Goal: Task Accomplishment & Management: Manage account settings

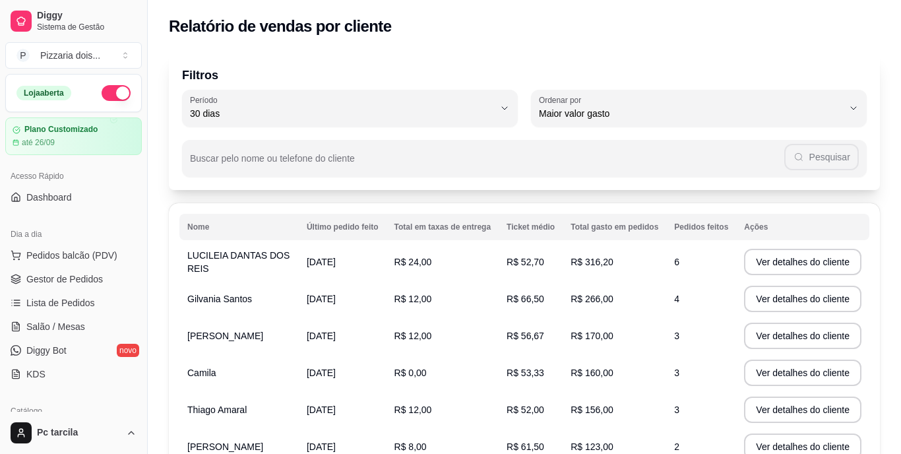
select select "30"
select select "HIGHEST_TOTAL_SPENT_WITH_ORDERS"
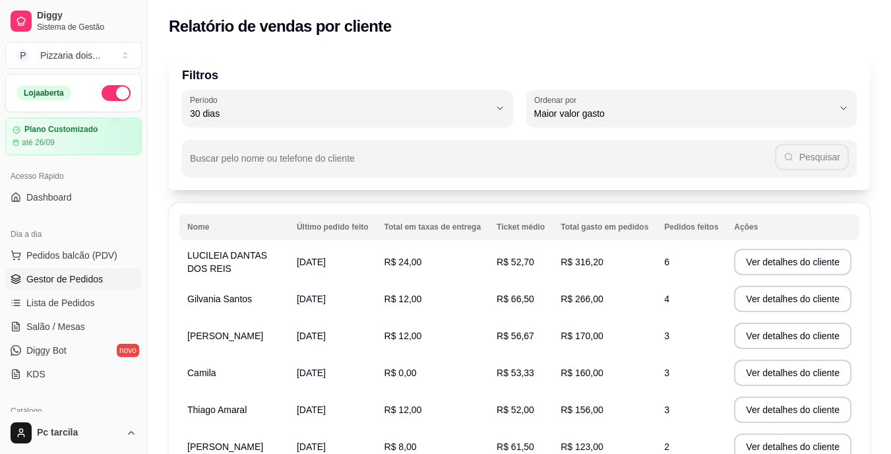
click at [49, 278] on span "Gestor de Pedidos" at bounding box center [64, 278] width 77 height 13
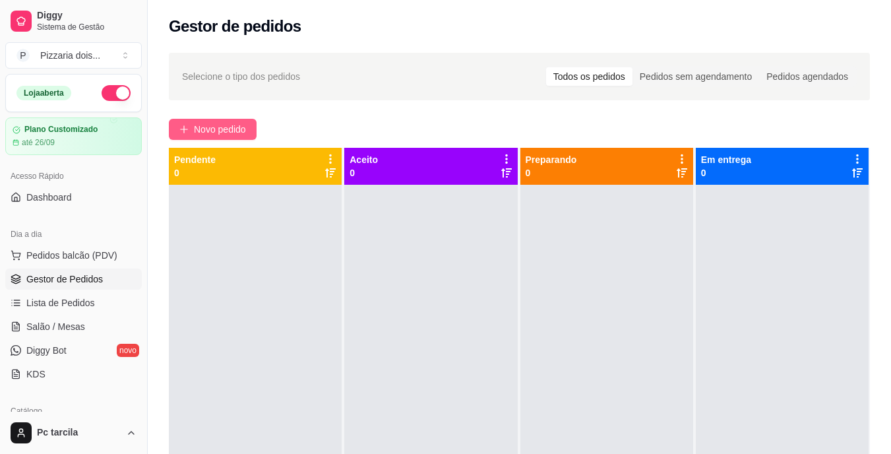
click at [206, 135] on span "Novo pedido" at bounding box center [220, 129] width 52 height 15
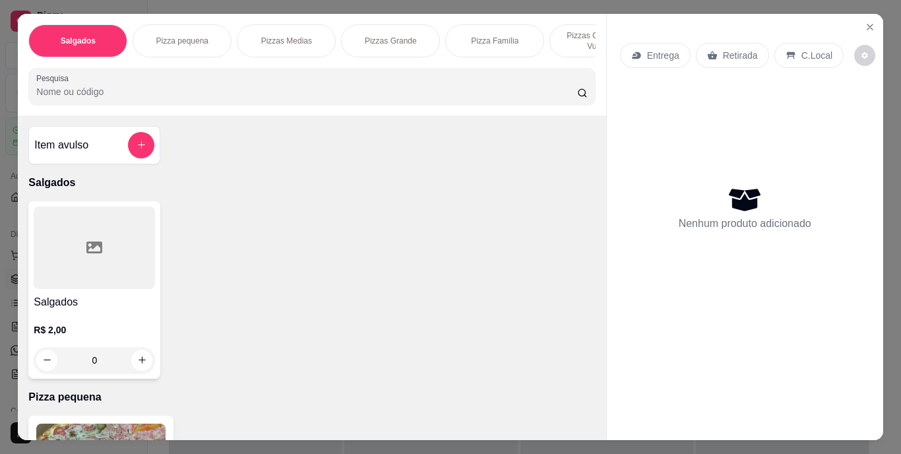
click at [497, 65] on div "Salgados Pizza pequena Pizzas Medias Pizzas Grande Pizza Família Pizzas Com bor…" at bounding box center [312, 65] width 588 height 102
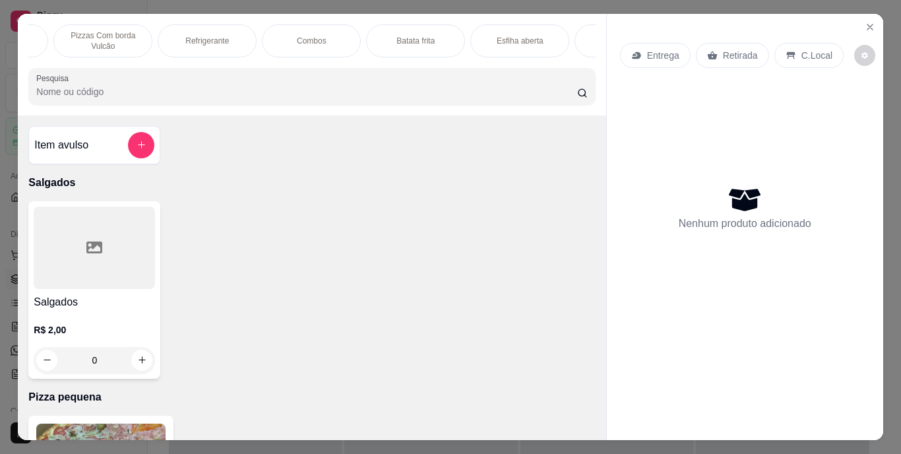
click at [309, 40] on p "Combos" at bounding box center [312, 41] width 30 height 11
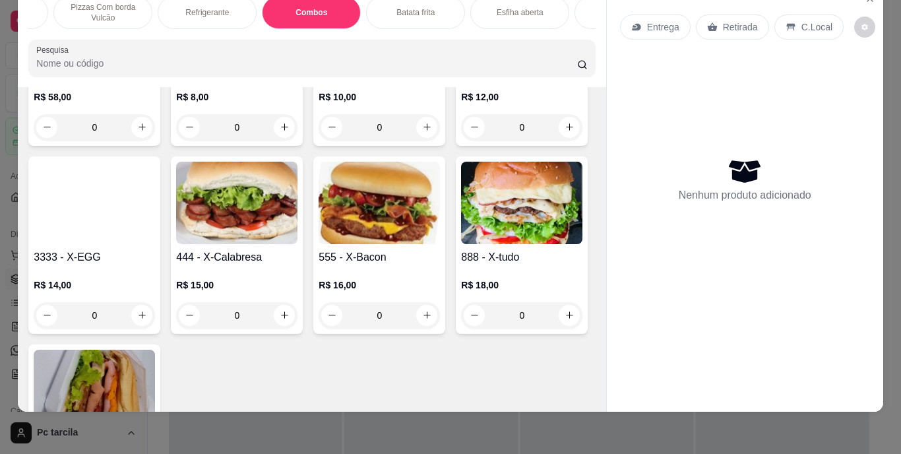
scroll to position [2095, 0]
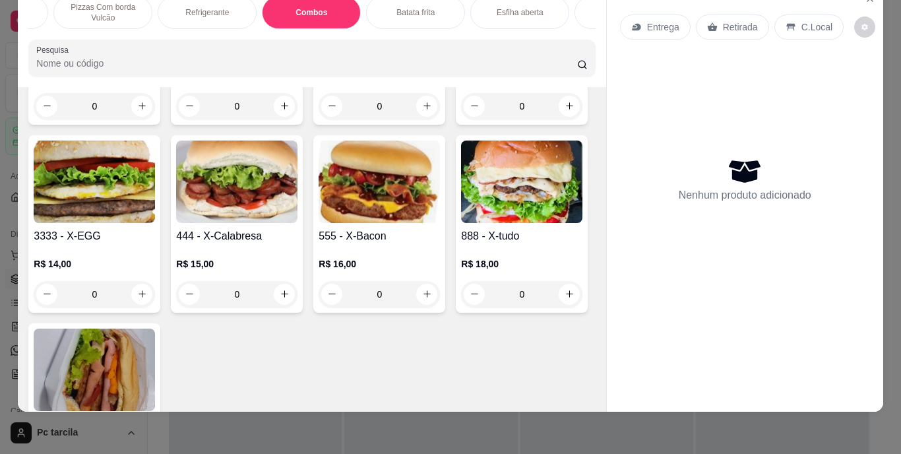
click at [298, 40] on h4 "45667 - X salada" at bounding box center [236, 32] width 121 height 16
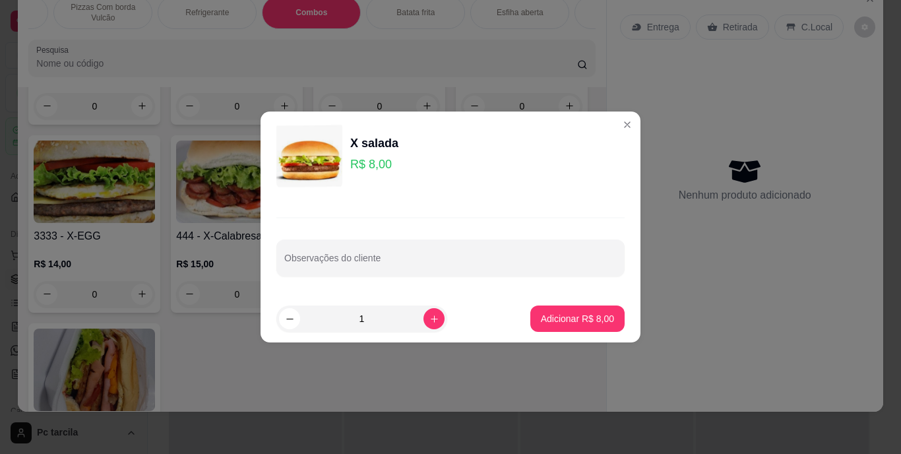
drag, startPoint x: 365, startPoint y: 314, endPoint x: 355, endPoint y: 319, distance: 11.5
click at [355, 319] on input "1" at bounding box center [361, 318] width 123 height 26
type input "4"
click at [579, 315] on p "Adicionar R$ 32,00" at bounding box center [575, 318] width 79 height 13
type input "4"
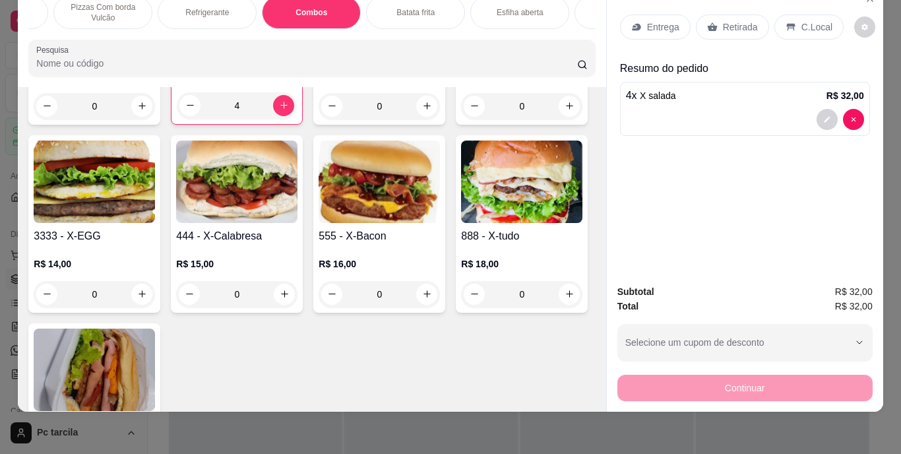
click at [628, 24] on div "Entrega" at bounding box center [655, 27] width 71 height 25
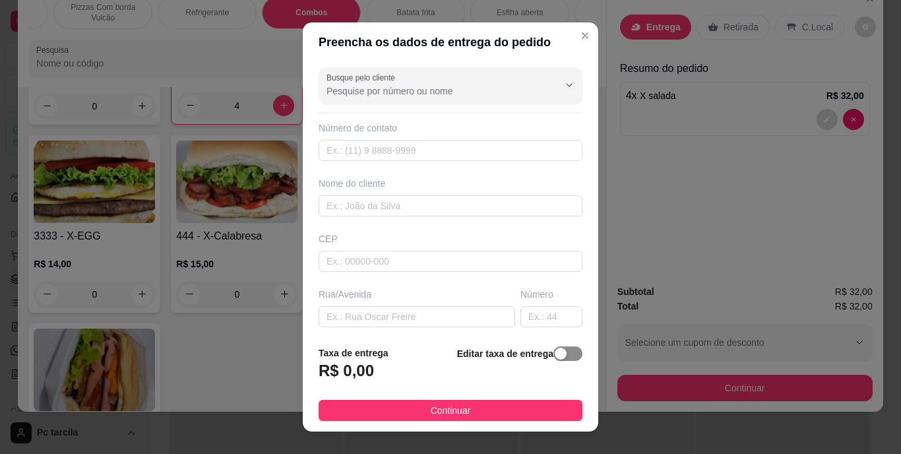
click at [555, 356] on div "button" at bounding box center [561, 354] width 12 height 12
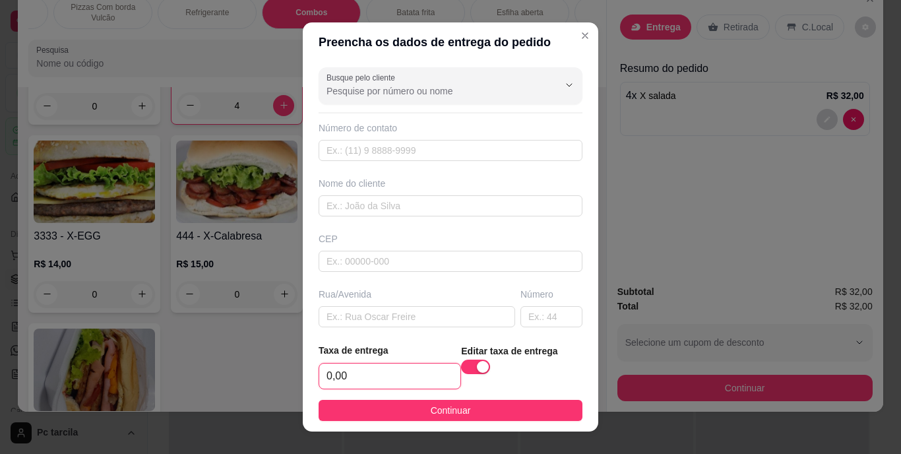
click at [409, 365] on input "0,00" at bounding box center [389, 375] width 141 height 25
type input "4,00"
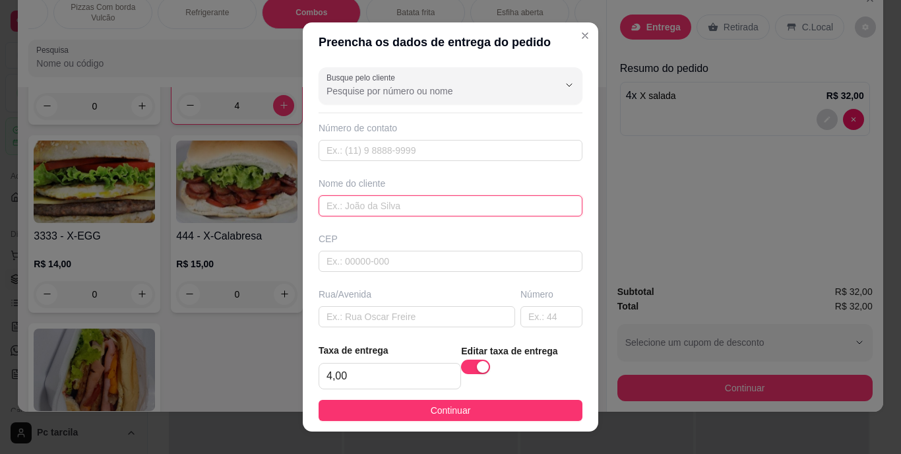
click at [362, 208] on input "text" at bounding box center [451, 205] width 264 height 21
type input "[PERSON_NAME]"
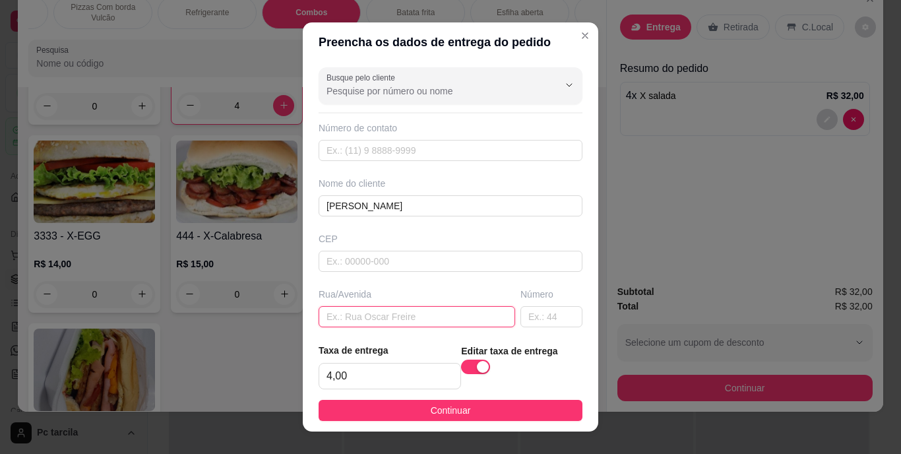
click at [350, 315] on input "text" at bounding box center [417, 316] width 197 height 21
paste input "[STREET_ADDRESS] reliquia"
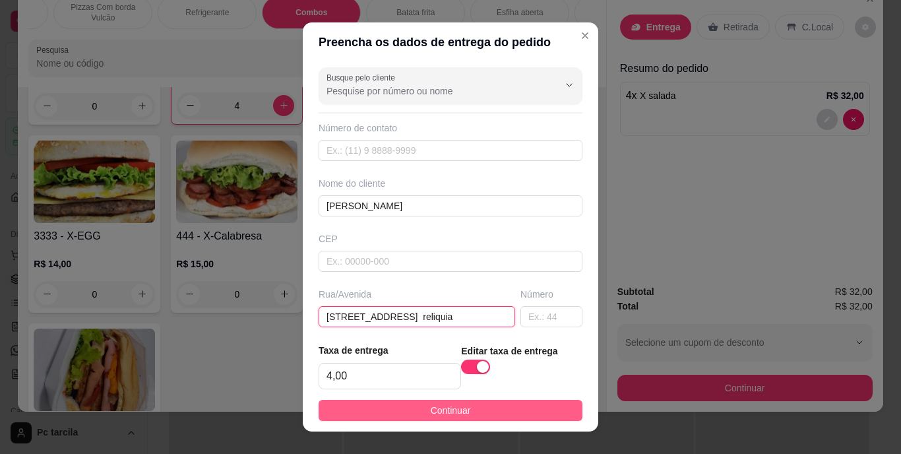
type input "[STREET_ADDRESS] reliquia"
click at [402, 402] on button "Continuar" at bounding box center [451, 410] width 264 height 21
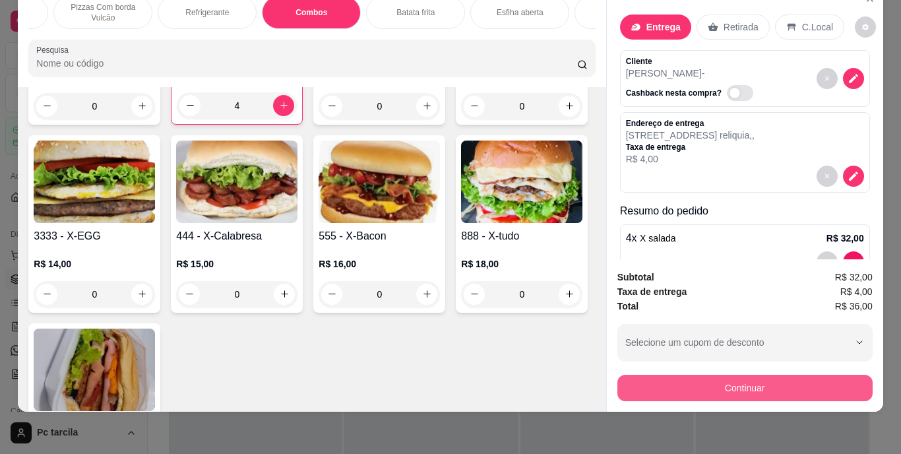
click at [669, 379] on button "Continuar" at bounding box center [744, 388] width 255 height 26
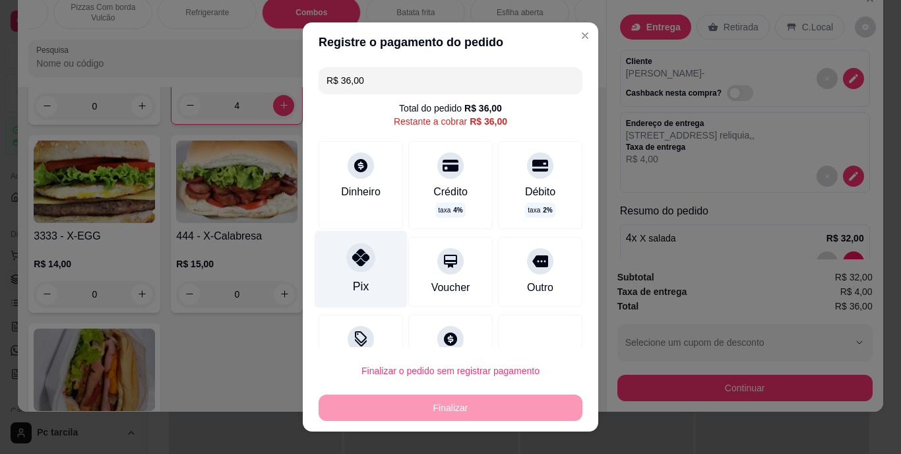
click at [364, 273] on div "Pix" at bounding box center [361, 269] width 93 height 77
type input "R$ 0,00"
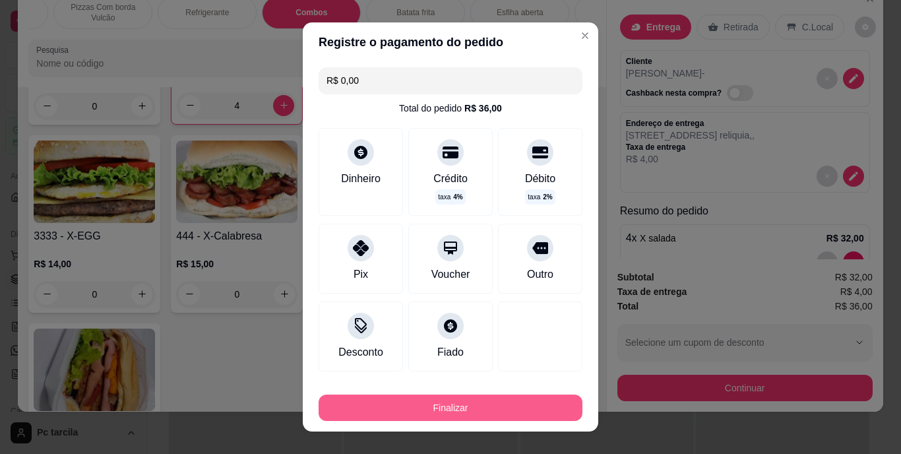
click at [471, 405] on button "Finalizar" at bounding box center [451, 407] width 264 height 26
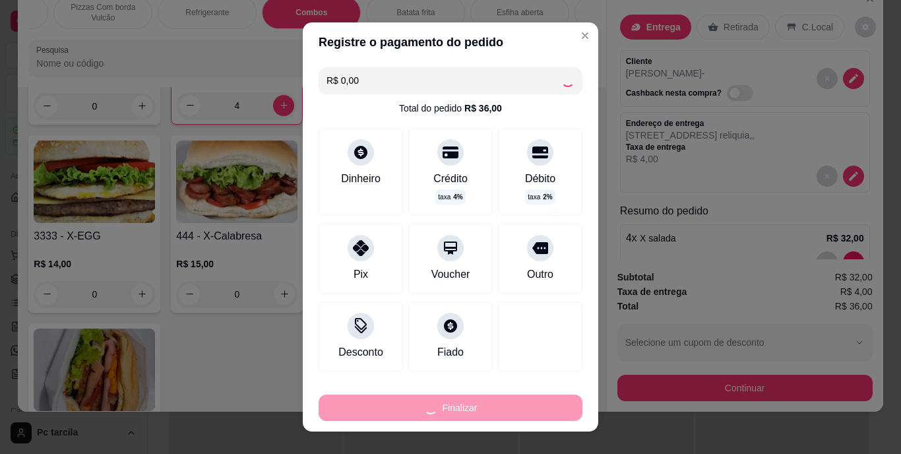
type input "0"
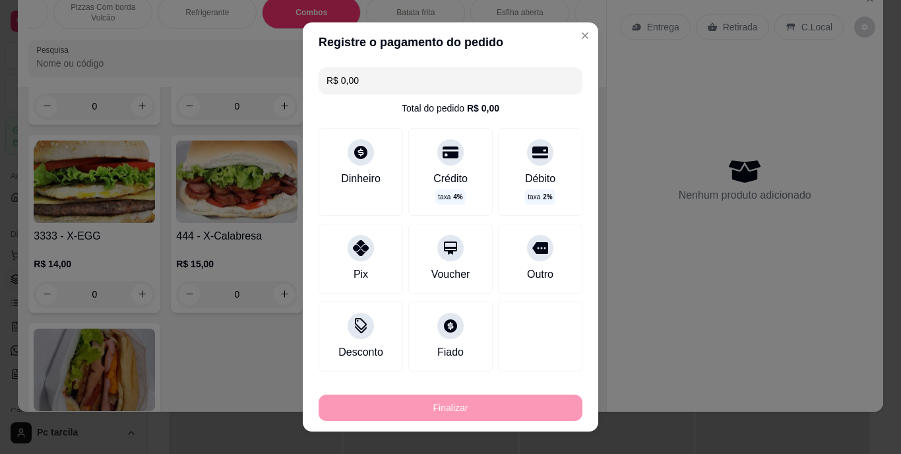
type input "-R$ 36,00"
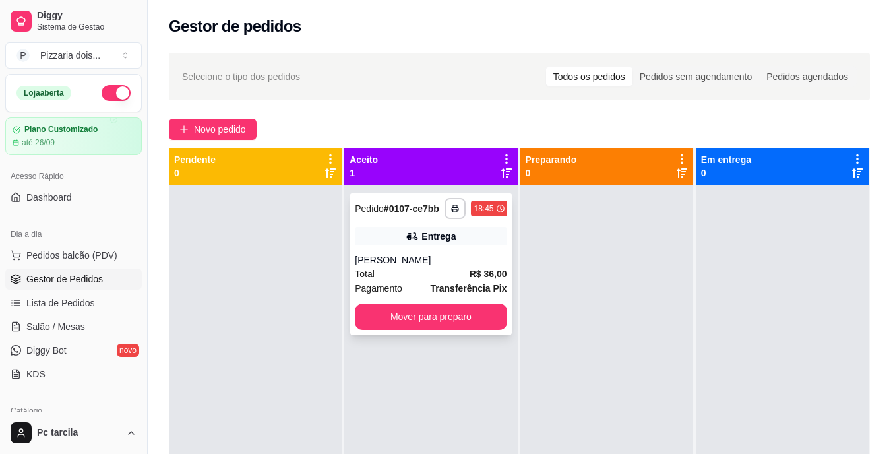
click at [452, 270] on div "Total R$ 36,00" at bounding box center [431, 274] width 152 height 15
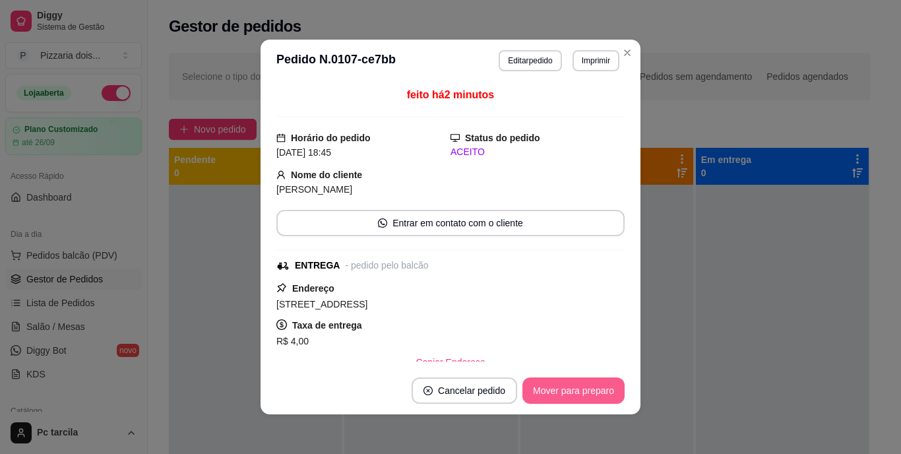
click at [584, 381] on button "Mover para preparo" at bounding box center [573, 390] width 102 height 26
click at [587, 389] on div "Mover para preparo" at bounding box center [564, 390] width 121 height 26
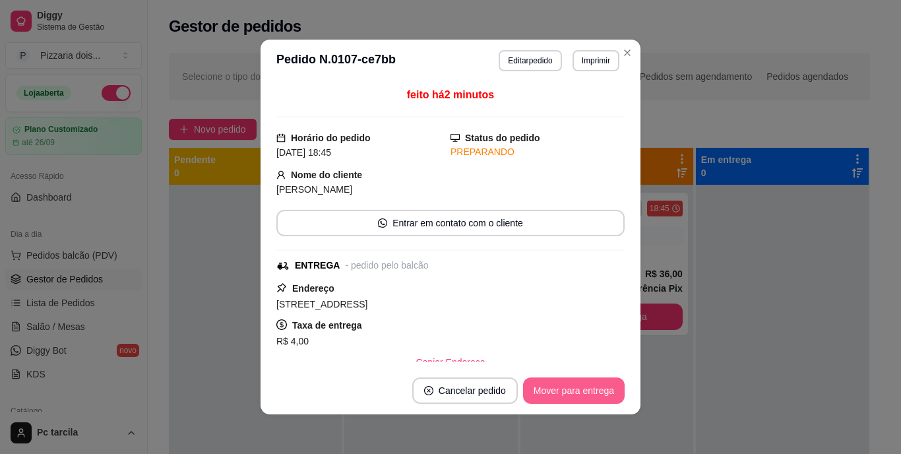
click at [587, 389] on button "Mover para entrega" at bounding box center [574, 390] width 102 height 26
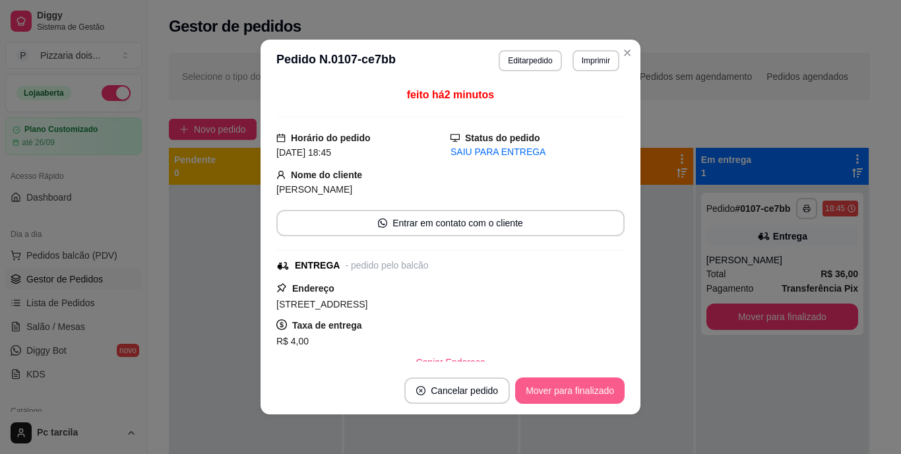
click at [594, 389] on button "Mover para finalizado" at bounding box center [570, 390] width 110 height 26
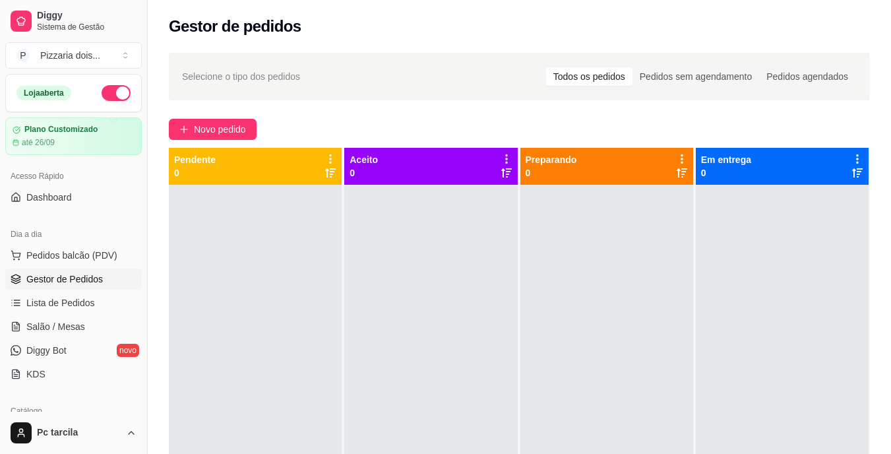
click at [760, 248] on div at bounding box center [782, 412] width 173 height 454
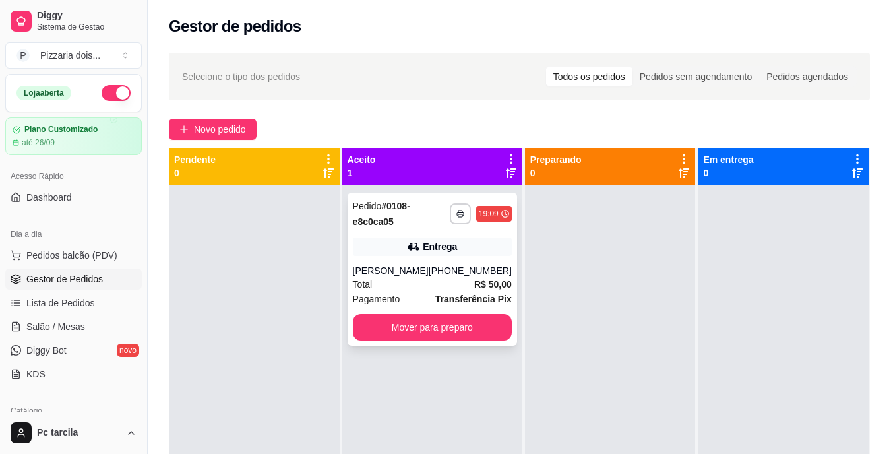
click at [423, 222] on div "Pedido # 0108-e8c0ca05" at bounding box center [401, 214] width 97 height 32
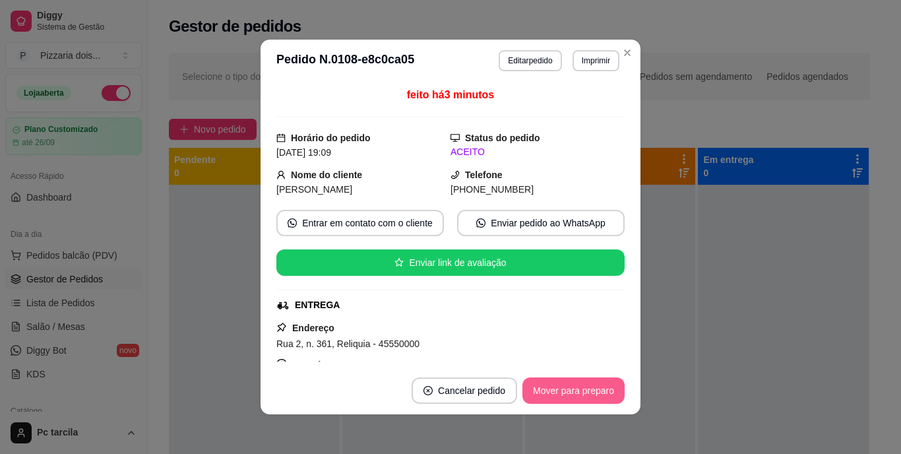
click at [596, 397] on button "Mover para preparo" at bounding box center [573, 390] width 102 height 26
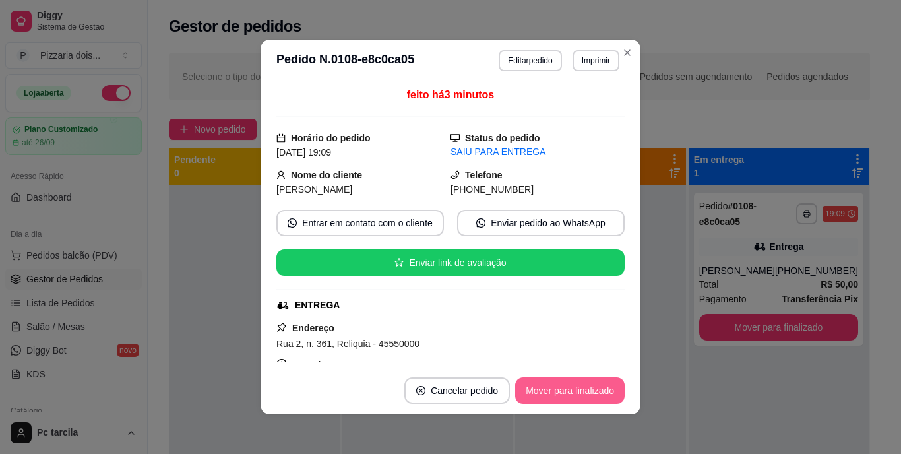
click at [596, 397] on button "Mover para finalizado" at bounding box center [570, 390] width 110 height 26
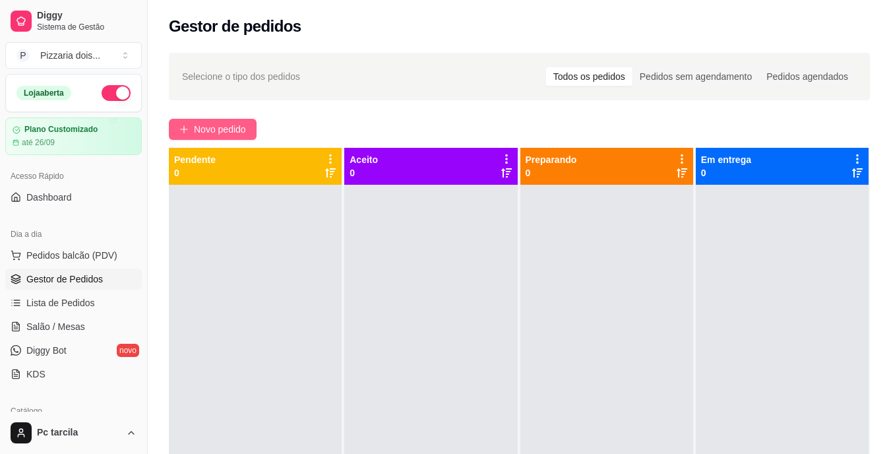
click at [249, 131] on button "Novo pedido" at bounding box center [213, 129] width 88 height 21
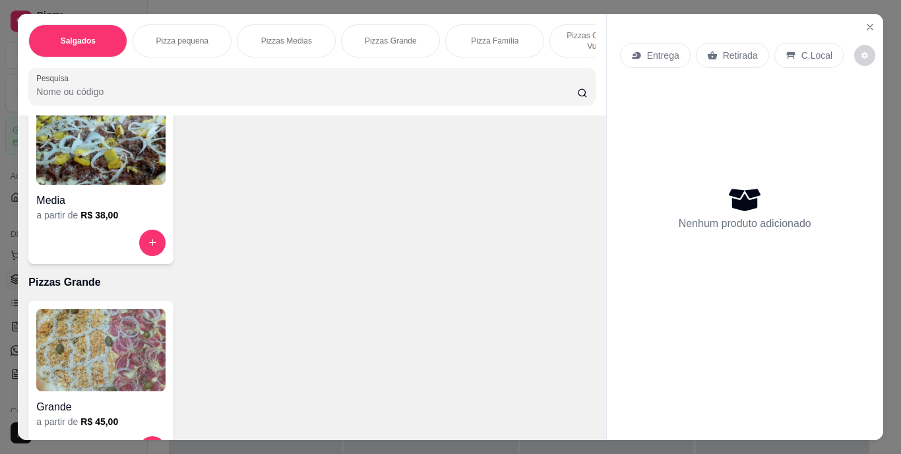
scroll to position [594, 0]
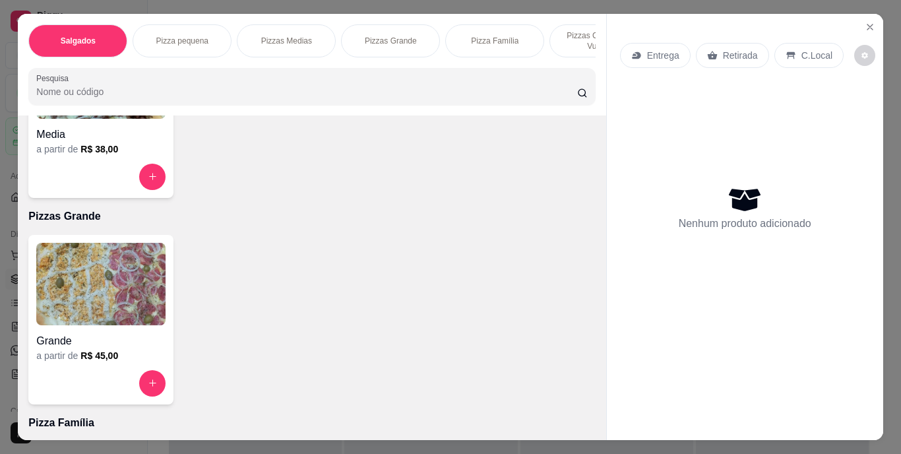
click at [137, 267] on img at bounding box center [100, 284] width 129 height 82
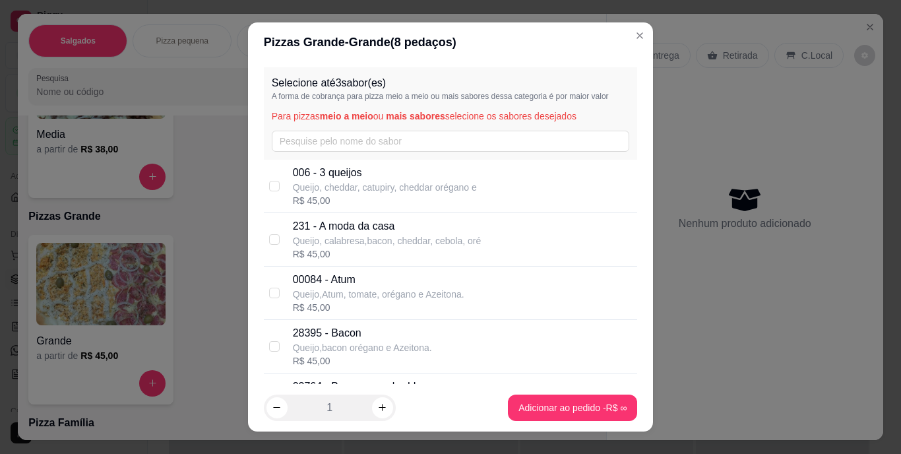
click at [363, 227] on p "231 - A moda da casa" at bounding box center [387, 226] width 189 height 16
checkbox input "true"
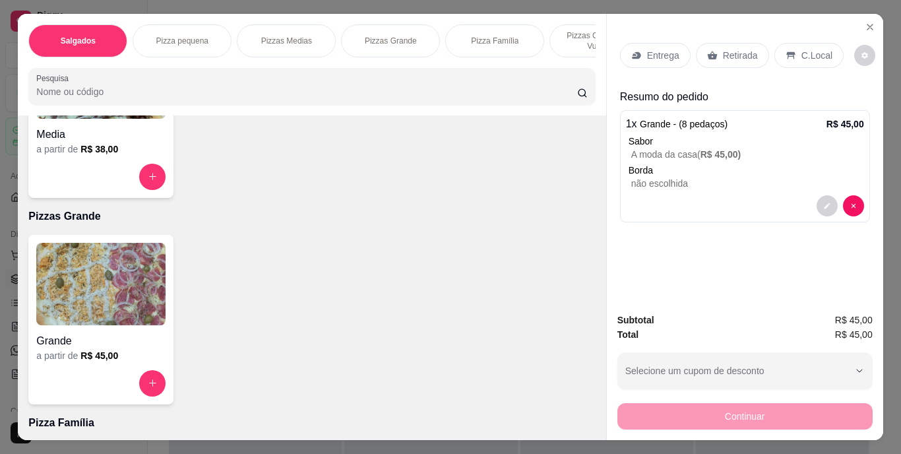
scroll to position [0, 496]
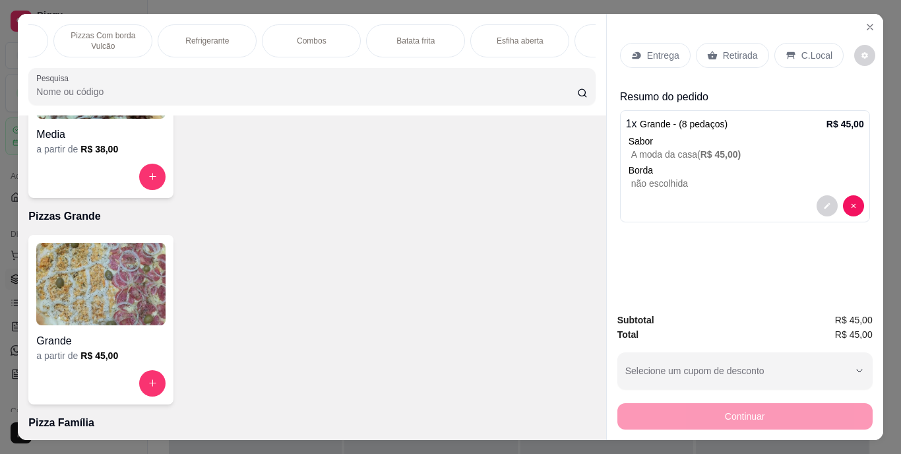
click at [210, 40] on p "Refrigerante" at bounding box center [207, 41] width 44 height 11
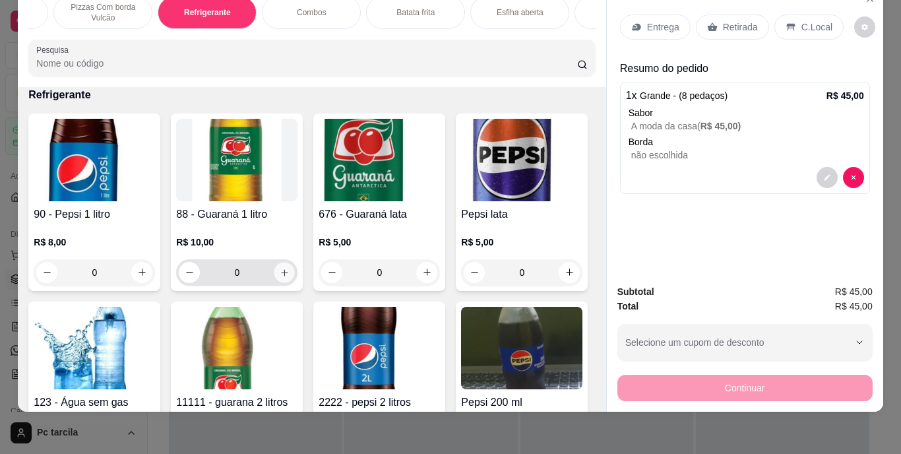
click at [280, 268] on icon "increase-product-quantity" at bounding box center [285, 272] width 10 height 10
type input "1"
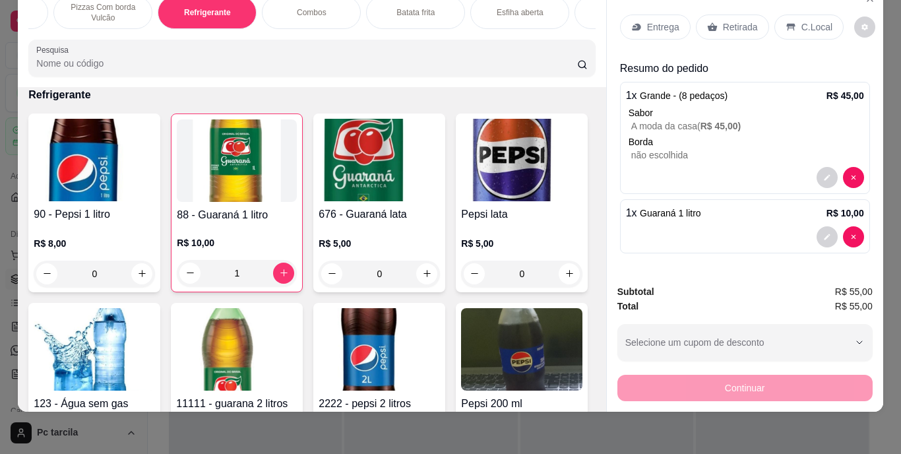
click at [818, 20] on p "C.Local" at bounding box center [817, 26] width 31 height 13
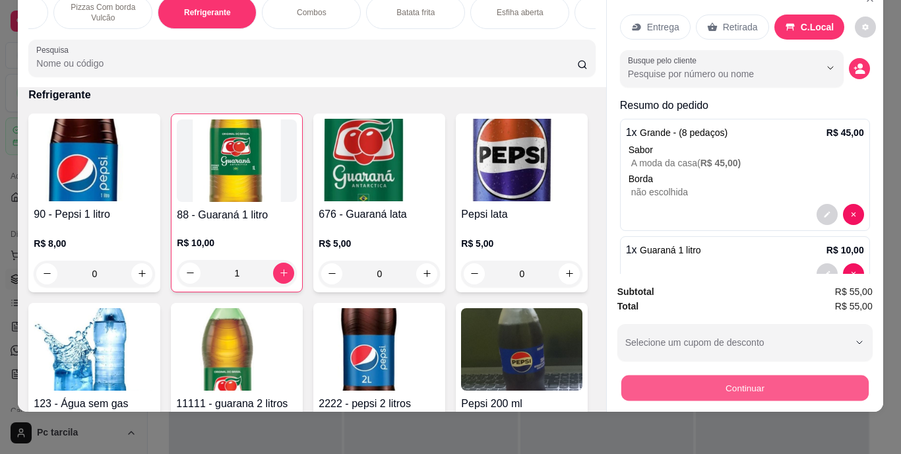
click at [730, 381] on button "Continuar" at bounding box center [744, 388] width 247 height 26
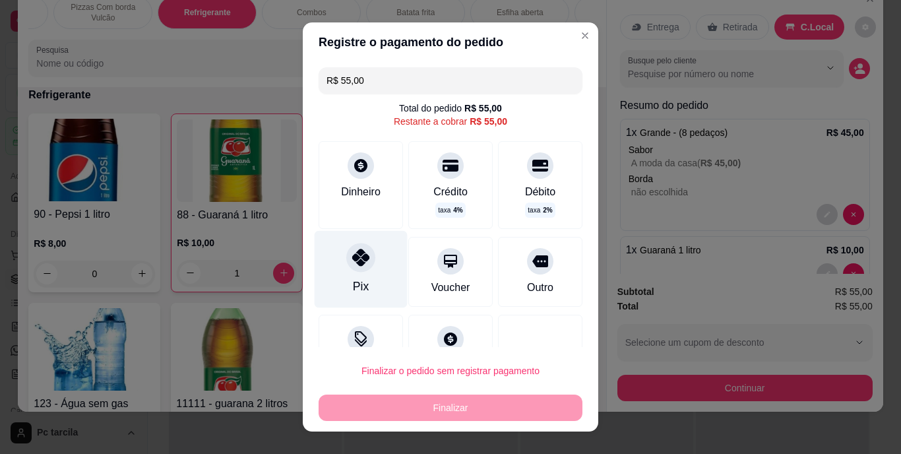
click at [352, 264] on icon at bounding box center [360, 257] width 17 height 17
type input "R$ 0,00"
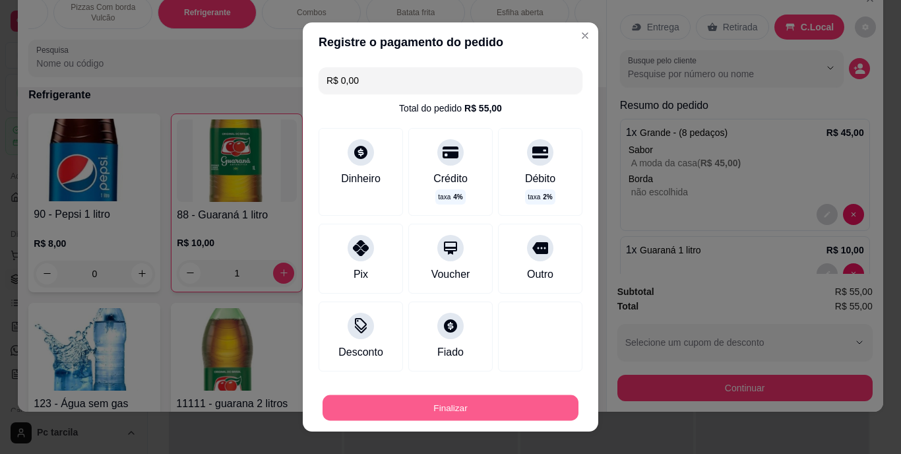
click at [521, 405] on button "Finalizar" at bounding box center [451, 407] width 256 height 26
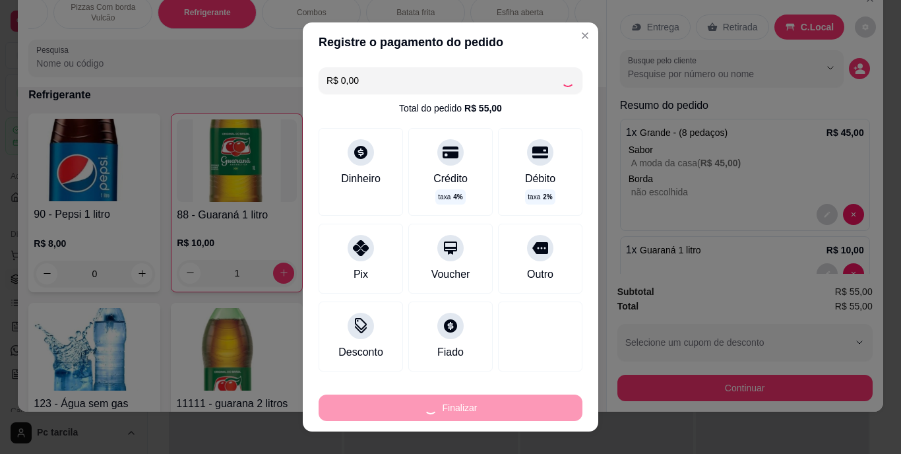
type input "0"
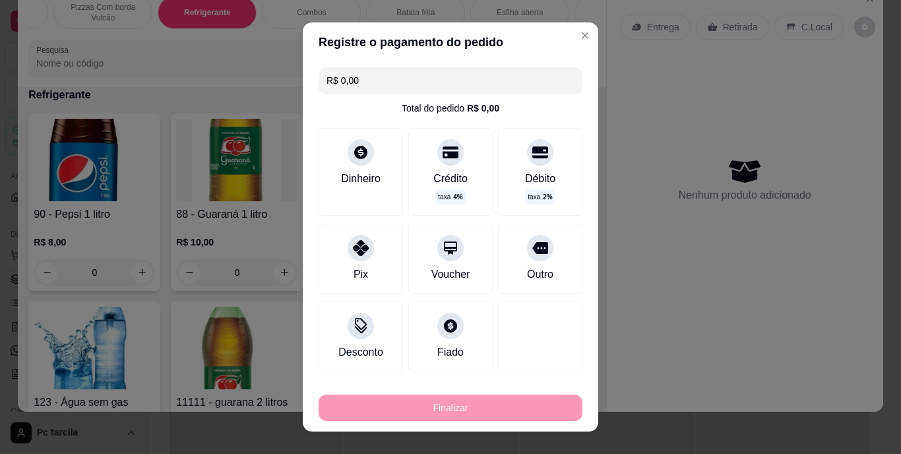
type input "-R$ 55,00"
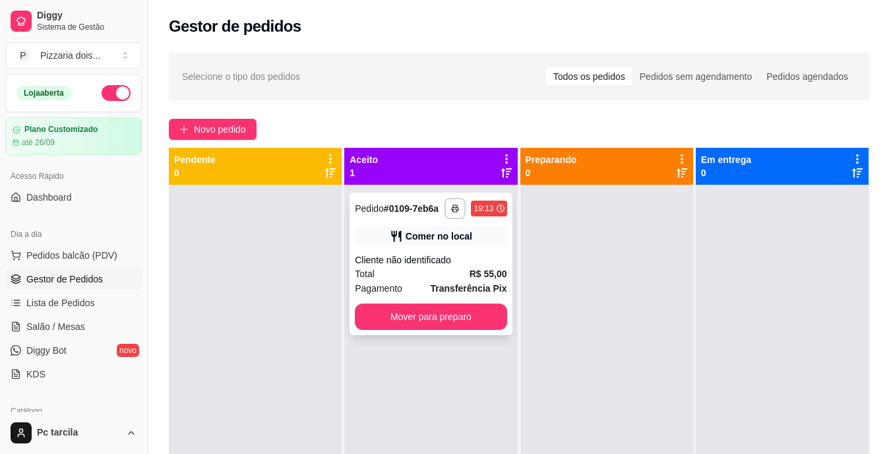
click at [429, 275] on div "Total R$ 55,00" at bounding box center [431, 274] width 152 height 15
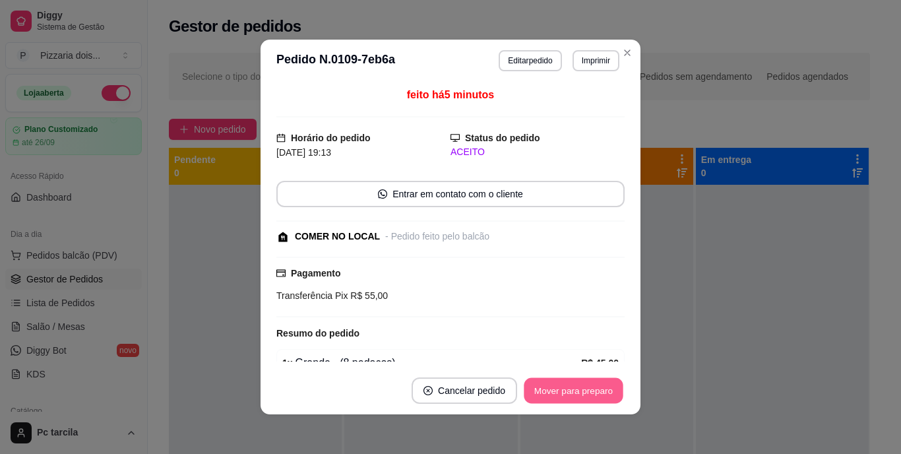
click at [588, 378] on button "Mover para preparo" at bounding box center [573, 391] width 99 height 26
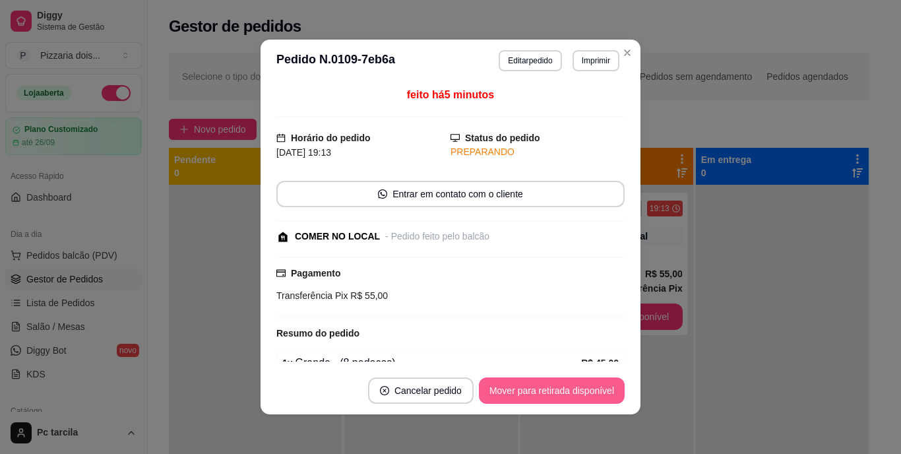
click at [592, 388] on button "Mover para retirada disponível" at bounding box center [552, 390] width 146 height 26
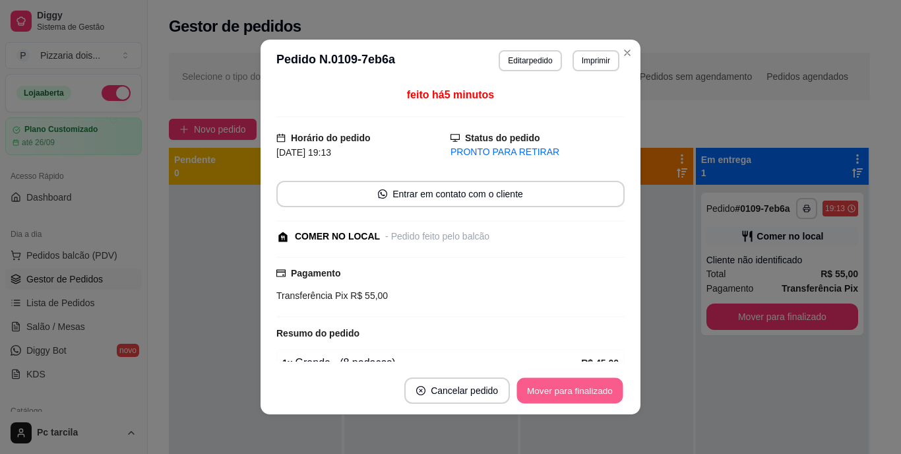
click at [607, 398] on button "Mover para finalizado" at bounding box center [570, 391] width 106 height 26
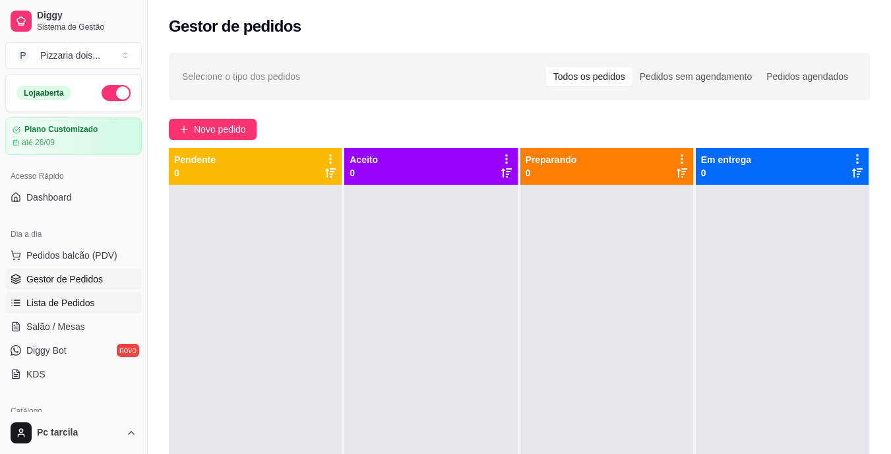
click at [84, 305] on span "Lista de Pedidos" at bounding box center [60, 302] width 69 height 13
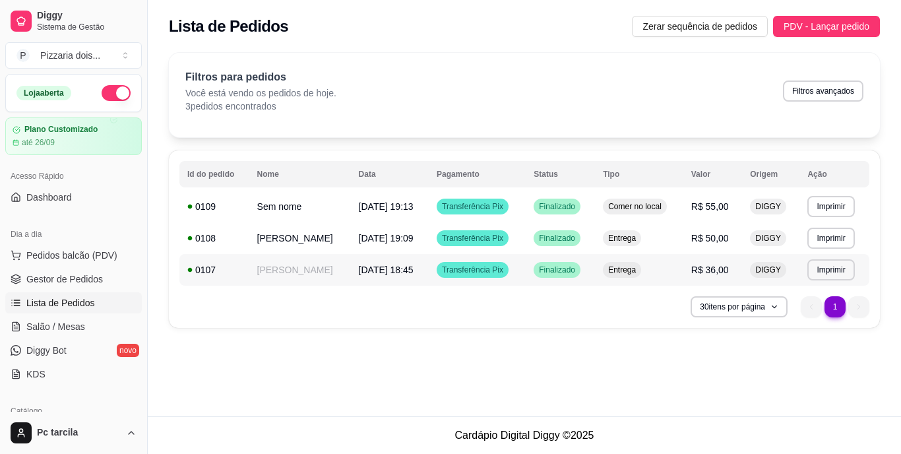
click at [359, 274] on span "[DATE] 18:45" at bounding box center [386, 270] width 55 height 11
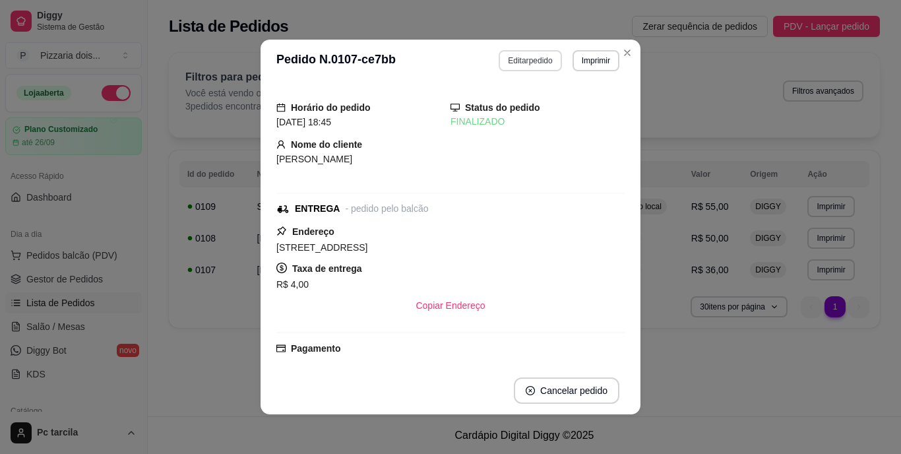
click at [524, 55] on button "Editar pedido" at bounding box center [530, 60] width 63 height 21
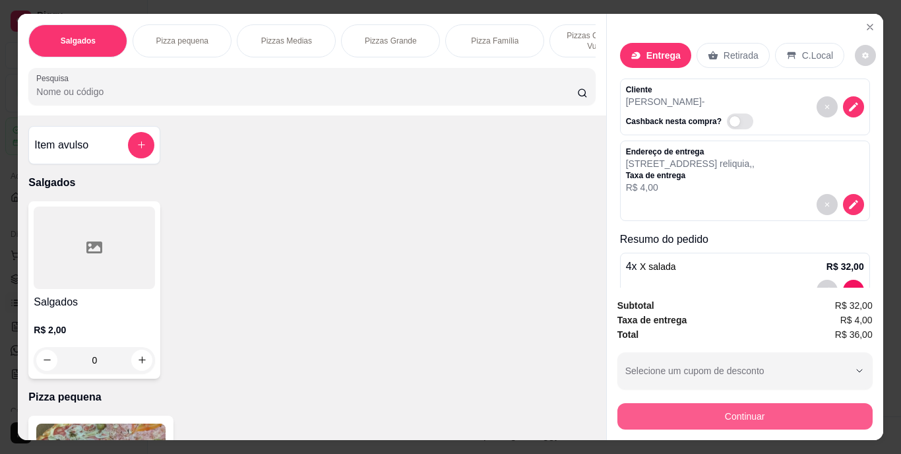
click at [658, 419] on button "Continuar" at bounding box center [744, 416] width 255 height 26
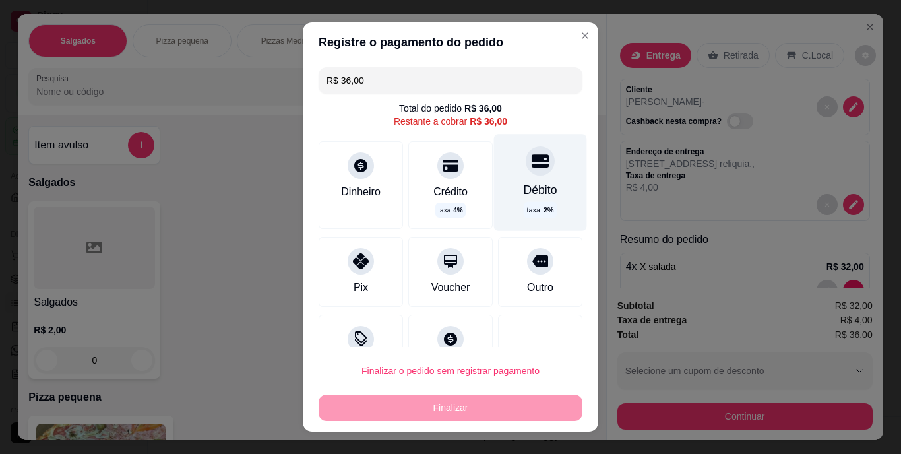
click at [524, 184] on div "Débito" at bounding box center [541, 189] width 34 height 17
type input "R$ 0,00"
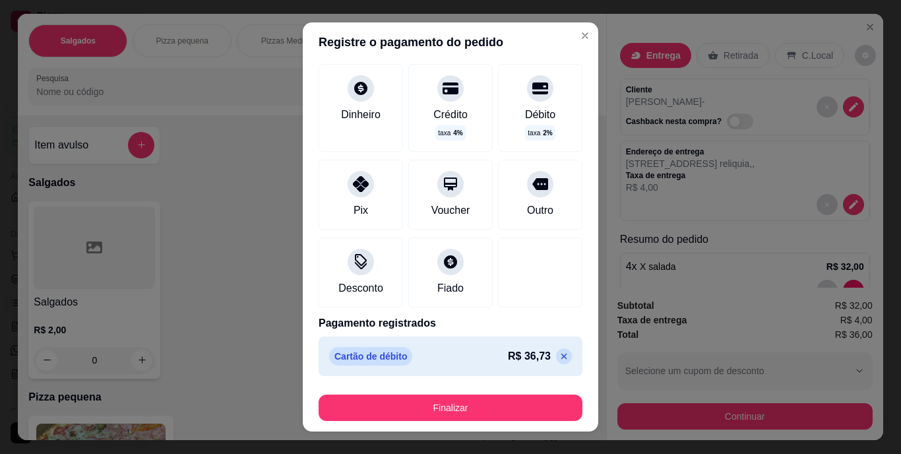
scroll to position [67, 0]
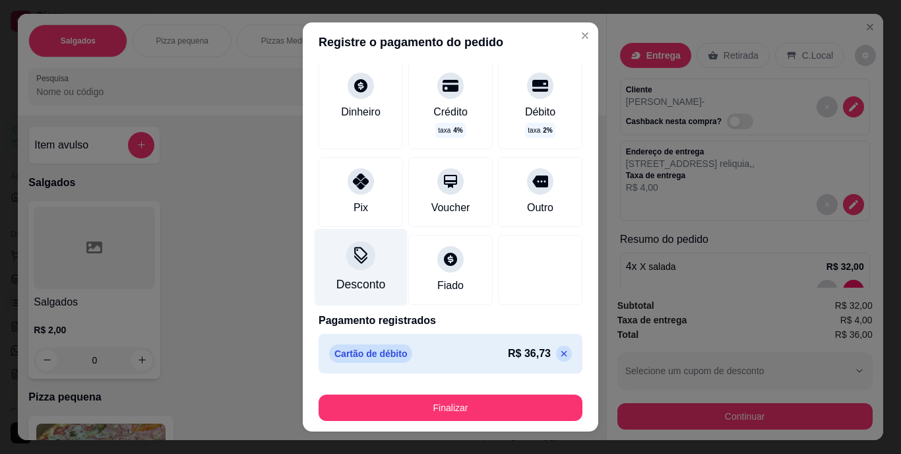
click at [352, 263] on icon at bounding box center [360, 255] width 17 height 17
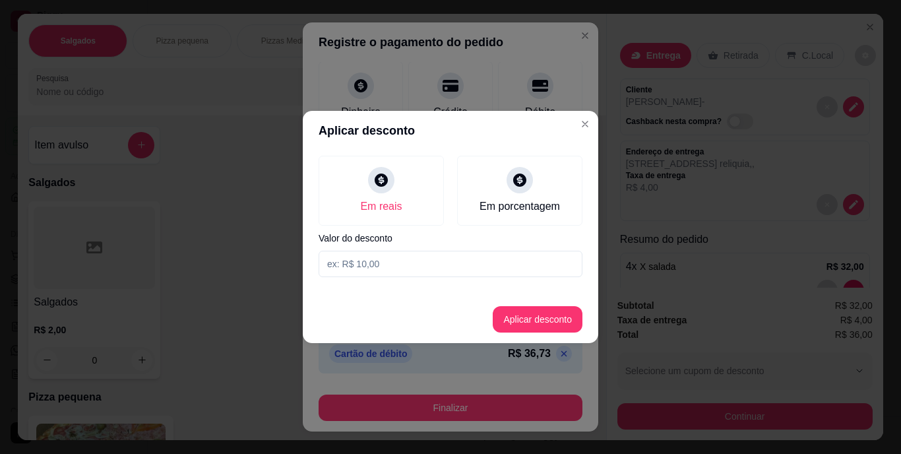
click at [393, 256] on input at bounding box center [451, 264] width 264 height 26
type input "0,73"
click at [537, 311] on button "Aplicar desconto" at bounding box center [538, 320] width 86 height 26
type input "-R$ 0,73"
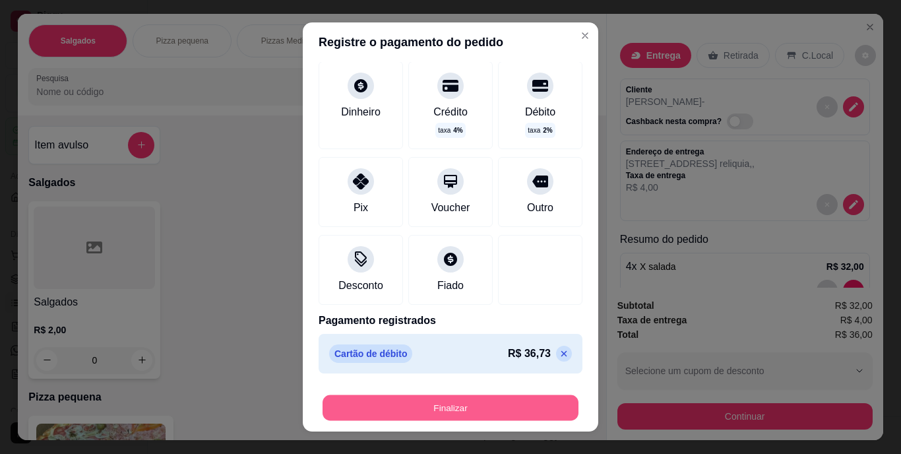
click at [488, 402] on button "Finalizar" at bounding box center [451, 407] width 256 height 26
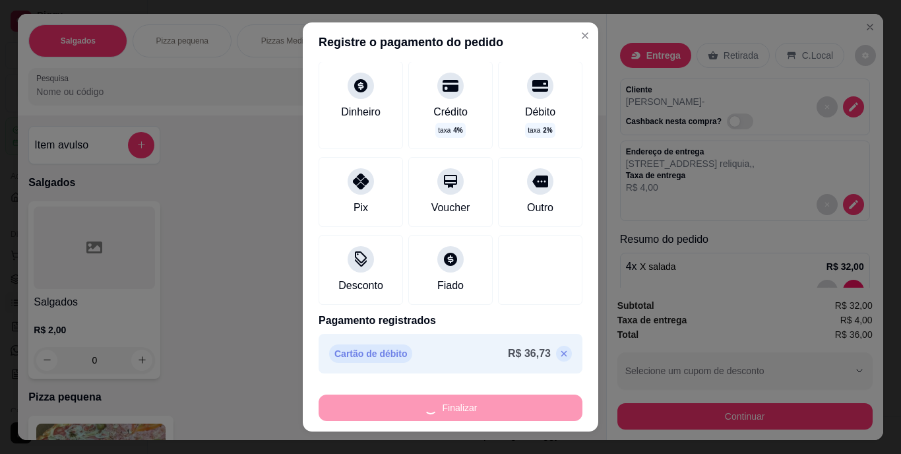
type input "0"
type input "-R$ 36,73"
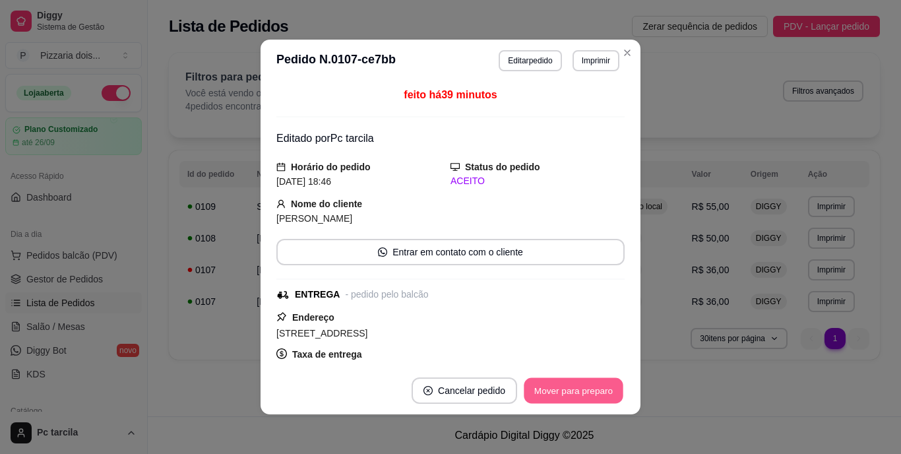
click at [590, 393] on button "Mover para preparo" at bounding box center [573, 391] width 99 height 26
click at [587, 395] on button "Mover para entrega" at bounding box center [574, 390] width 102 height 26
click at [588, 395] on button "Mover para finalizado" at bounding box center [570, 391] width 106 height 26
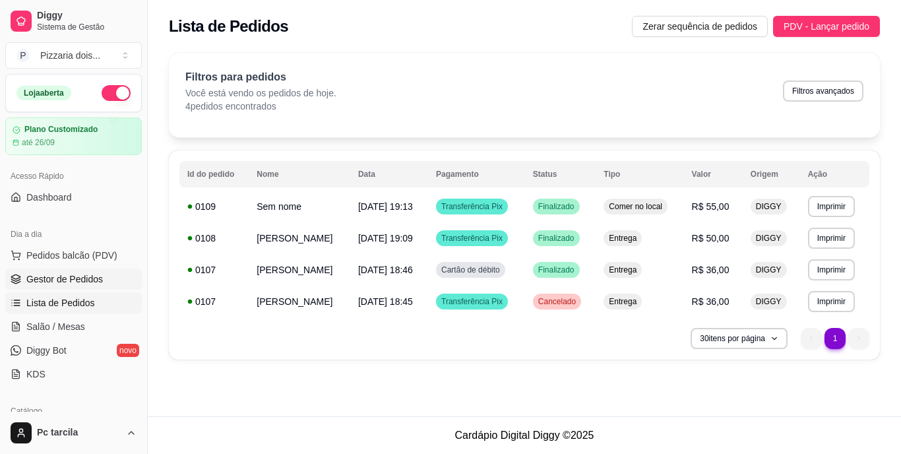
click at [88, 280] on span "Gestor de Pedidos" at bounding box center [64, 278] width 77 height 13
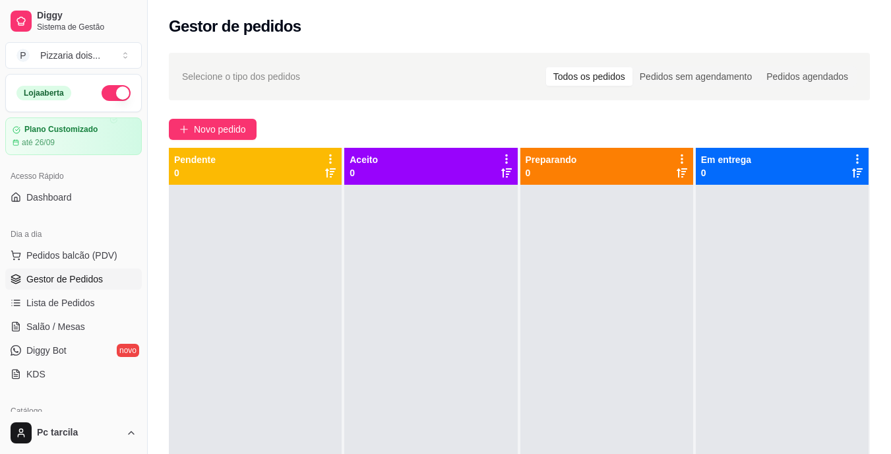
drag, startPoint x: 68, startPoint y: 371, endPoint x: 0, endPoint y: 384, distance: 69.1
drag, startPoint x: 0, startPoint y: 384, endPoint x: 334, endPoint y: 361, distance: 334.6
click at [333, 360] on div at bounding box center [255, 412] width 173 height 454
click at [232, 127] on span "Novo pedido" at bounding box center [220, 129] width 52 height 15
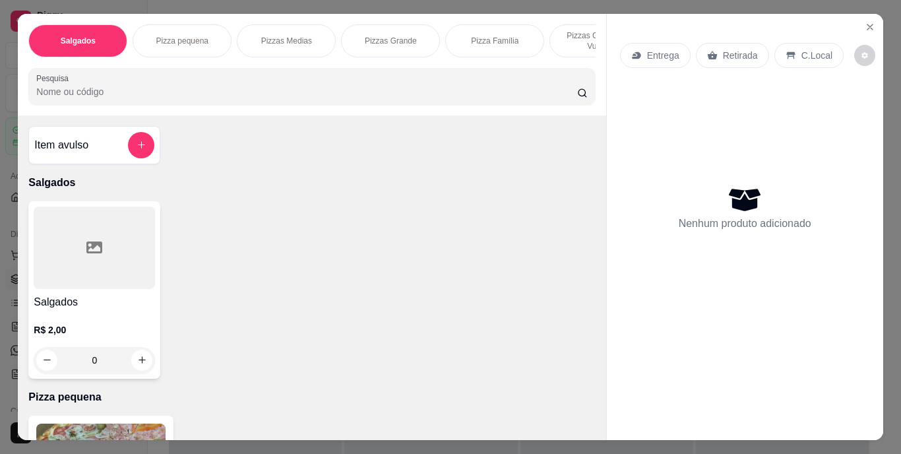
scroll to position [0, 496]
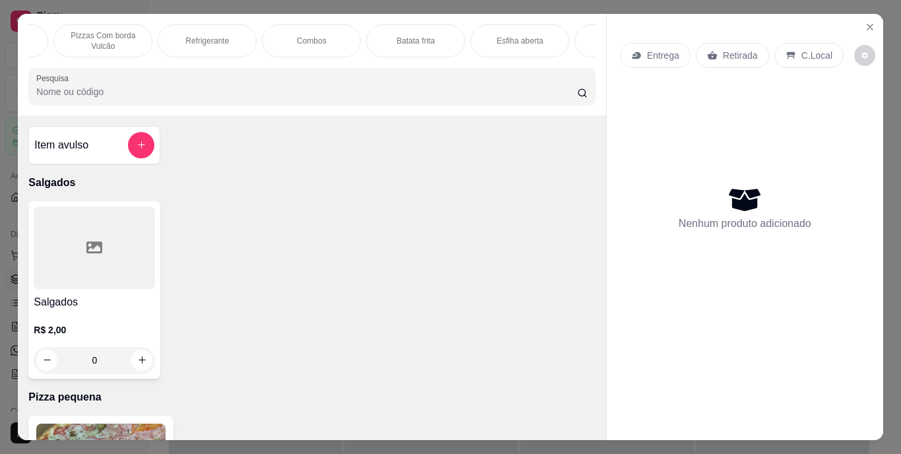
click at [316, 25] on div "Combos" at bounding box center [311, 40] width 99 height 33
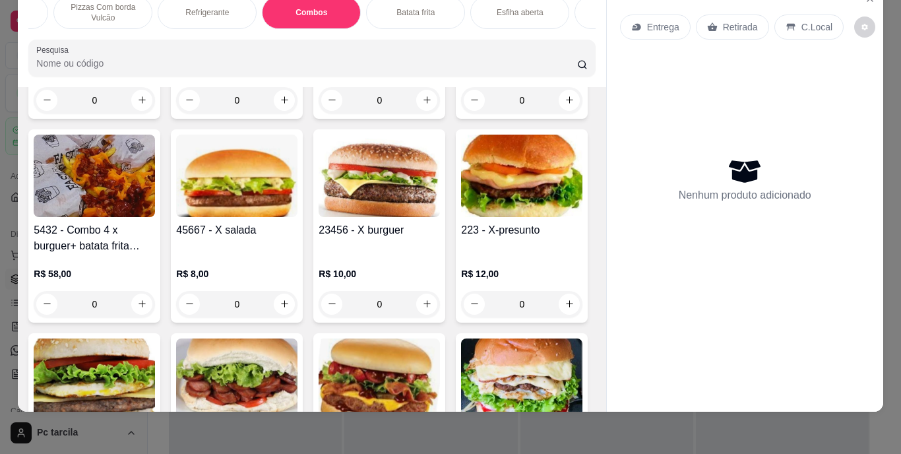
click at [441, 5] on div "Batata frita" at bounding box center [415, 12] width 99 height 33
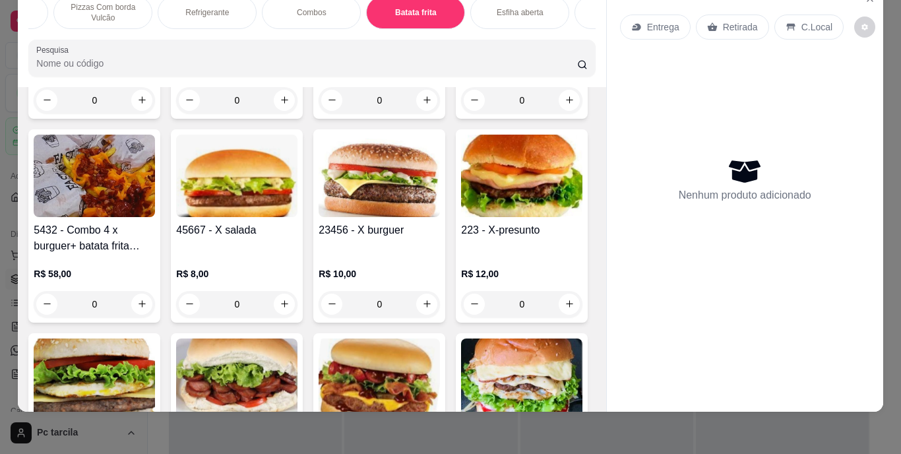
scroll to position [2895, 0]
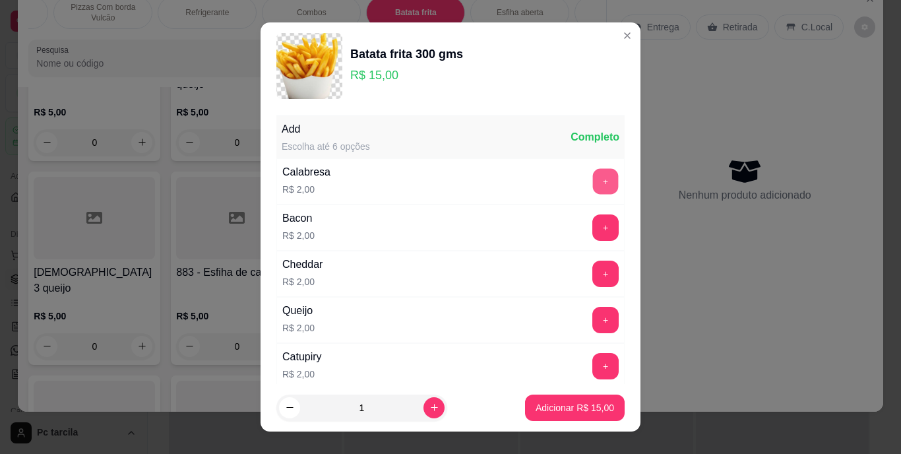
click at [593, 185] on button "+" at bounding box center [606, 182] width 26 height 26
click at [592, 270] on button "+" at bounding box center [605, 274] width 26 height 26
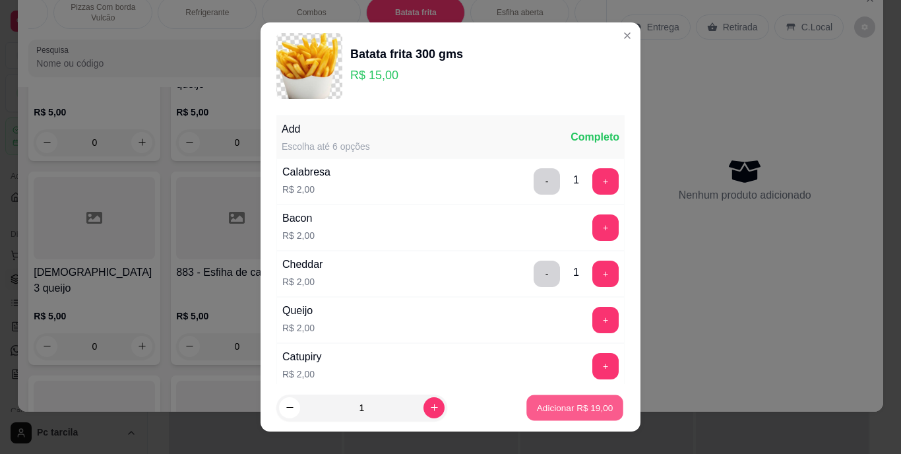
click at [567, 404] on p "Adicionar R$ 19,00" at bounding box center [575, 407] width 77 height 13
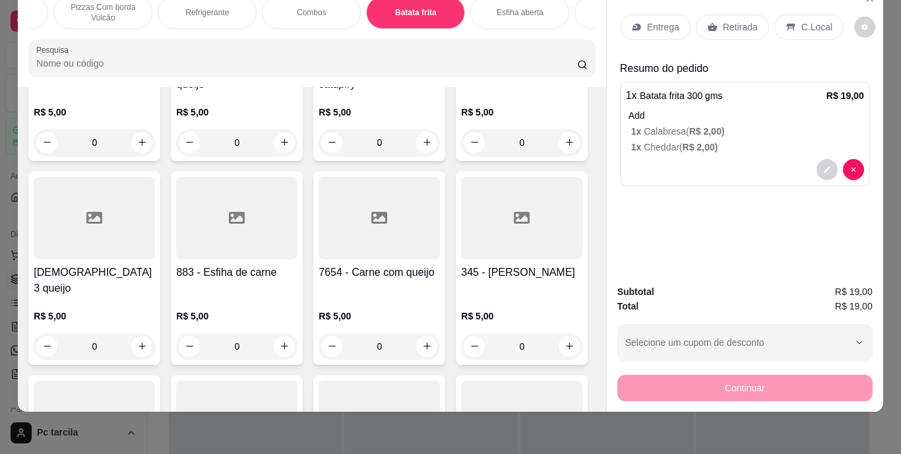
click at [651, 22] on p "Entrega" at bounding box center [663, 26] width 32 height 13
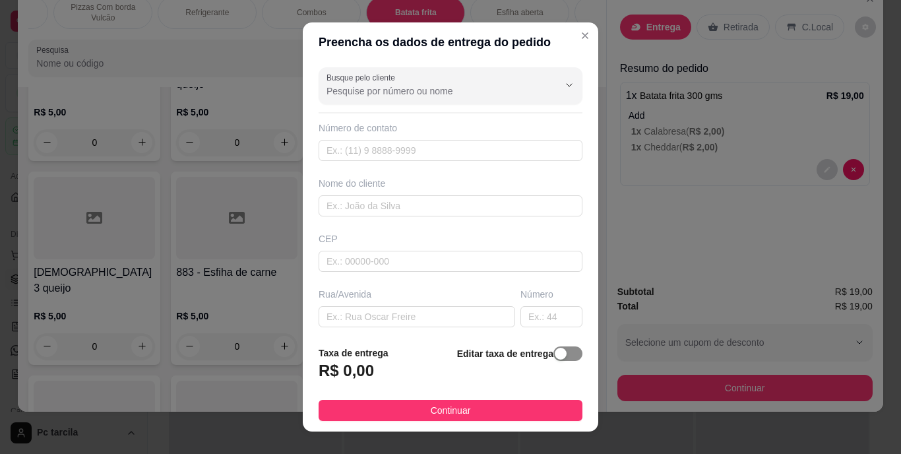
click at [555, 358] on div "button" at bounding box center [561, 354] width 12 height 12
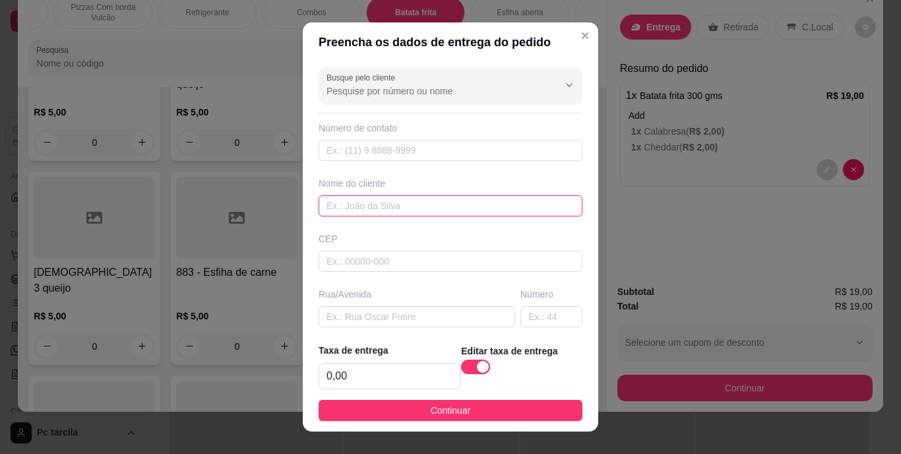
click at [358, 205] on input "text" at bounding box center [451, 205] width 264 height 21
type input "DRY"
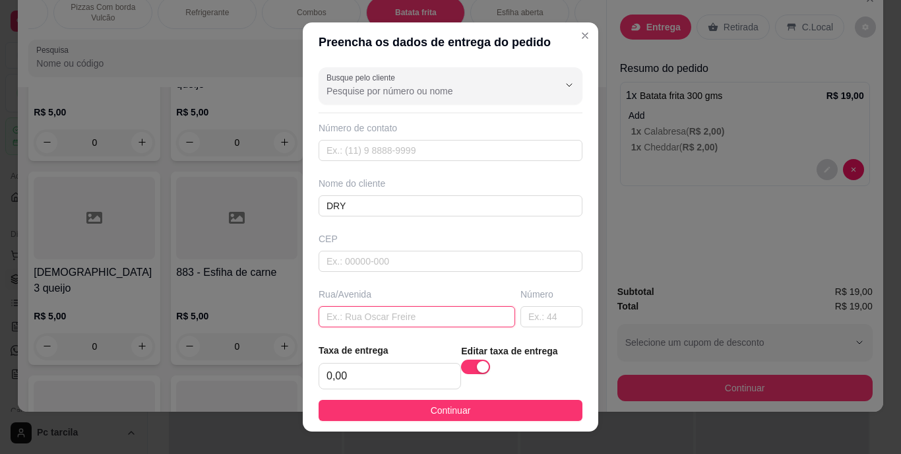
click at [353, 310] on input "text" at bounding box center [417, 316] width 197 height 21
paste input "[PERSON_NAME] vista 1076 Descendo a rádio povo Wanderson Pix"
type input "[PERSON_NAME] vista 1076 Descendo a rádio povo Wanderson"
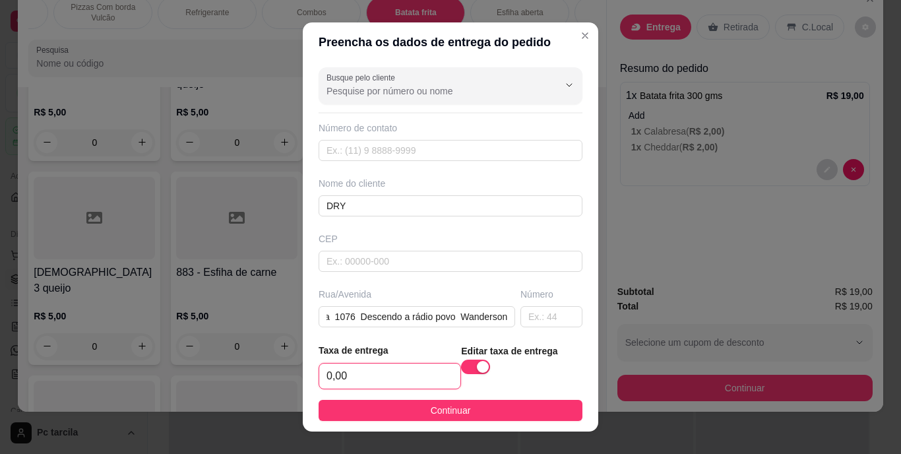
click at [425, 383] on input "0,00" at bounding box center [389, 375] width 141 height 25
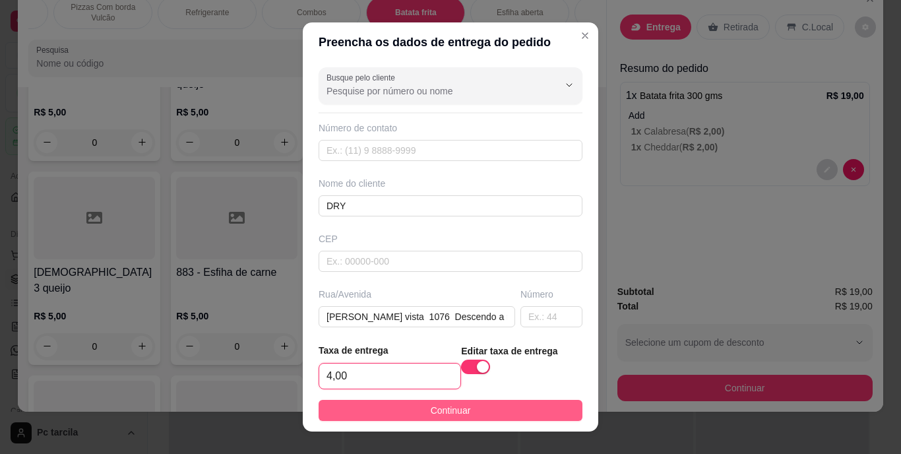
type input "4,00"
click at [519, 406] on button "Continuar" at bounding box center [451, 410] width 264 height 21
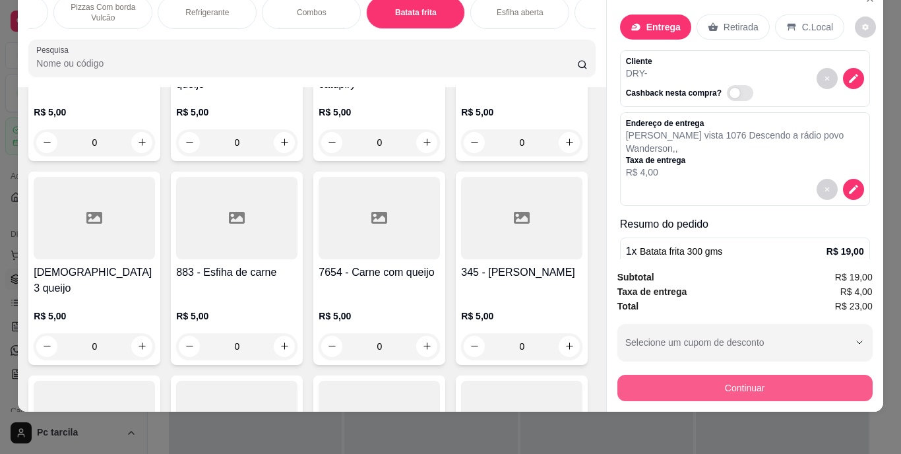
click at [646, 375] on button "Continuar" at bounding box center [744, 388] width 255 height 26
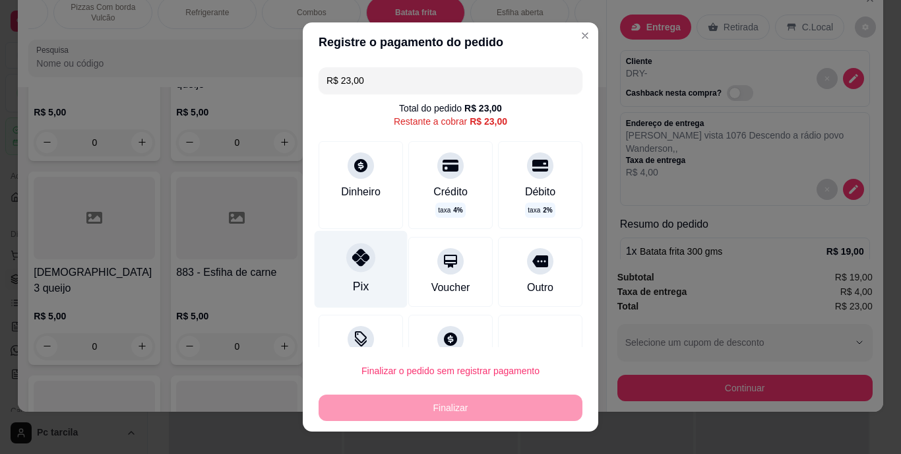
click at [377, 275] on div "Pix" at bounding box center [361, 269] width 93 height 77
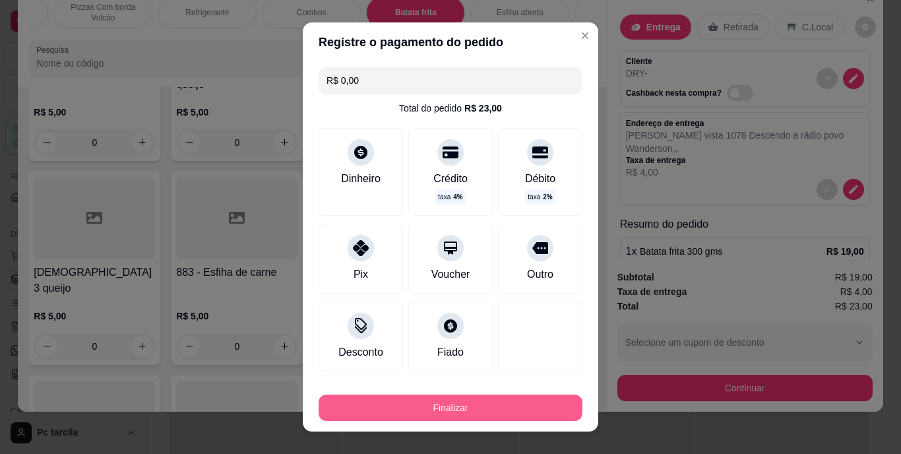
click at [444, 413] on button "Finalizar" at bounding box center [451, 407] width 264 height 26
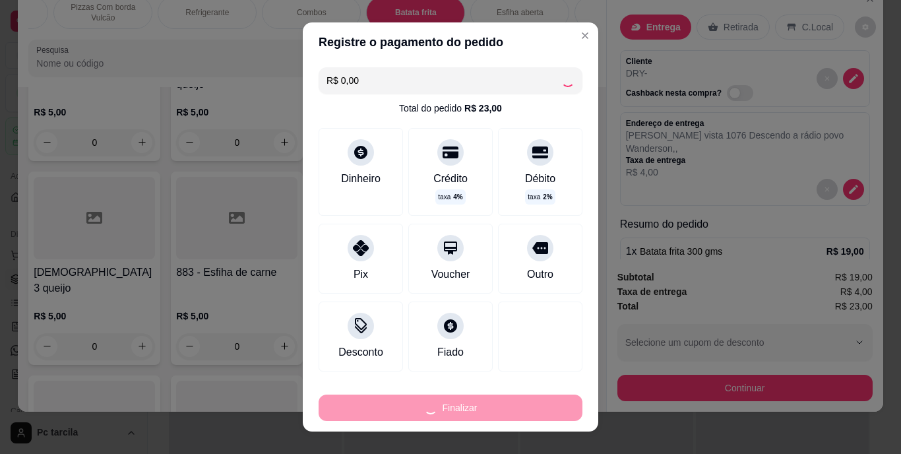
type input "-R$ 23,00"
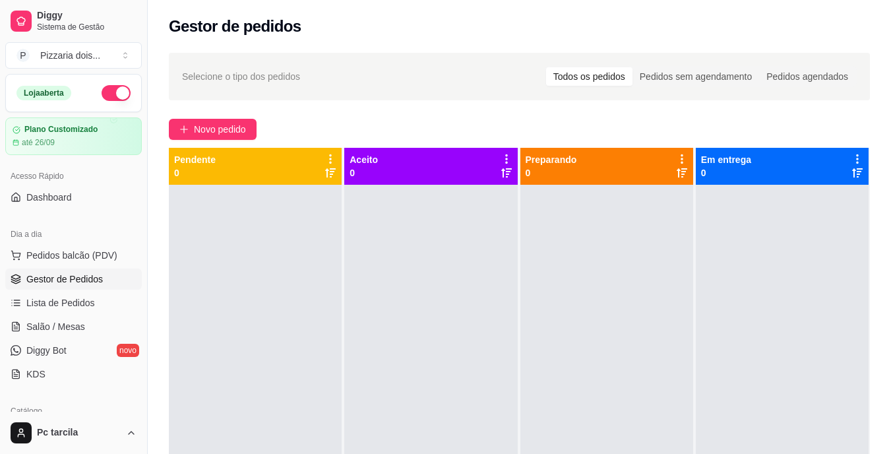
click at [214, 117] on div "Selecione o tipo dos pedidos Todos os pedidos Pedidos sem agendamento Pedidos a…" at bounding box center [519, 331] width 743 height 573
click at [217, 128] on span "Novo pedido" at bounding box center [220, 129] width 52 height 15
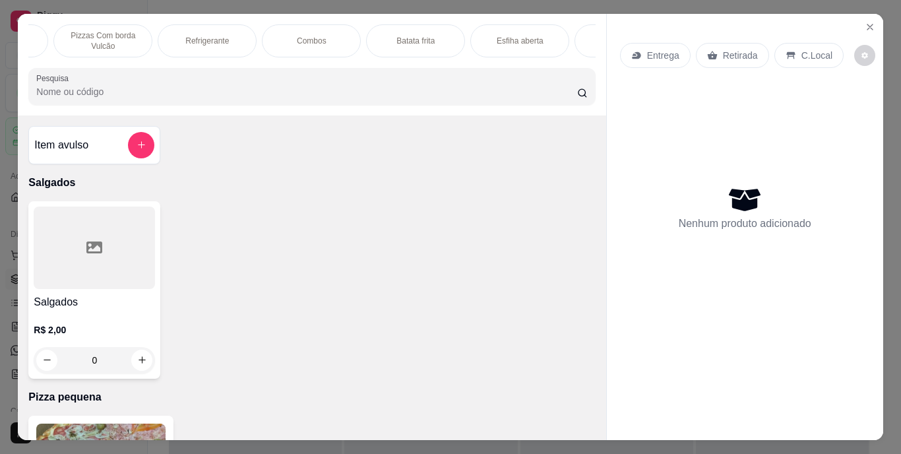
scroll to position [0, 992]
click at [102, 40] on div "Pastel" at bounding box center [128, 40] width 99 height 33
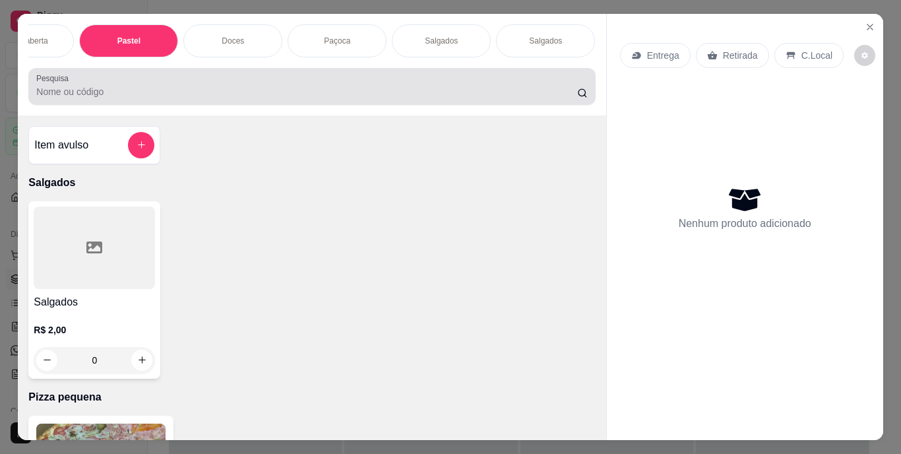
scroll to position [34, 0]
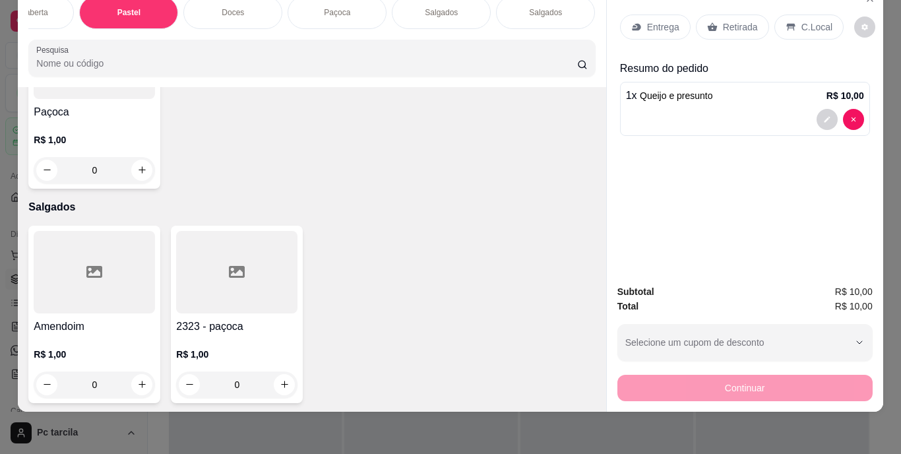
type input "2"
type input "1"
click at [723, 20] on p "Retirada" at bounding box center [740, 26] width 35 height 13
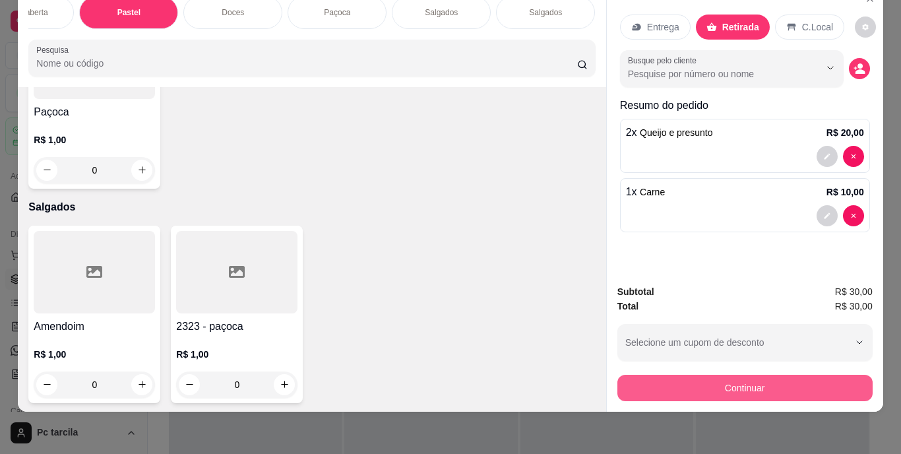
click at [648, 377] on button "Continuar" at bounding box center [744, 388] width 255 height 26
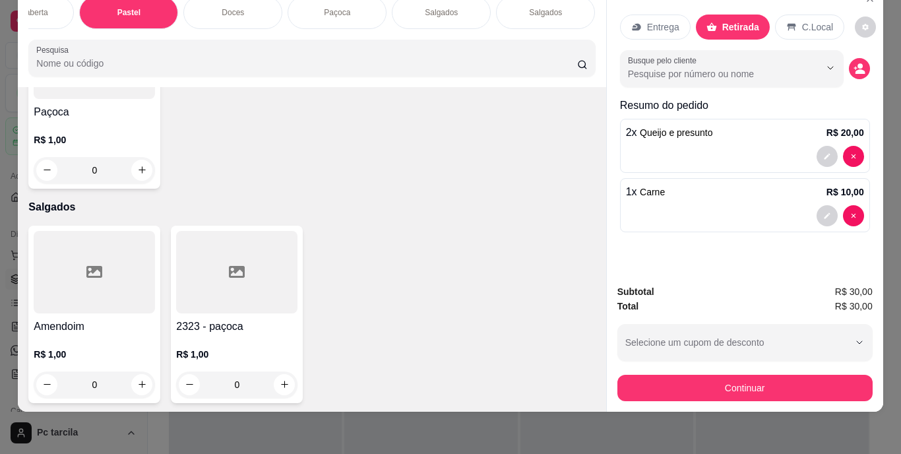
click at [678, 15] on div "Entrega" at bounding box center [655, 27] width 71 height 25
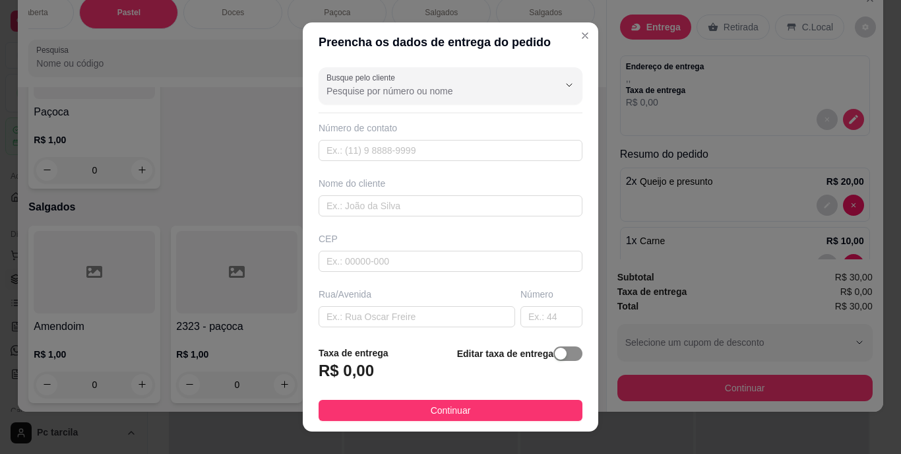
click at [557, 358] on span "button" at bounding box center [567, 353] width 29 height 15
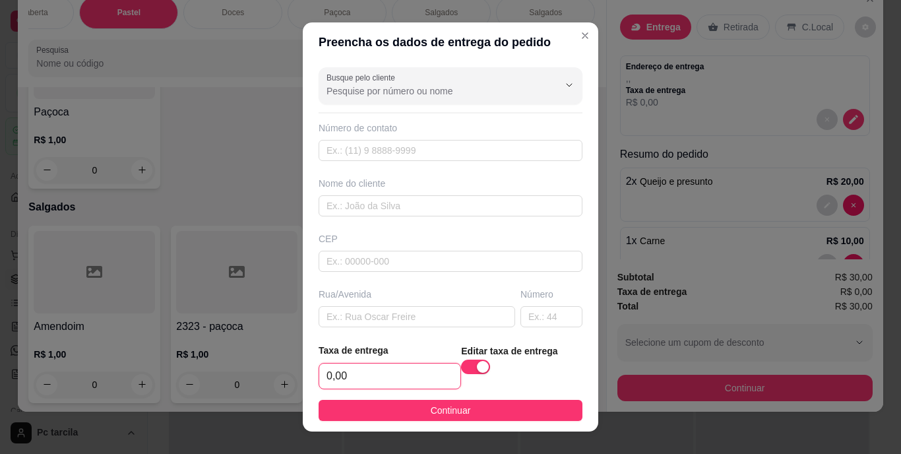
click at [380, 371] on input "0,00" at bounding box center [389, 375] width 141 height 25
type input "4,00"
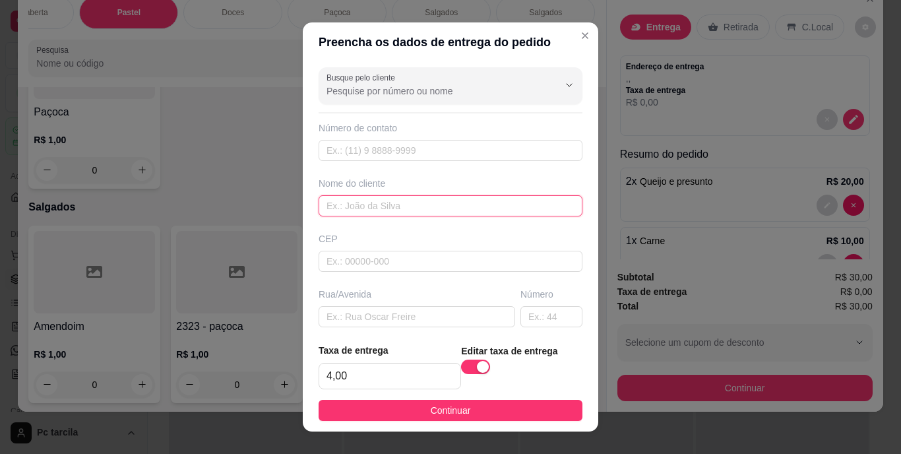
click at [384, 210] on input "text" at bounding box center [451, 205] width 264 height 21
type input "Ualace"
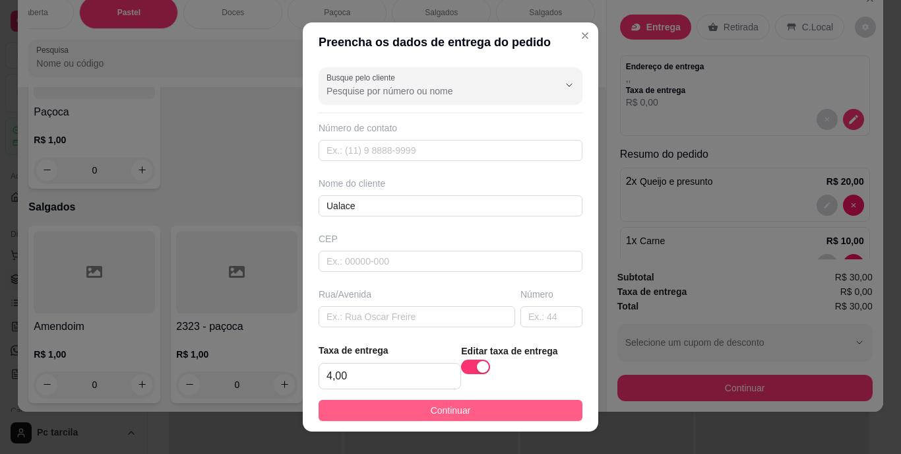
click at [451, 416] on span "Continuar" at bounding box center [451, 410] width 40 height 15
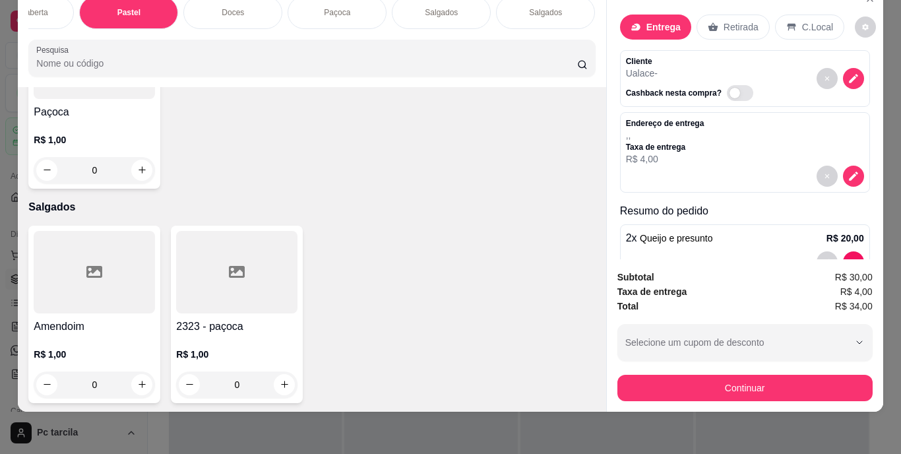
click at [678, 371] on div "Continuar" at bounding box center [744, 386] width 255 height 30
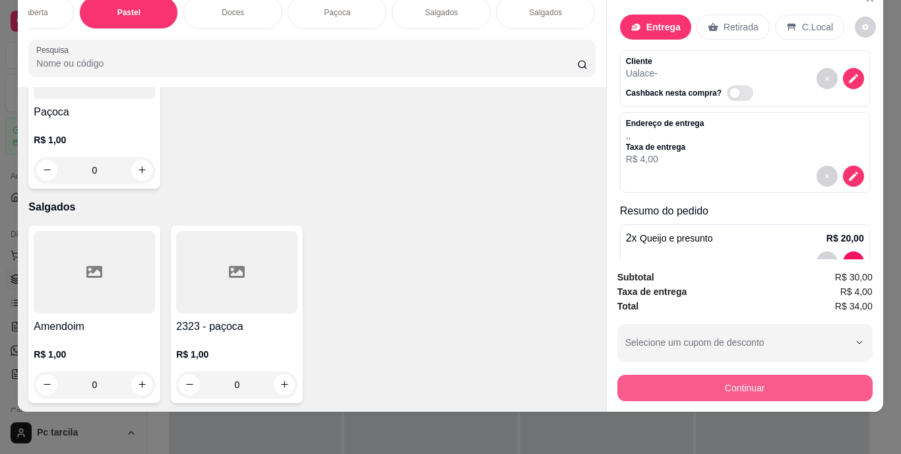
click at [676, 375] on button "Continuar" at bounding box center [744, 388] width 255 height 26
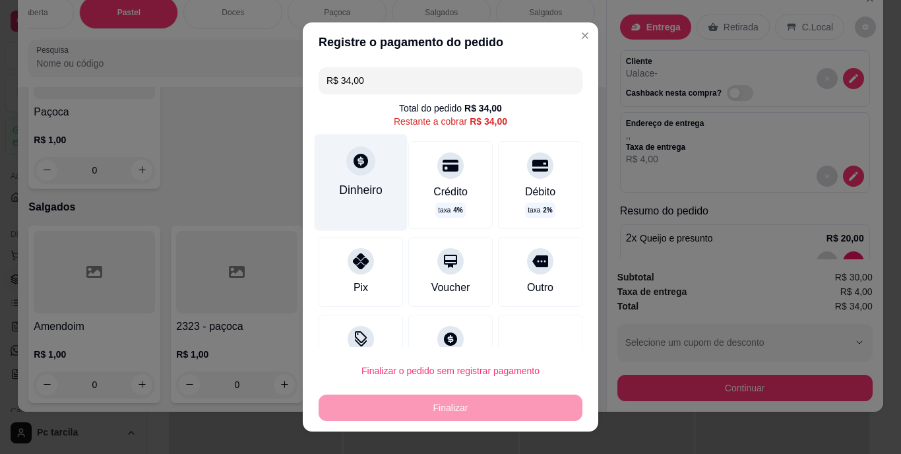
click at [368, 208] on div "Dinheiro" at bounding box center [361, 183] width 93 height 96
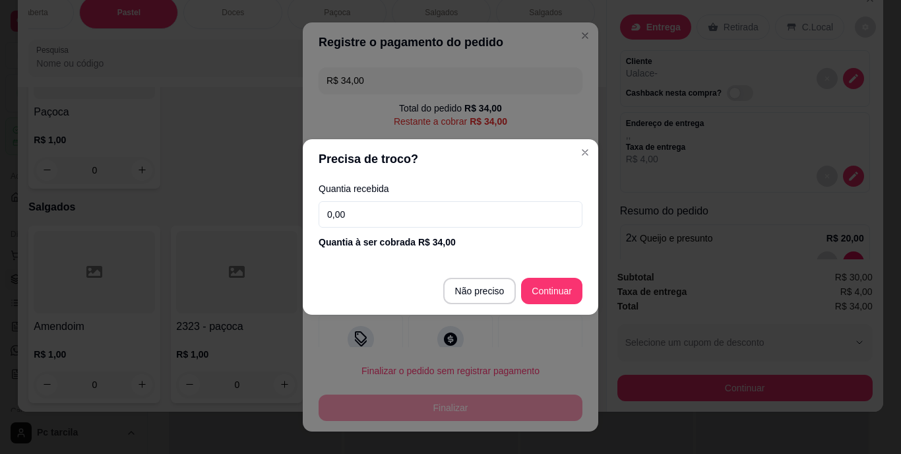
click at [466, 226] on input "0,00" at bounding box center [451, 214] width 264 height 26
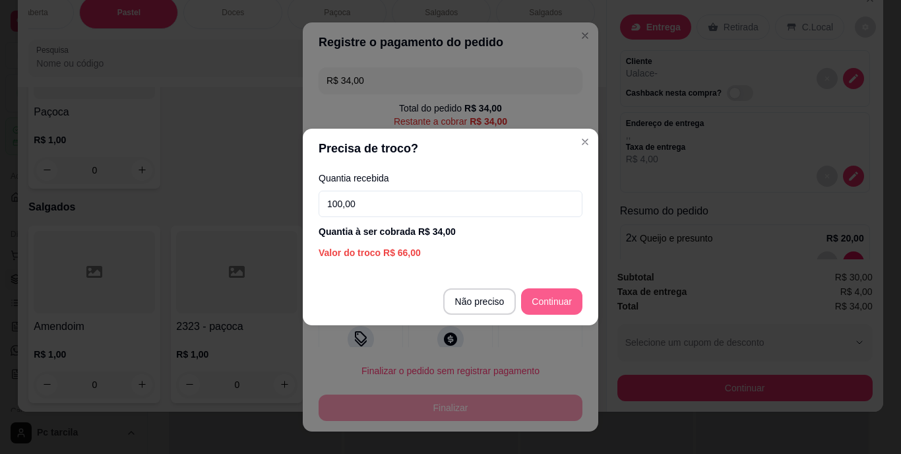
type input "100,00"
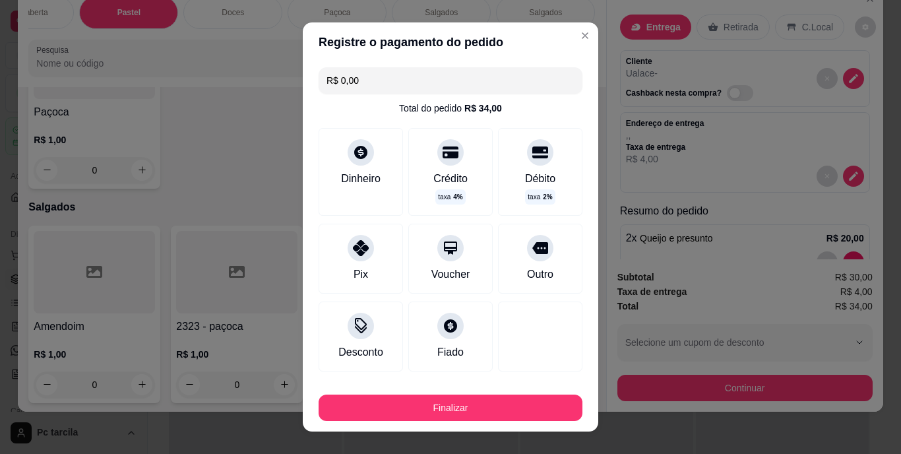
type input "R$ 0,00"
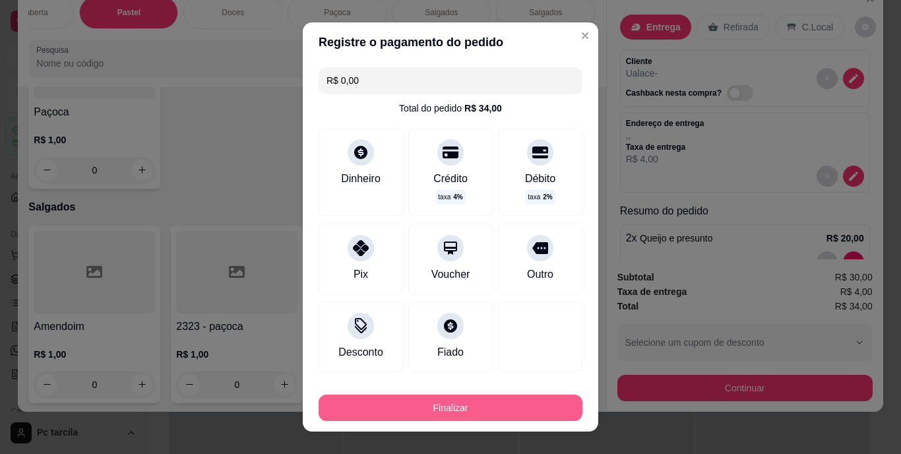
click at [519, 405] on button "Finalizar" at bounding box center [451, 407] width 264 height 26
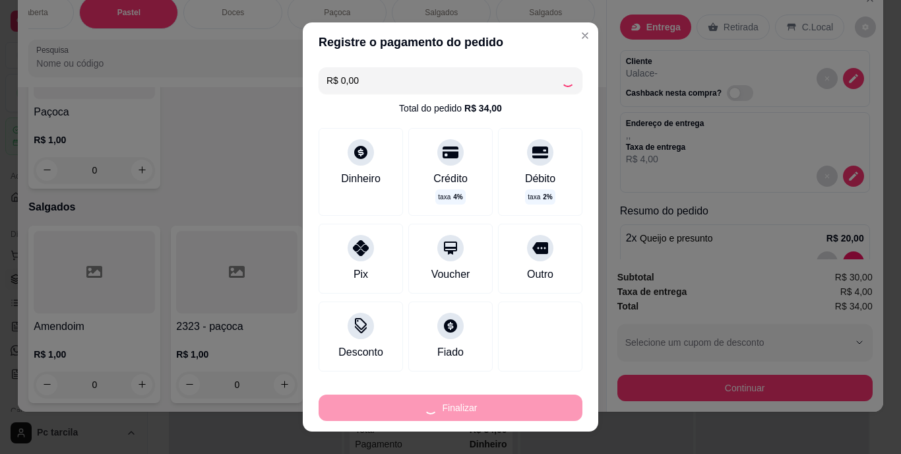
type input "0"
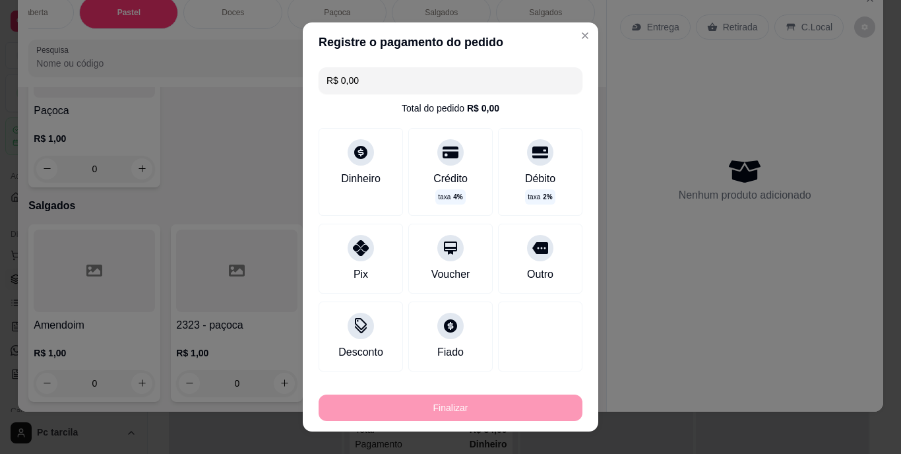
type input "-R$ 34,00"
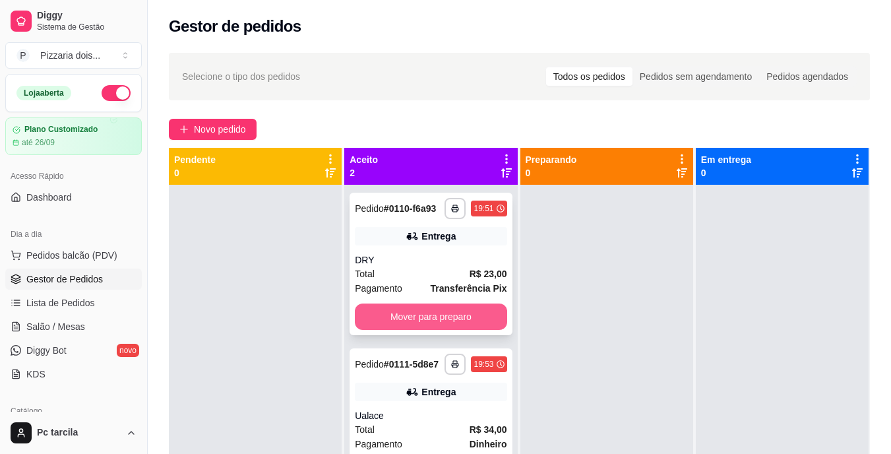
click at [483, 324] on button "Mover para preparo" at bounding box center [431, 316] width 152 height 26
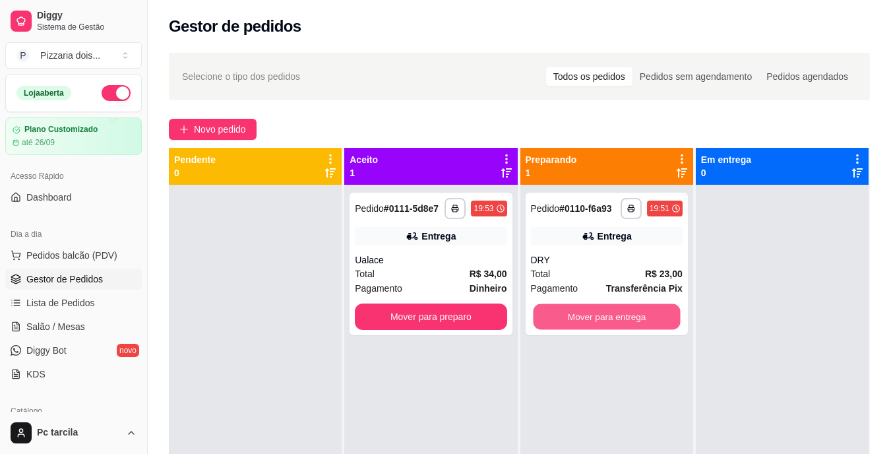
click at [590, 321] on button "Mover para entrega" at bounding box center [606, 317] width 147 height 26
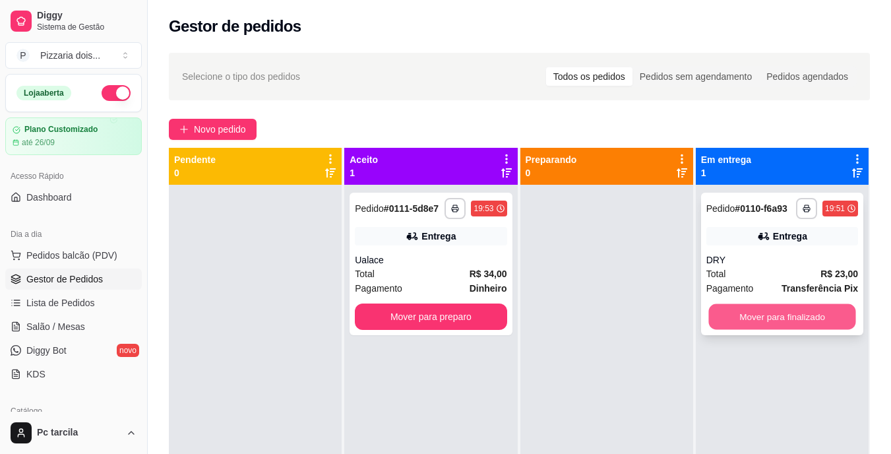
click at [739, 308] on button "Mover para finalizado" at bounding box center [782, 317] width 147 height 26
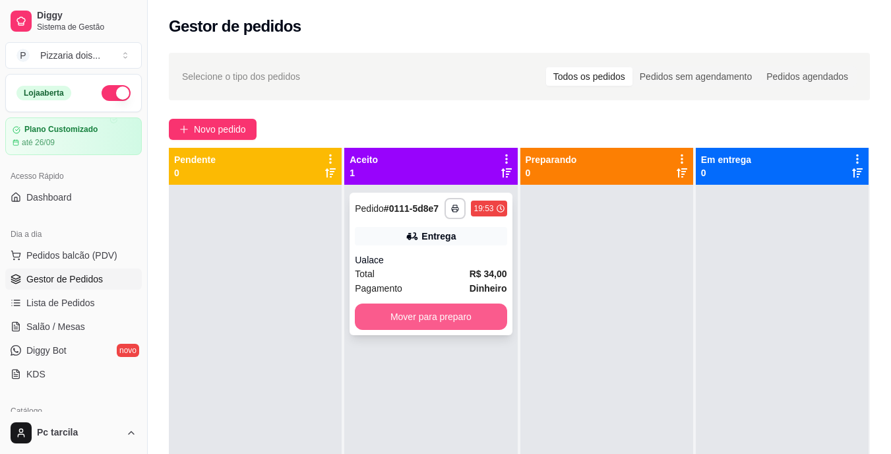
click at [498, 311] on button "Mover para preparo" at bounding box center [431, 316] width 152 height 26
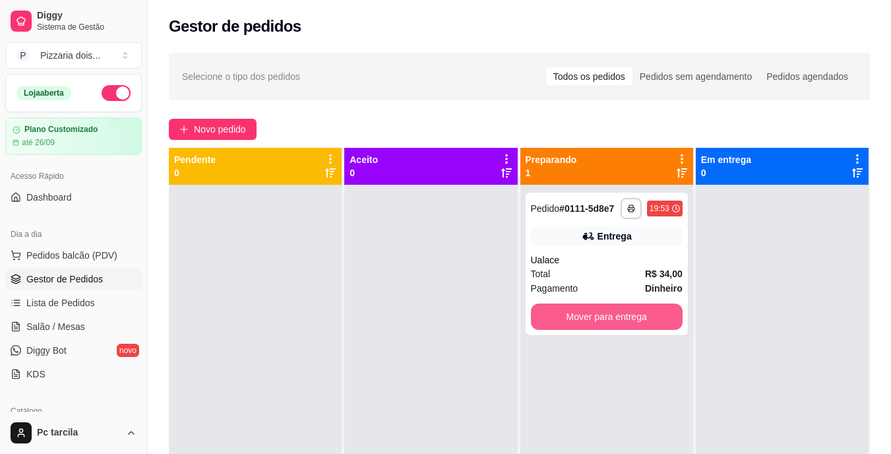
click at [581, 321] on button "Mover para entrega" at bounding box center [607, 316] width 152 height 26
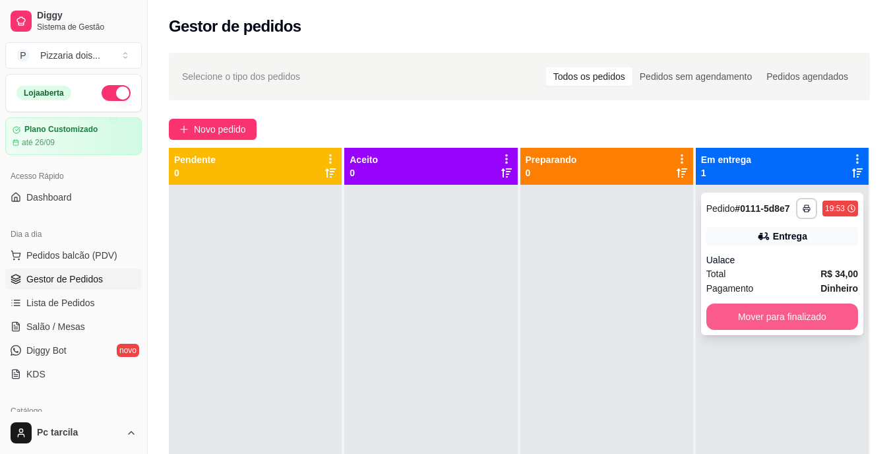
click at [785, 323] on button "Mover para finalizado" at bounding box center [783, 316] width 152 height 26
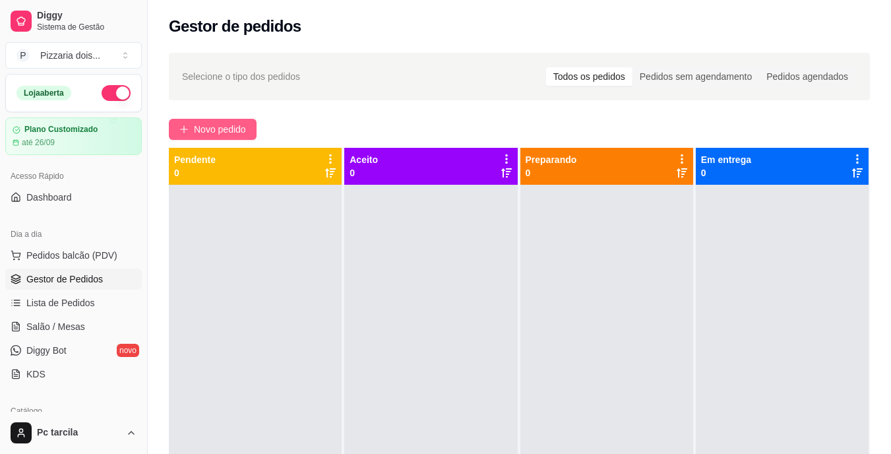
click at [238, 125] on span "Novo pedido" at bounding box center [220, 129] width 52 height 15
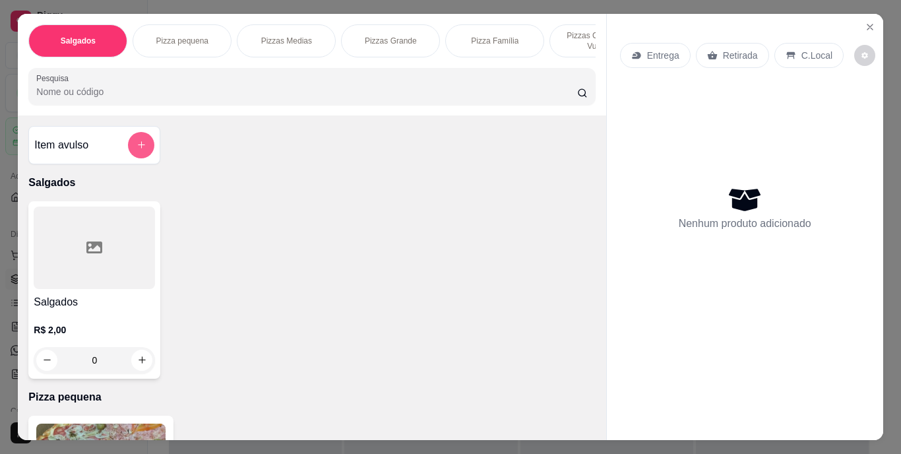
click at [139, 150] on icon "add-separate-item" at bounding box center [142, 145] width 10 height 10
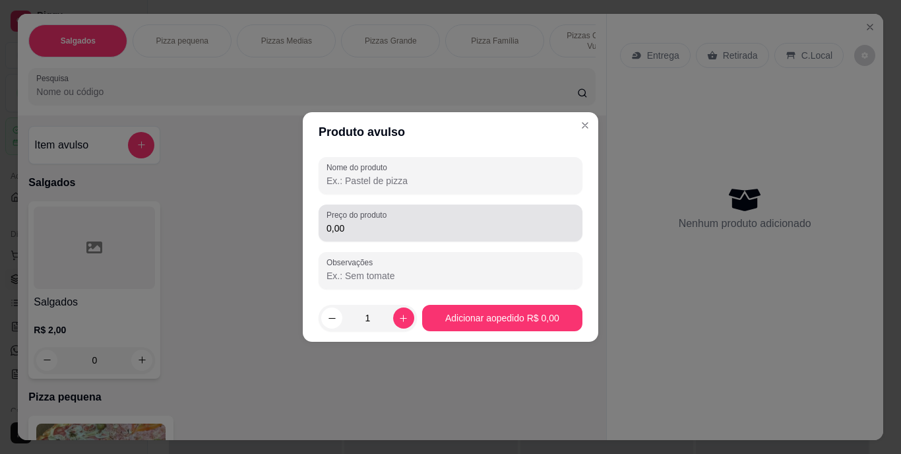
click at [403, 230] on input "0,00" at bounding box center [451, 228] width 248 height 13
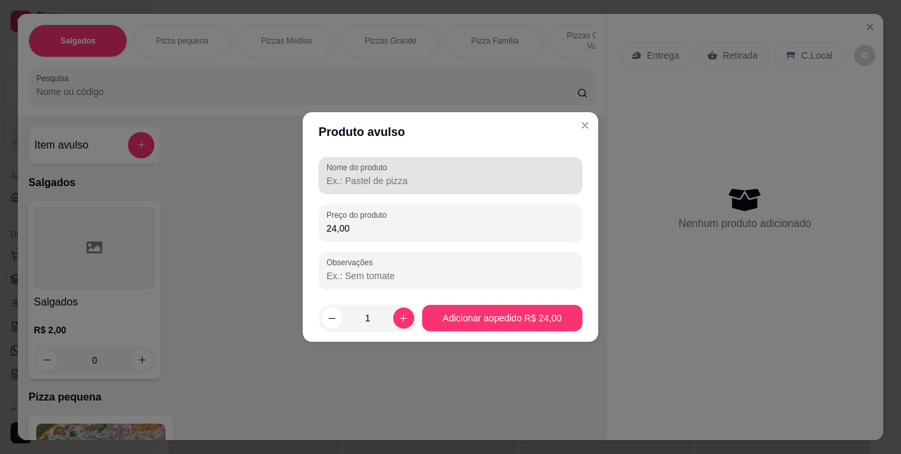
type input "24,00"
click at [414, 187] on div at bounding box center [451, 175] width 248 height 26
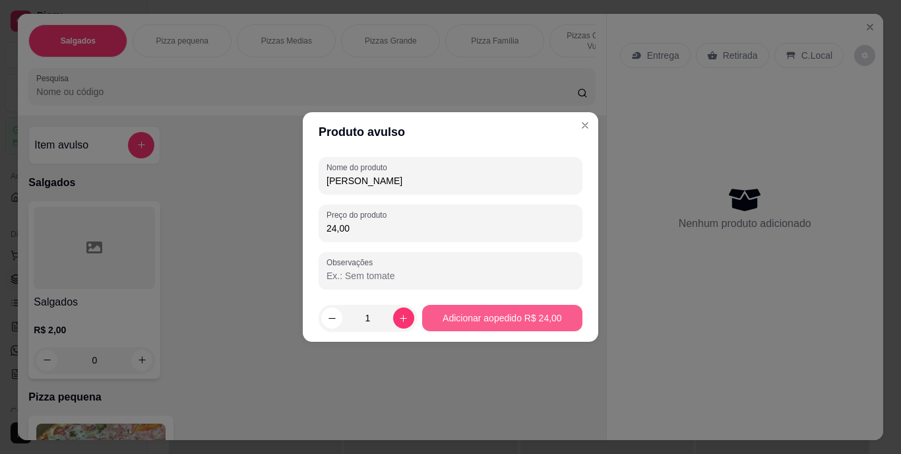
type input "[PERSON_NAME]"
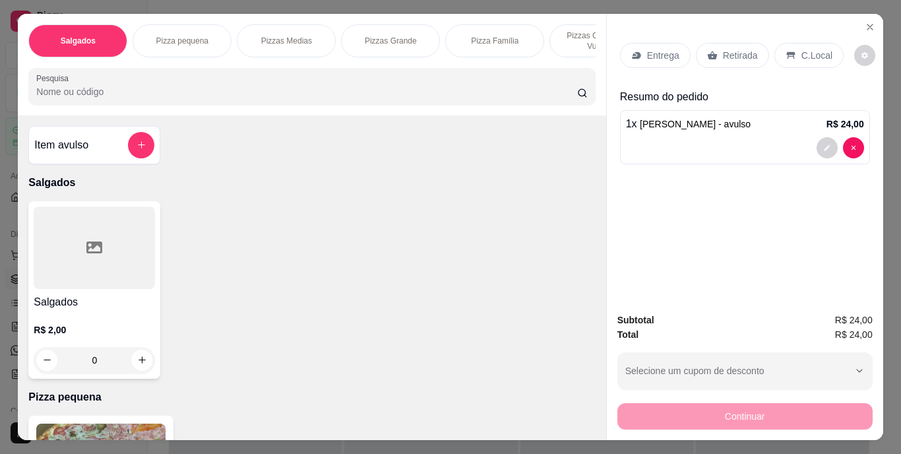
click at [738, 58] on div "Retirada" at bounding box center [732, 55] width 73 height 25
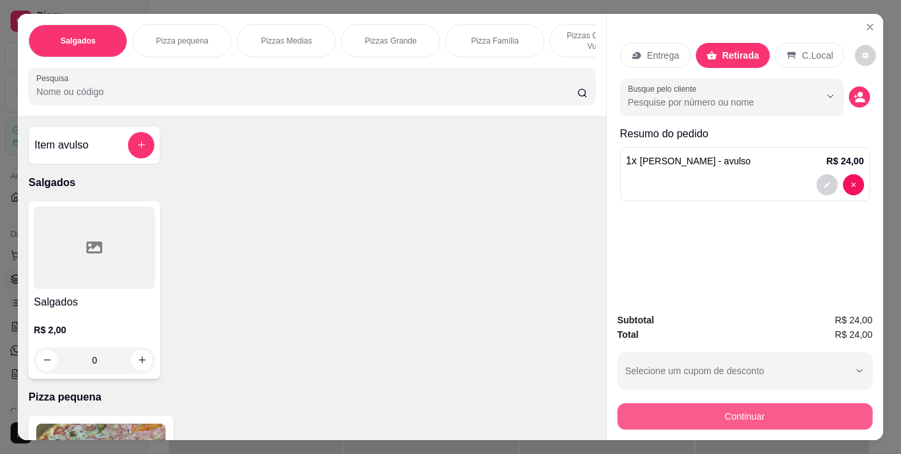
click at [703, 404] on button "Continuar" at bounding box center [744, 416] width 255 height 26
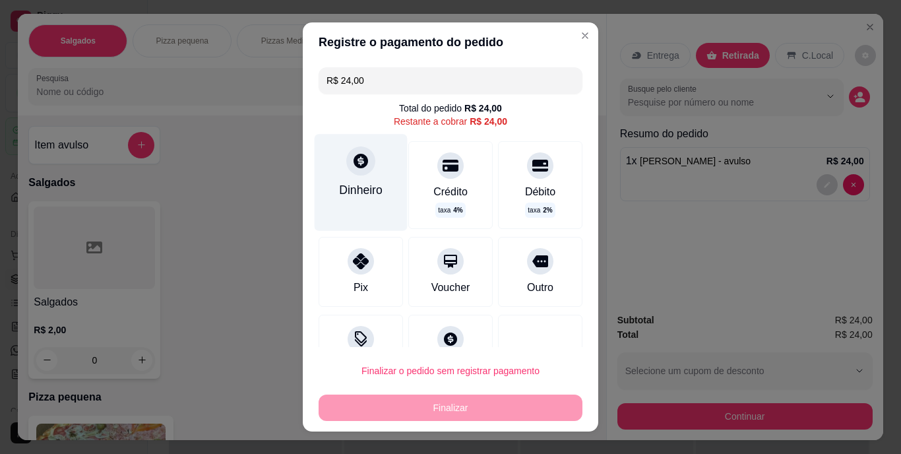
click at [365, 191] on div "Dinheiro" at bounding box center [361, 189] width 44 height 17
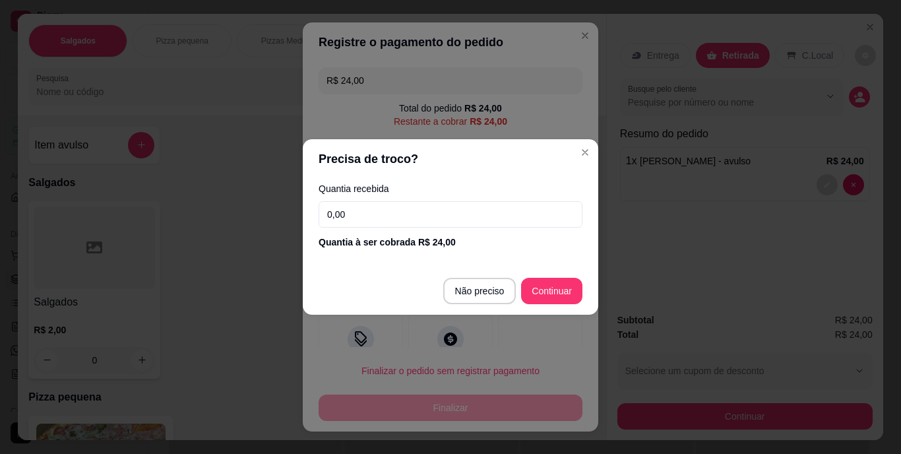
click at [406, 216] on input "0,00" at bounding box center [451, 214] width 264 height 26
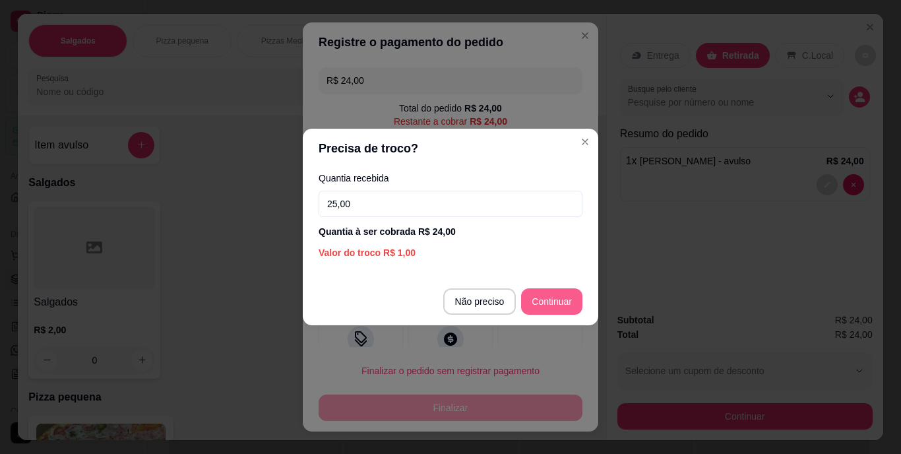
type input "25,00"
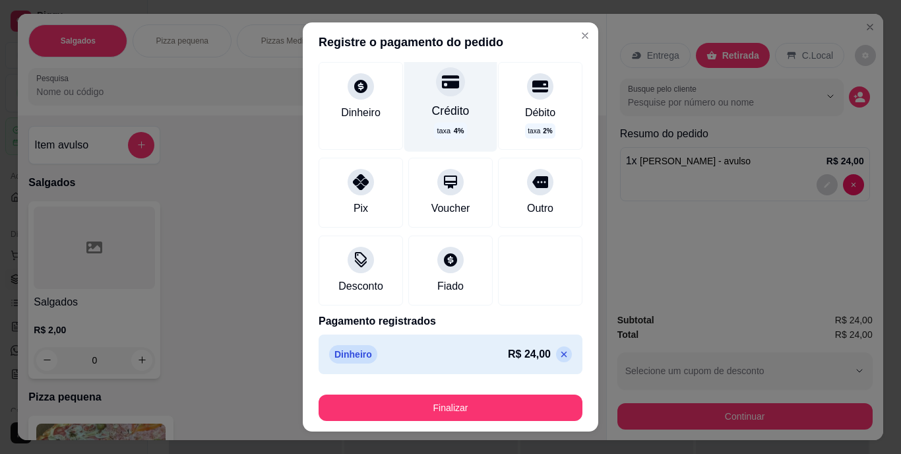
scroll to position [67, 0]
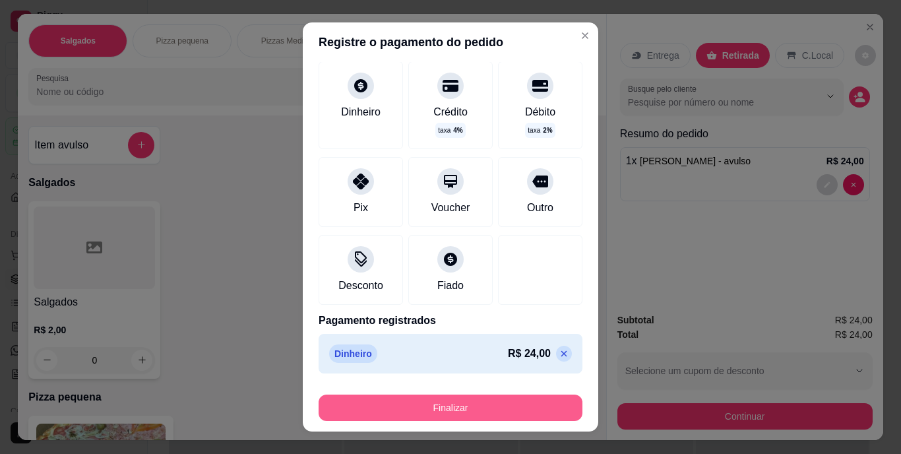
click at [402, 406] on button "Finalizar" at bounding box center [451, 407] width 264 height 26
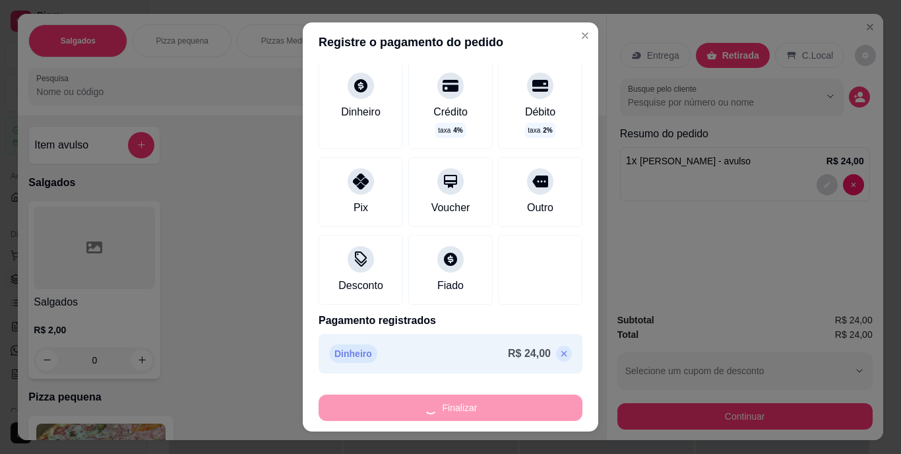
type input "-R$ 24,00"
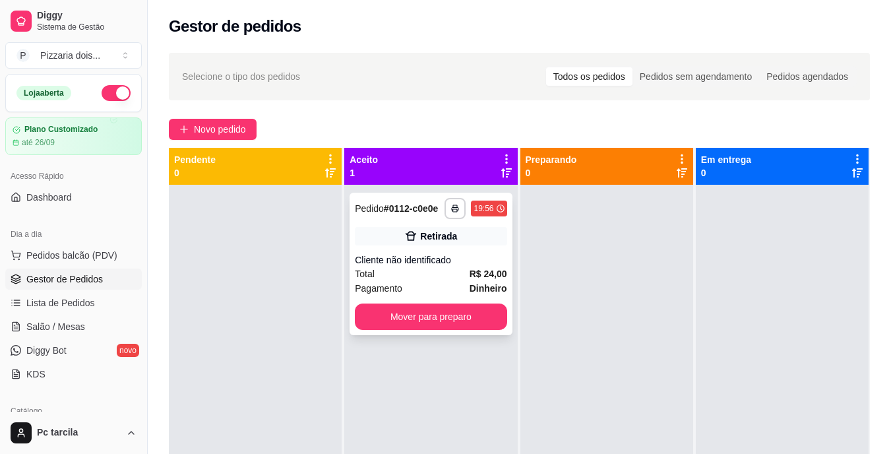
click at [439, 270] on div "Total R$ 24,00" at bounding box center [431, 274] width 152 height 15
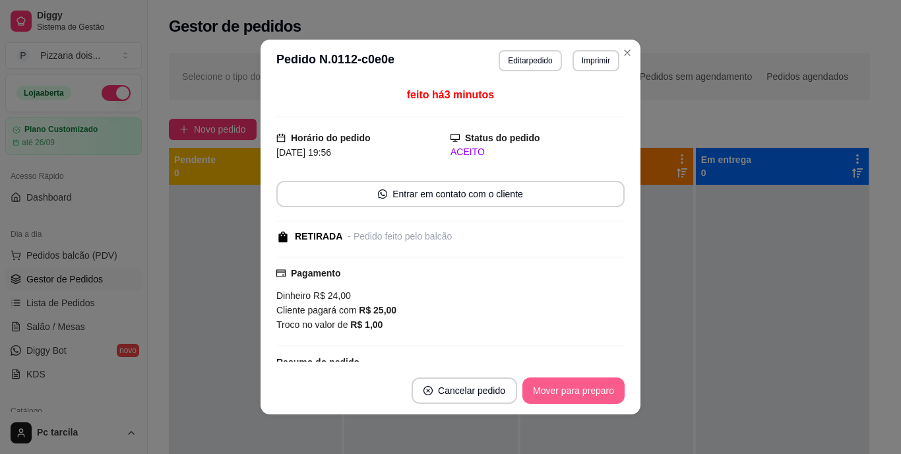
click at [561, 389] on button "Mover para preparo" at bounding box center [573, 390] width 102 height 26
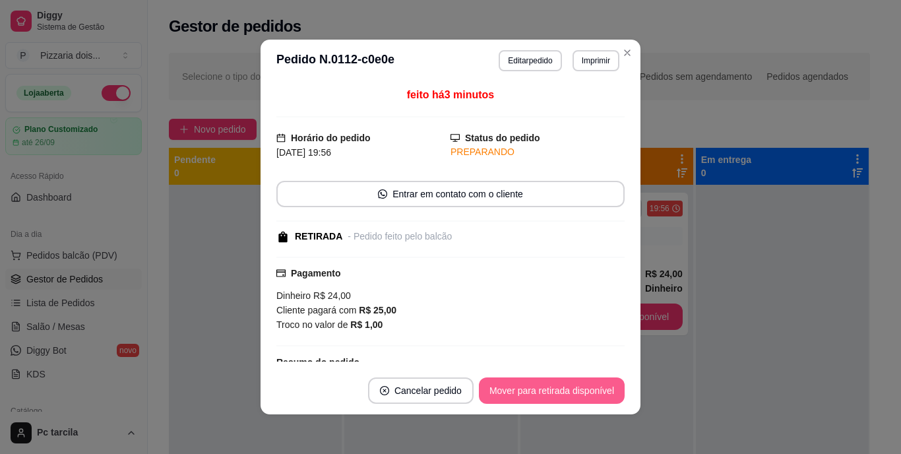
click at [573, 388] on button "Mover para retirada disponível" at bounding box center [552, 390] width 146 height 26
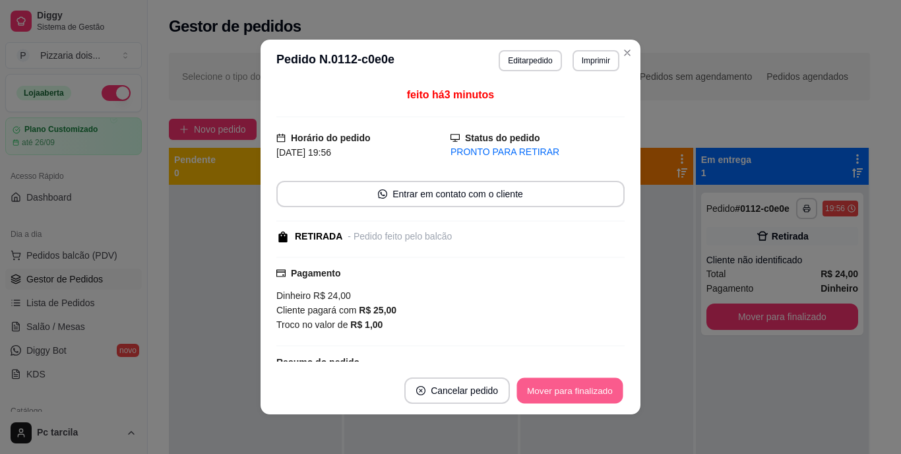
click at [596, 389] on button "Mover para finalizado" at bounding box center [570, 391] width 106 height 26
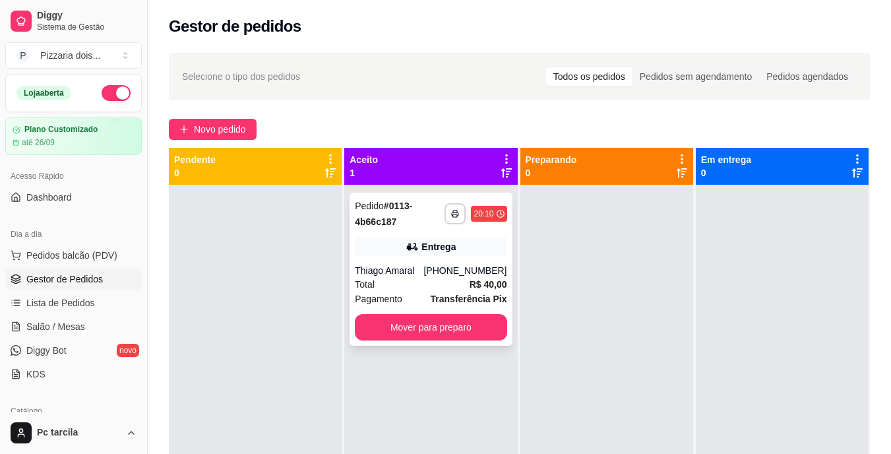
click at [482, 249] on div "Entrega" at bounding box center [431, 246] width 152 height 18
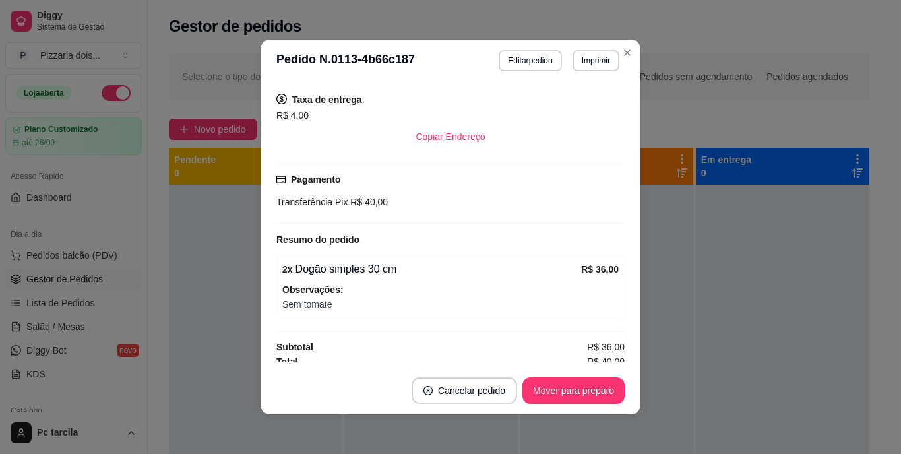
scroll to position [288, 0]
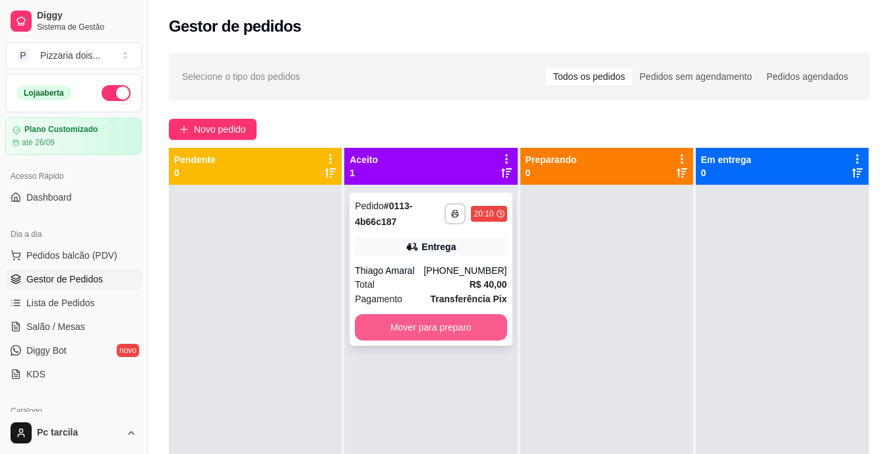
click at [449, 319] on button "Mover para preparo" at bounding box center [431, 327] width 152 height 26
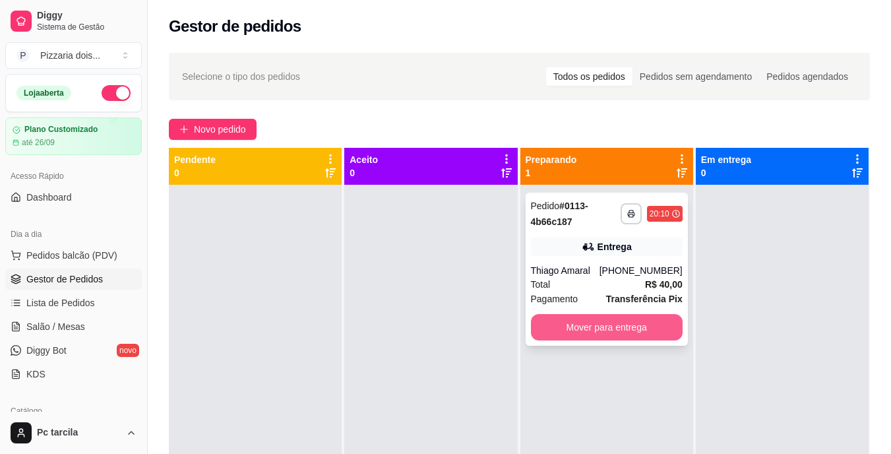
click at [569, 321] on button "Mover para entrega" at bounding box center [607, 327] width 152 height 26
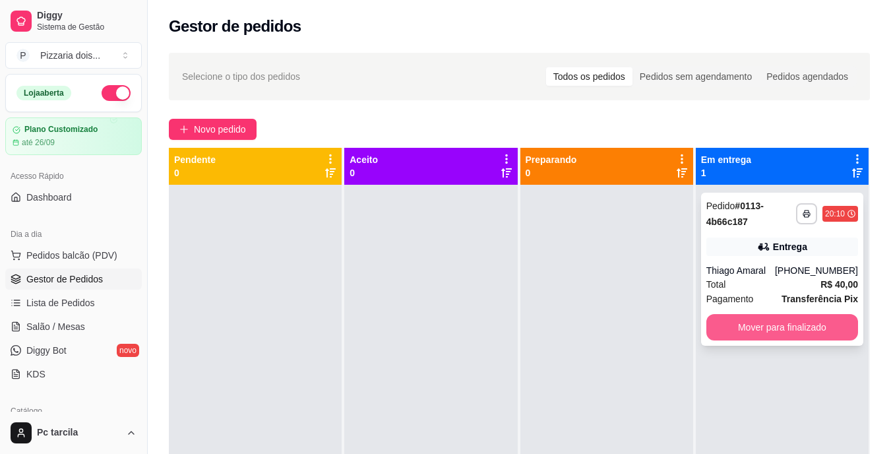
click at [741, 316] on button "Mover para finalizado" at bounding box center [783, 327] width 152 height 26
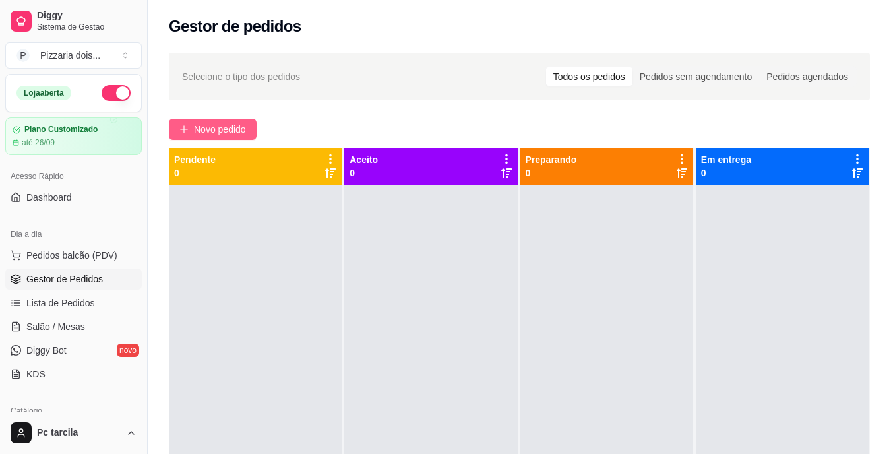
click at [235, 119] on button "Novo pedido" at bounding box center [213, 129] width 88 height 21
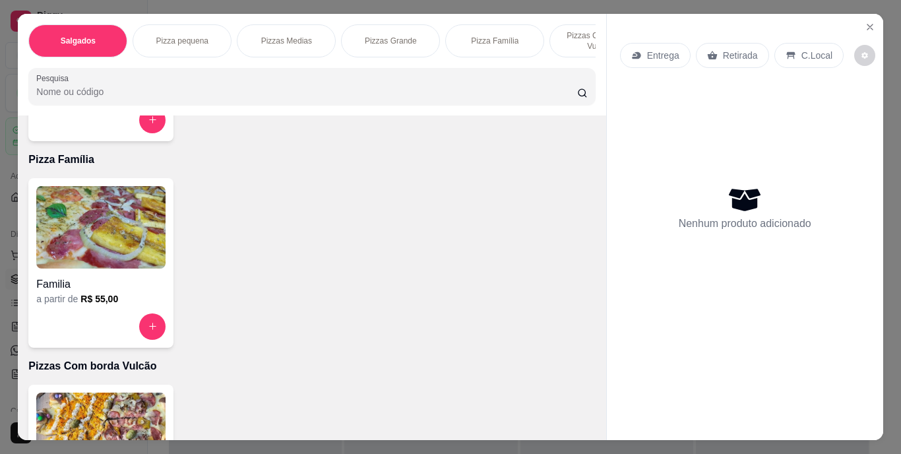
scroll to position [858, 0]
click at [85, 261] on img at bounding box center [100, 226] width 129 height 82
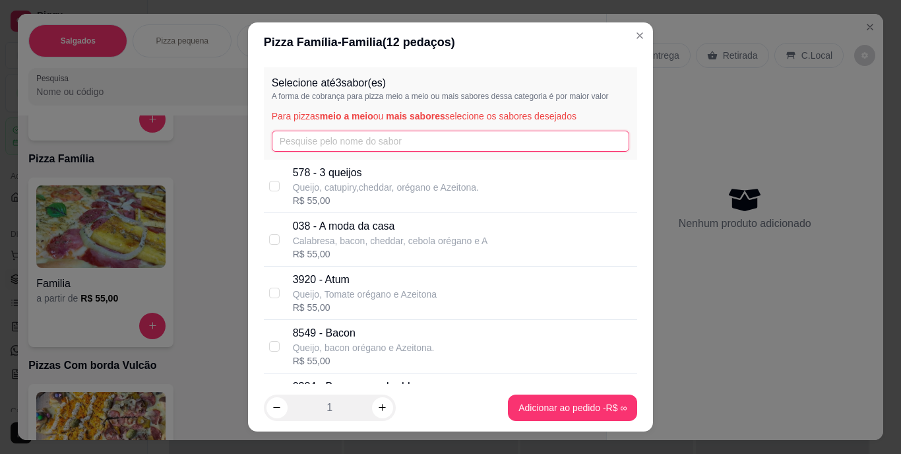
click at [371, 139] on input "text" at bounding box center [451, 141] width 358 height 21
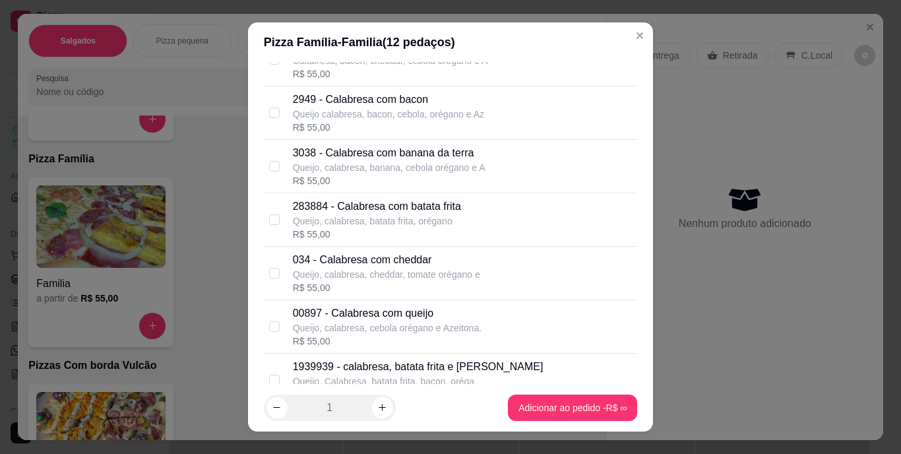
scroll to position [132, 0]
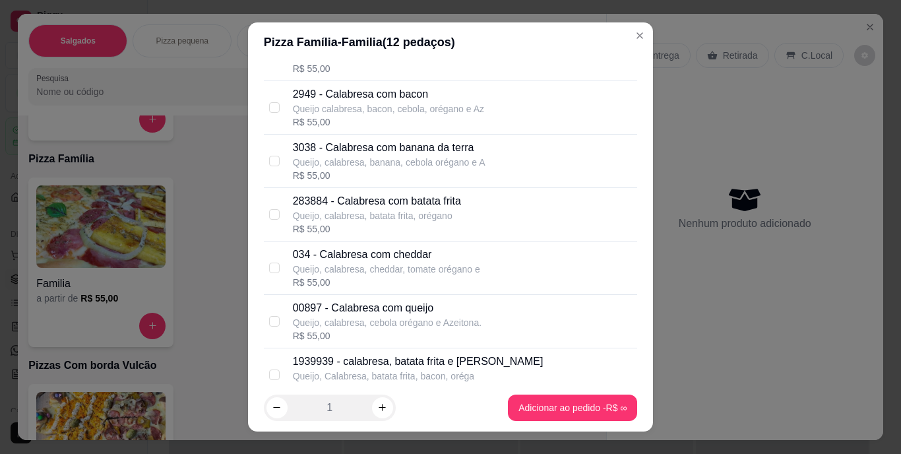
type input "ca"
click at [419, 297] on div "00897 - Calabresa com queijo Queijo, calabresa, cebola orégano e Azeitona. R$ 5…" at bounding box center [451, 321] width 374 height 53
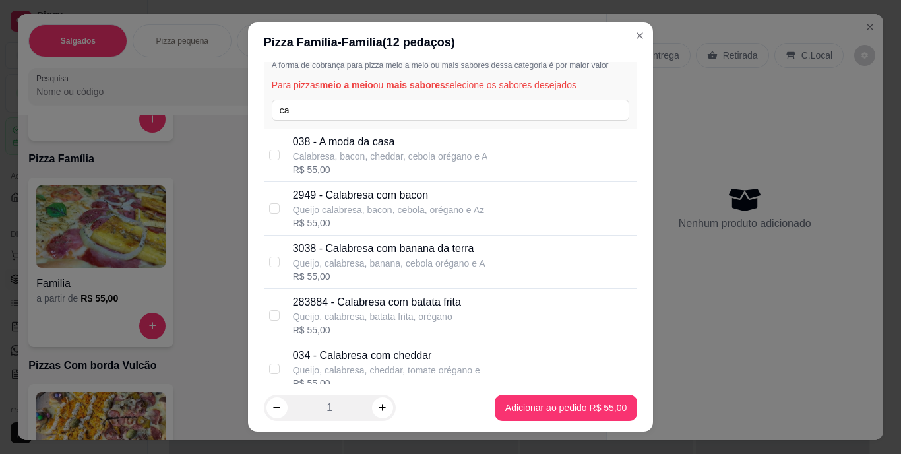
scroll to position [0, 0]
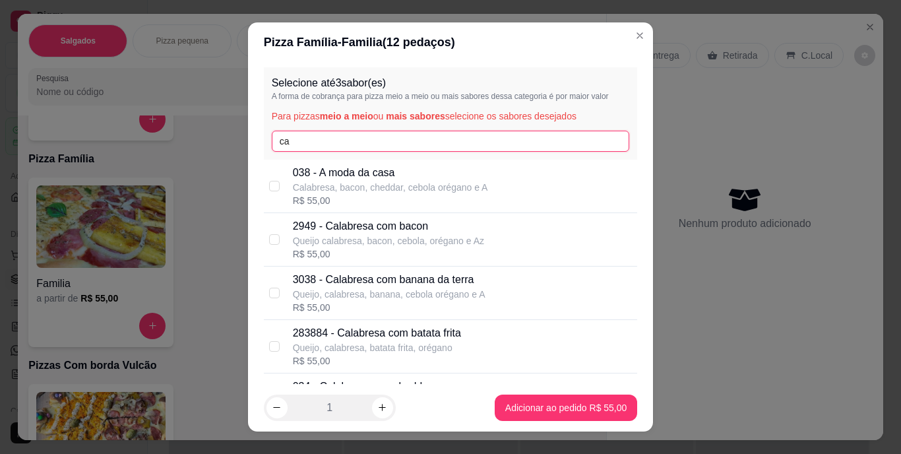
drag, startPoint x: 366, startPoint y: 135, endPoint x: 263, endPoint y: 127, distance: 103.2
click at [264, 127] on div "Selecione até 3 sabor(es) A forma de cobrança para pizza meio a meio ou mais sa…" at bounding box center [451, 113] width 374 height 92
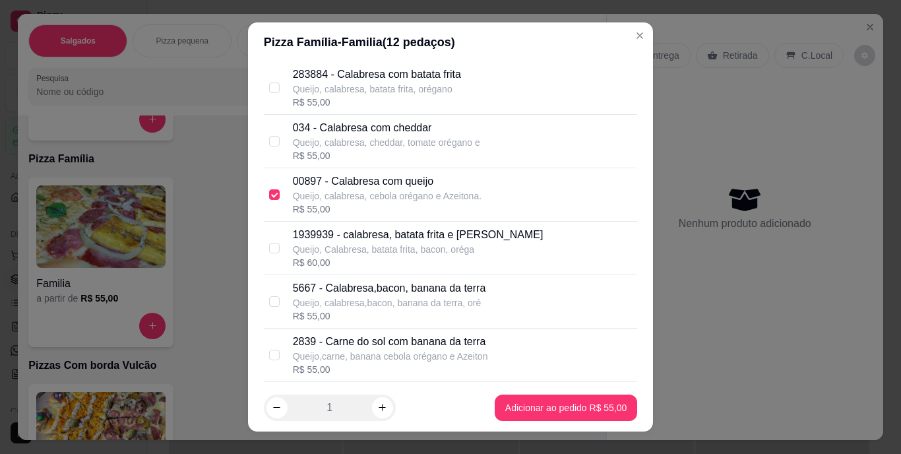
scroll to position [264, 0]
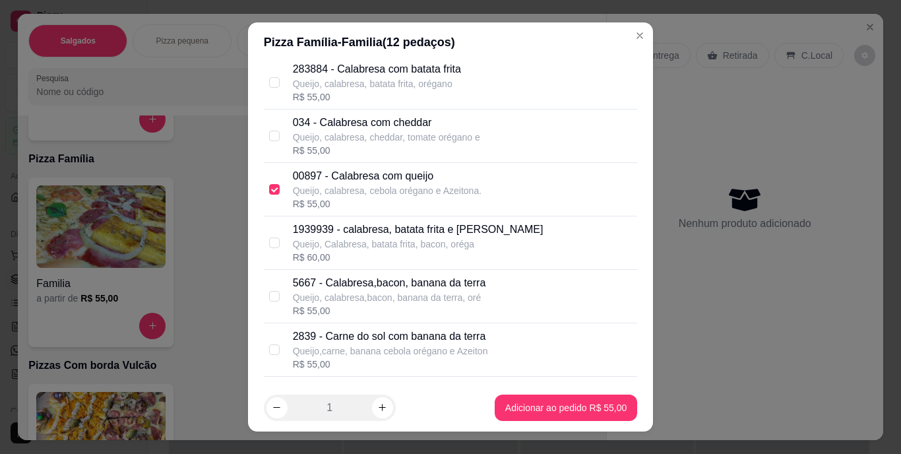
click at [393, 183] on p "00897 - Calabresa com queijo" at bounding box center [387, 176] width 189 height 16
checkbox input "false"
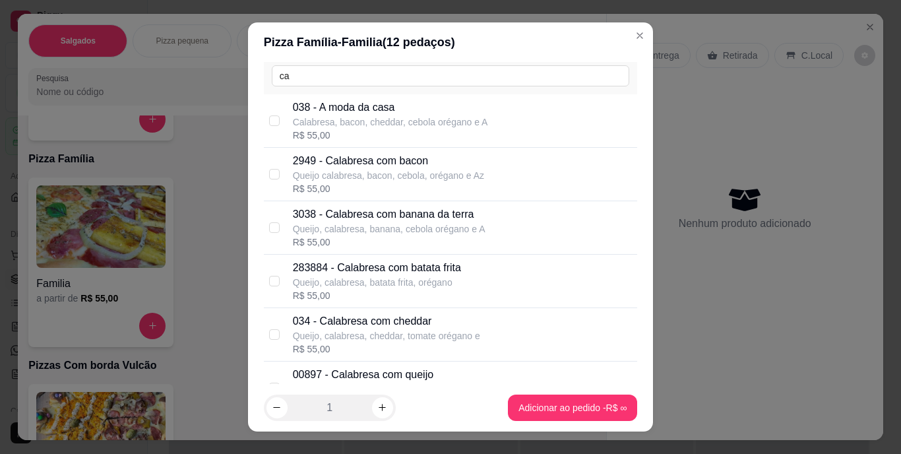
scroll to position [66, 0]
click at [449, 156] on p "2949 - Calabresa com bacon" at bounding box center [388, 160] width 191 height 16
checkbox input "true"
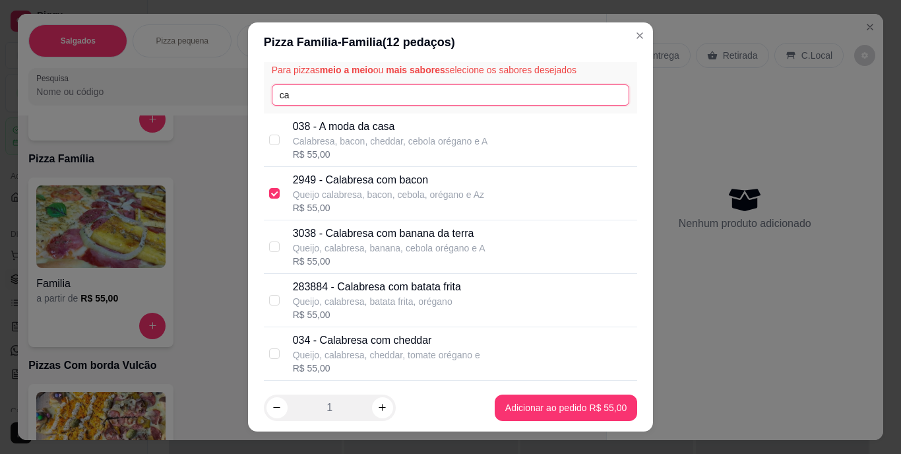
drag, startPoint x: 311, startPoint y: 77, endPoint x: 245, endPoint y: 72, distance: 66.8
click at [248, 72] on div "Selecione até 3 sabor(es) A forma de cobrança para pizza meio a meio ou mais sa…" at bounding box center [451, 222] width 406 height 321
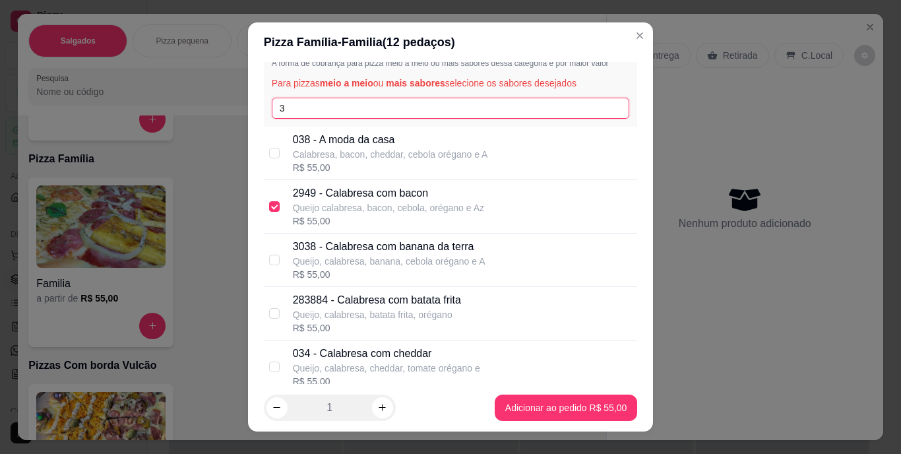
scroll to position [0, 0]
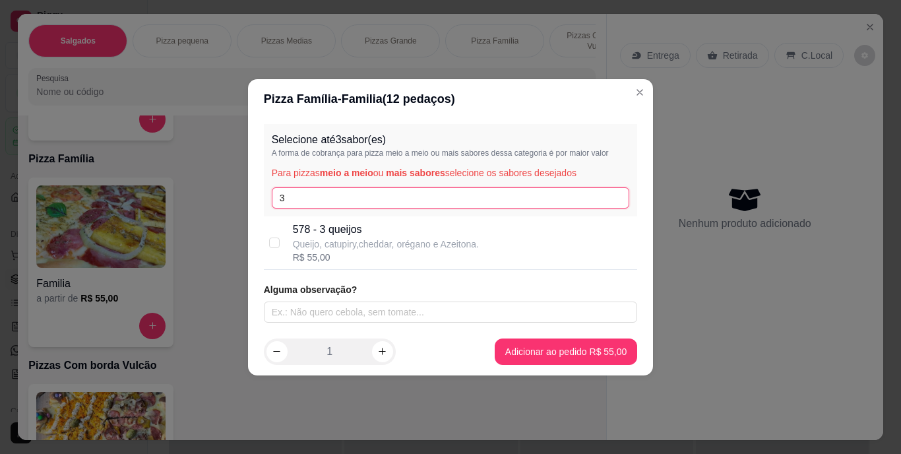
type input "3"
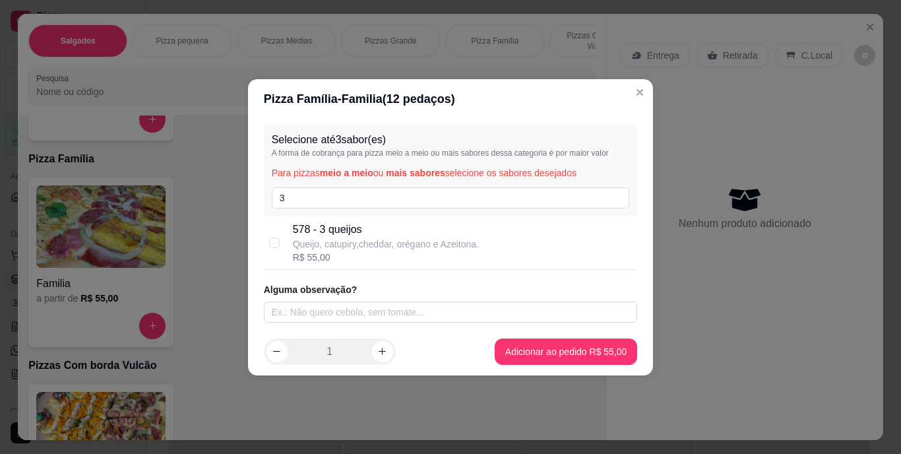
click at [314, 224] on p "578 - 3 queijos" at bounding box center [386, 230] width 186 height 16
checkbox input "true"
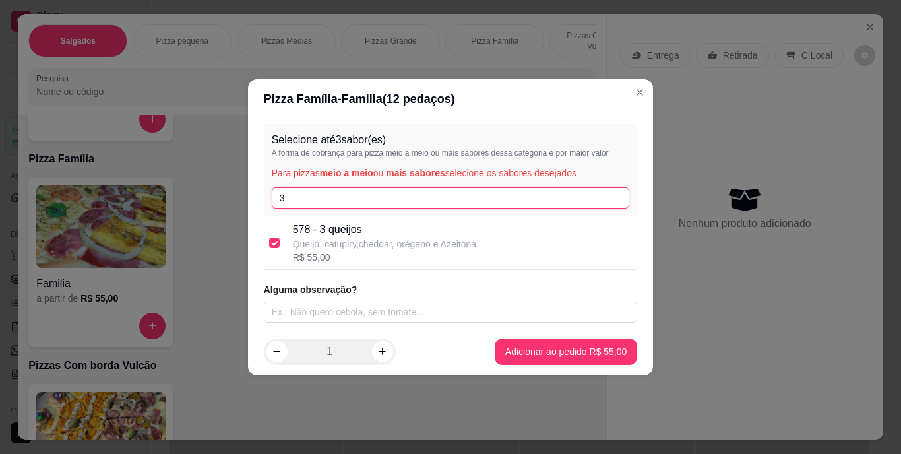
drag, startPoint x: 301, startPoint y: 197, endPoint x: 242, endPoint y: 187, distance: 60.2
click at [242, 187] on div "Pizza Família - Familia ( 12 pedaços) Selecione até 3 sabor(es) A forma de cobr…" at bounding box center [450, 227] width 901 height 454
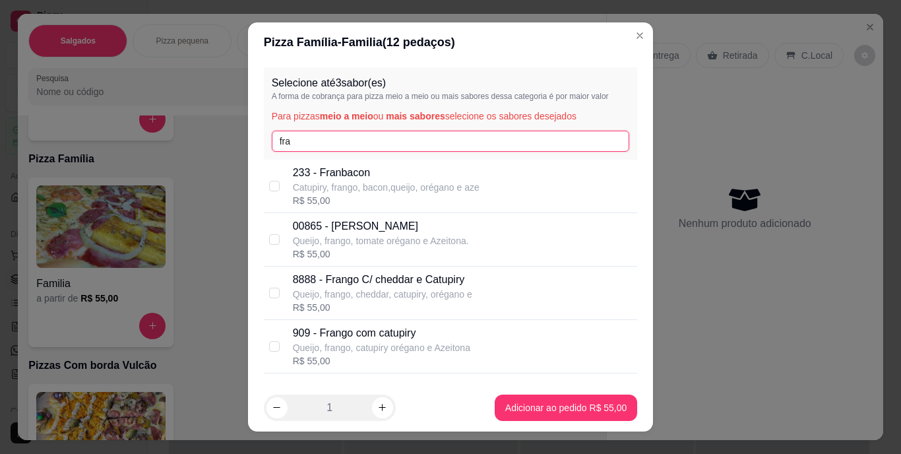
type input "fra"
click at [363, 332] on p "909 - Frango com catupiry" at bounding box center [381, 333] width 177 height 16
checkbox input "true"
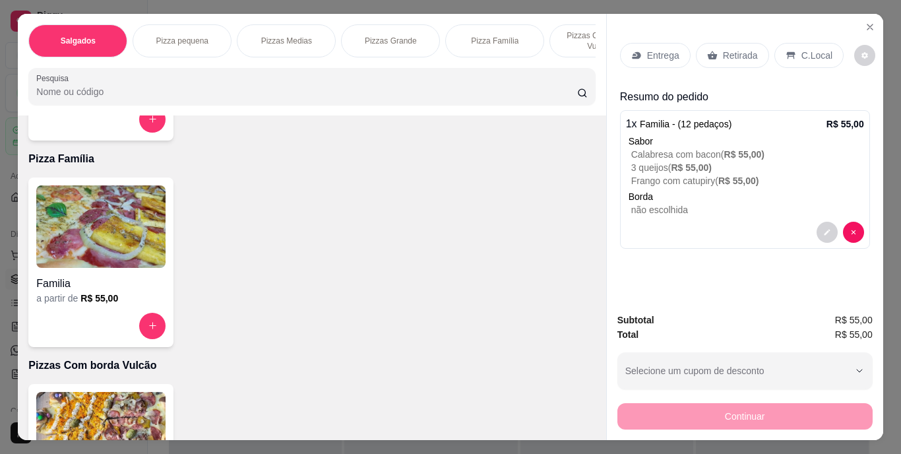
click at [658, 51] on p "Entrega" at bounding box center [663, 55] width 32 height 13
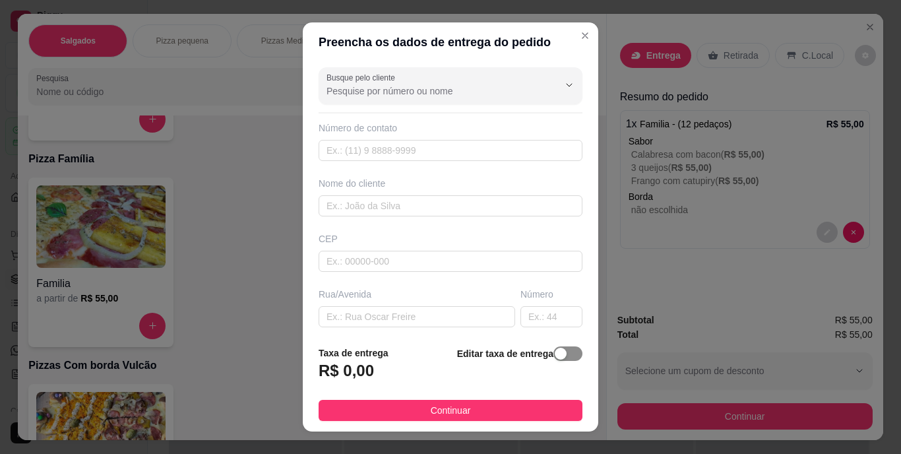
click at [555, 360] on div "button" at bounding box center [561, 354] width 12 height 12
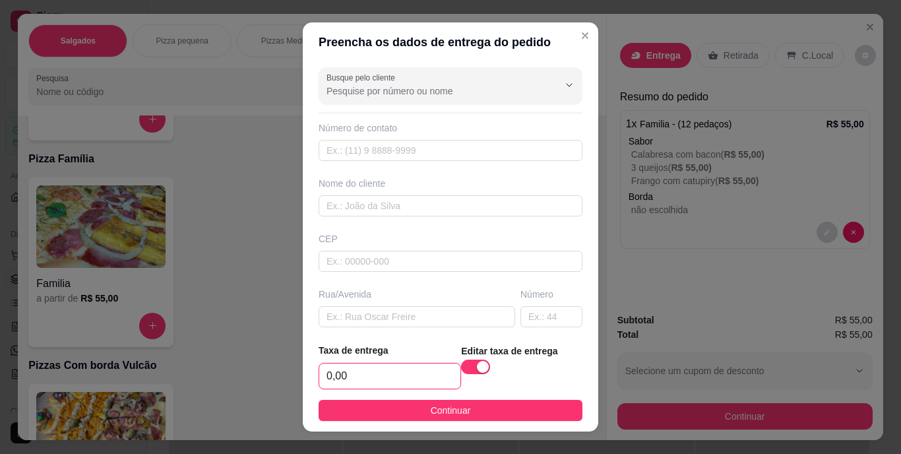
click at [365, 369] on input "0,00" at bounding box center [389, 375] width 141 height 25
type input "4,00"
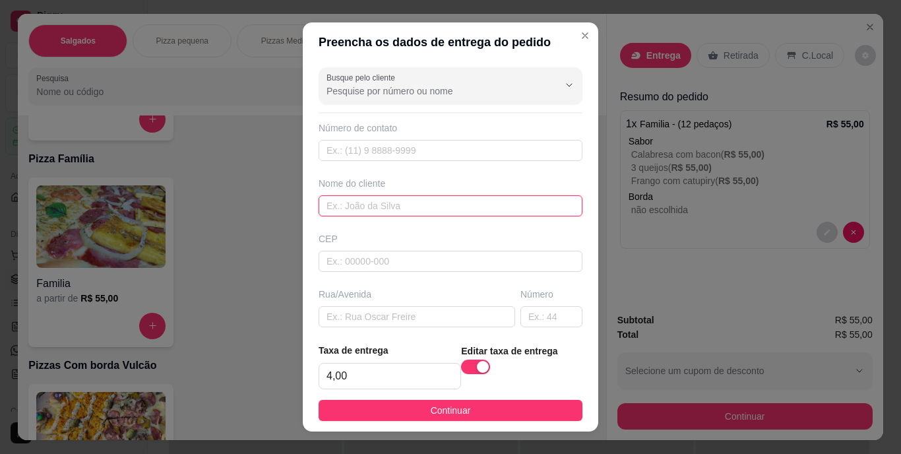
click at [346, 207] on input "text" at bounding box center [451, 205] width 264 height 21
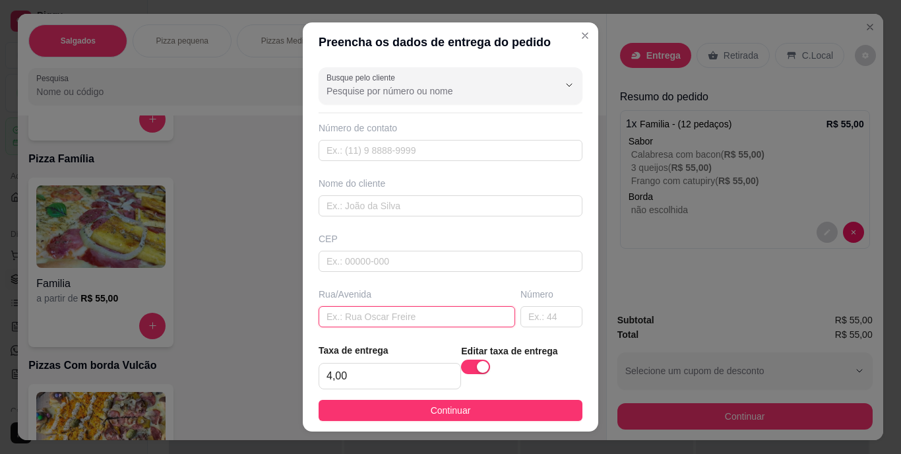
click at [398, 313] on input "text" at bounding box center [417, 316] width 197 height 21
paste input "[STREET_ADDRESS]"
type input "[STREET_ADDRESS]"
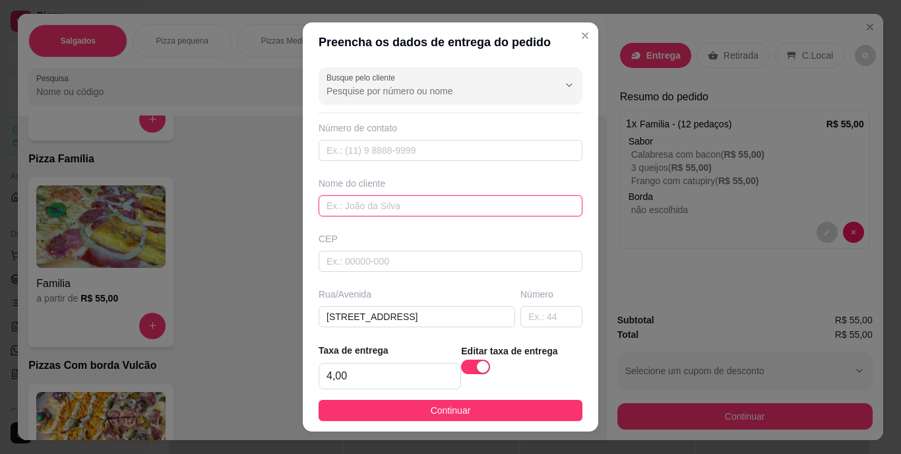
click at [418, 211] on input "text" at bounding box center [451, 205] width 264 height 21
type input "[PERSON_NAME]"
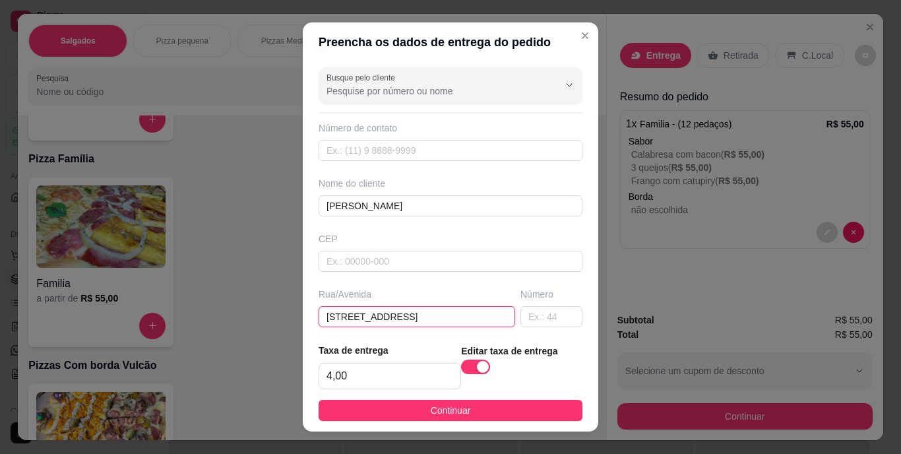
click at [475, 319] on input "[STREET_ADDRESS]" at bounding box center [417, 316] width 197 height 21
paste input "Na subida do acarajé da Bengue"
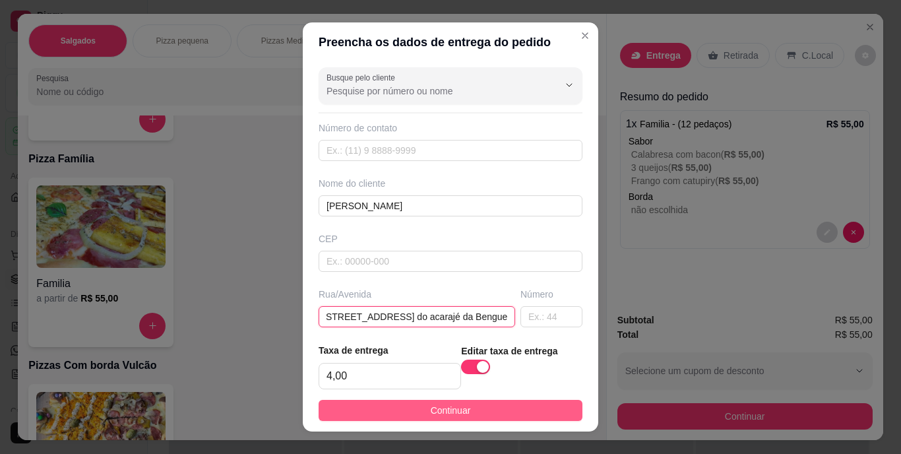
type input "[STREET_ADDRESS] do acarajé da Bengue"
click at [516, 408] on button "Continuar" at bounding box center [451, 410] width 264 height 21
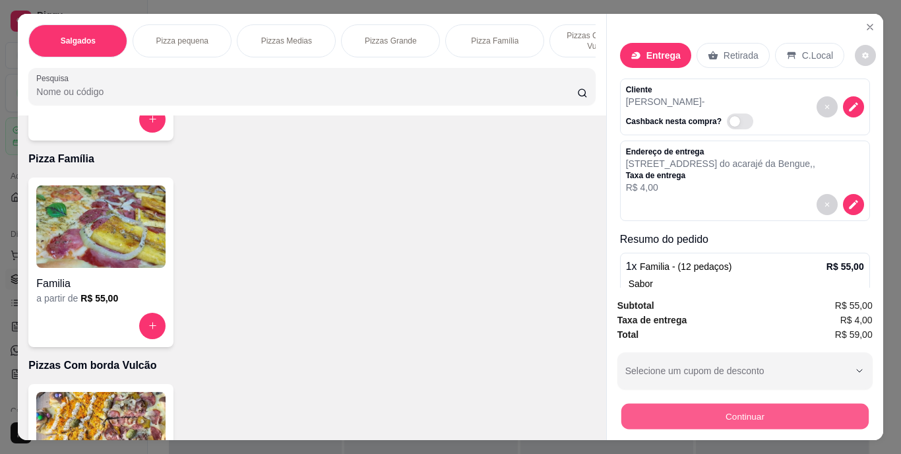
click at [685, 414] on button "Continuar" at bounding box center [744, 417] width 247 height 26
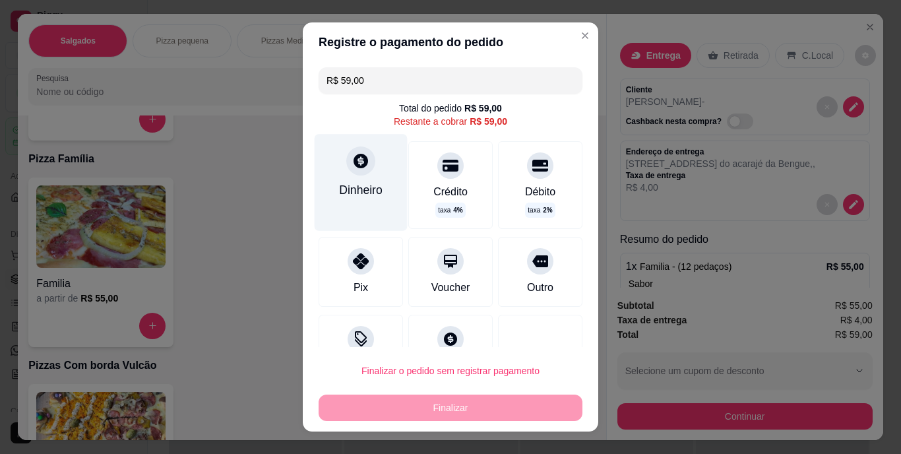
click at [371, 157] on div "Dinheiro" at bounding box center [361, 183] width 93 height 96
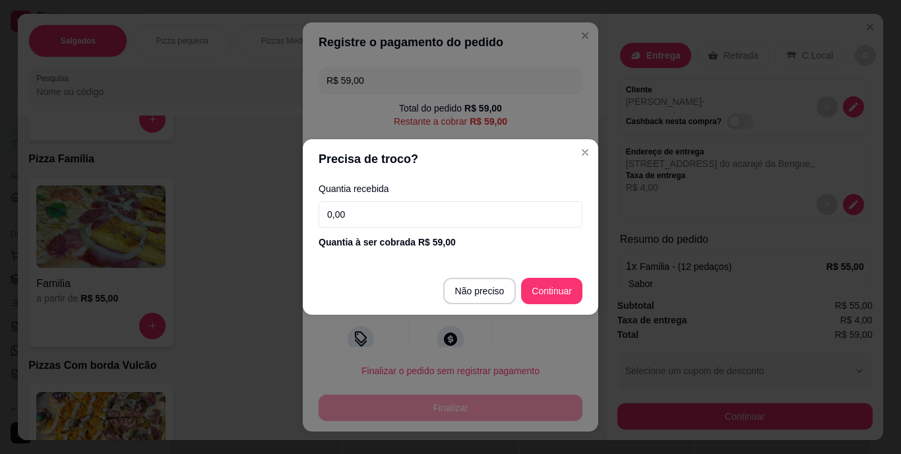
click at [413, 218] on input "0,00" at bounding box center [451, 214] width 264 height 26
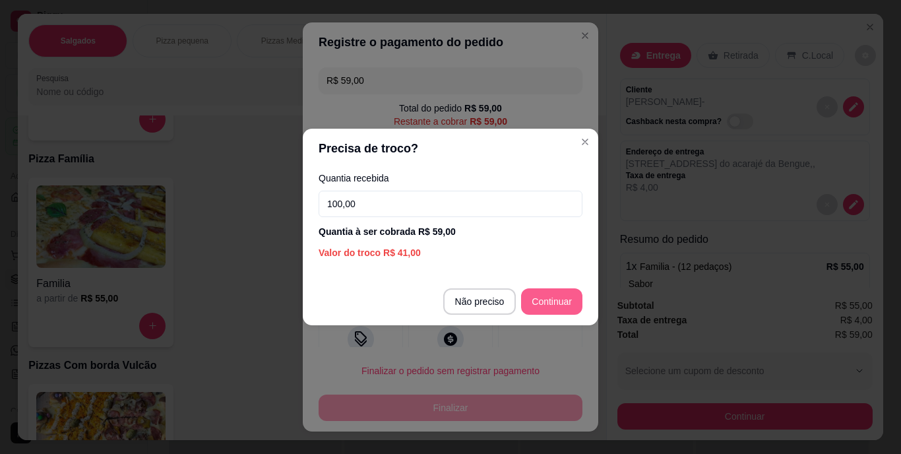
type input "100,00"
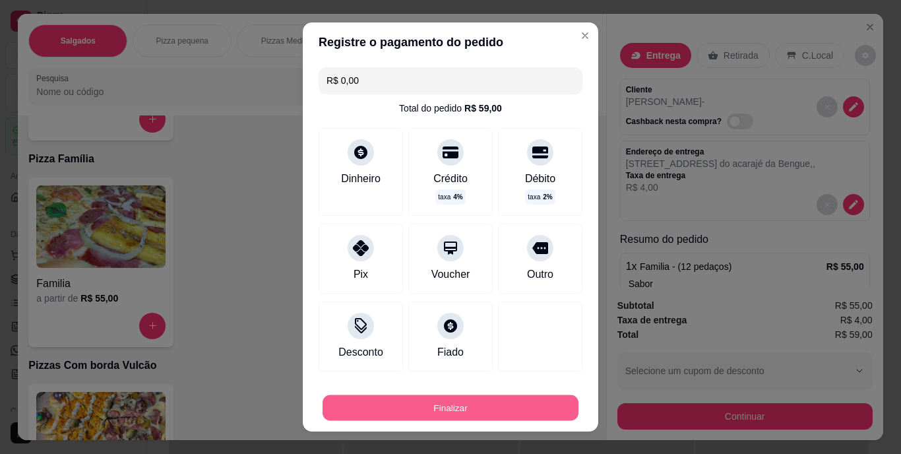
click at [520, 404] on button "Finalizar" at bounding box center [451, 407] width 256 height 26
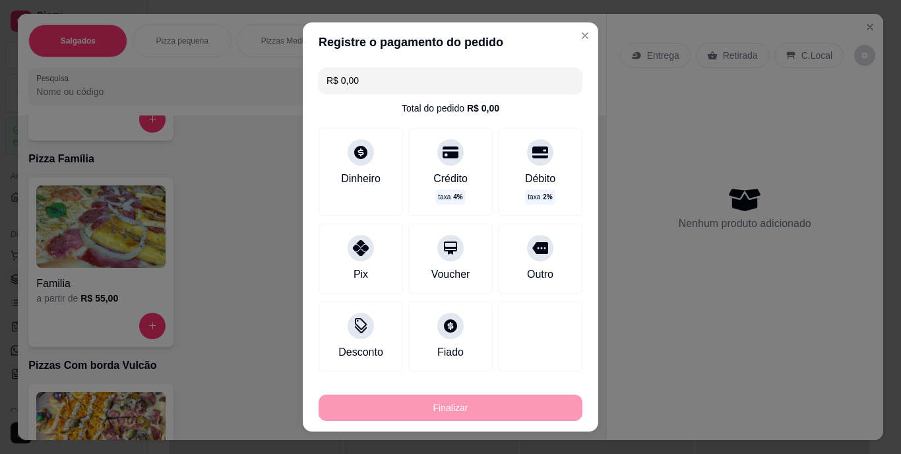
type input "-R$ 59,00"
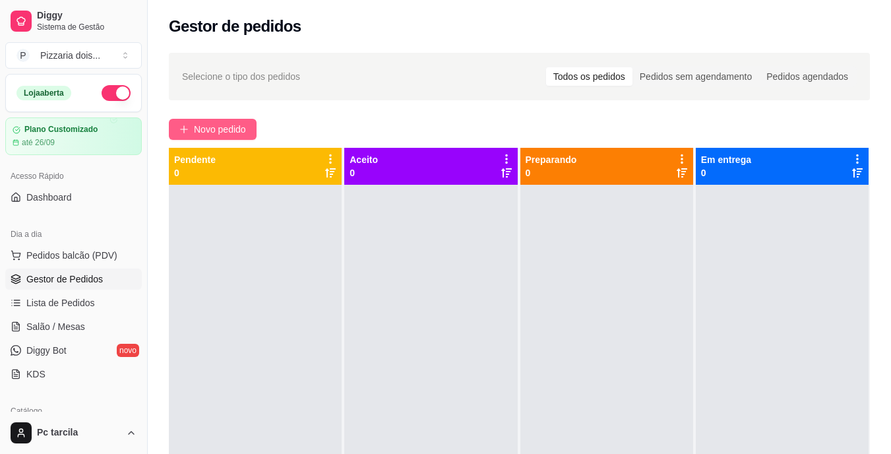
click at [246, 133] on span "Novo pedido" at bounding box center [220, 129] width 52 height 15
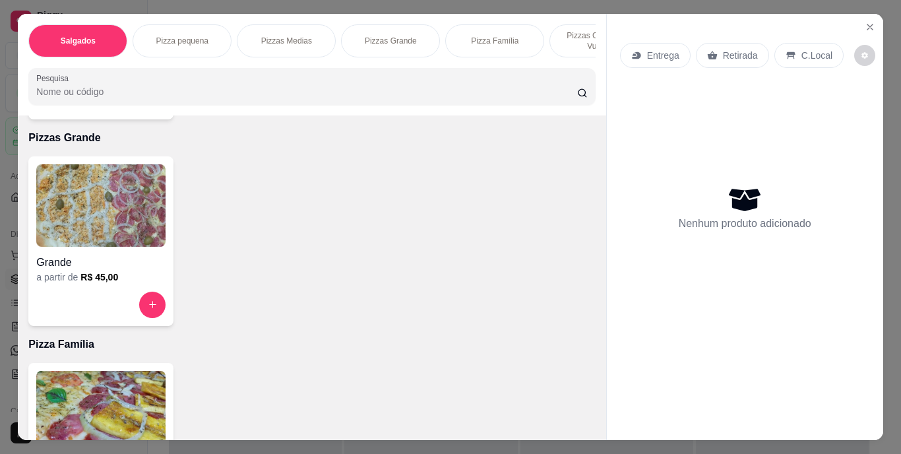
scroll to position [726, 0]
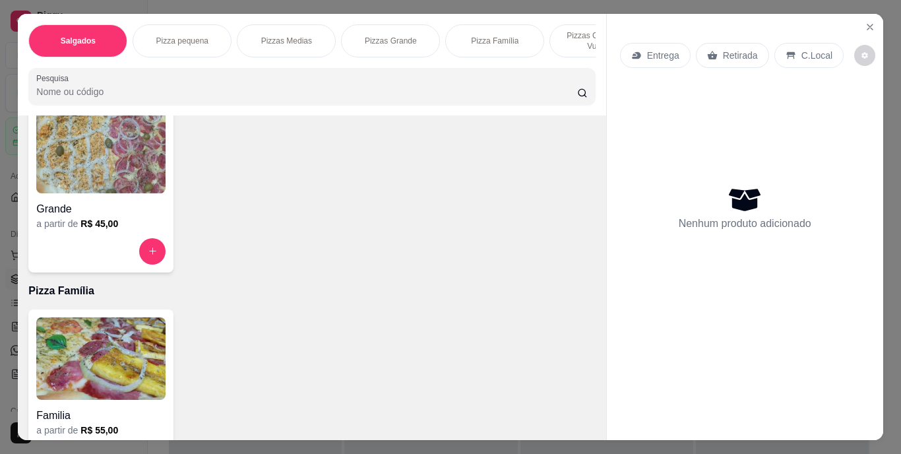
click at [76, 217] on h4 "Grande" at bounding box center [100, 209] width 129 height 16
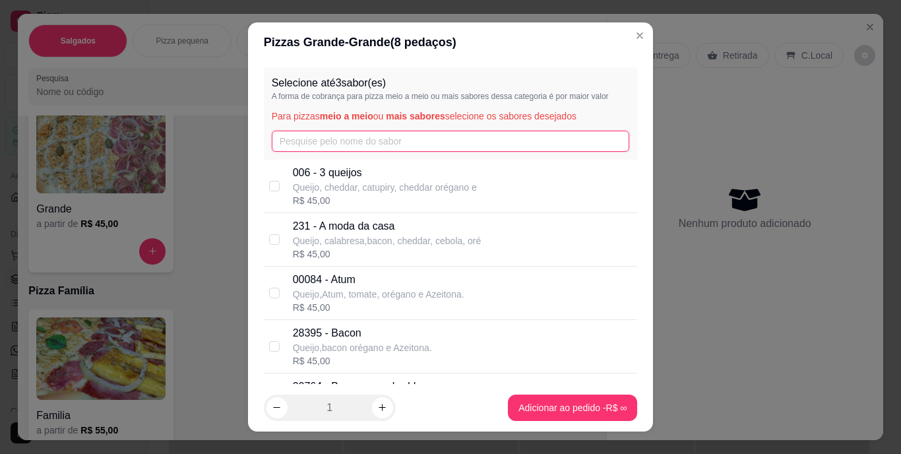
click at [358, 144] on input "text" at bounding box center [451, 141] width 358 height 21
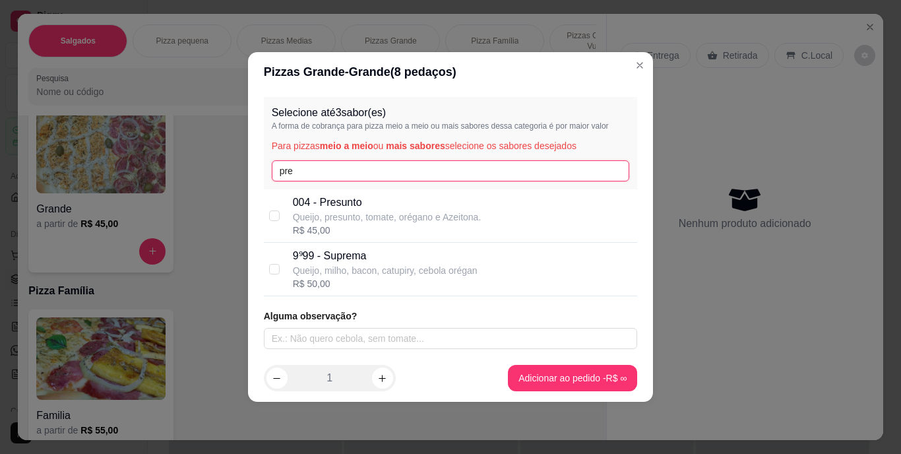
type input "pre"
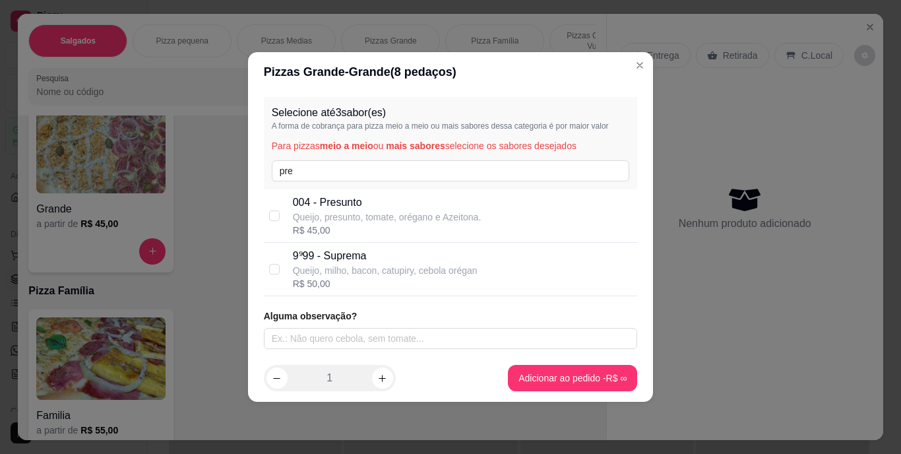
click at [356, 198] on p "004 - Presunto" at bounding box center [387, 203] width 189 height 16
checkbox input "true"
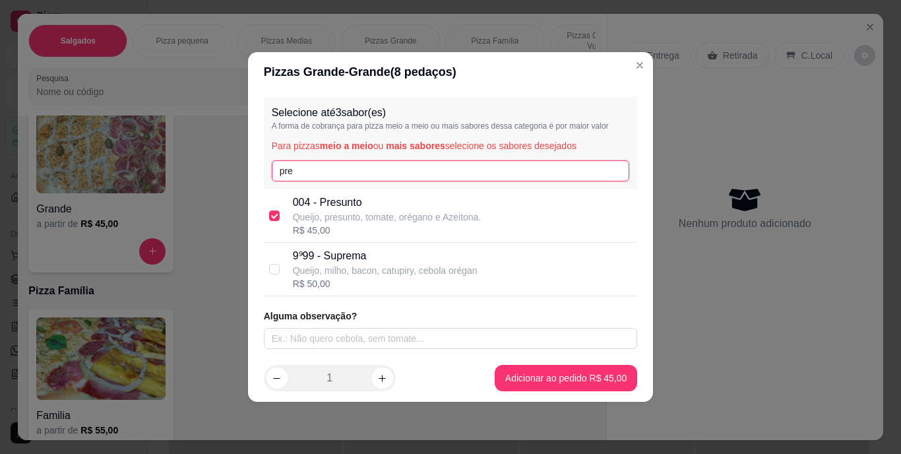
drag, startPoint x: 319, startPoint y: 175, endPoint x: 234, endPoint y: 179, distance: 84.5
click at [234, 179] on div "Pizzas Grande - Grande ( 8 pedaços) Selecione até 3 sabor(es) A forma de cobran…" at bounding box center [450, 227] width 901 height 454
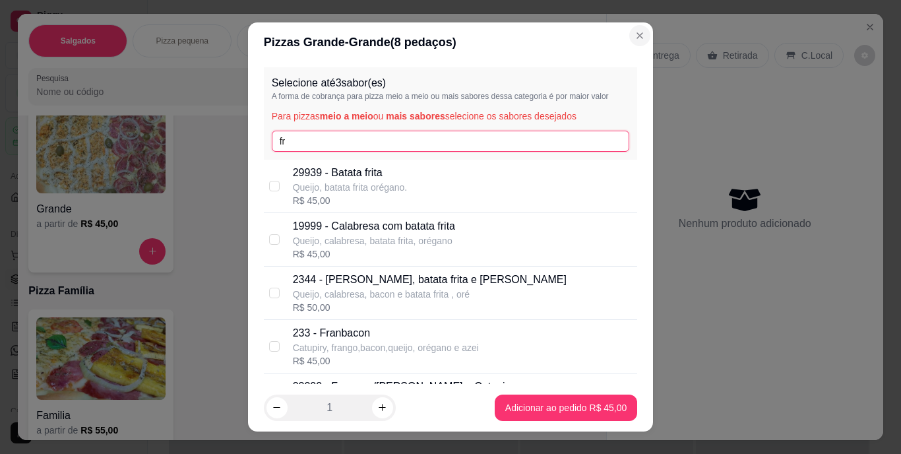
type input "fr"
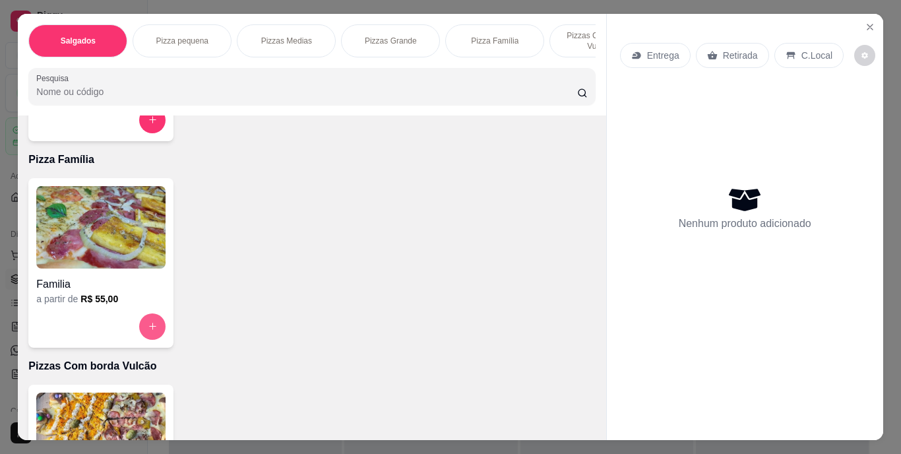
scroll to position [858, 0]
click at [108, 274] on div "Familia" at bounding box center [100, 280] width 129 height 24
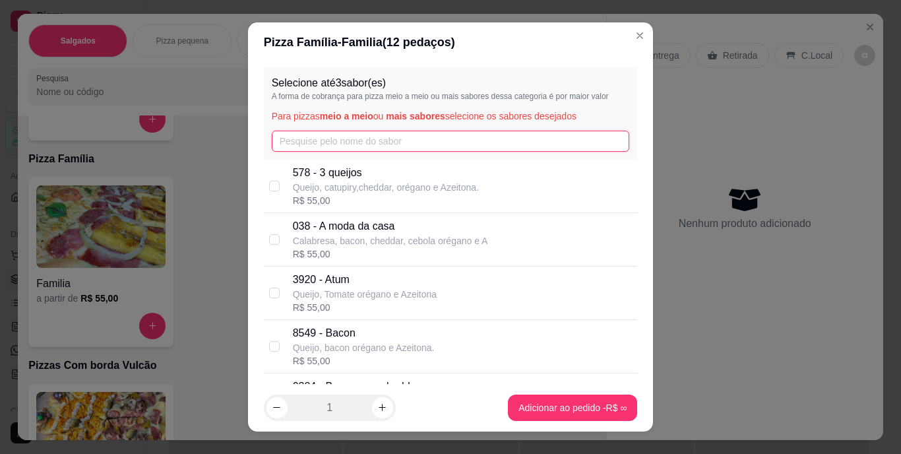
click at [318, 139] on input "text" at bounding box center [451, 141] width 358 height 21
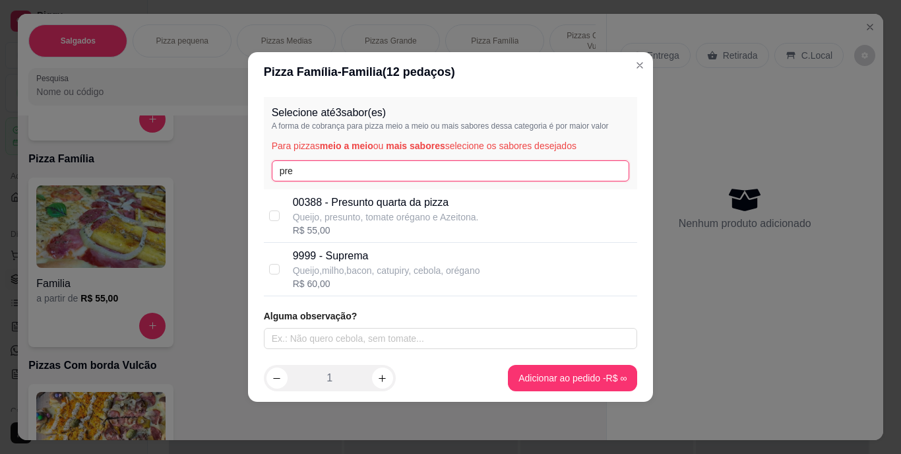
type input "pre"
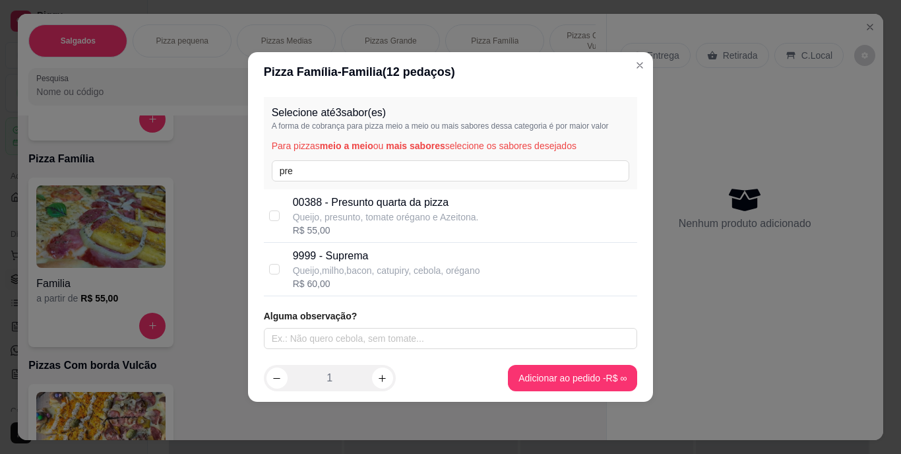
click at [361, 211] on p "Queijo, presunto, tomate orégano e Azeitona." at bounding box center [386, 216] width 186 height 13
checkbox input "true"
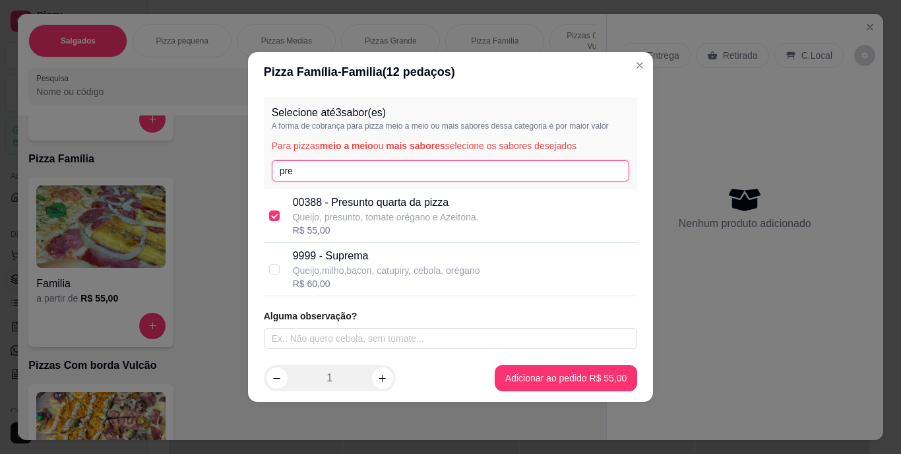
drag, startPoint x: 301, startPoint y: 166, endPoint x: 270, endPoint y: 159, distance: 31.7
click at [270, 159] on div "Selecione até 3 sabor(es) A forma de cobrança para pizza meio a meio ou mais sa…" at bounding box center [451, 143] width 374 height 92
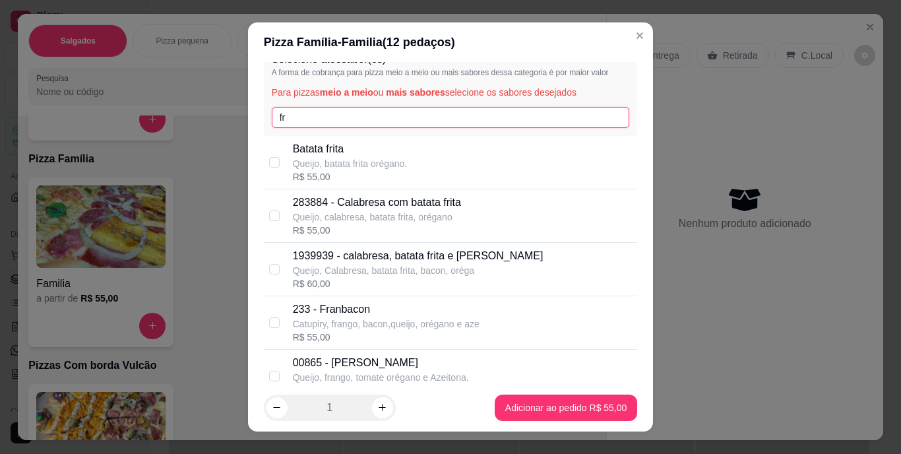
scroll to position [66, 0]
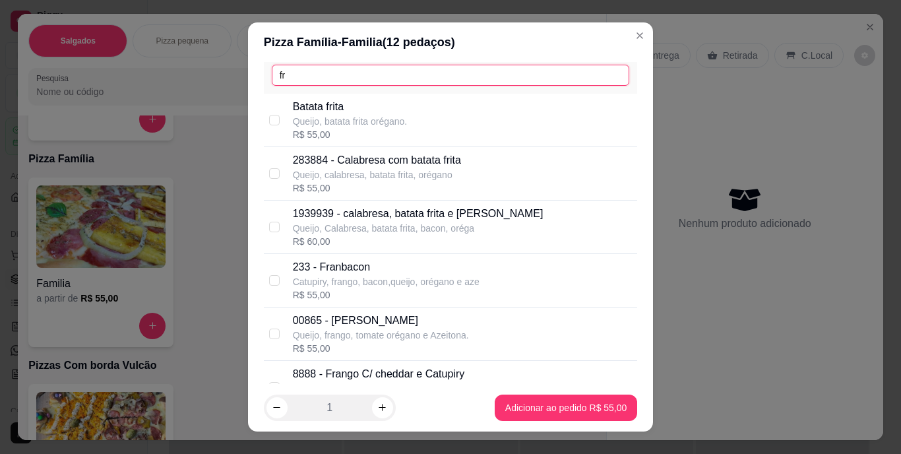
type input "fr"
click at [365, 319] on p "00865 - [PERSON_NAME]" at bounding box center [381, 321] width 176 height 16
checkbox input "true"
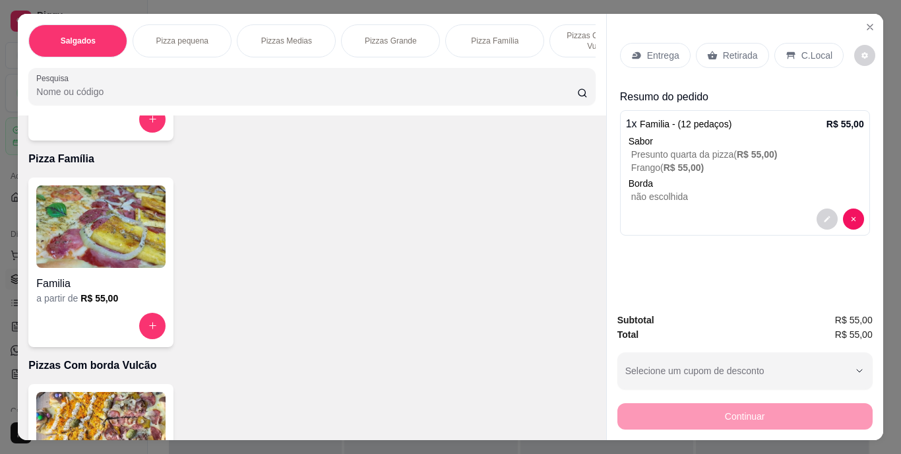
scroll to position [0, 496]
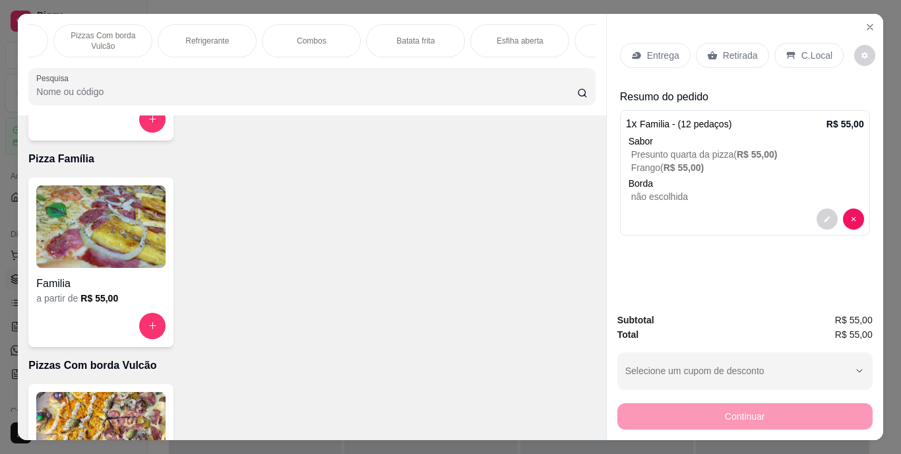
click at [237, 35] on div "Refrigerante" at bounding box center [207, 40] width 99 height 33
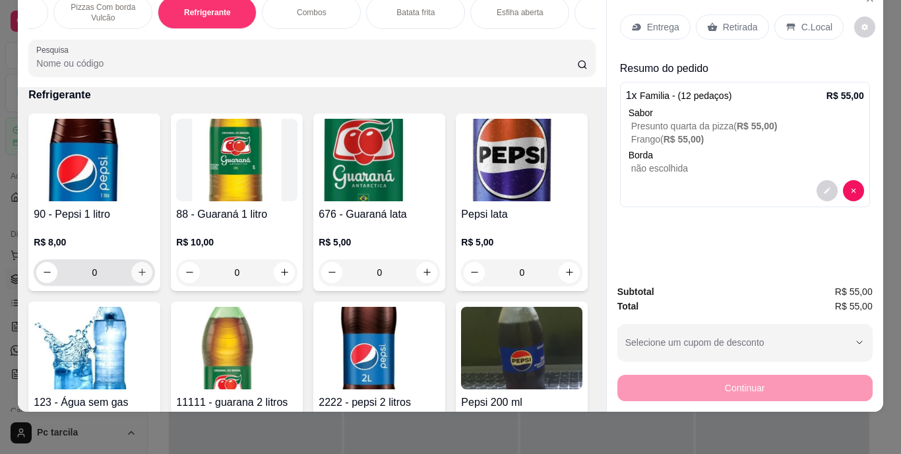
click at [142, 268] on icon "increase-product-quantity" at bounding box center [142, 272] width 10 height 10
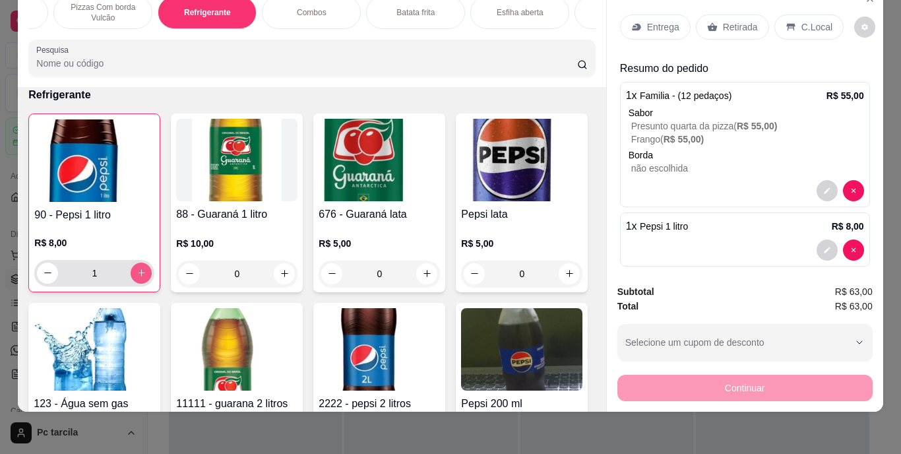
type input "1"
click at [639, 26] on div "Entrega" at bounding box center [655, 27] width 71 height 25
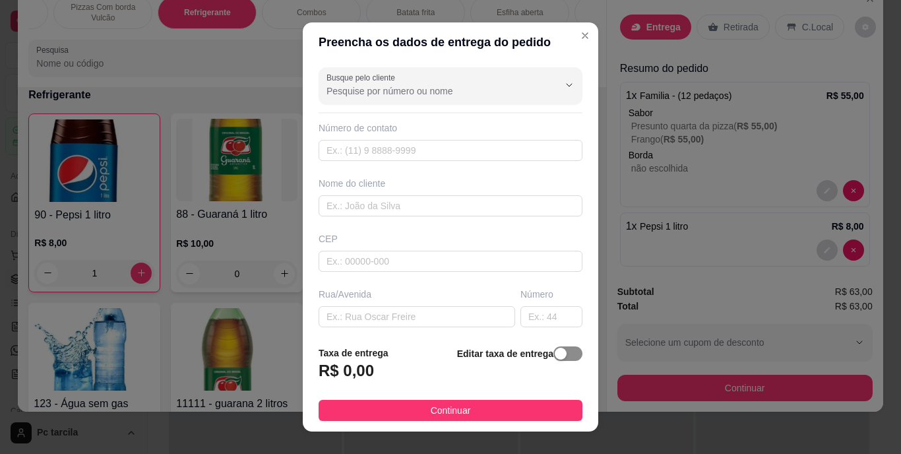
click at [555, 354] on div "button" at bounding box center [561, 354] width 12 height 12
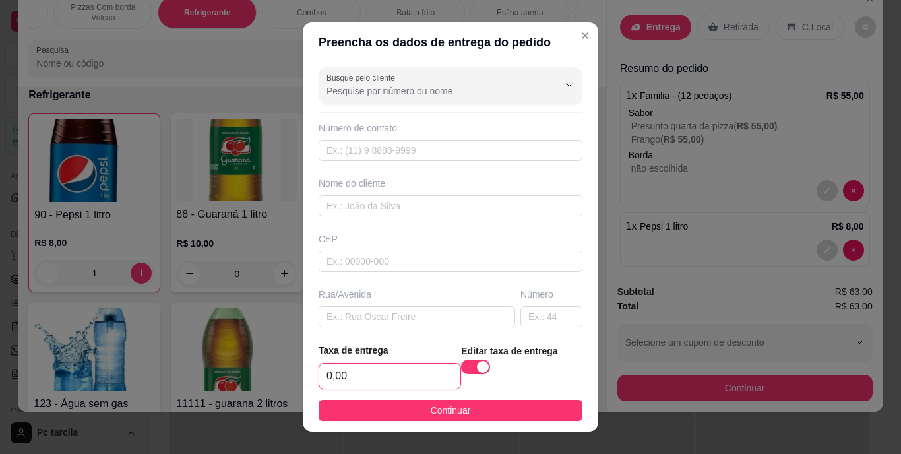
click at [352, 375] on input "0,00" at bounding box center [389, 375] width 141 height 25
type input "4,00"
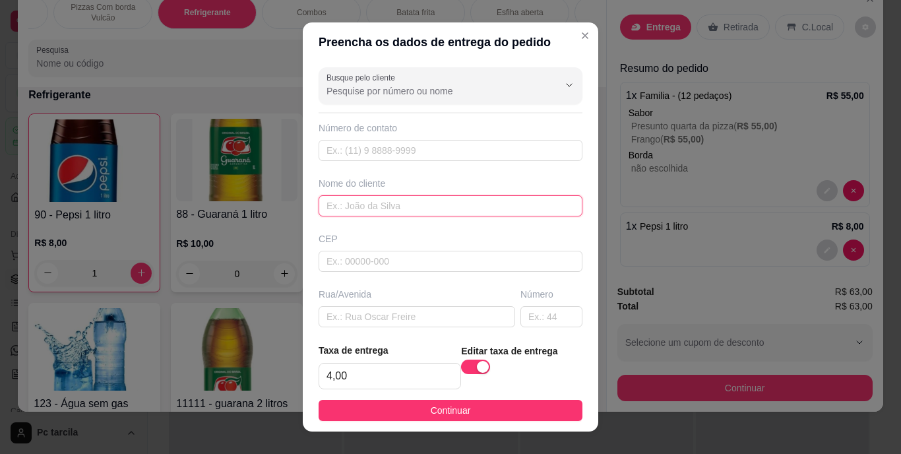
click at [342, 210] on input "text" at bounding box center [451, 205] width 264 height 21
type input "Fabrício"
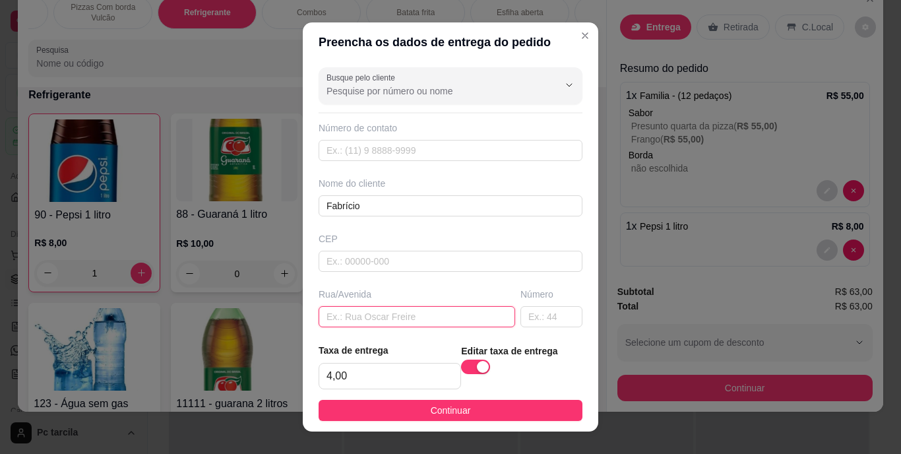
click at [423, 317] on input "text" at bounding box center [417, 316] width 197 height 21
paste input "[STREET_ADDRESS][PERSON_NAME]"
paste input "Bairro gloria"
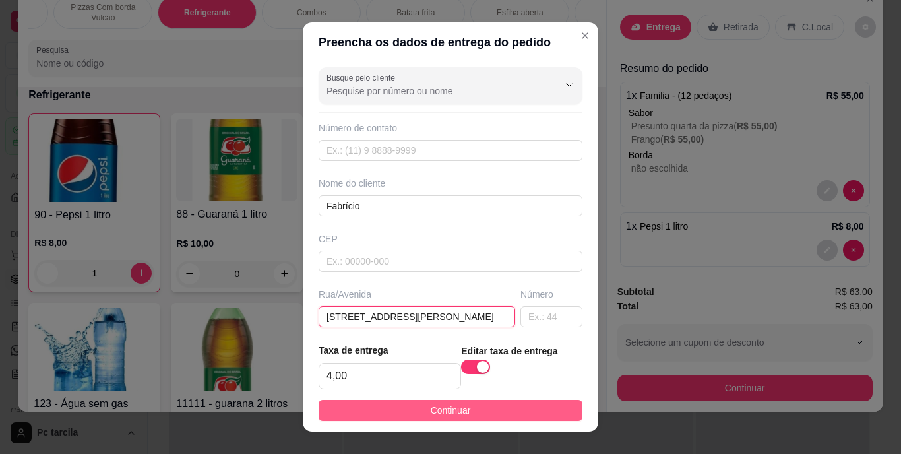
type input "[STREET_ADDRESS][PERSON_NAME]"
click at [501, 403] on button "Continuar" at bounding box center [451, 410] width 264 height 21
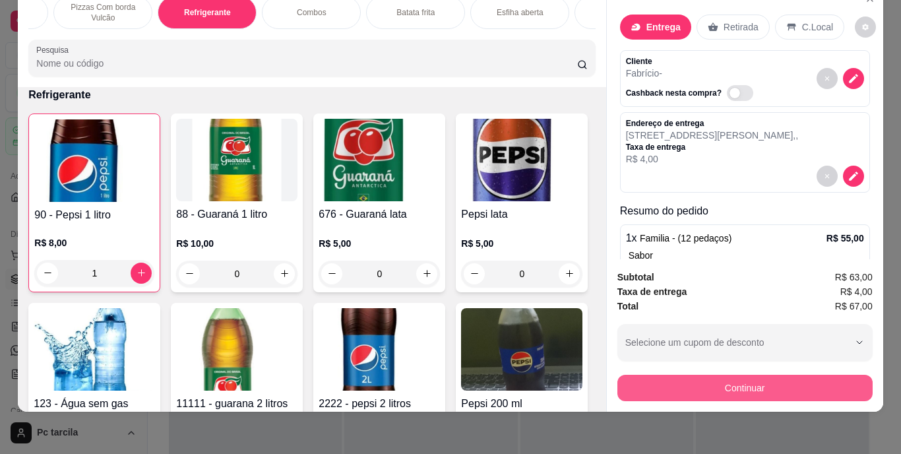
click at [639, 375] on button "Continuar" at bounding box center [744, 388] width 255 height 26
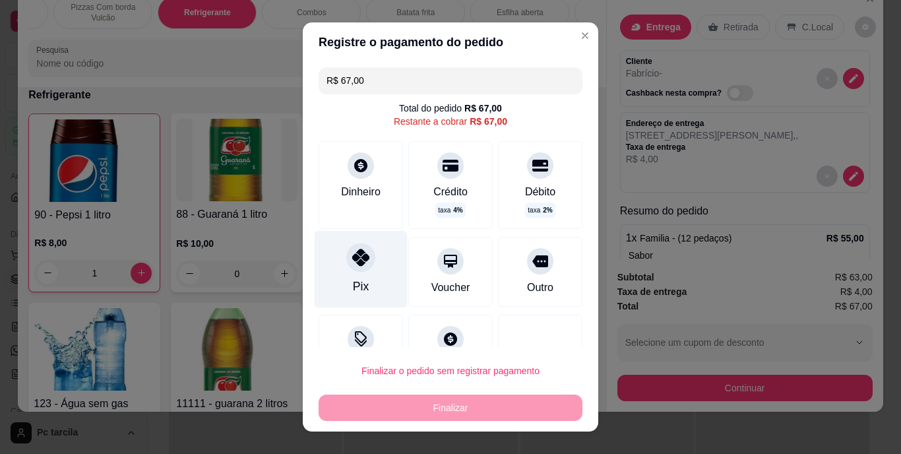
click at [360, 257] on icon at bounding box center [360, 257] width 17 height 17
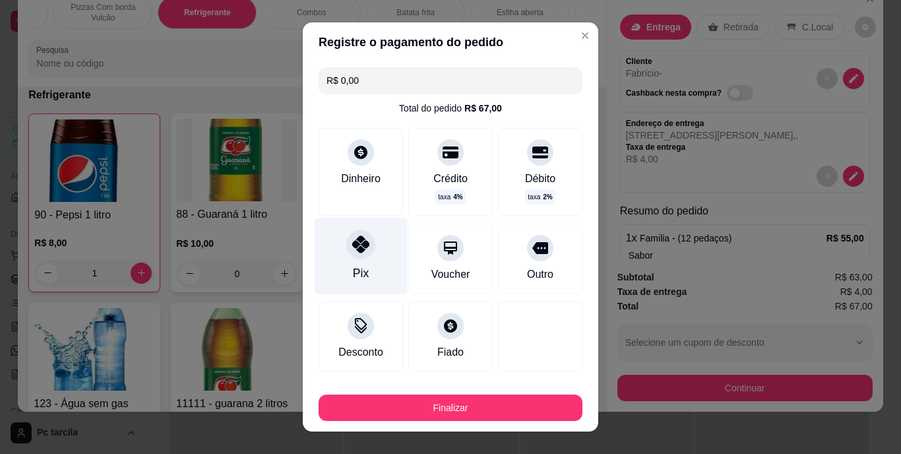
type input "R$ 0,00"
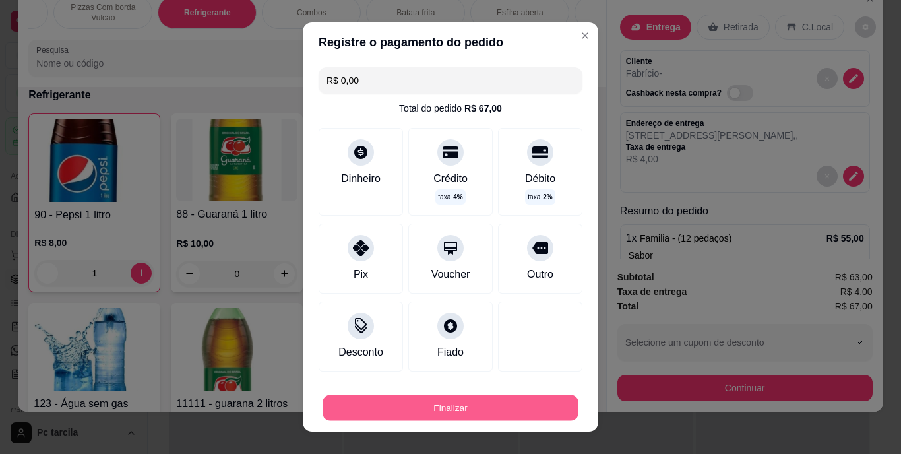
click at [515, 397] on button "Finalizar" at bounding box center [451, 407] width 256 height 26
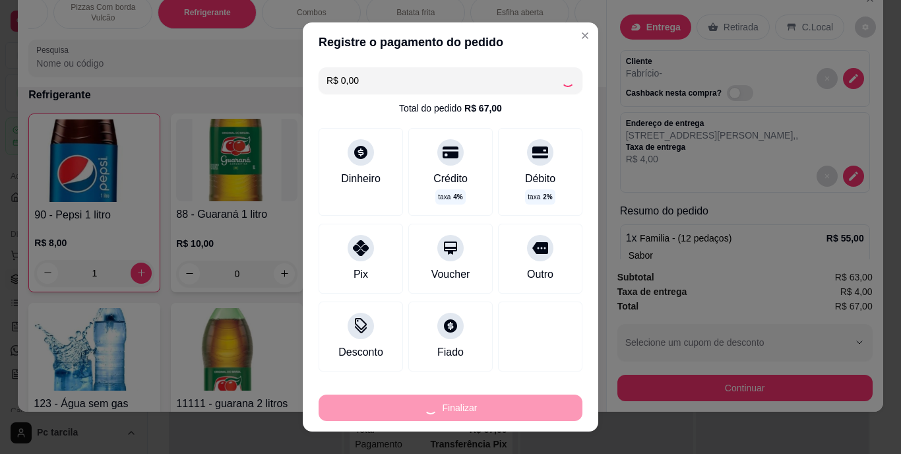
type input "0"
type input "-R$ 67,00"
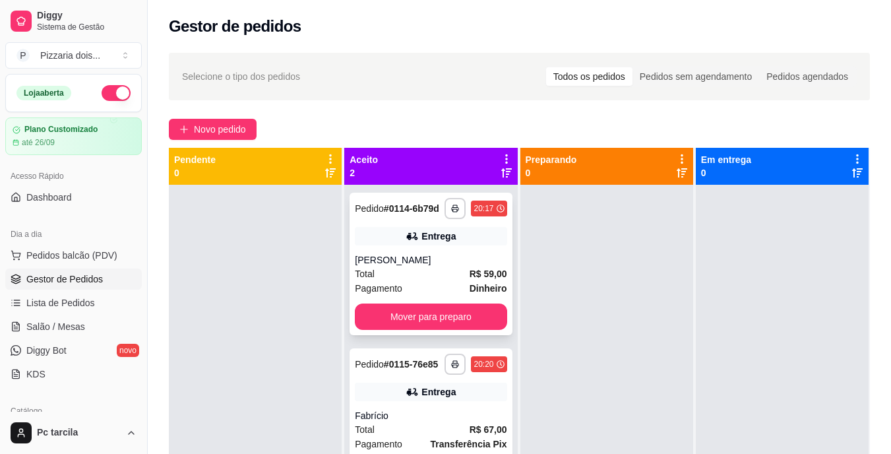
click at [457, 296] on div "**********" at bounding box center [431, 264] width 162 height 142
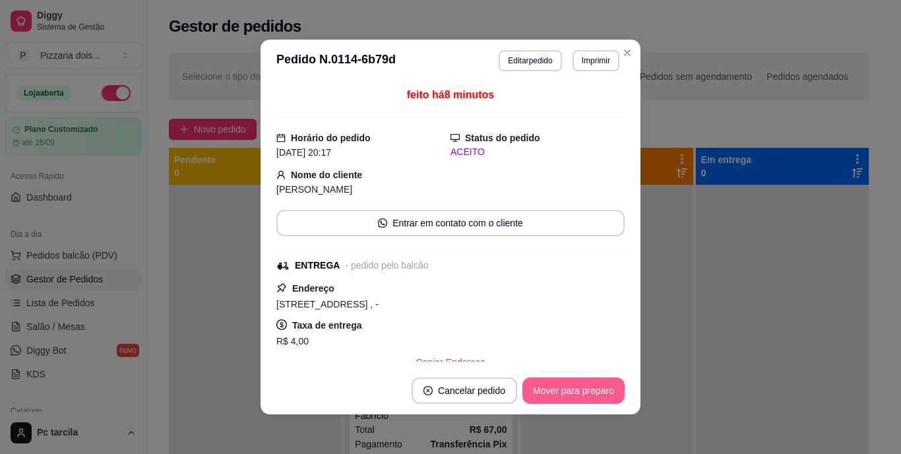
click at [545, 385] on button "Mover para preparo" at bounding box center [573, 390] width 102 height 26
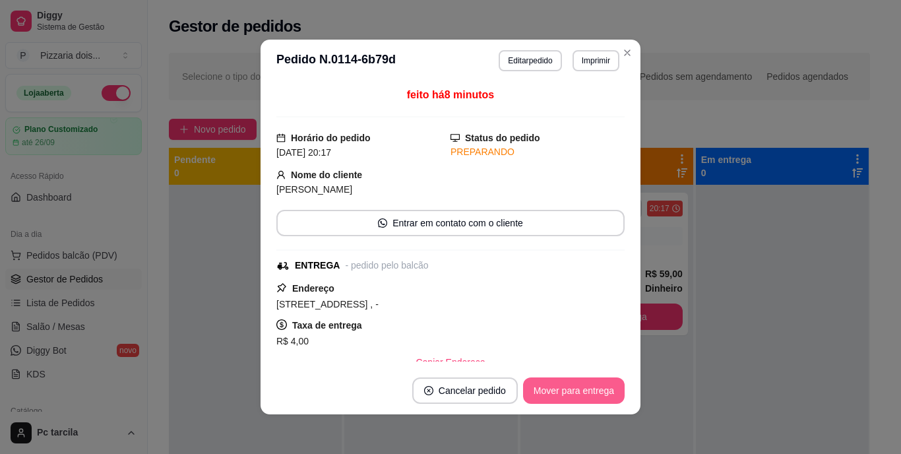
click at [546, 385] on button "Mover para entrega" at bounding box center [574, 390] width 102 height 26
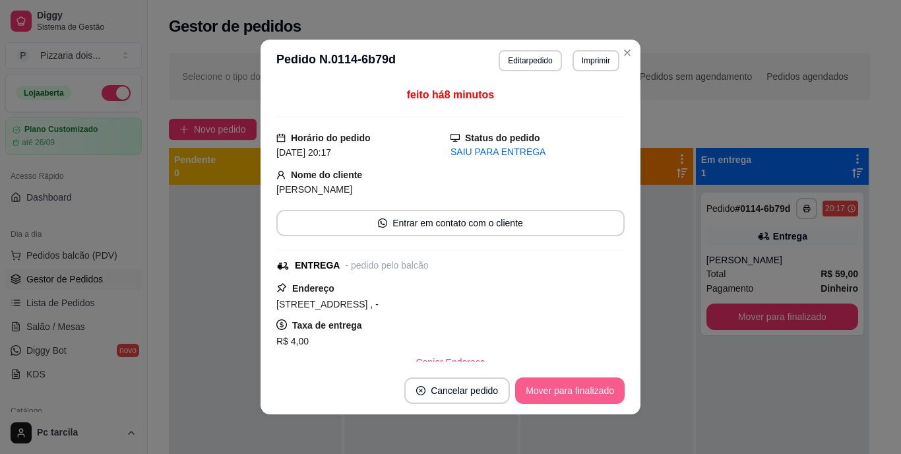
click at [546, 385] on button "Mover para finalizado" at bounding box center [570, 390] width 110 height 26
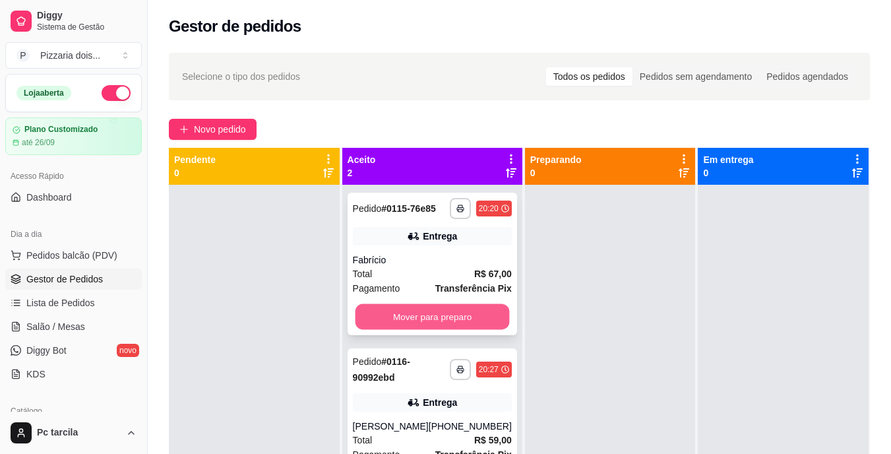
click at [443, 322] on button "Mover para preparo" at bounding box center [432, 317] width 154 height 26
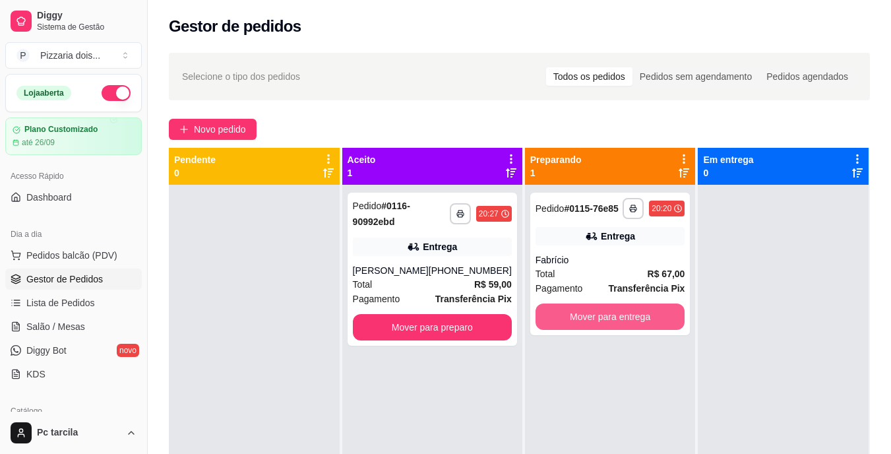
click at [623, 315] on button "Mover para entrega" at bounding box center [611, 316] width 150 height 26
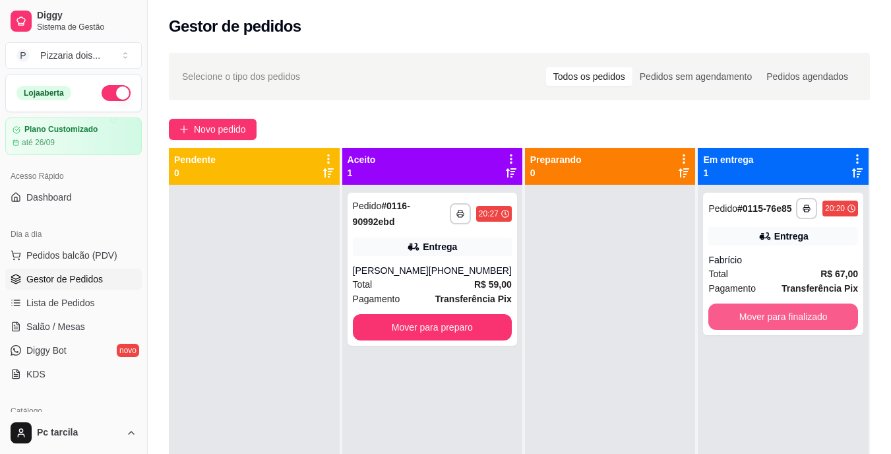
click at [786, 307] on button "Mover para finalizado" at bounding box center [784, 316] width 150 height 26
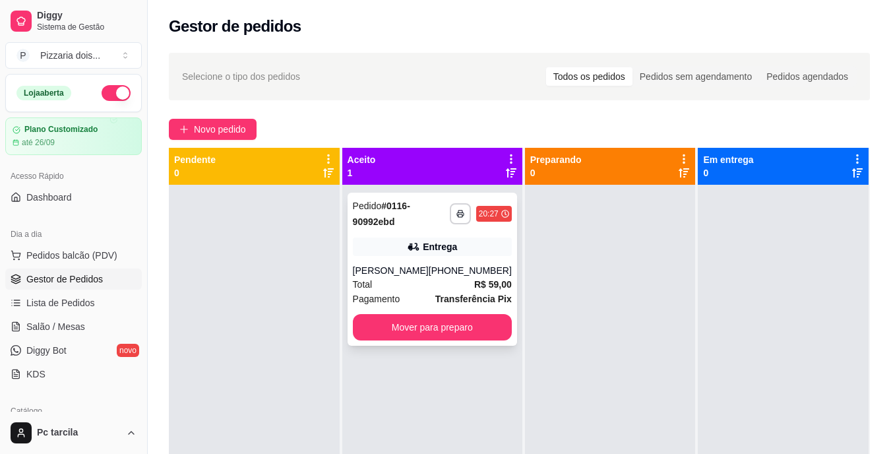
click at [443, 258] on div "**********" at bounding box center [433, 269] width 170 height 153
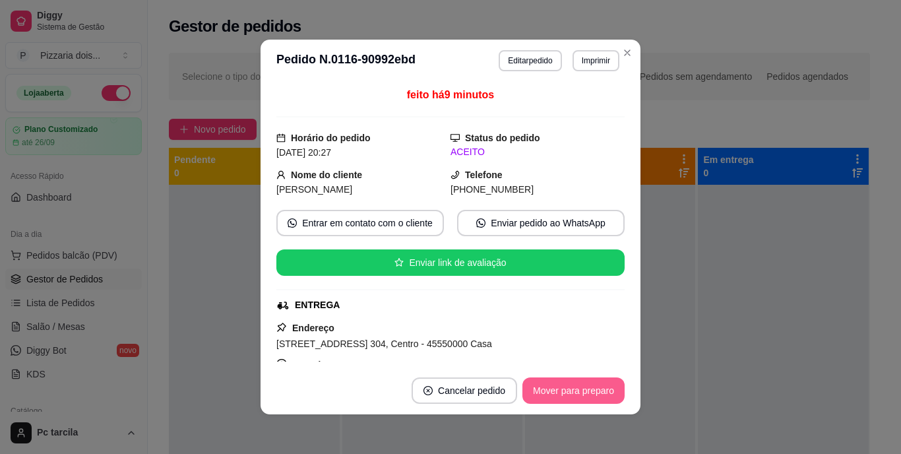
click at [567, 383] on button "Mover para preparo" at bounding box center [573, 390] width 102 height 26
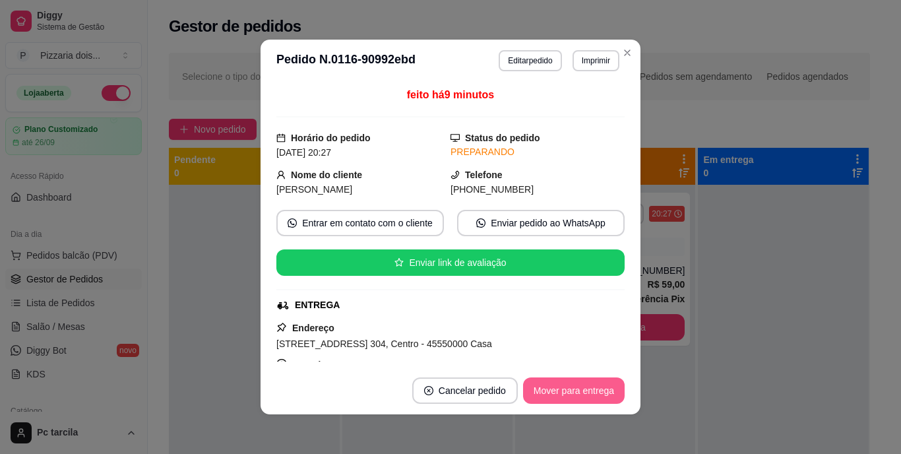
click at [567, 383] on button "Mover para entrega" at bounding box center [574, 390] width 102 height 26
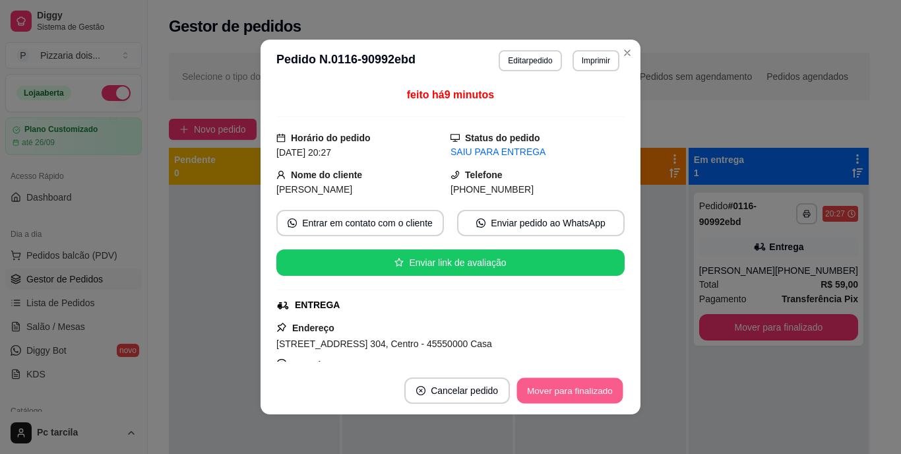
click at [573, 385] on button "Mover para finalizado" at bounding box center [570, 391] width 106 height 26
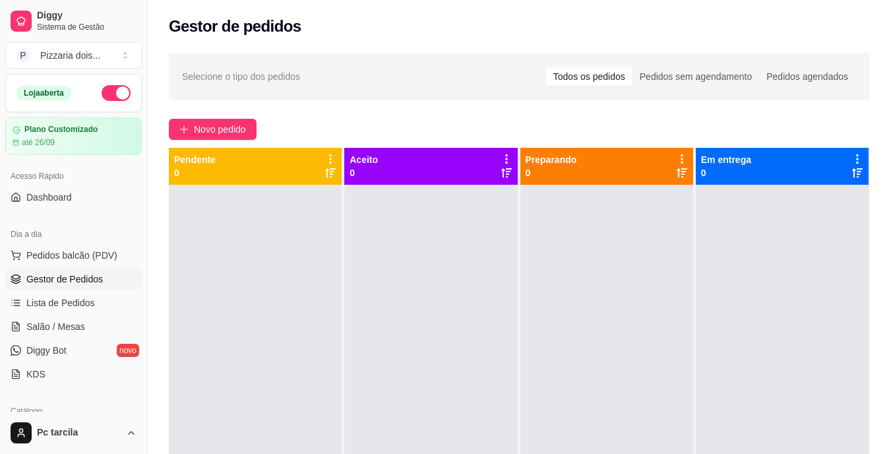
click at [267, 137] on div "Novo pedido" at bounding box center [519, 129] width 701 height 21
click at [240, 130] on span "Novo pedido" at bounding box center [220, 129] width 52 height 15
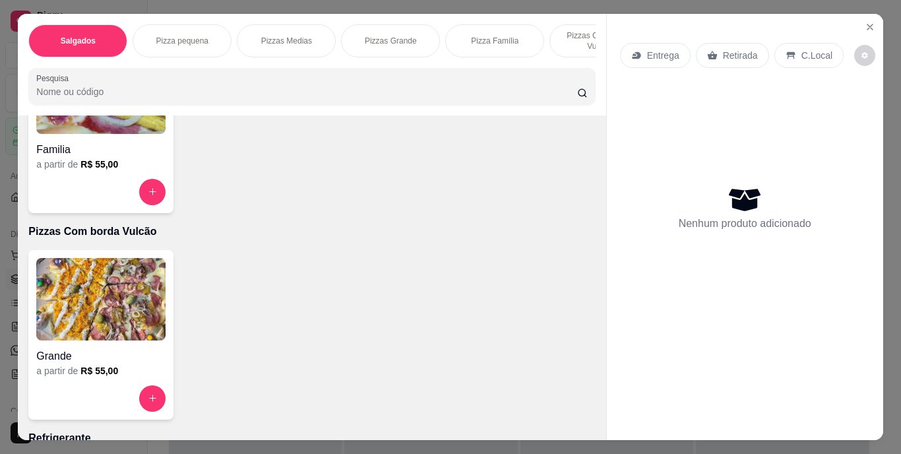
scroll to position [1056, 0]
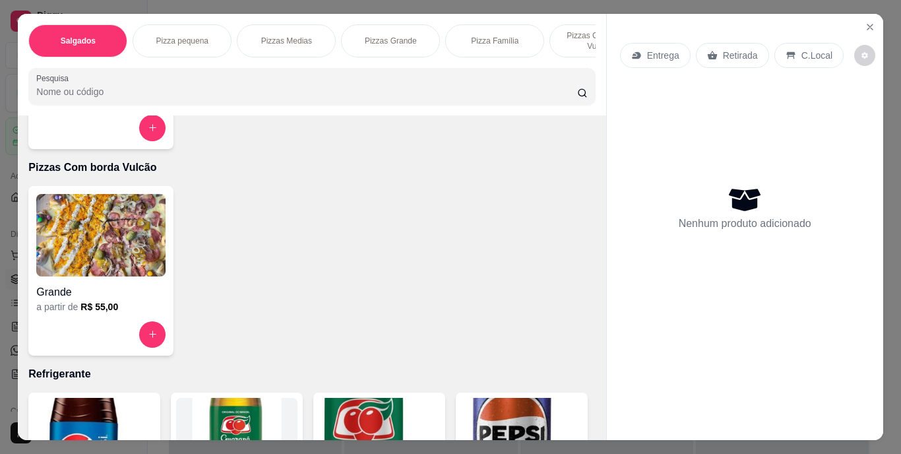
click at [131, 292] on h4 "Grande" at bounding box center [100, 292] width 129 height 16
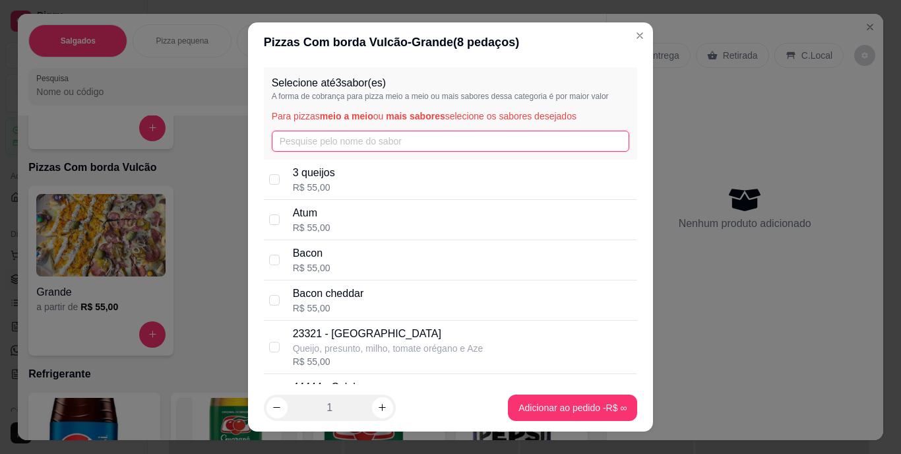
click at [357, 146] on input "text" at bounding box center [451, 141] width 358 height 21
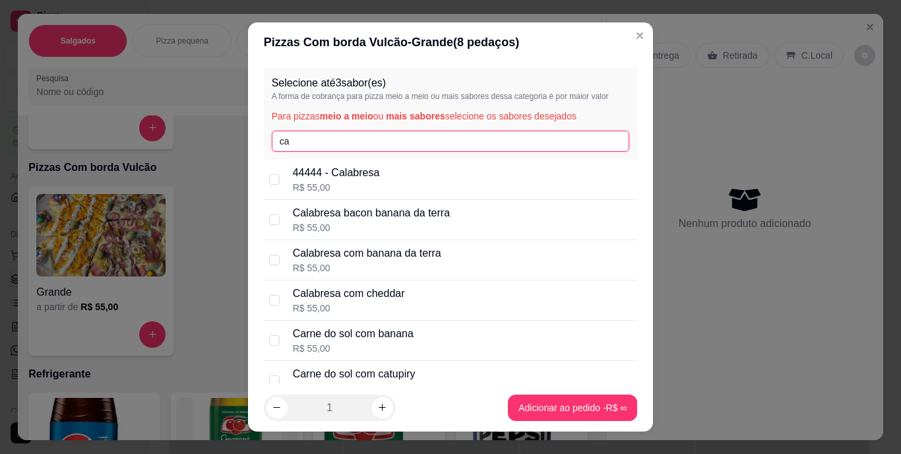
type input "ca"
click at [356, 169] on p "44444 - Calabresa" at bounding box center [336, 173] width 87 height 16
checkbox input "true"
drag, startPoint x: 333, startPoint y: 144, endPoint x: 274, endPoint y: 133, distance: 60.4
click at [274, 133] on input "ca" at bounding box center [451, 141] width 358 height 21
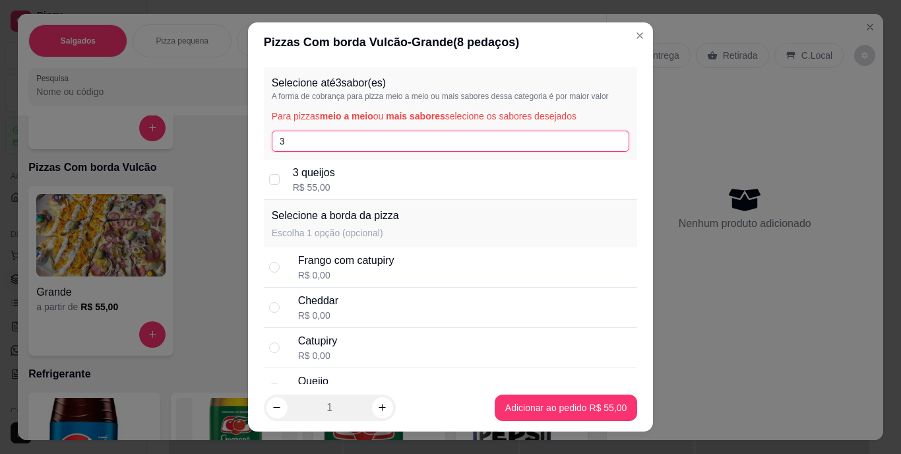
type input "3"
click at [292, 164] on div "3 queijos R$ 55,00" at bounding box center [451, 180] width 374 height 40
checkbox input "true"
drag, startPoint x: 298, startPoint y: 144, endPoint x: 268, endPoint y: 145, distance: 29.0
click at [272, 145] on input "3" at bounding box center [451, 141] width 358 height 21
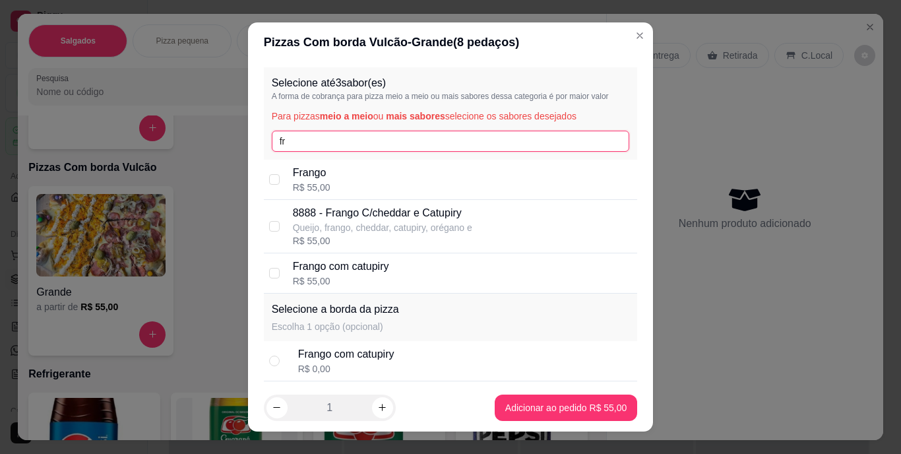
type input "fr"
click at [301, 170] on p "Frango" at bounding box center [312, 173] width 38 height 16
checkbox input "true"
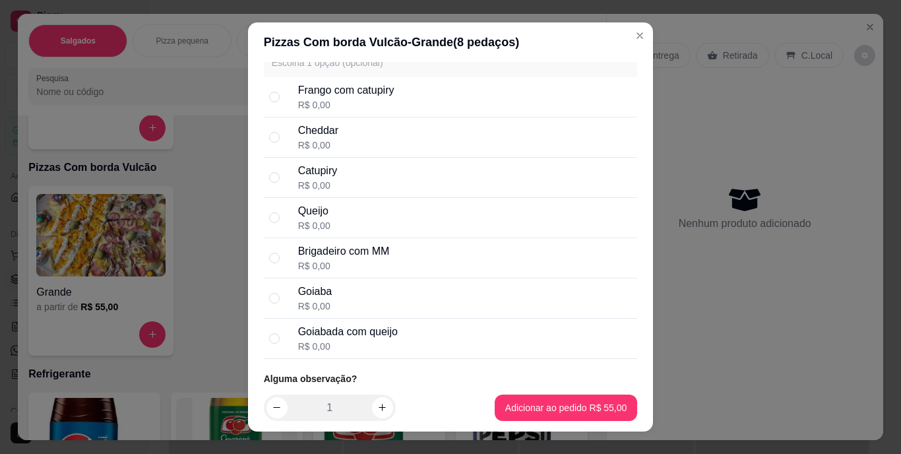
scroll to position [297, 0]
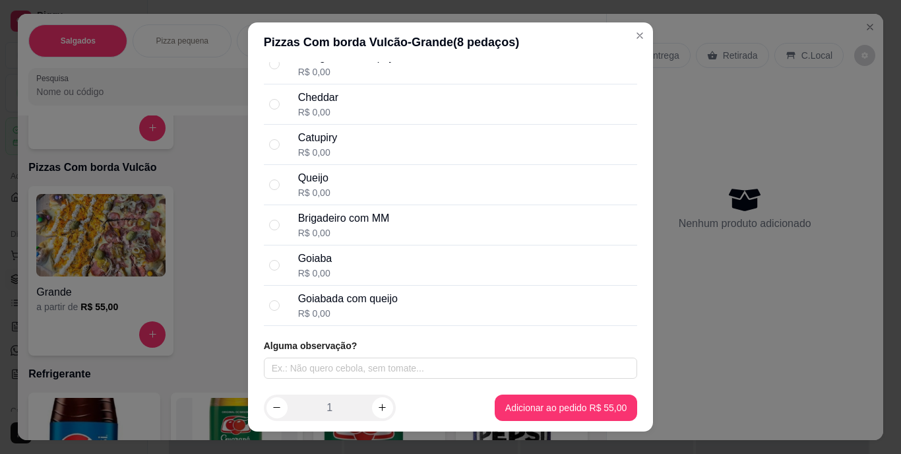
click at [338, 301] on div "Goiabada com queijo" at bounding box center [348, 299] width 100 height 16
radio input "true"
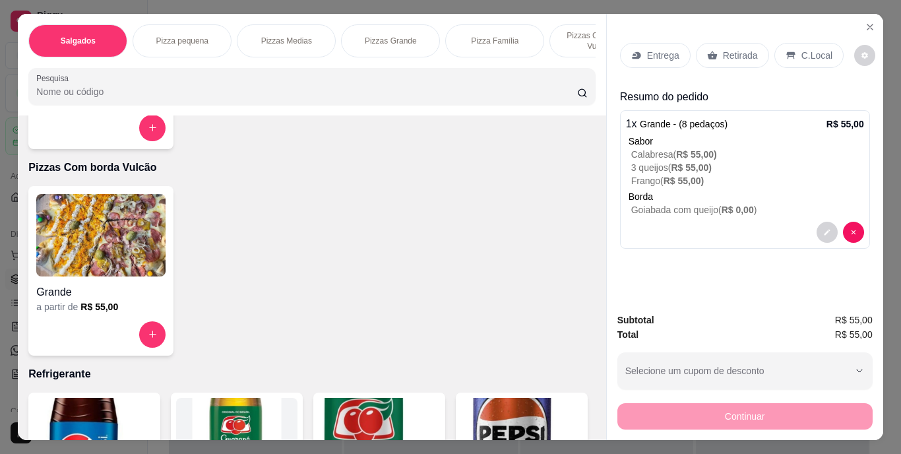
scroll to position [34, 0]
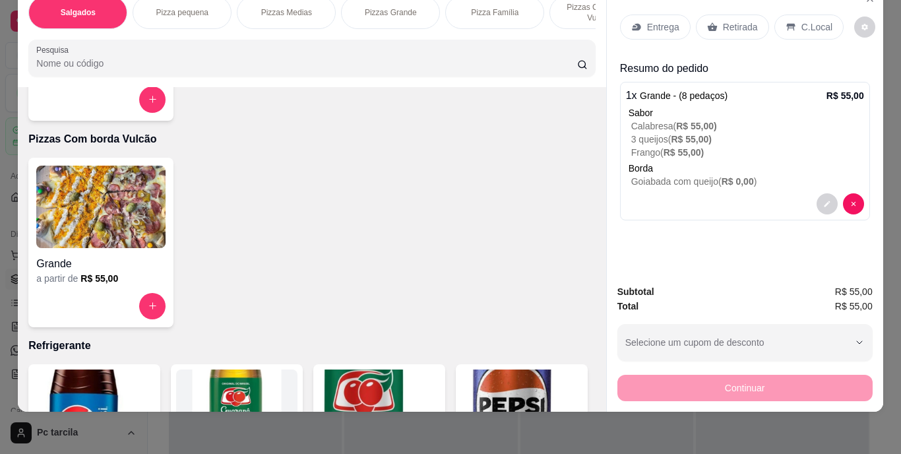
click at [662, 20] on p "Entrega" at bounding box center [663, 26] width 32 height 13
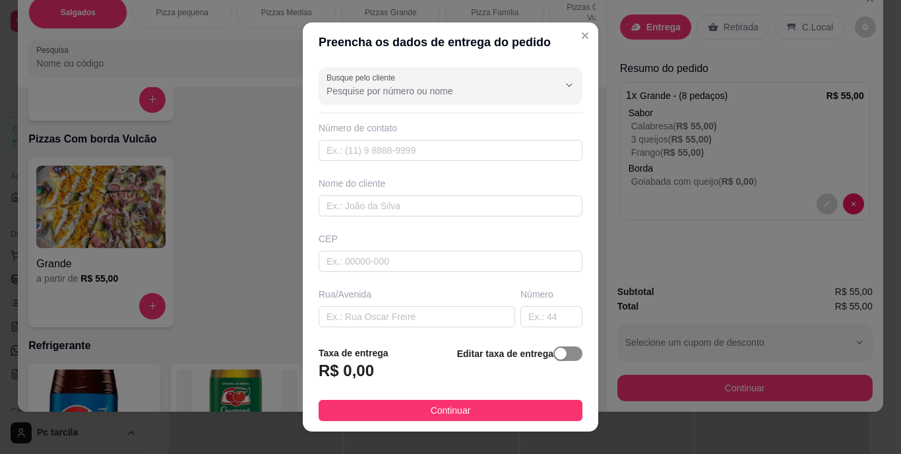
click at [555, 351] on div "button" at bounding box center [561, 354] width 12 height 12
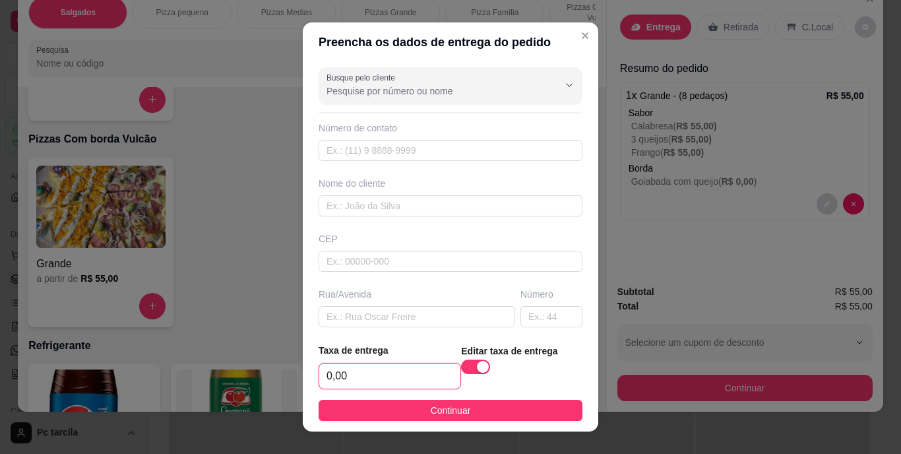
click at [402, 373] on input "0,00" at bounding box center [389, 375] width 141 height 25
type input "4,00"
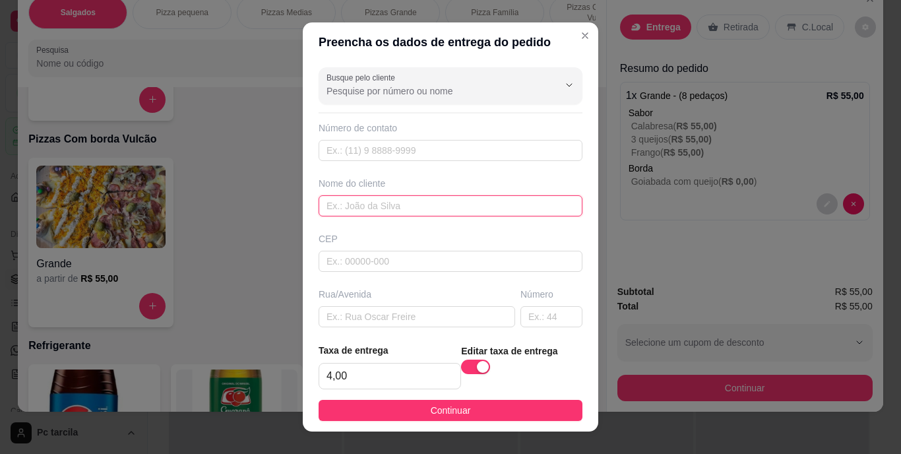
click at [374, 195] on input "text" at bounding box center [451, 205] width 264 height 21
type input "OZZY"
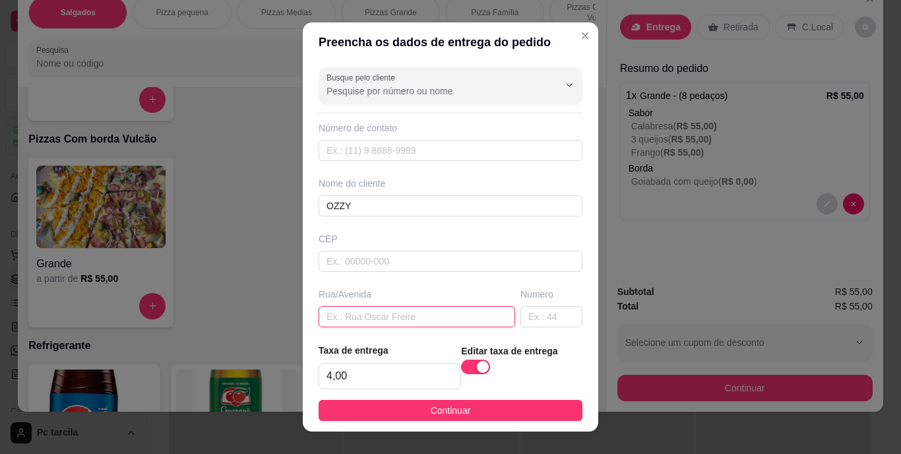
click at [359, 323] on input "text" at bounding box center [417, 316] width 197 height 21
paste input "rua das cachoeiras"
type input "rua das cachoeiras"
drag, startPoint x: 512, startPoint y: 315, endPoint x: 501, endPoint y: 319, distance: 11.9
click at [520, 319] on input "text" at bounding box center [551, 316] width 62 height 21
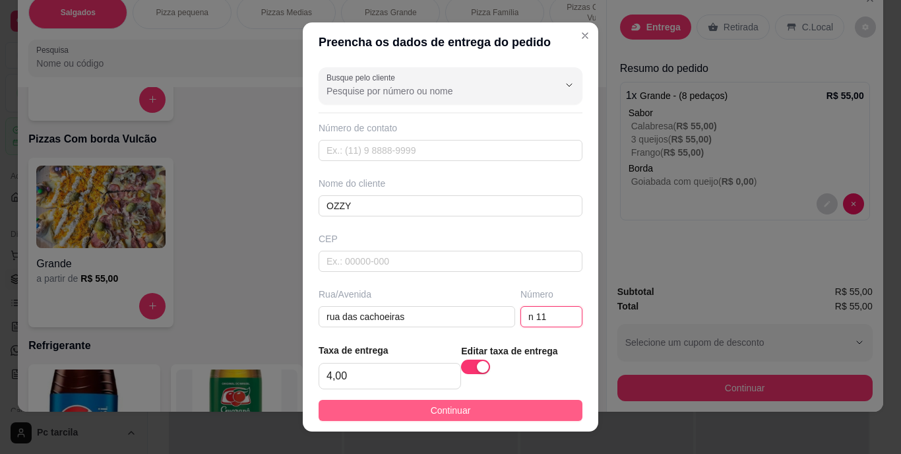
type input "n 11"
click at [491, 407] on button "Continuar" at bounding box center [451, 410] width 264 height 21
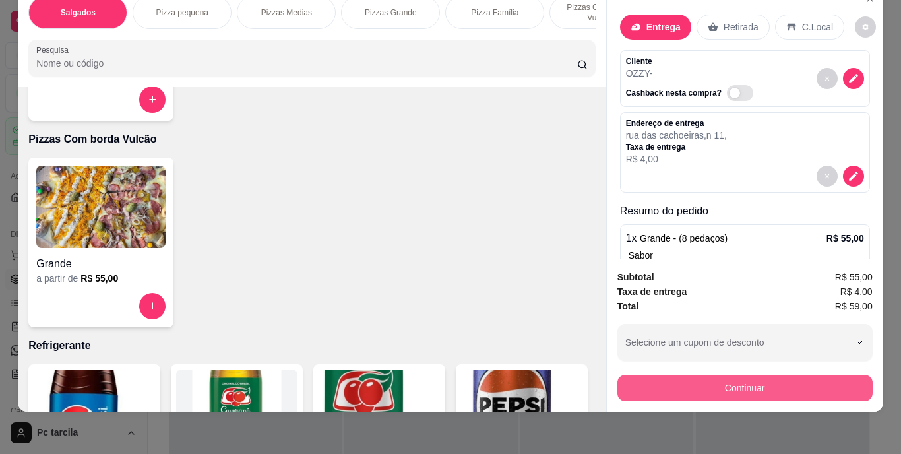
click at [677, 379] on button "Continuar" at bounding box center [744, 388] width 255 height 26
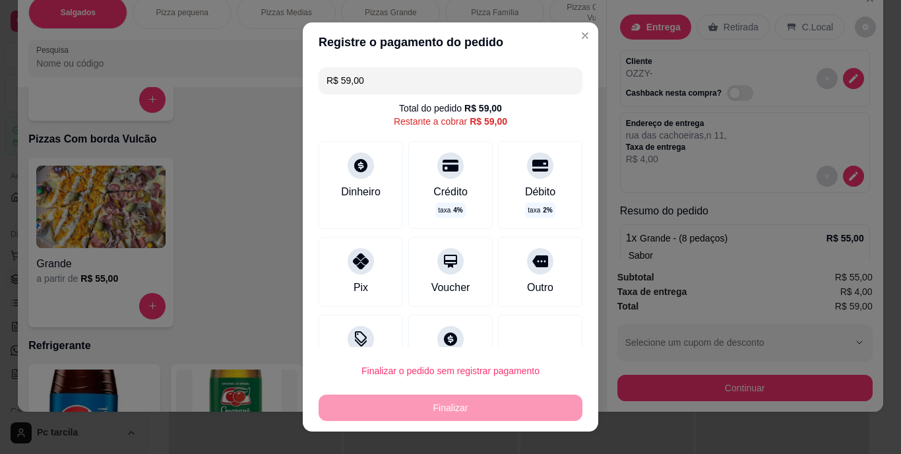
drag, startPoint x: 363, startPoint y: 69, endPoint x: 331, endPoint y: 77, distance: 33.4
click at [331, 77] on input "R$ 59,00" at bounding box center [451, 80] width 248 height 26
click at [354, 253] on icon at bounding box center [360, 257] width 17 height 17
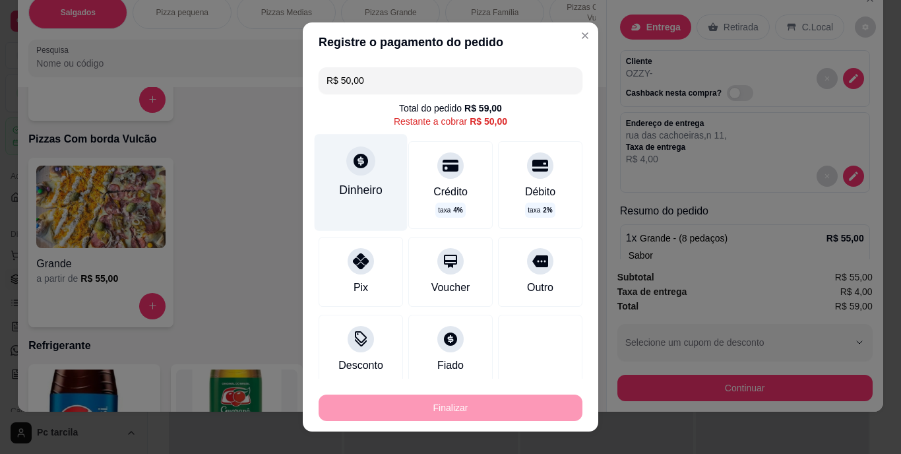
click at [354, 171] on div at bounding box center [360, 160] width 29 height 29
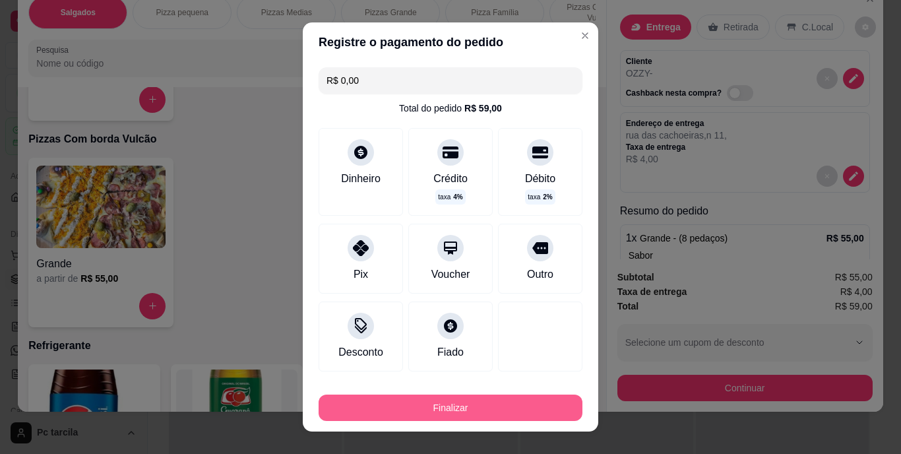
click at [488, 401] on button "Finalizar" at bounding box center [451, 407] width 264 height 26
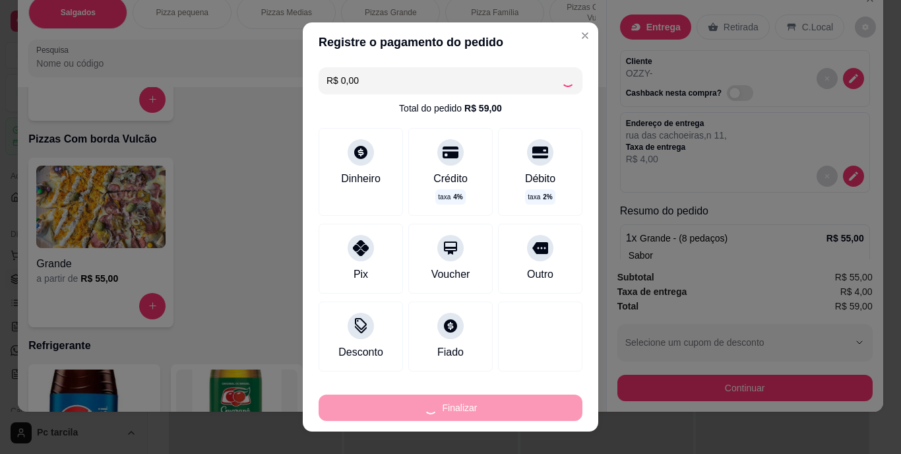
type input "-R$ 59,00"
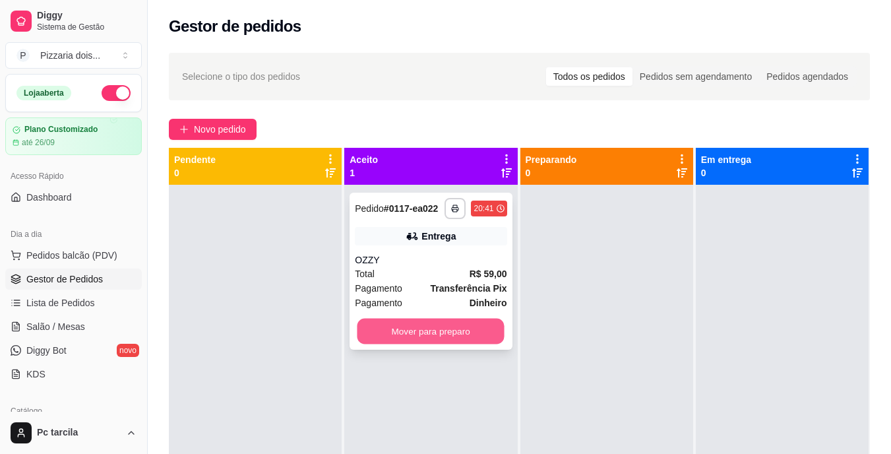
click at [476, 330] on button "Mover para preparo" at bounding box center [431, 332] width 147 height 26
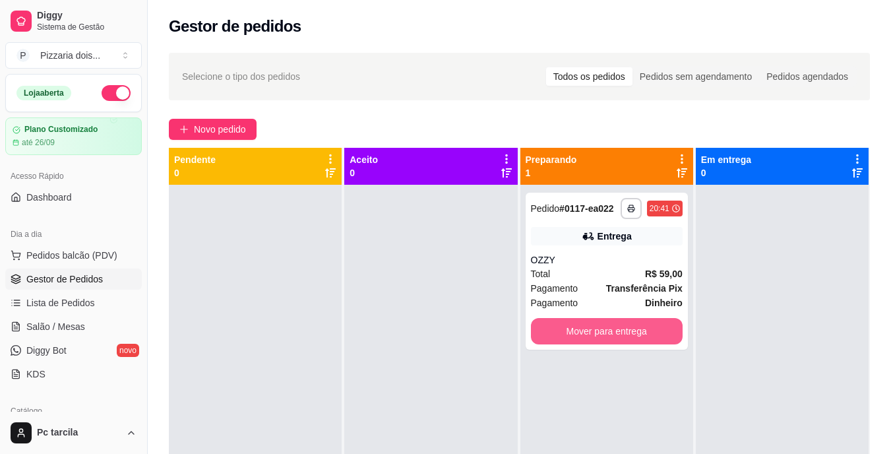
click at [600, 340] on button "Mover para entrega" at bounding box center [607, 331] width 152 height 26
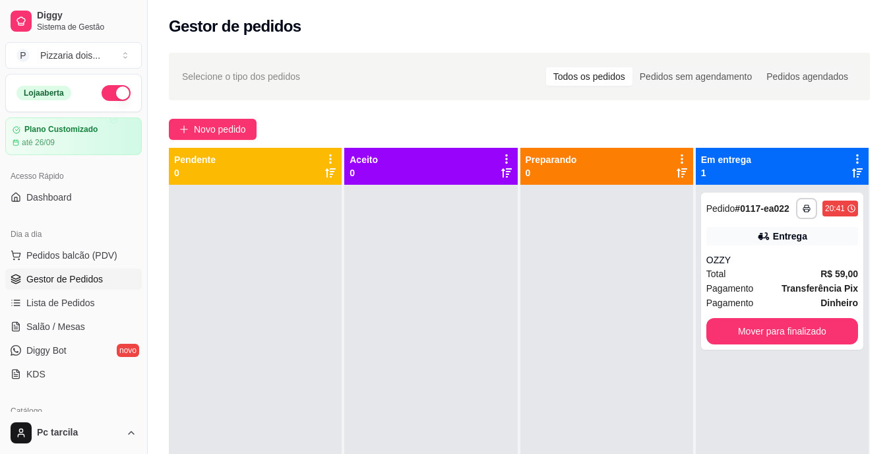
click at [673, 282] on div at bounding box center [606, 412] width 173 height 454
drag, startPoint x: 780, startPoint y: 305, endPoint x: 784, endPoint y: 299, distance: 6.8
click at [784, 299] on div "Pagamento Dinheiro" at bounding box center [783, 303] width 152 height 15
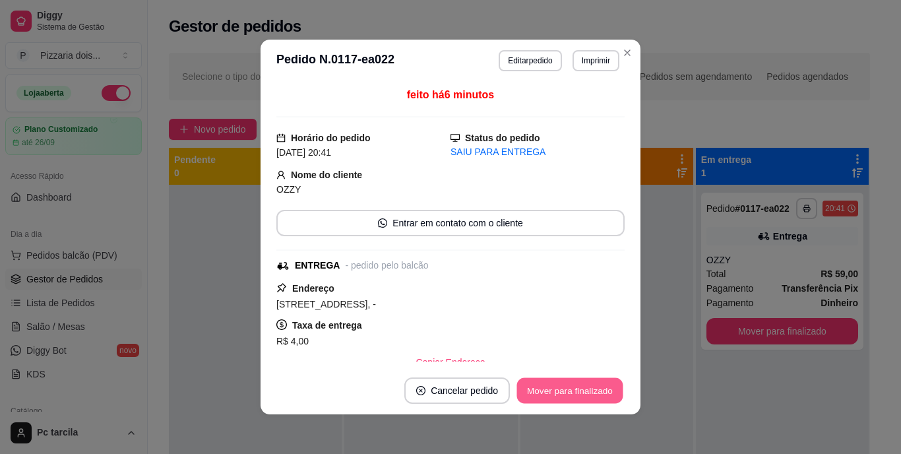
click at [588, 389] on button "Mover para finalizado" at bounding box center [570, 391] width 106 height 26
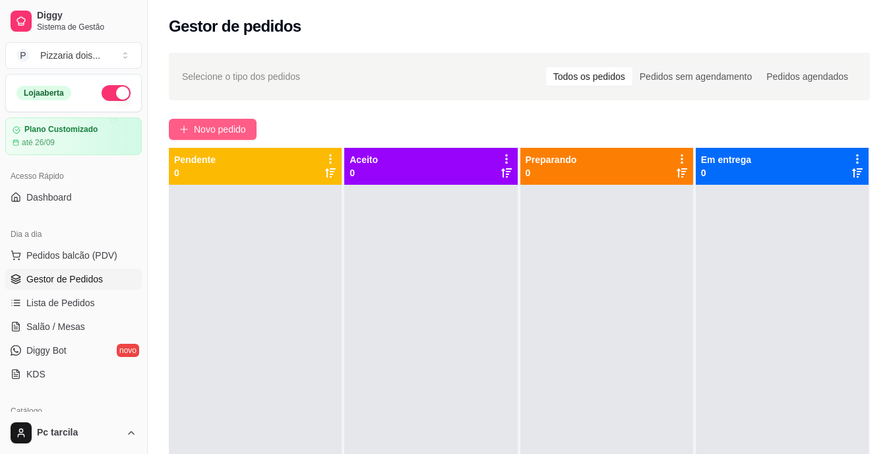
click at [226, 131] on span "Novo pedido" at bounding box center [220, 129] width 52 height 15
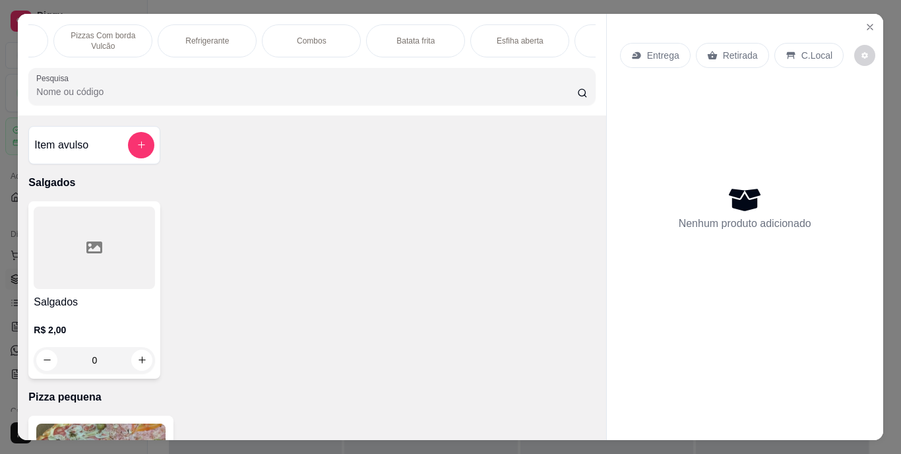
scroll to position [0, 992]
click at [154, 30] on div "Pastel" at bounding box center [128, 40] width 99 height 33
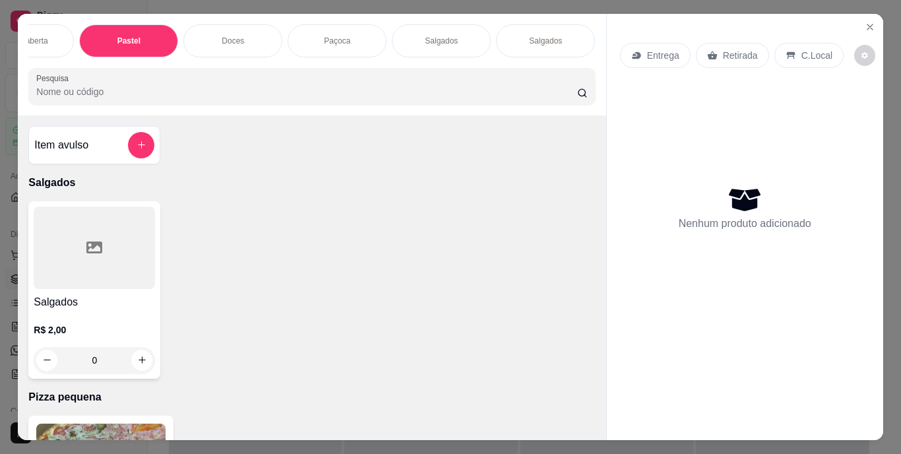
scroll to position [34, 0]
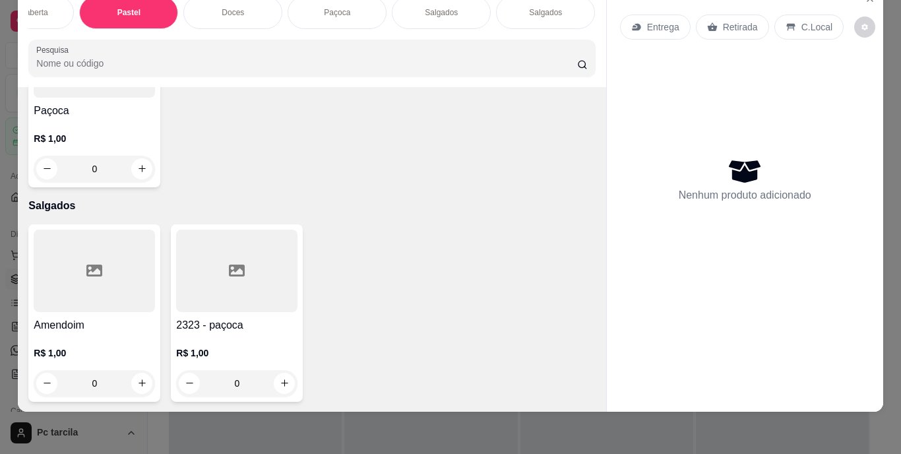
type input "1"
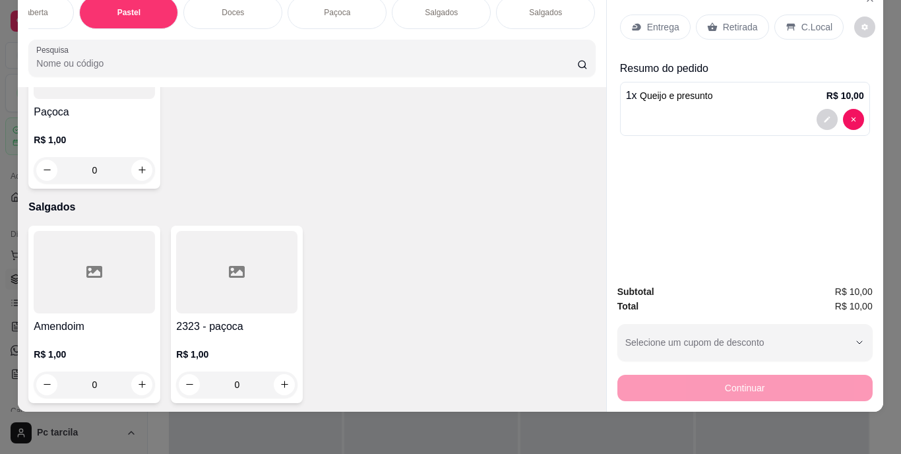
type input "1"
click at [654, 20] on p "Entrega" at bounding box center [663, 26] width 32 height 13
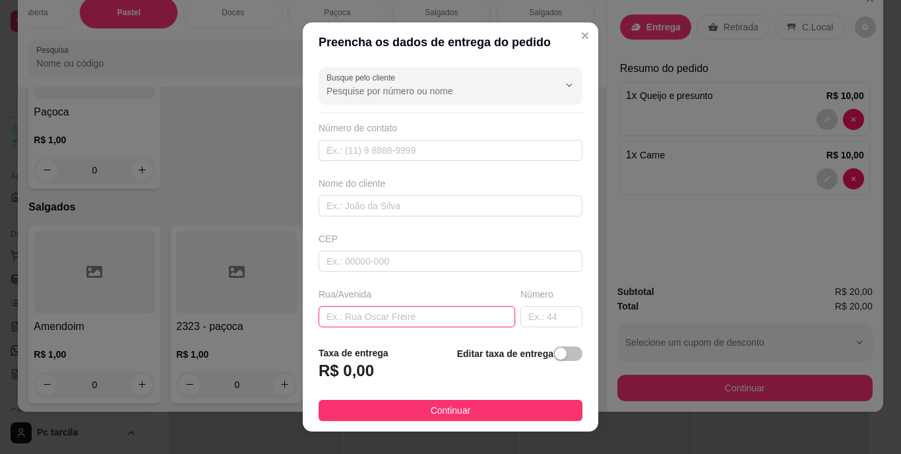
click at [360, 324] on input "text" at bounding box center [417, 316] width 197 height 21
paste input "Na rua [PERSON_NAME]"
paste input "Bairro São Raimundo"
type input "Na rua [PERSON_NAME],[GEOGRAPHIC_DATA]"
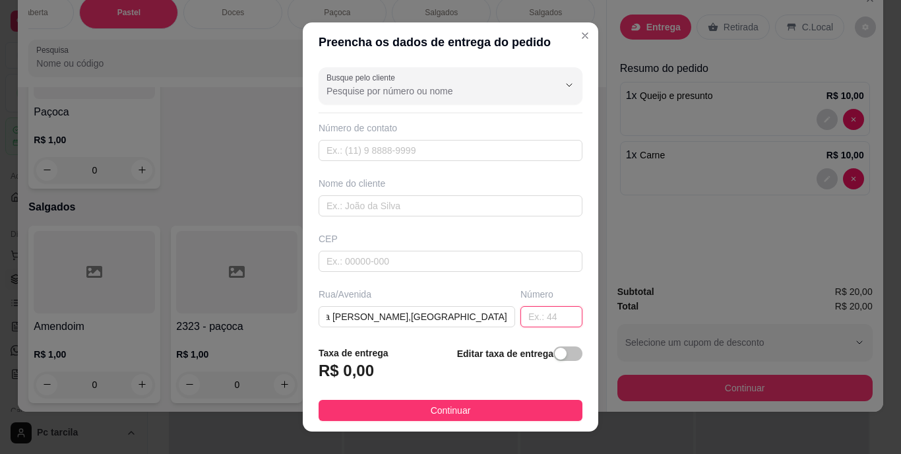
click at [520, 315] on input "text" at bounding box center [551, 316] width 62 height 21
type input "n 21"
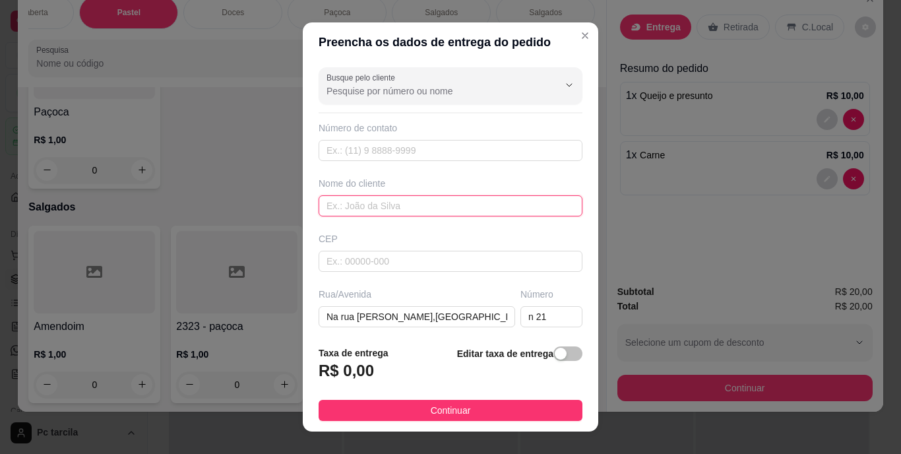
click at [441, 205] on input "text" at bounding box center [451, 205] width 264 height 21
type input "fabiula"
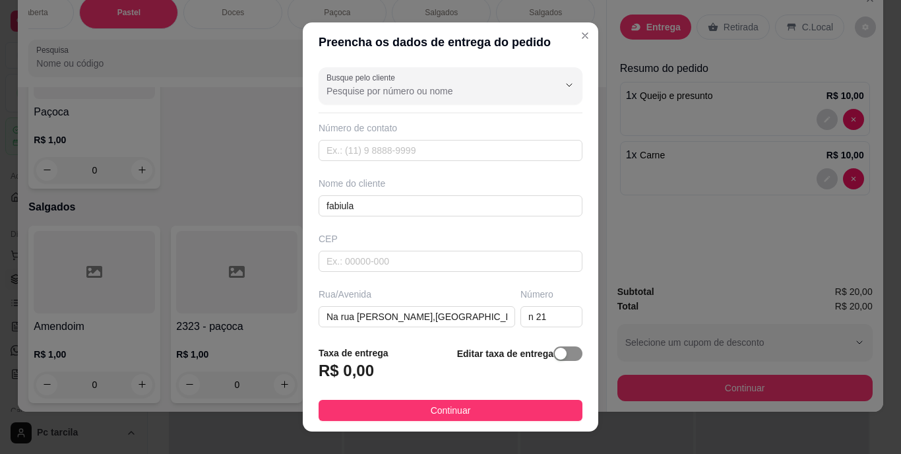
click at [555, 354] on div "button" at bounding box center [561, 354] width 12 height 12
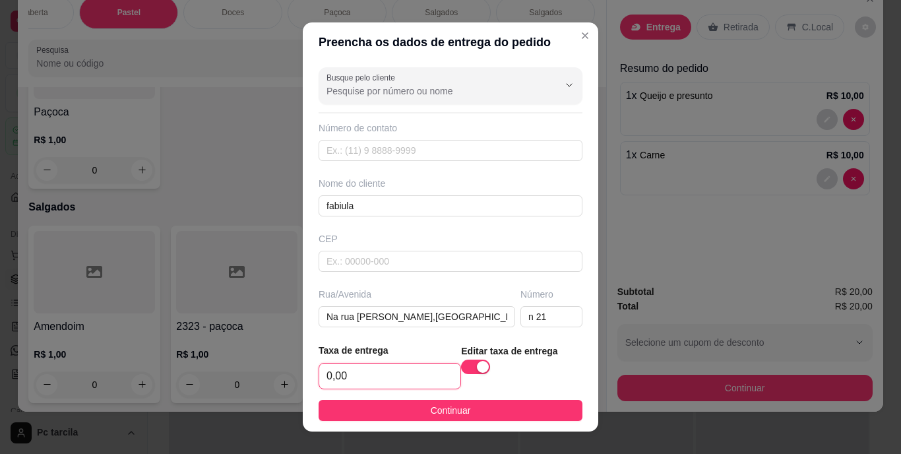
click at [398, 363] on input "0,00" at bounding box center [389, 375] width 141 height 25
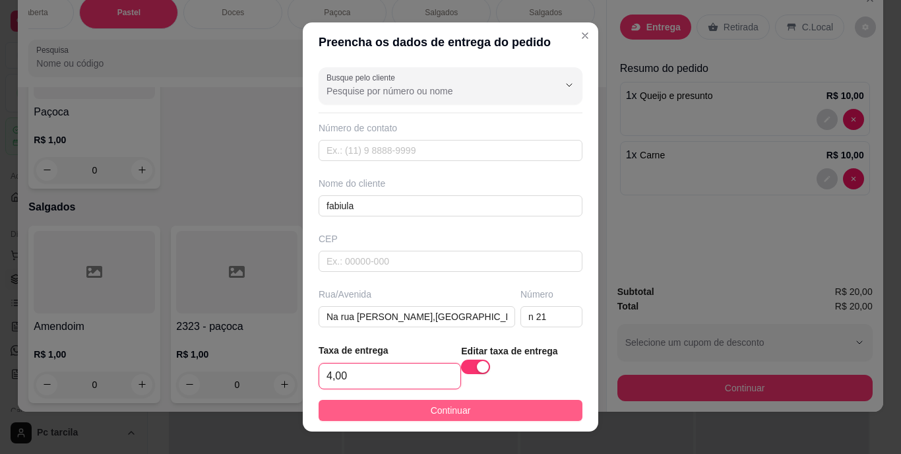
type input "4,00"
click at [459, 412] on span "Continuar" at bounding box center [451, 410] width 40 height 15
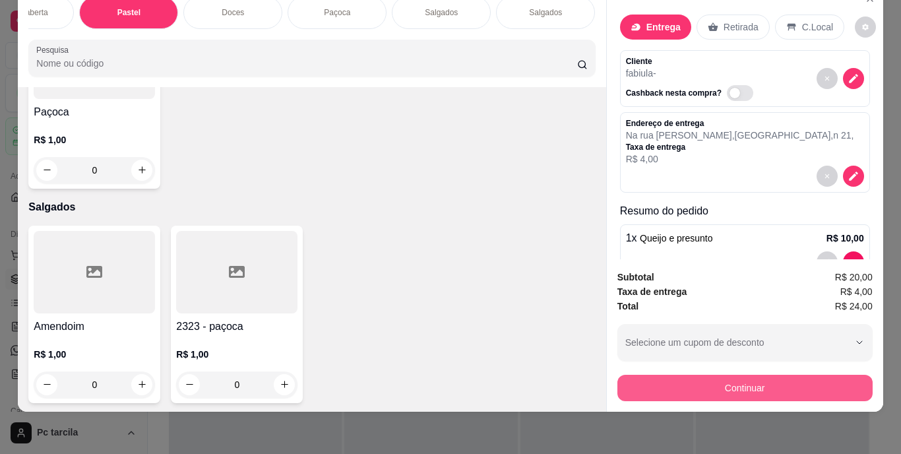
click at [679, 378] on button "Continuar" at bounding box center [744, 388] width 255 height 26
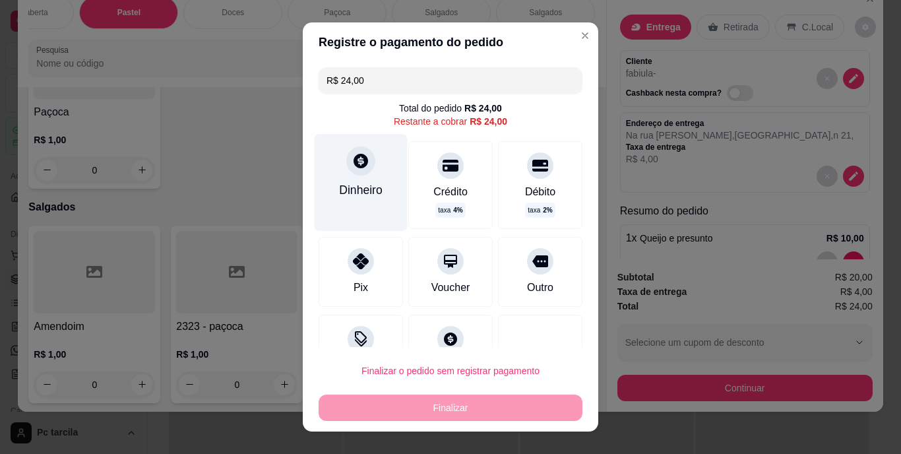
click at [368, 194] on div "Dinheiro" at bounding box center [361, 189] width 44 height 17
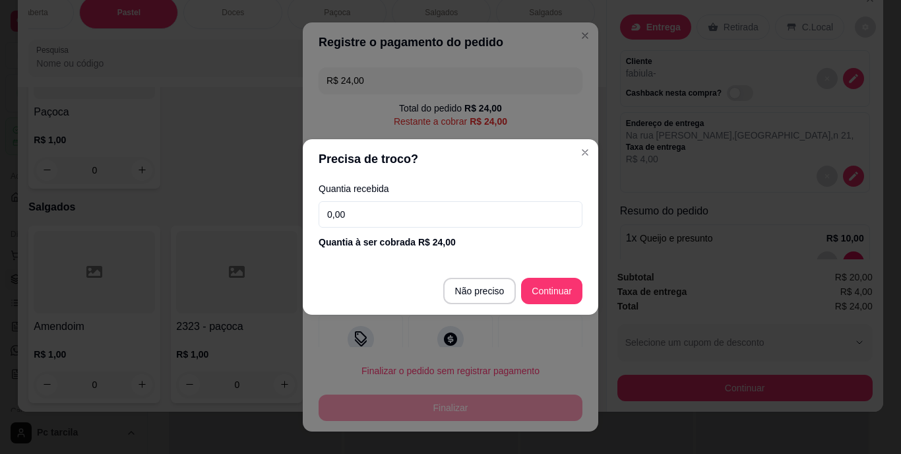
click at [405, 227] on input "0,00" at bounding box center [451, 214] width 264 height 26
type input "4,00"
type input "R$ 0,00"
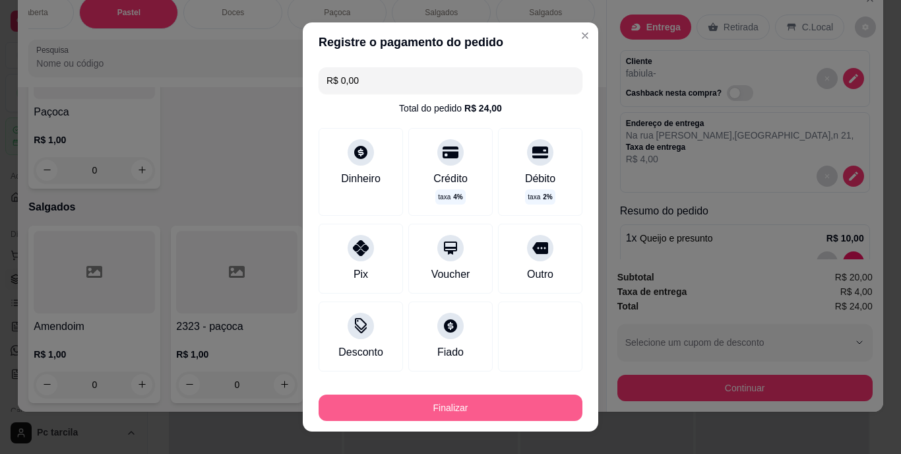
click at [497, 401] on button "Finalizar" at bounding box center [451, 407] width 264 height 26
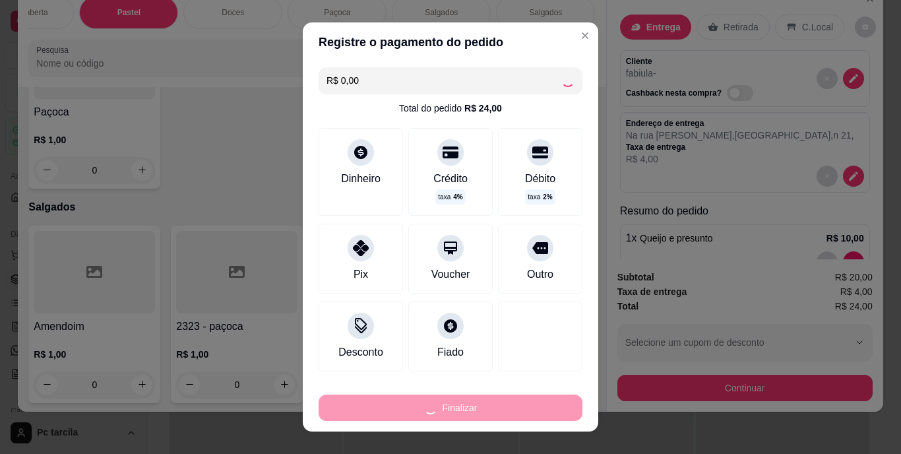
type input "0"
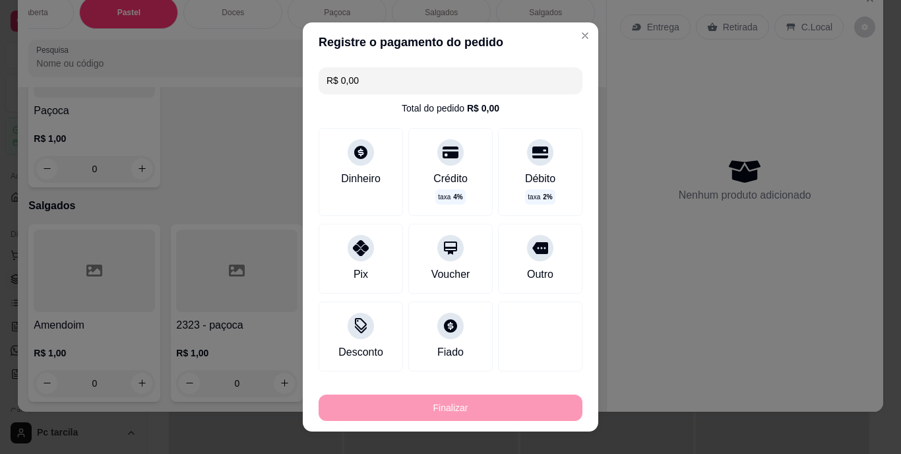
type input "-R$ 24,00"
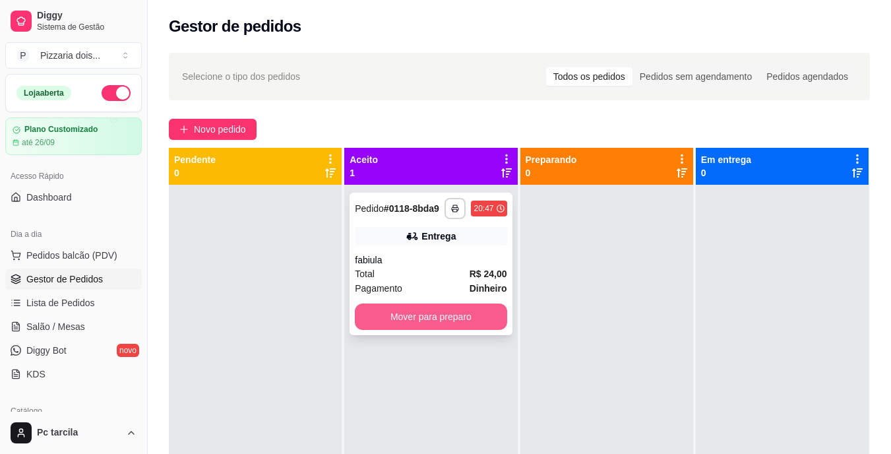
click at [400, 317] on button "Mover para preparo" at bounding box center [431, 316] width 152 height 26
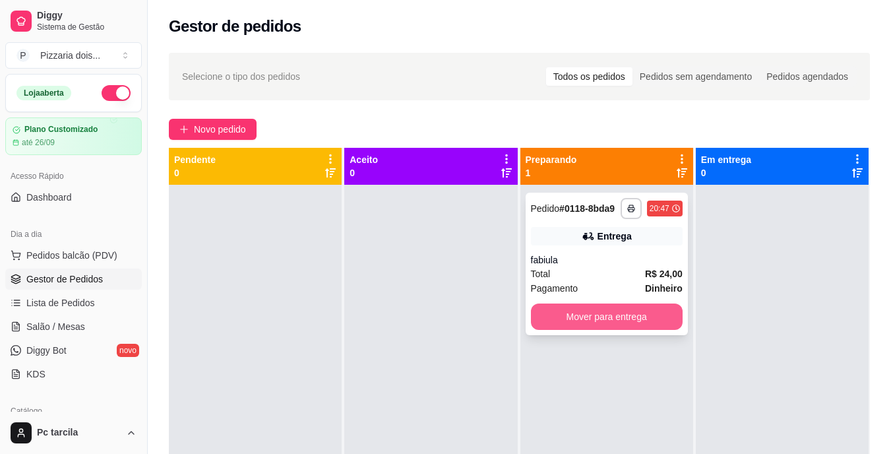
click at [605, 325] on button "Mover para entrega" at bounding box center [607, 316] width 152 height 26
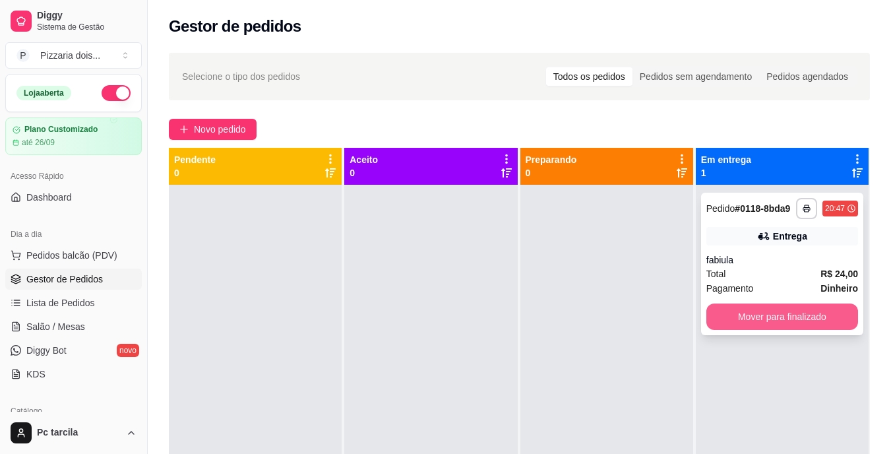
click at [782, 313] on button "Mover para finalizado" at bounding box center [783, 316] width 152 height 26
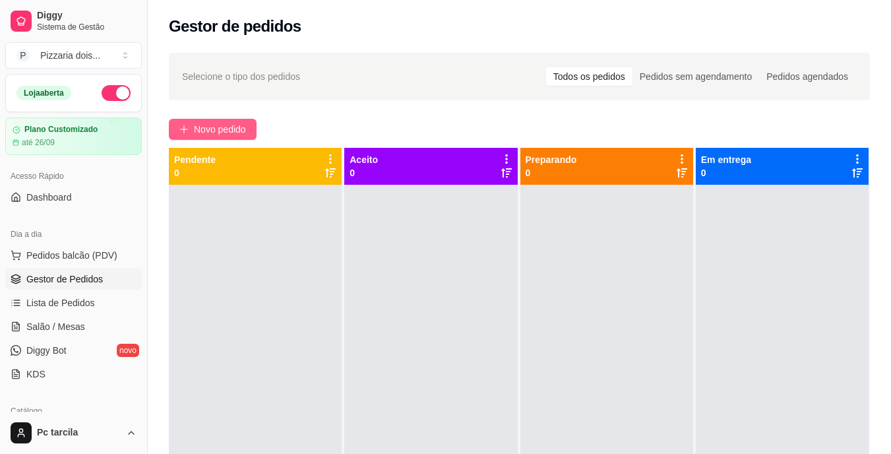
click at [224, 133] on span "Novo pedido" at bounding box center [220, 129] width 52 height 15
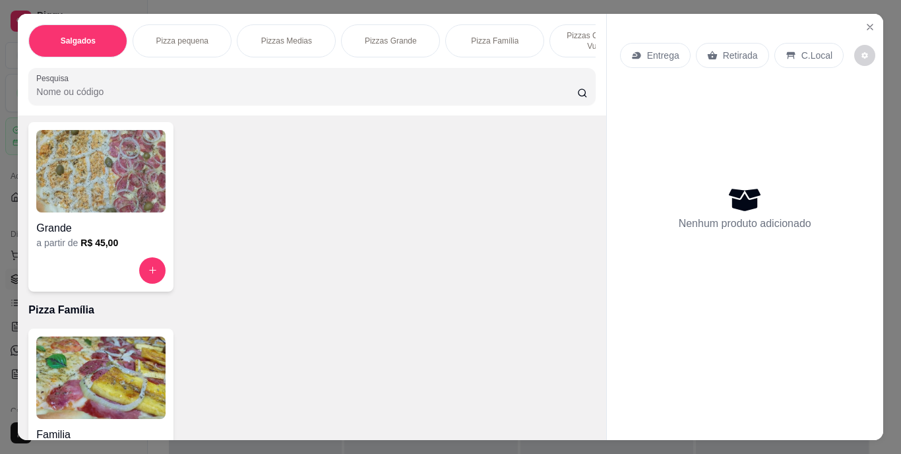
scroll to position [858, 0]
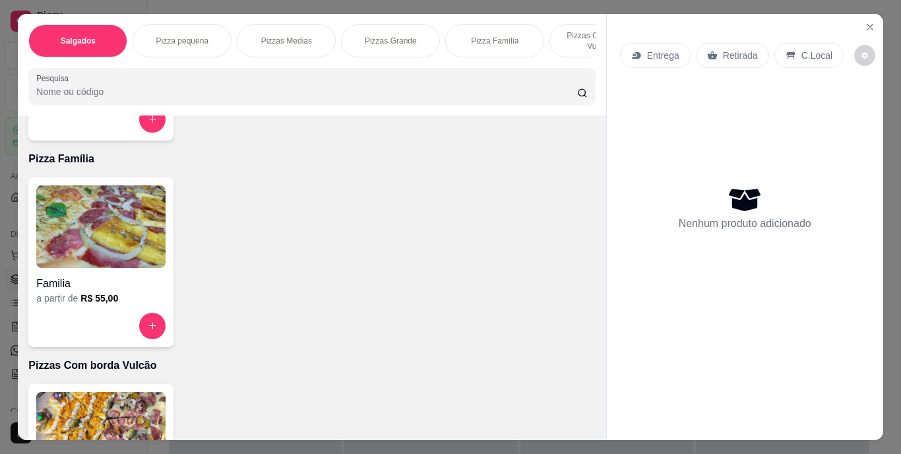
click at [134, 257] on img at bounding box center [100, 226] width 129 height 82
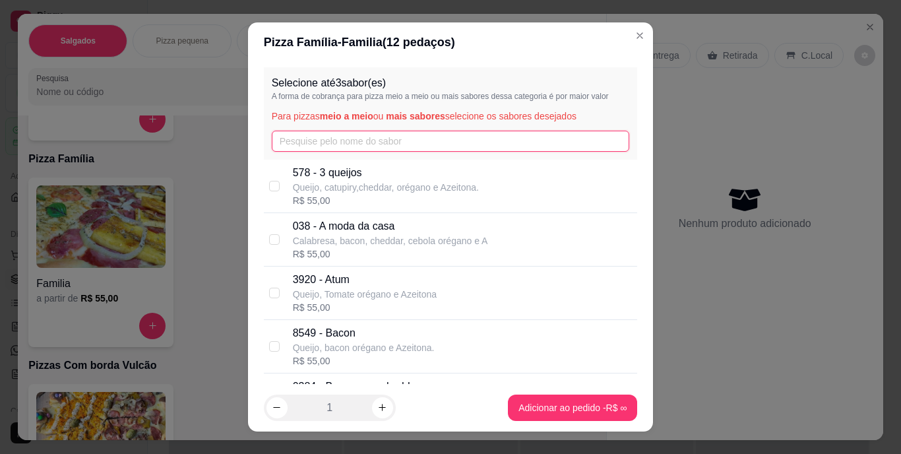
click at [305, 137] on input "text" at bounding box center [451, 141] width 358 height 21
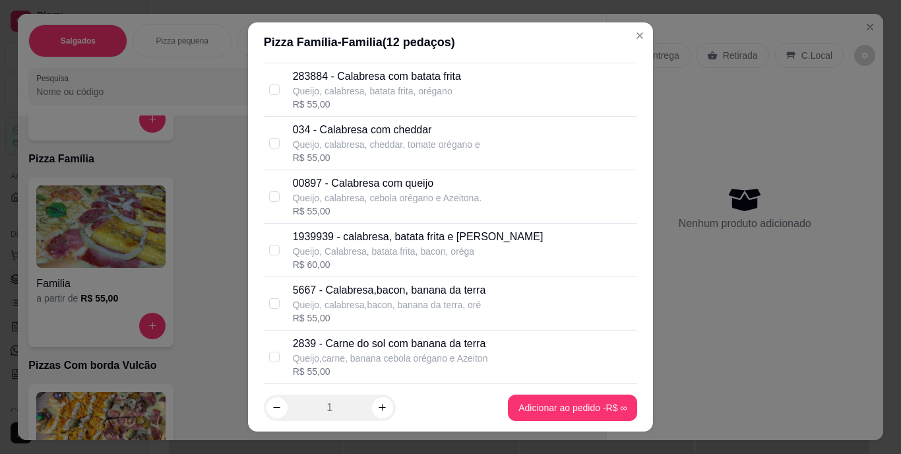
scroll to position [264, 0]
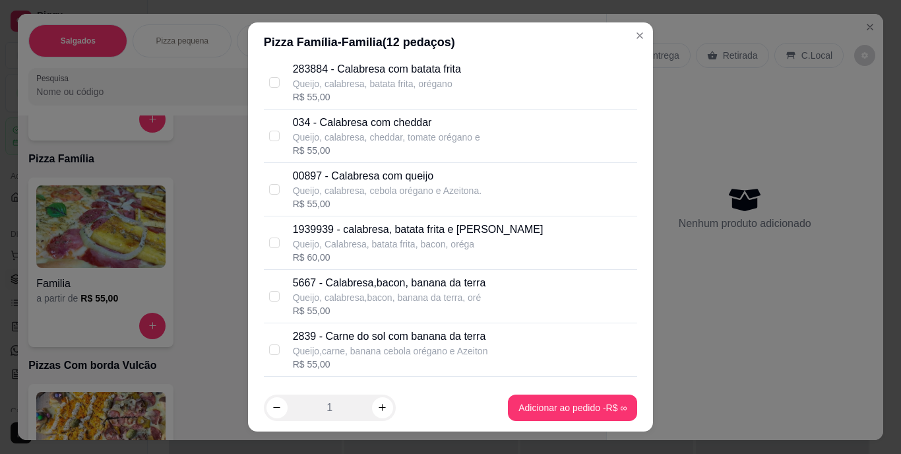
type input "ca"
click at [406, 190] on p "Queijo, calabresa, cebola orégano e Azeitona." at bounding box center [387, 190] width 189 height 13
checkbox input "true"
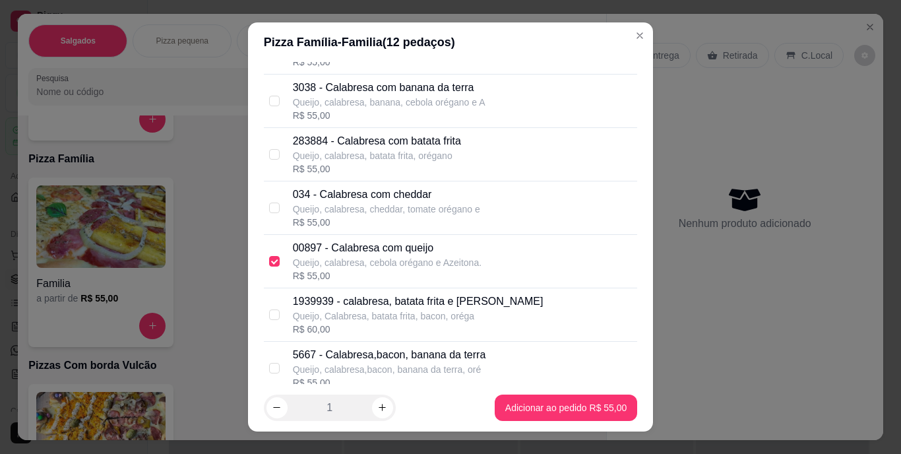
scroll to position [0, 0]
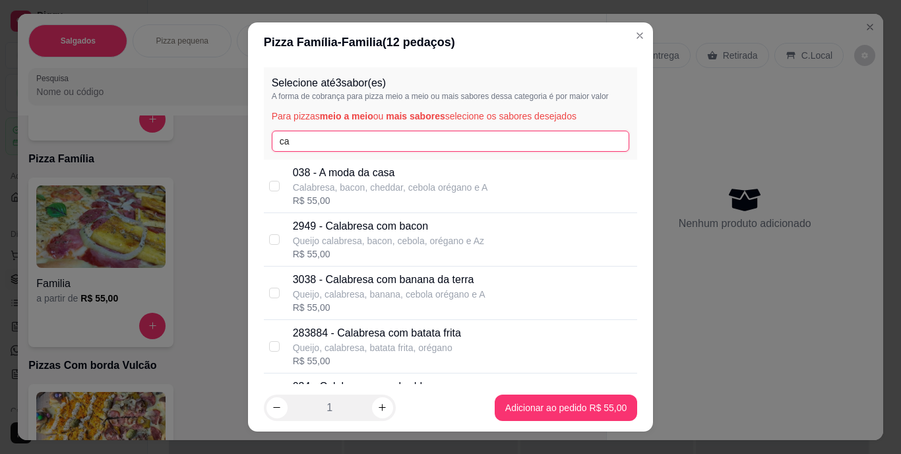
drag, startPoint x: 340, startPoint y: 149, endPoint x: 270, endPoint y: 149, distance: 69.9
click at [272, 149] on input "ca" at bounding box center [451, 141] width 358 height 21
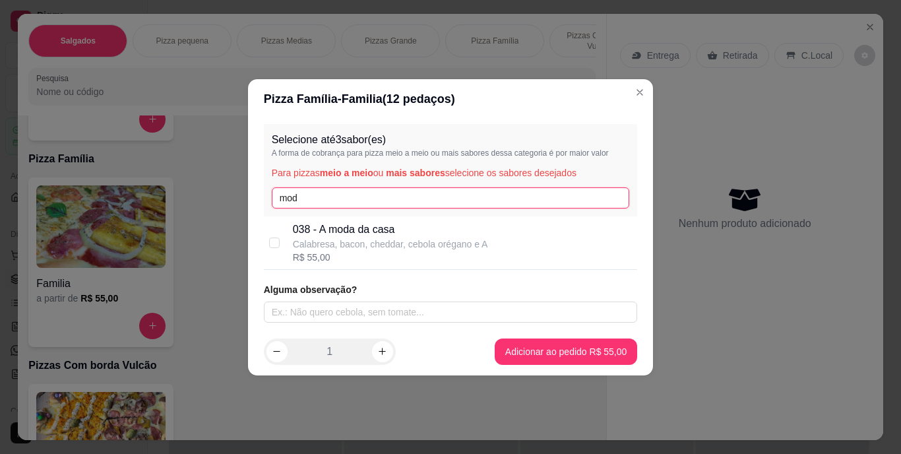
type input "mod"
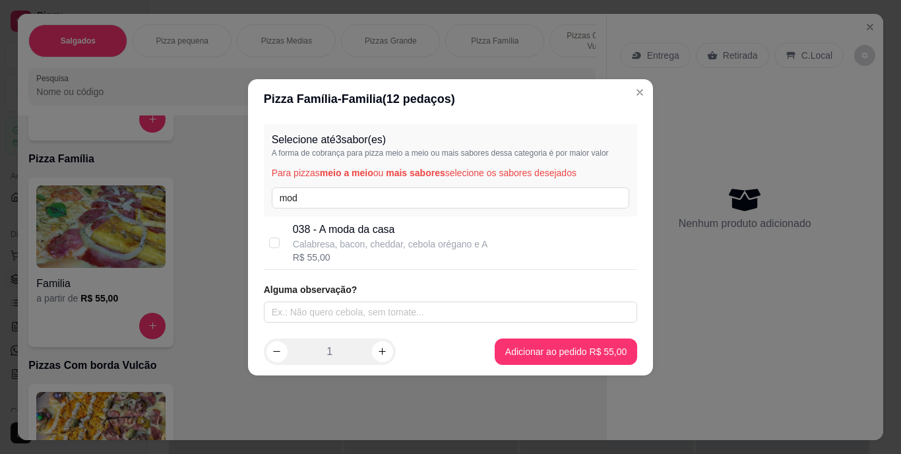
click at [336, 228] on p "038 - A moda da casa" at bounding box center [390, 230] width 195 height 16
checkbox input "true"
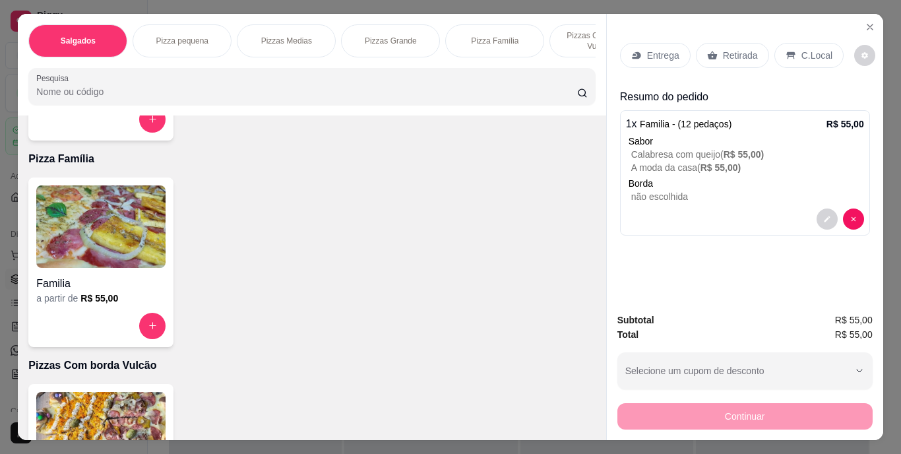
click at [635, 67] on div "Entrega Retirada C.Local" at bounding box center [745, 55] width 250 height 46
click at [639, 55] on div "Entrega" at bounding box center [655, 55] width 71 height 25
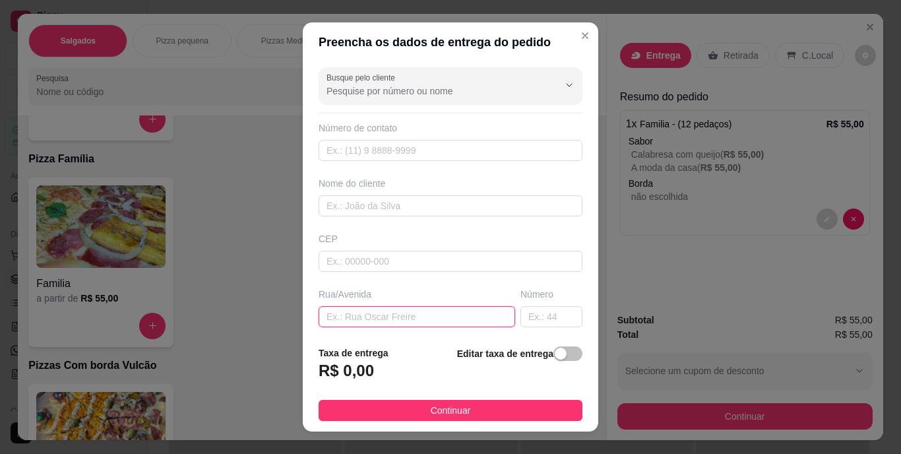
click at [399, 322] on input "text" at bounding box center [417, 316] width 197 height 21
paste input "Rua E , [GEOGRAPHIC_DATA]- Prédio 02"
type input "Rua E , [GEOGRAPHIC_DATA]- Prédio 02"
click at [554, 348] on span "button" at bounding box center [567, 353] width 29 height 15
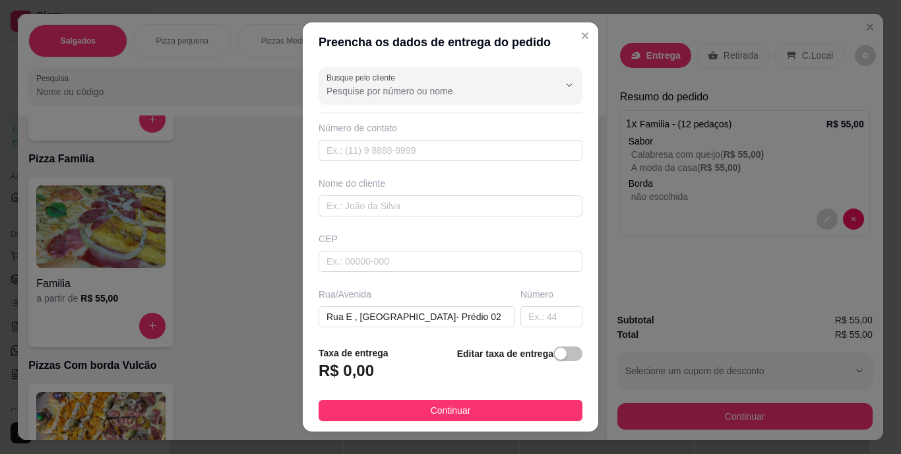
scroll to position [0, 0]
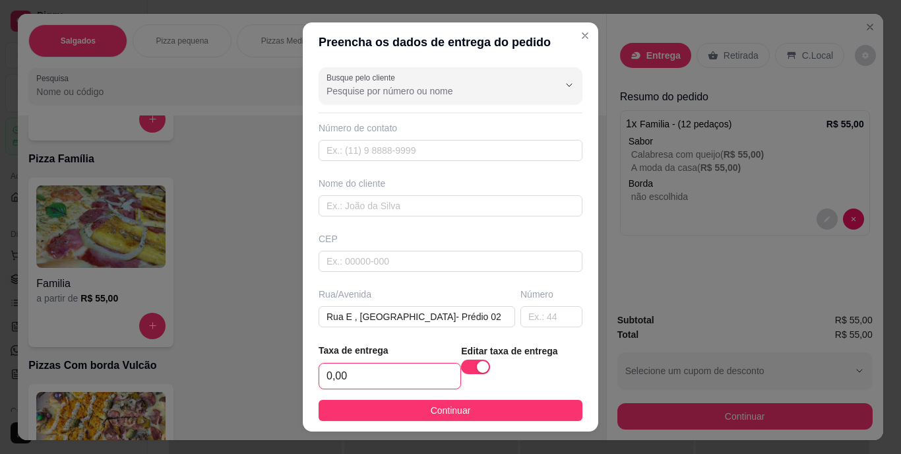
click at [422, 366] on input "0,00" at bounding box center [389, 375] width 141 height 25
type input "4,00"
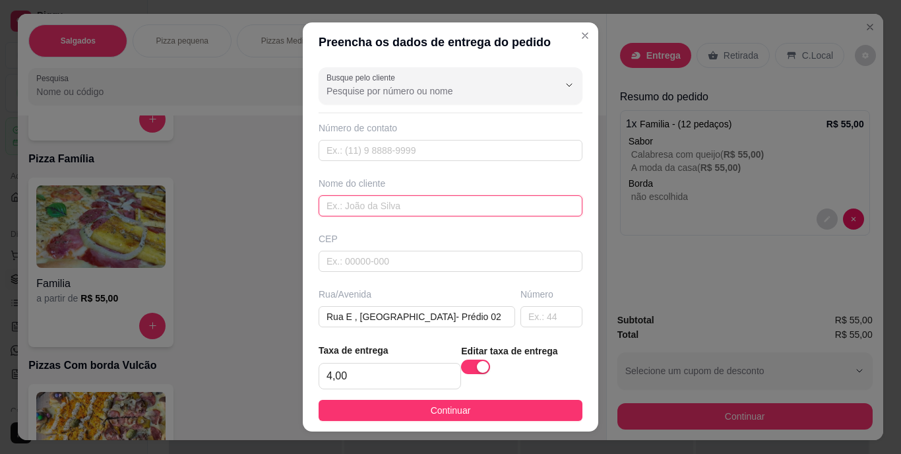
click at [363, 205] on input "text" at bounding box center [451, 205] width 264 height 21
type input "[PERSON_NAME]"
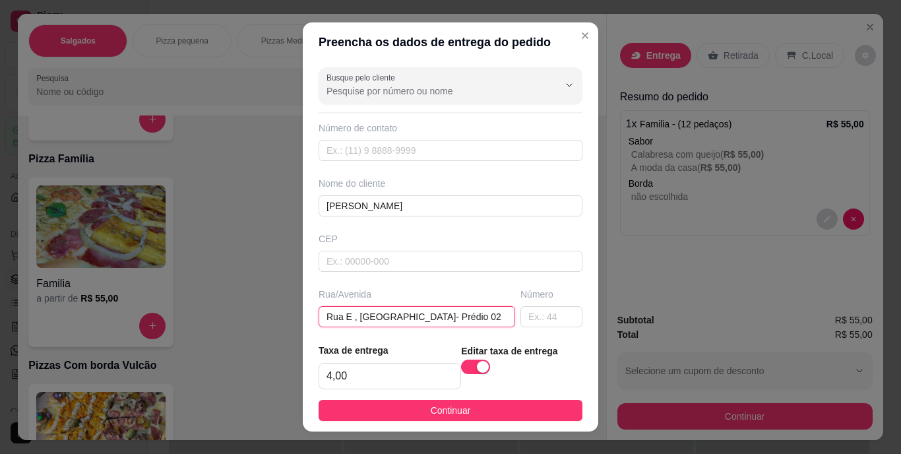
click at [488, 317] on input "Rua E , [GEOGRAPHIC_DATA]- Prédio 02" at bounding box center [417, 316] width 197 height 21
click at [321, 316] on input "Rua E , [GEOGRAPHIC_DATA]- Prédio 02" at bounding box center [417, 316] width 197 height 21
paste input "um conjunto de prédios no final da ladeira. É o 2º"
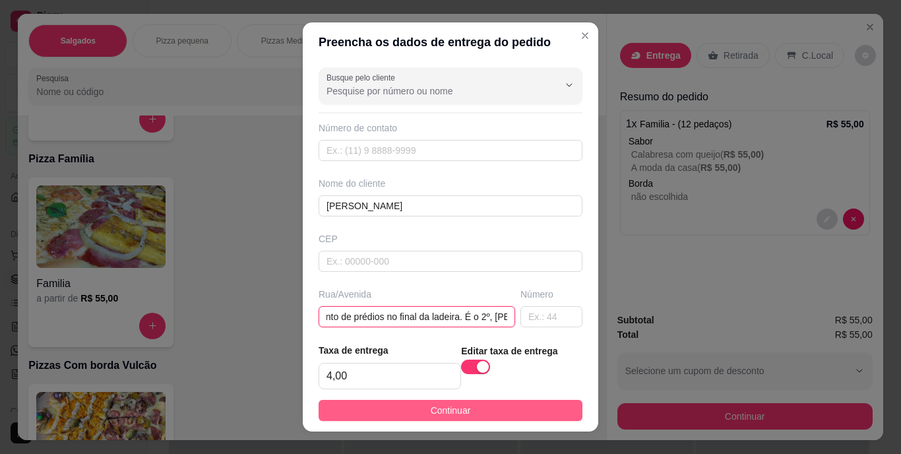
type input "um conjunto de prédios no final da ladeira. É o 2º, [PERSON_NAME] E , [GEOGRAPH…"
click at [399, 408] on button "Continuar" at bounding box center [451, 410] width 264 height 21
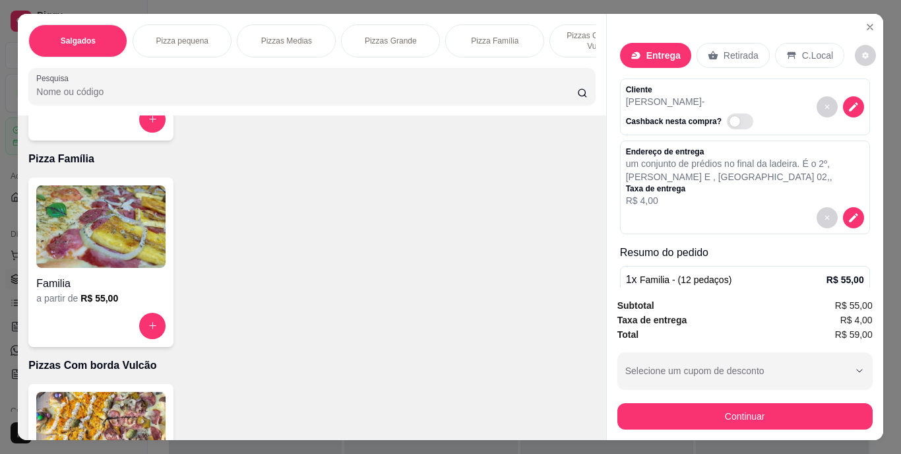
scroll to position [0, 496]
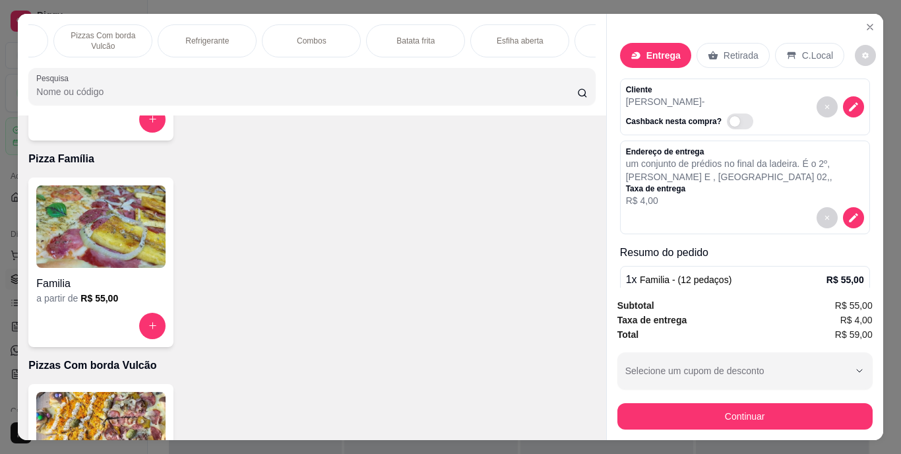
click at [221, 39] on p "Refrigerante" at bounding box center [207, 41] width 44 height 11
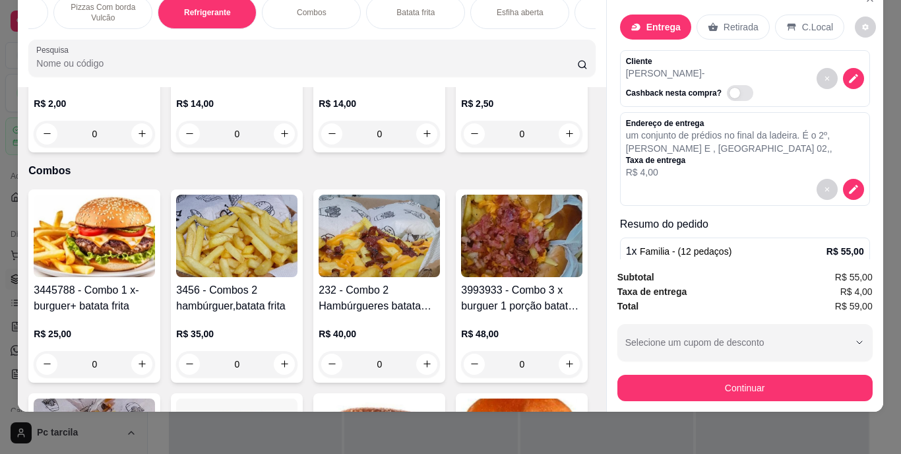
scroll to position [1636, 0]
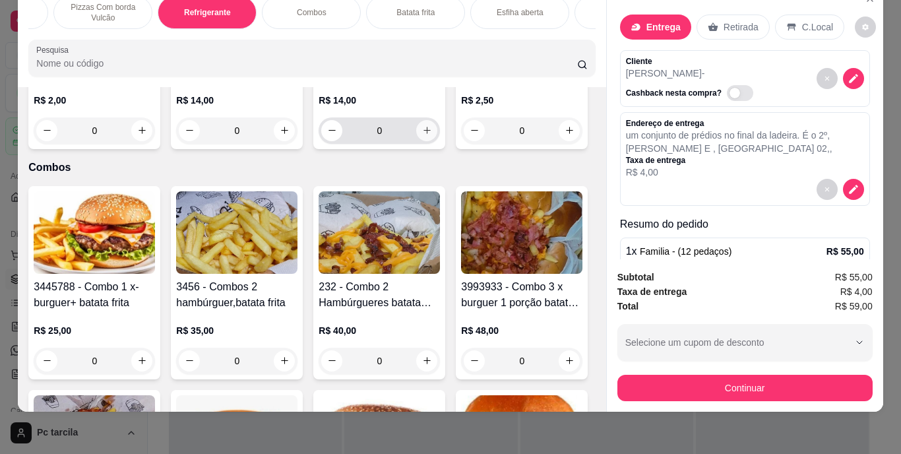
click at [424, 134] on icon "increase-product-quantity" at bounding box center [427, 130] width 7 height 7
type input "1"
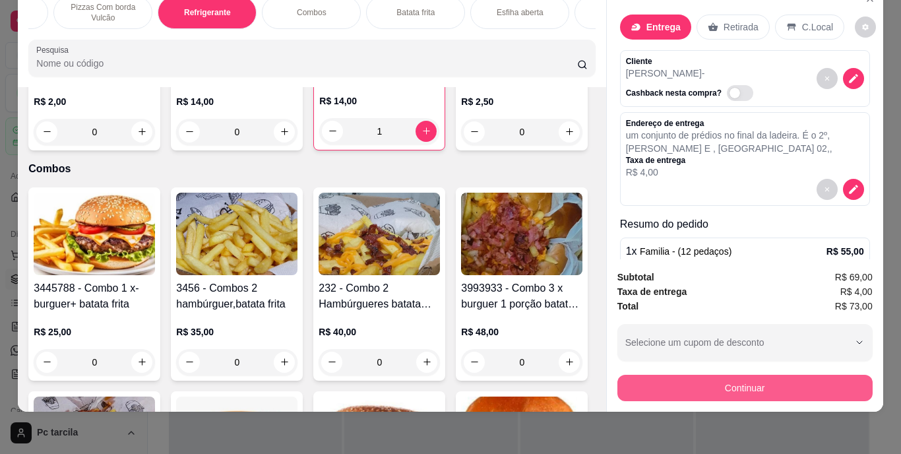
click at [757, 379] on button "Continuar" at bounding box center [744, 388] width 255 height 26
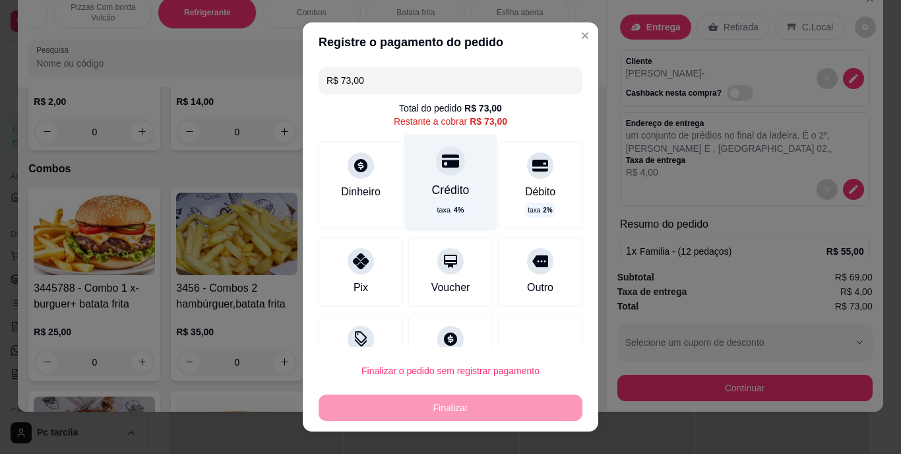
click at [458, 177] on div "Crédito taxa 4 %" at bounding box center [450, 183] width 93 height 96
type input "R$ 0,00"
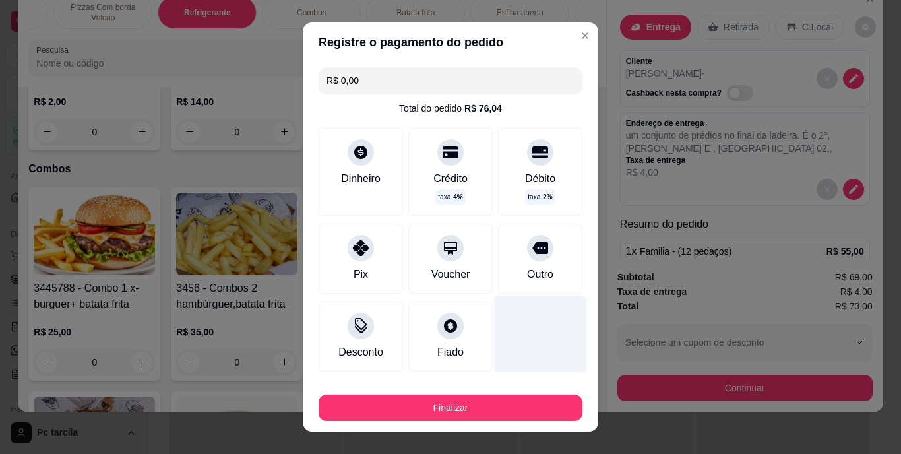
scroll to position [67, 0]
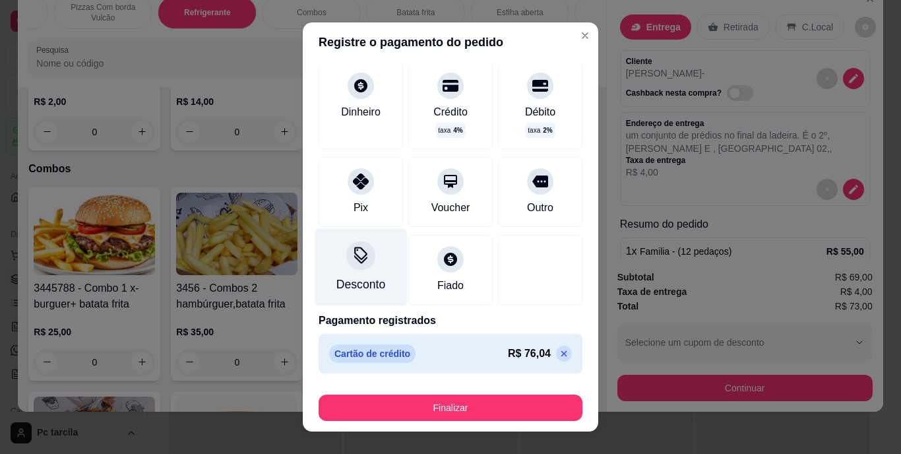
click at [370, 274] on div "Desconto" at bounding box center [361, 267] width 93 height 77
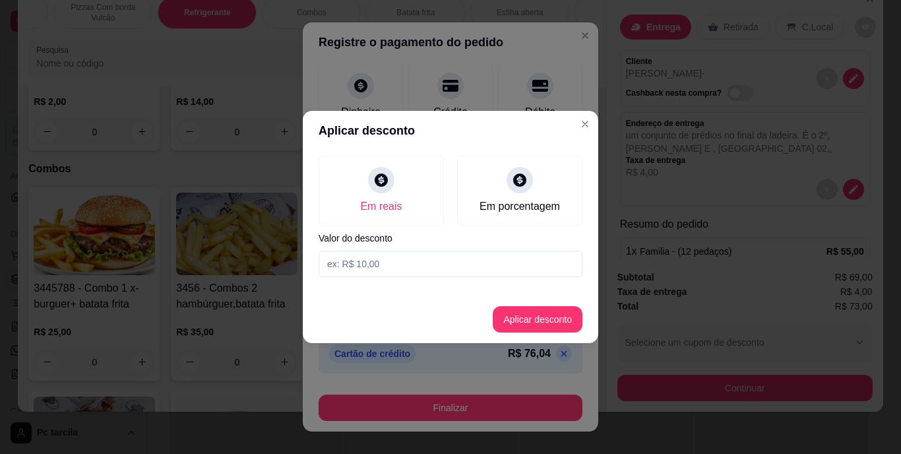
click at [449, 266] on input at bounding box center [451, 264] width 264 height 26
type input "3,04"
click at [562, 313] on button "Aplicar desconto" at bounding box center [538, 320] width 86 height 26
type input "-R$ 3,04"
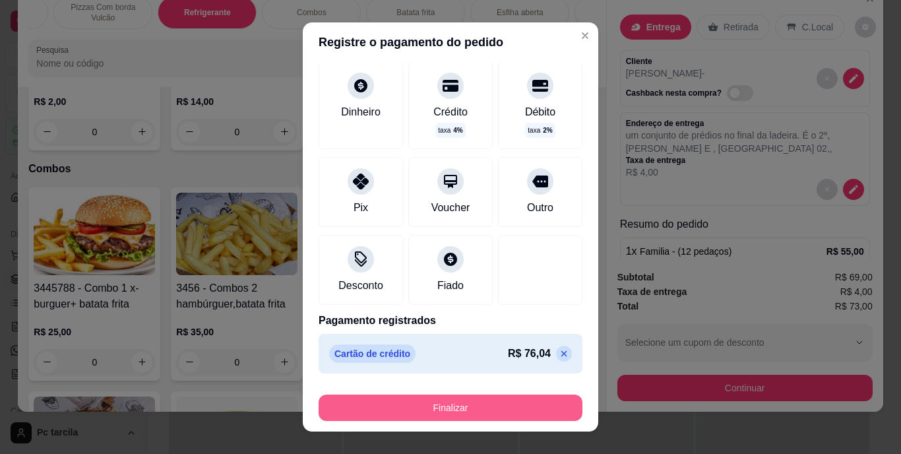
click at [517, 405] on button "Finalizar" at bounding box center [451, 407] width 264 height 26
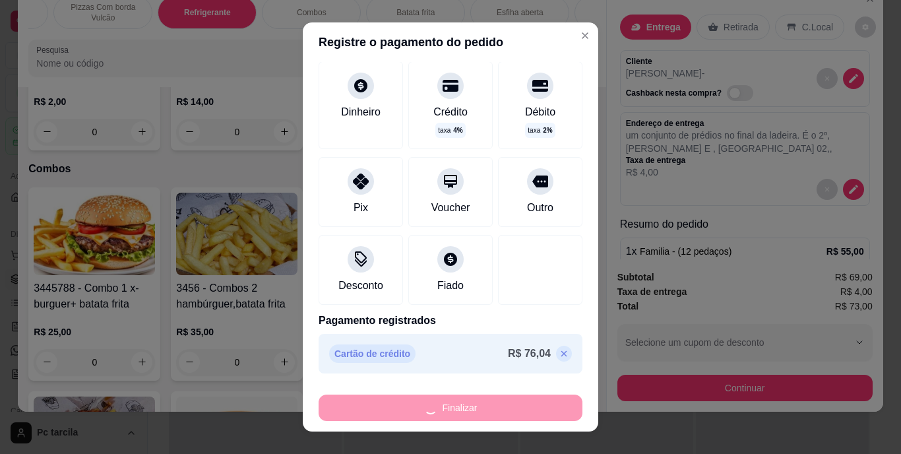
type input "0"
type input "-R$ 76,04"
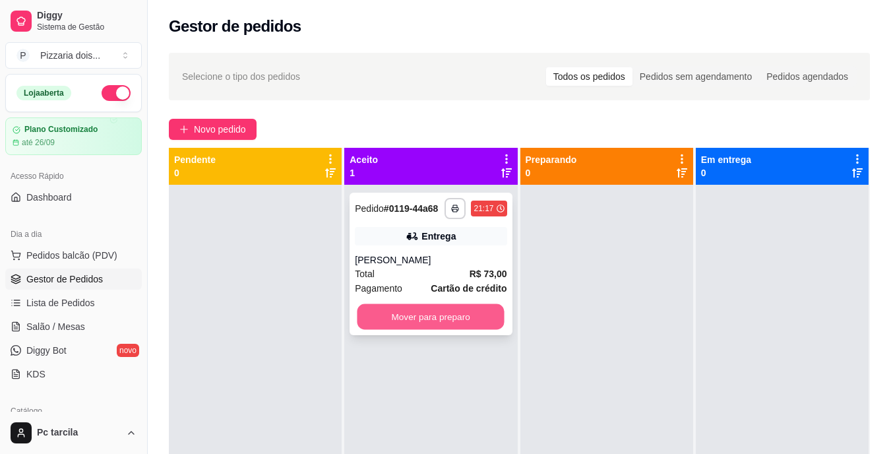
click at [380, 308] on button "Mover para preparo" at bounding box center [431, 317] width 147 height 26
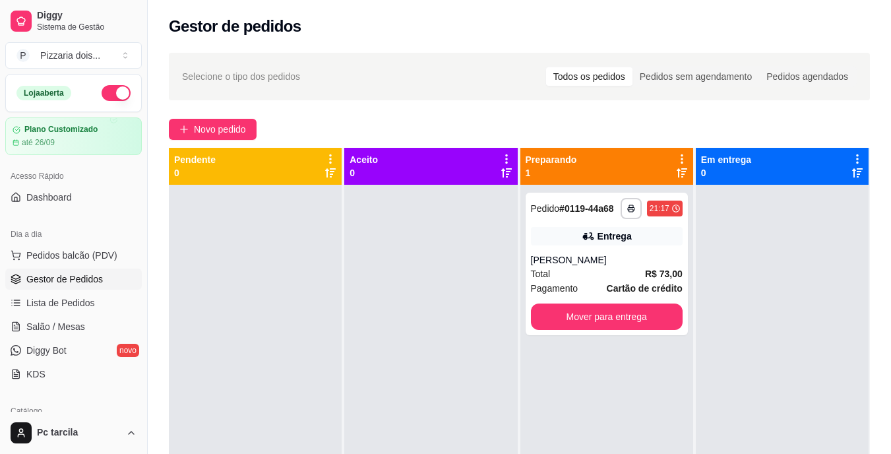
click at [447, 313] on div at bounding box center [430, 412] width 173 height 454
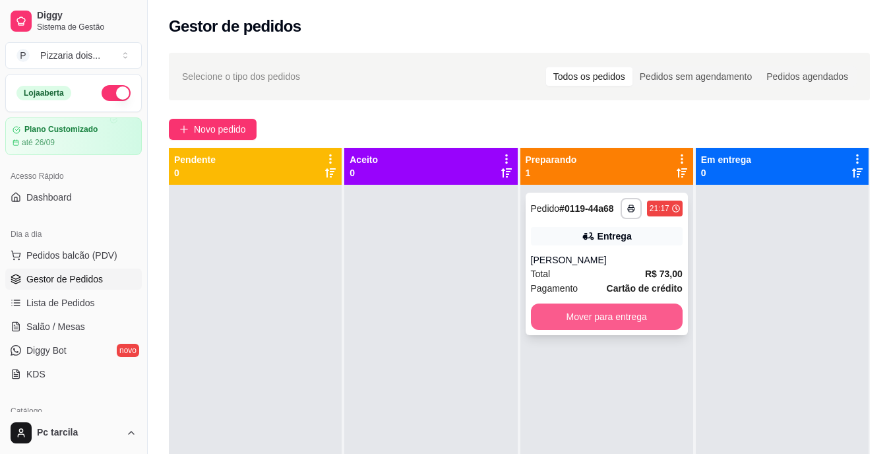
click at [560, 324] on button "Mover para entrega" at bounding box center [607, 316] width 152 height 26
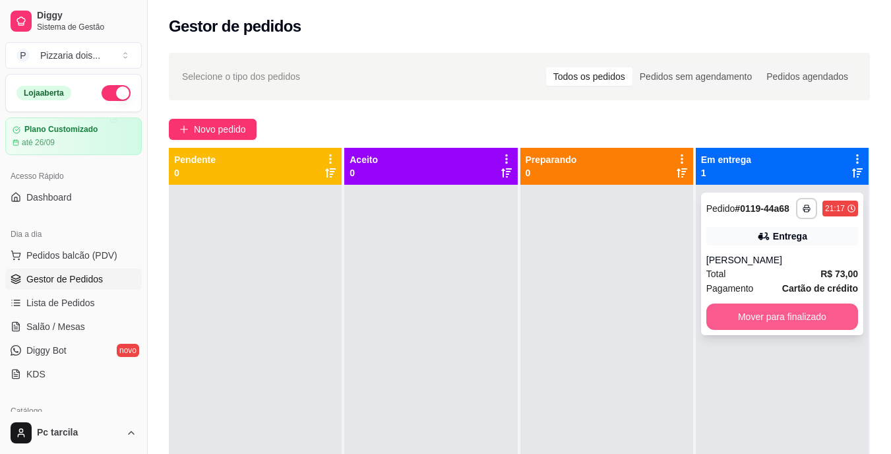
click at [745, 317] on button "Mover para finalizado" at bounding box center [783, 316] width 152 height 26
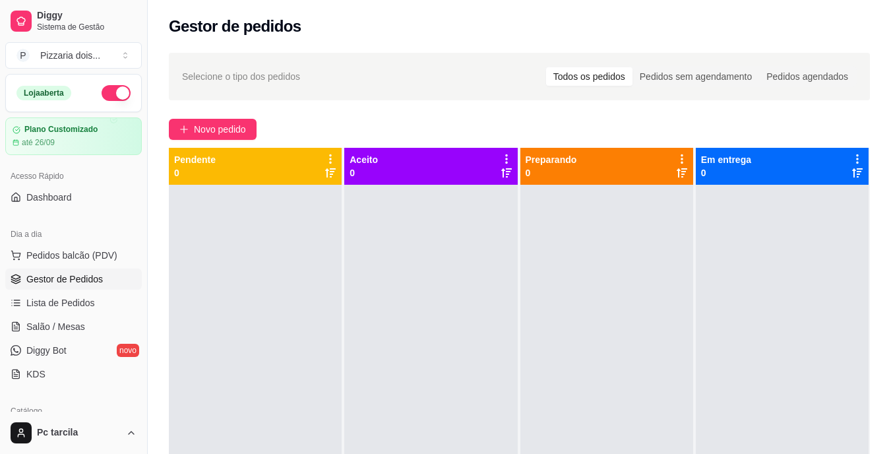
click at [615, 282] on div at bounding box center [606, 412] width 173 height 454
click at [245, 135] on span "Novo pedido" at bounding box center [220, 129] width 52 height 15
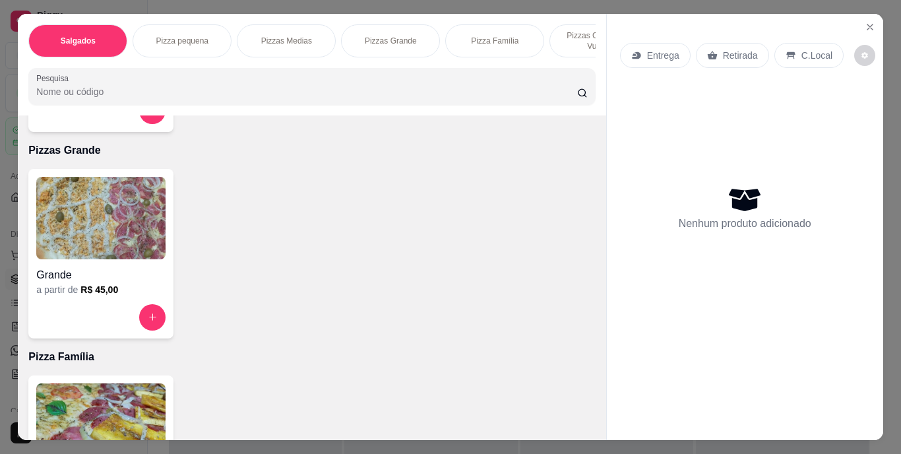
scroll to position [990, 0]
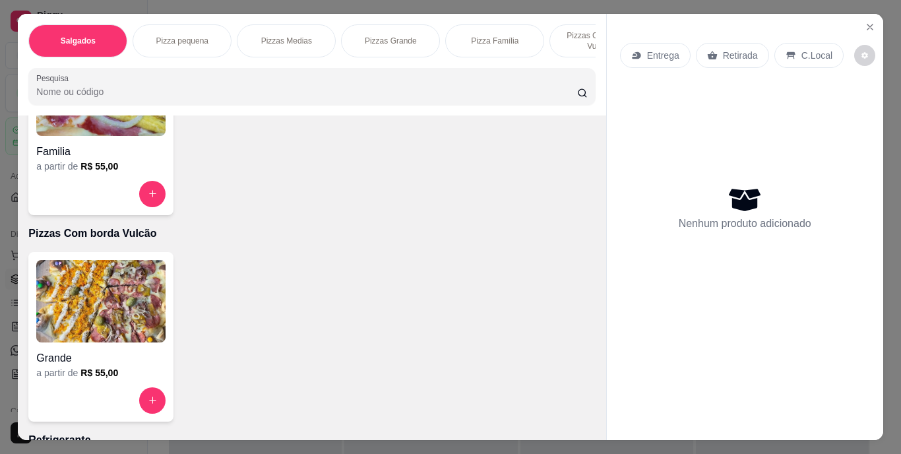
click at [102, 146] on div "Familia" at bounding box center [100, 148] width 129 height 24
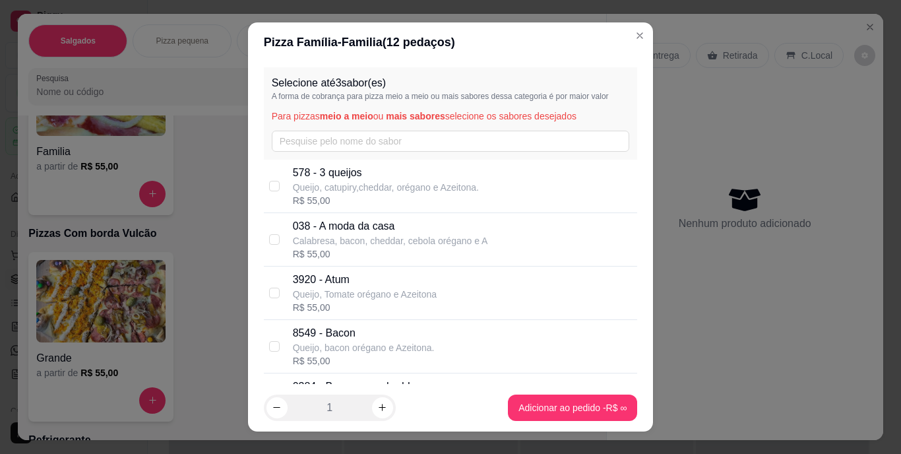
click at [331, 168] on p "578 - 3 queijos" at bounding box center [386, 173] width 186 height 16
checkbox input "true"
click at [377, 128] on div "Selecione até 3 sabor(es) A forma de cobrança para pizza meio a meio ou mais sa…" at bounding box center [451, 113] width 374 height 92
click at [374, 139] on input "text" at bounding box center [451, 141] width 358 height 21
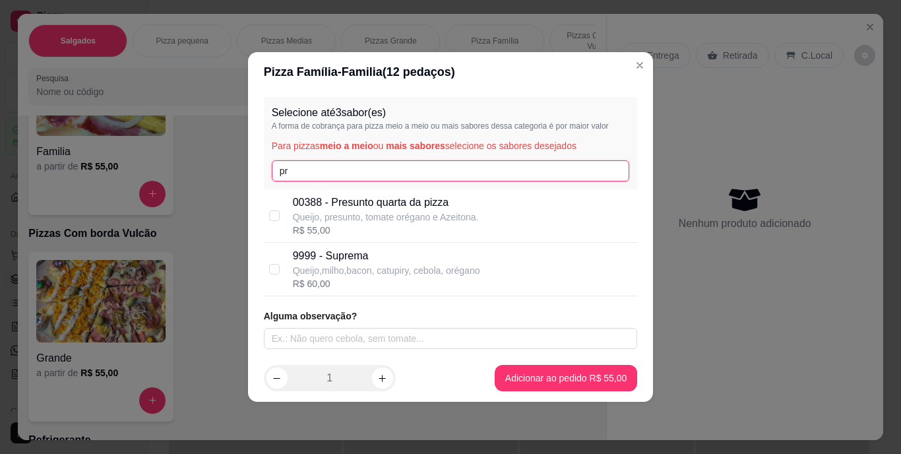
type input "pr"
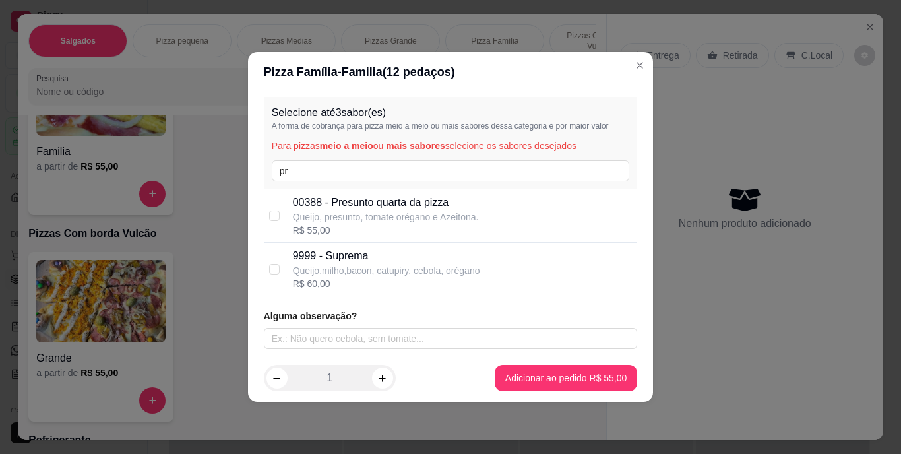
click at [363, 201] on p "00388 - Presunto quarta da pizza" at bounding box center [386, 203] width 186 height 16
checkbox input "true"
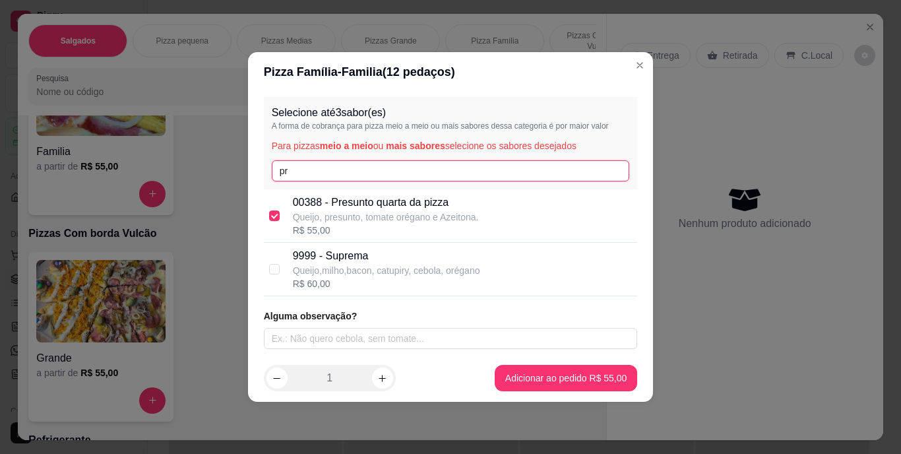
click at [282, 175] on input "pr" at bounding box center [451, 170] width 358 height 21
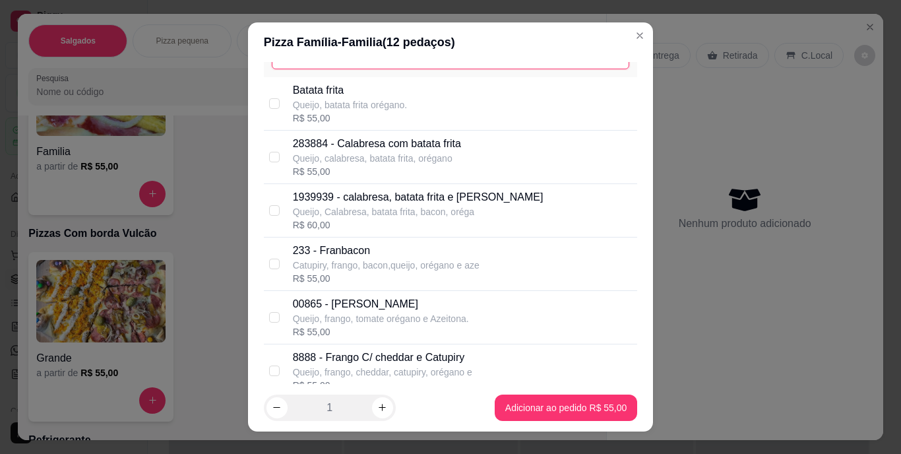
scroll to position [198, 0]
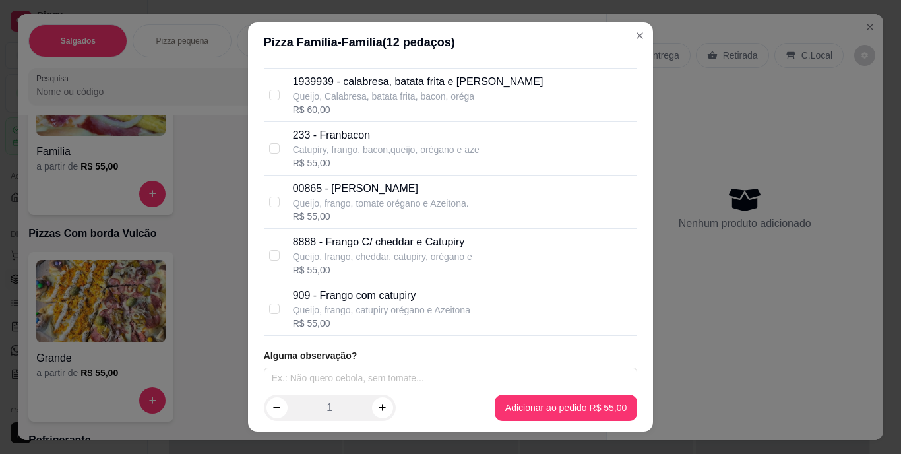
type input "fr"
click at [396, 294] on p "909 - Frango com catupiry" at bounding box center [381, 296] width 177 height 16
checkbox input "true"
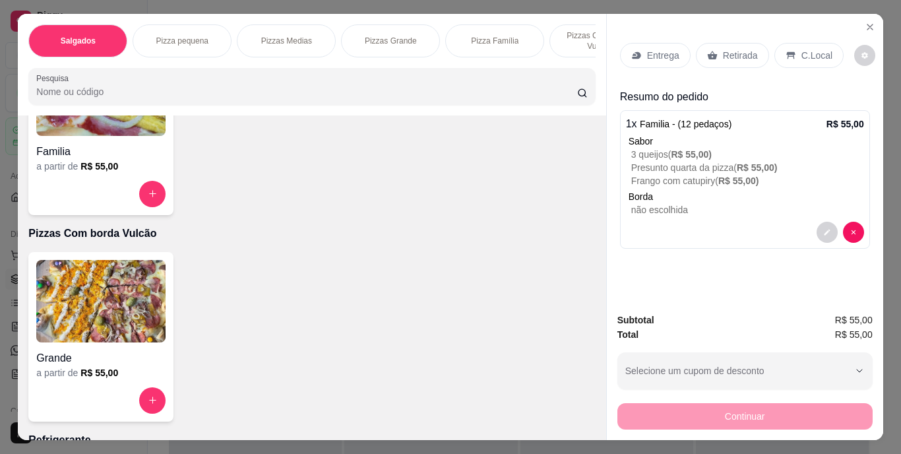
click at [625, 52] on div "Entrega" at bounding box center [655, 55] width 71 height 25
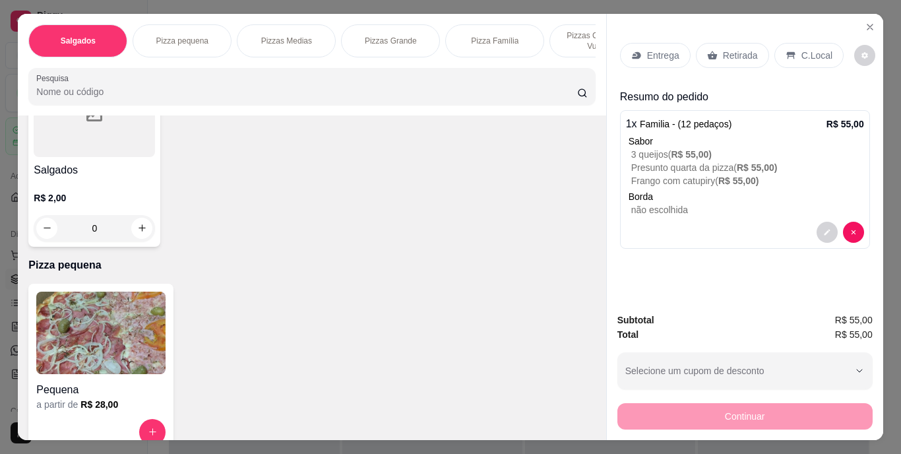
scroll to position [0, 0]
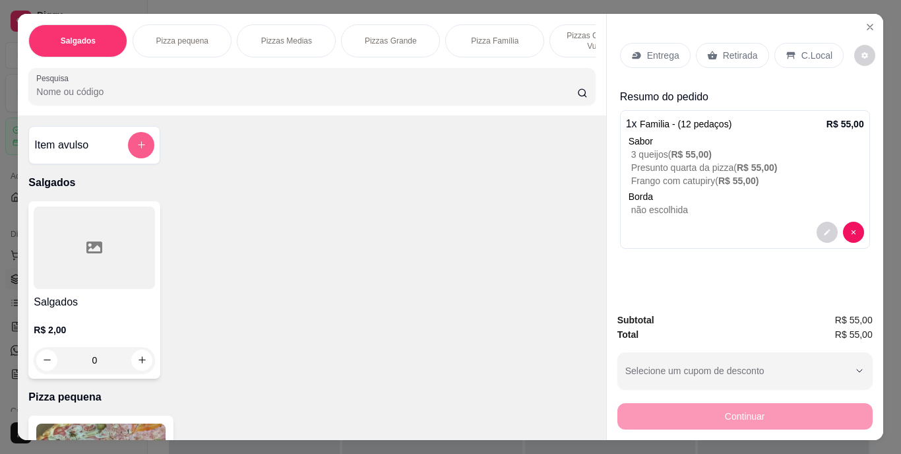
click at [148, 154] on button "add-separate-item" at bounding box center [141, 145] width 26 height 26
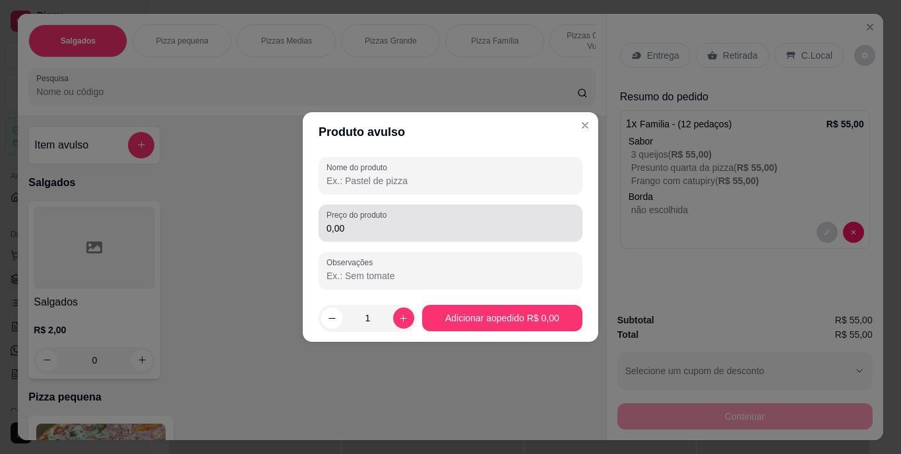
click at [367, 226] on input "0,00" at bounding box center [451, 228] width 248 height 13
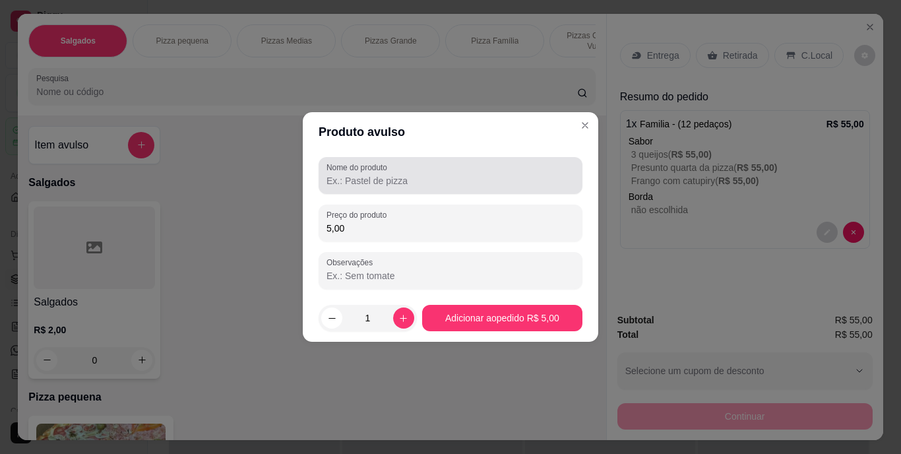
type input "5,00"
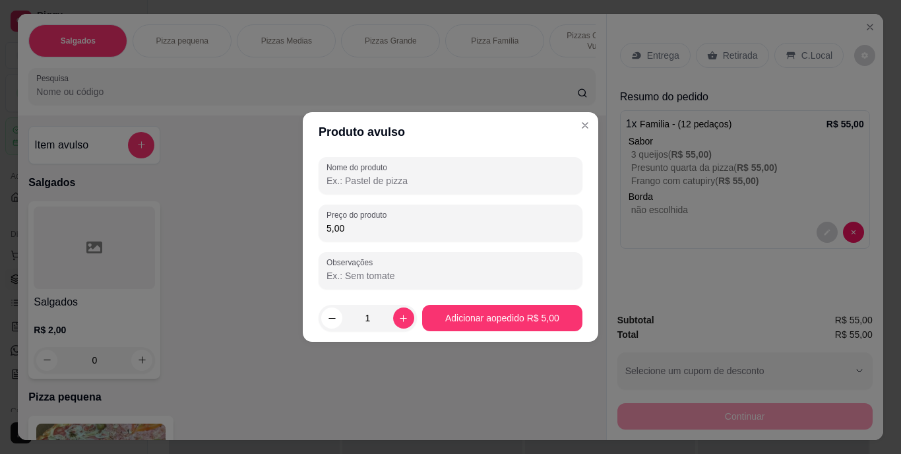
click at [347, 174] on input "Nome do produto" at bounding box center [451, 180] width 248 height 13
type input "Borda catupiry"
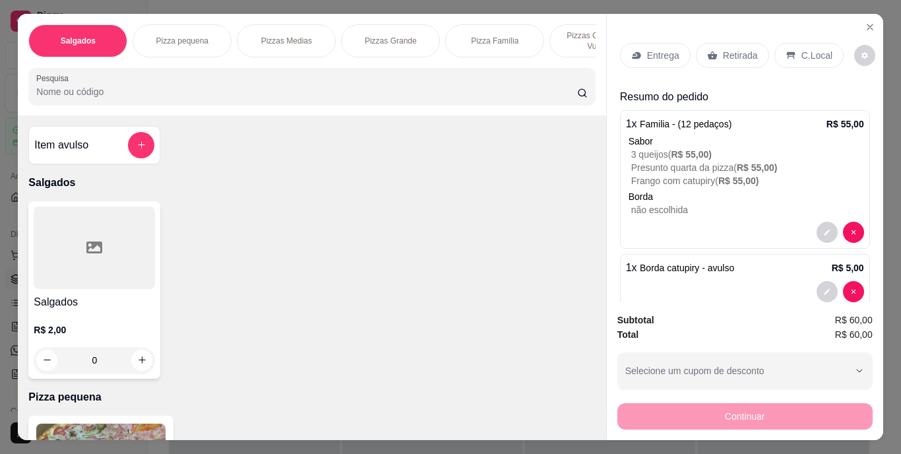
click at [674, 57] on div "Entrega" at bounding box center [655, 55] width 71 height 25
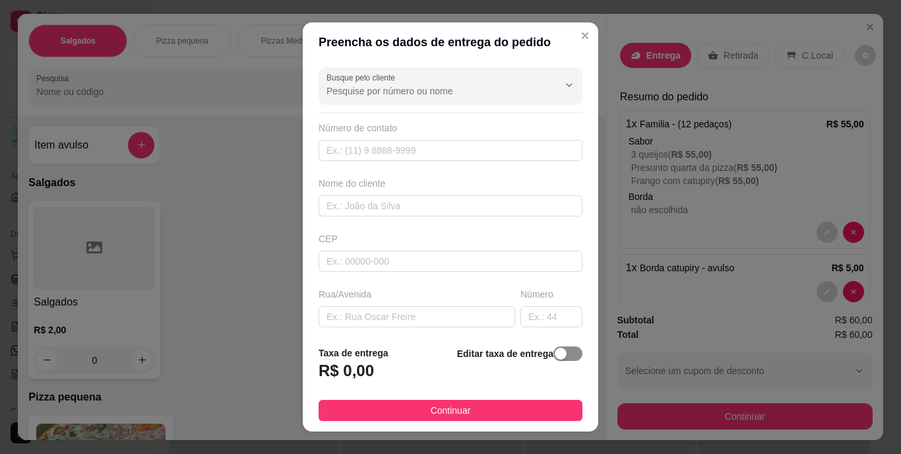
click at [555, 354] on div "button" at bounding box center [561, 354] width 12 height 12
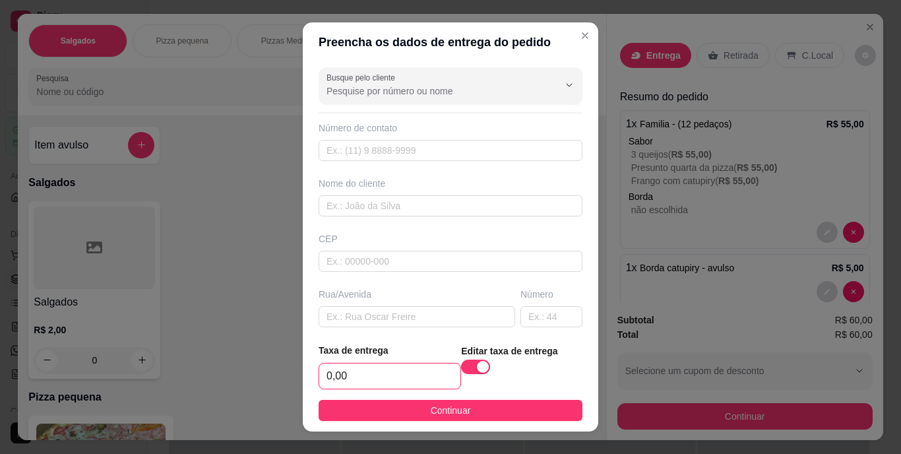
click at [430, 366] on input "0,00" at bounding box center [389, 375] width 141 height 25
type input "4,00"
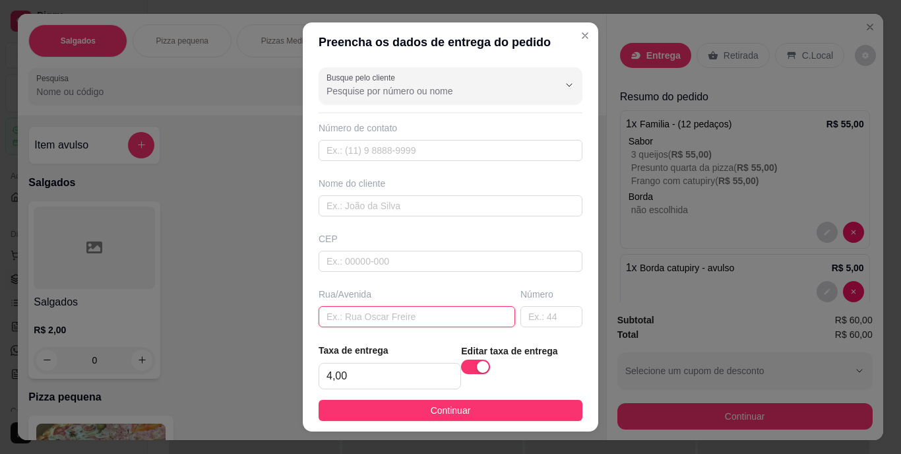
click at [414, 307] on input "text" at bounding box center [417, 316] width 197 height 21
paste input "Na rua da bica bairro novo em frente o [GEOGRAPHIC_DATA]"
type input "Na rua da bica bairro novo em frente o [GEOGRAPHIC_DATA]"
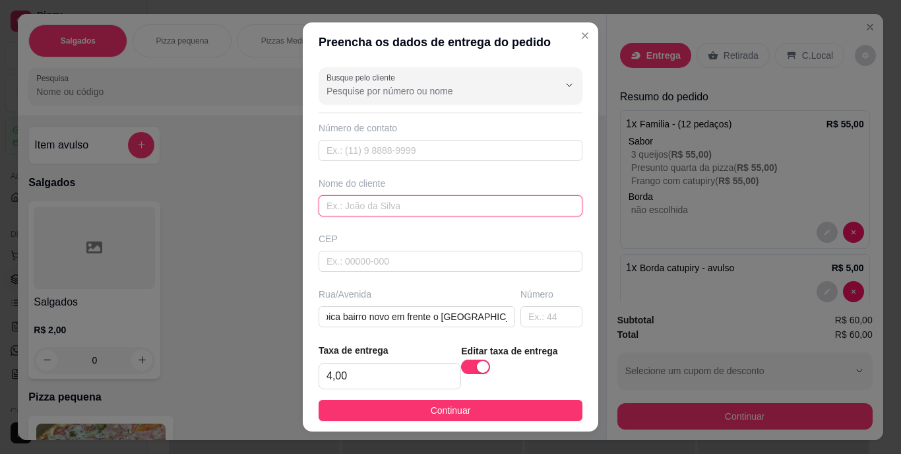
click at [402, 214] on input "text" at bounding box center [451, 205] width 264 height 21
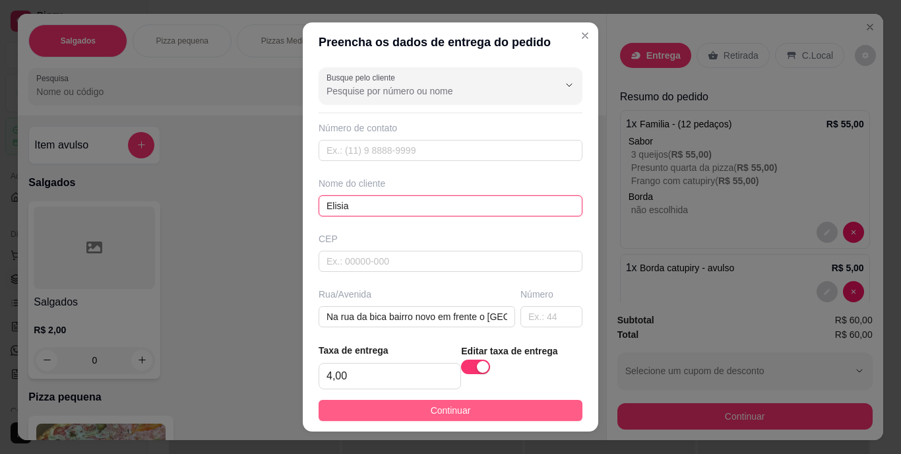
type input "Elisia"
click at [491, 418] on button "Continuar" at bounding box center [451, 410] width 264 height 21
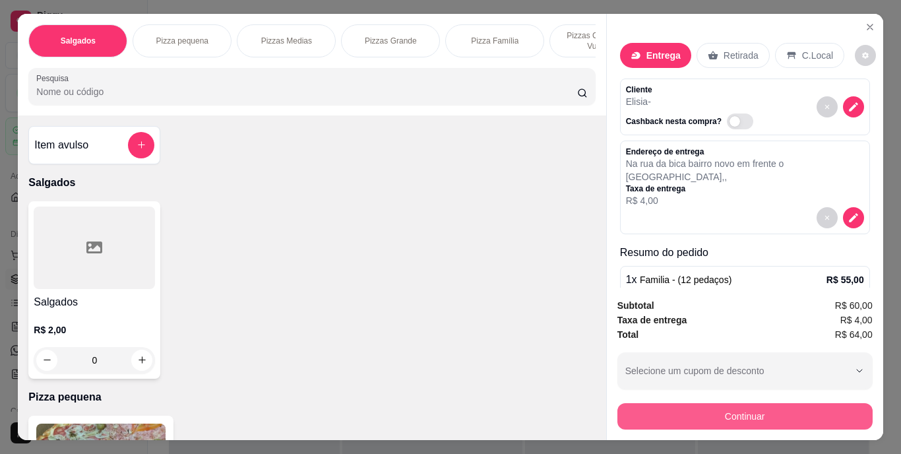
click at [669, 404] on button "Continuar" at bounding box center [744, 416] width 255 height 26
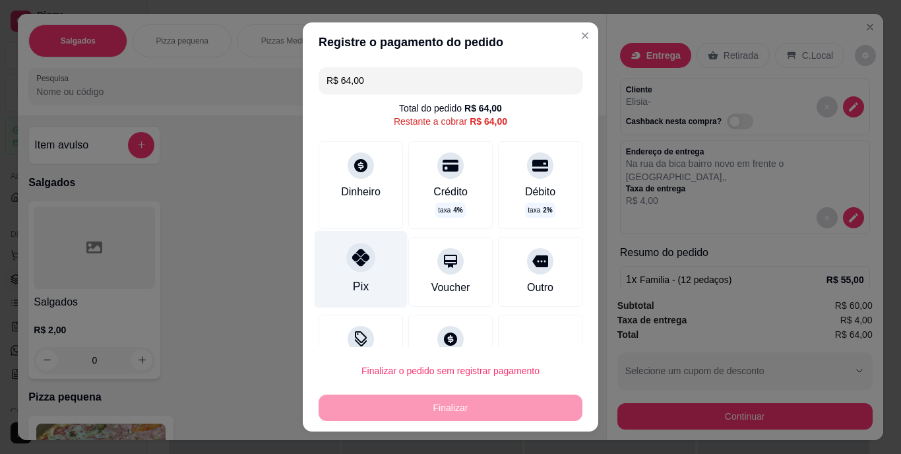
click at [352, 264] on icon at bounding box center [360, 257] width 17 height 17
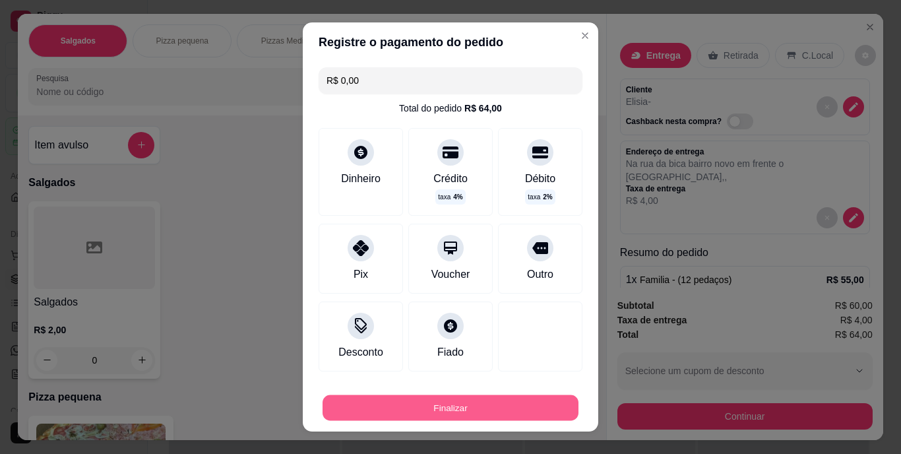
click at [410, 404] on button "Finalizar" at bounding box center [451, 407] width 256 height 26
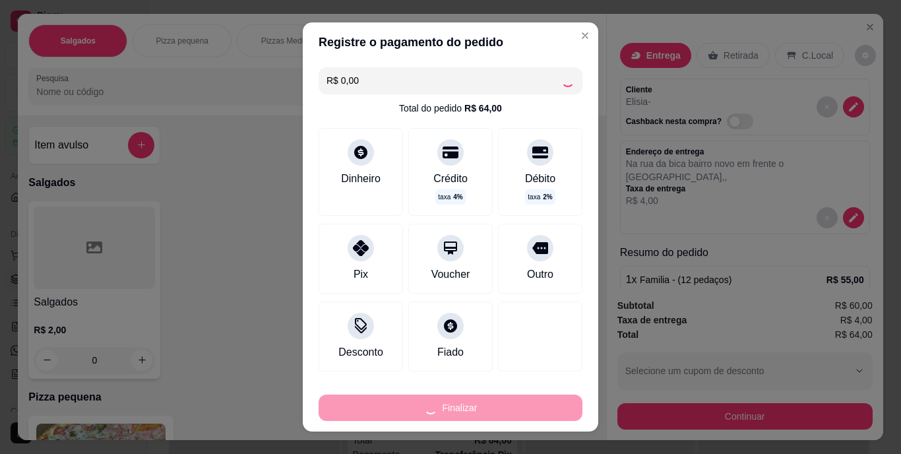
type input "-R$ 64,00"
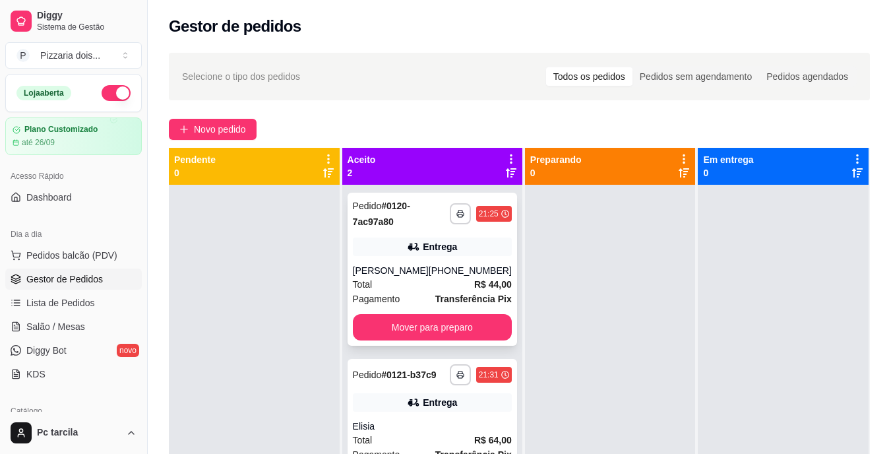
click at [454, 298] on strong "Transferência Pix" at bounding box center [473, 299] width 77 height 11
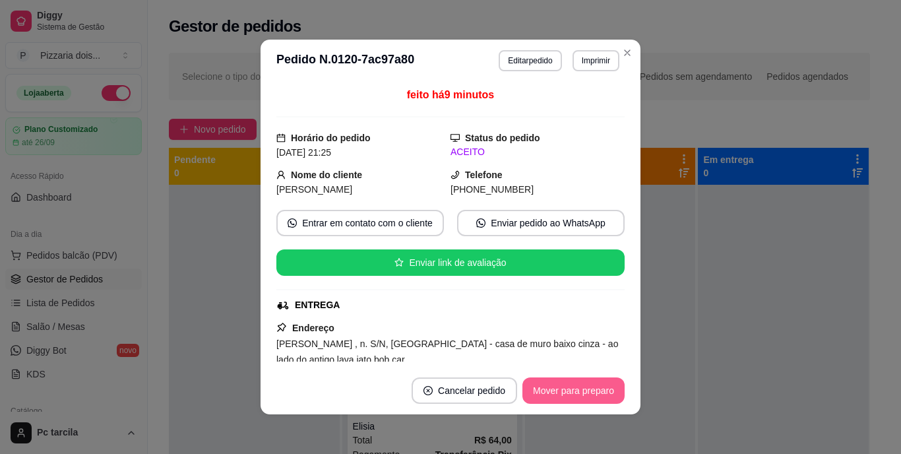
click at [548, 380] on button "Mover para preparo" at bounding box center [573, 390] width 102 height 26
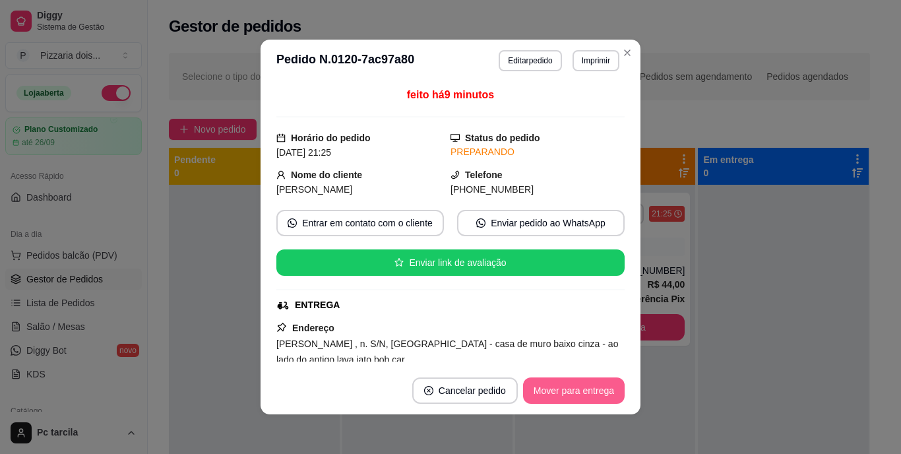
click at [548, 380] on button "Mover para entrega" at bounding box center [574, 390] width 102 height 26
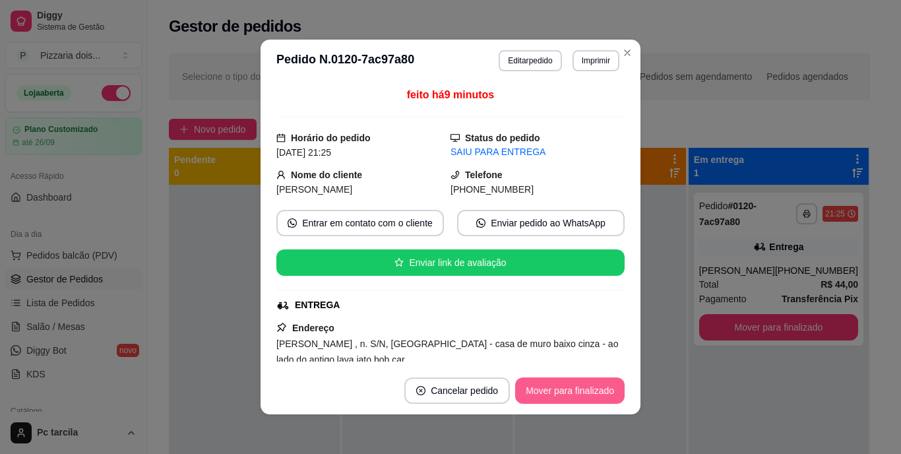
click at [548, 380] on button "Mover para finalizado" at bounding box center [570, 390] width 110 height 26
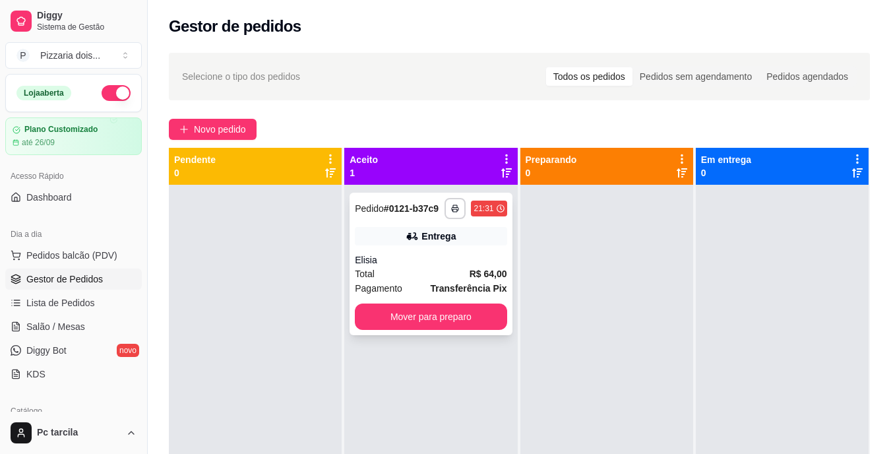
click at [455, 269] on div "Total R$ 64,00" at bounding box center [431, 274] width 152 height 15
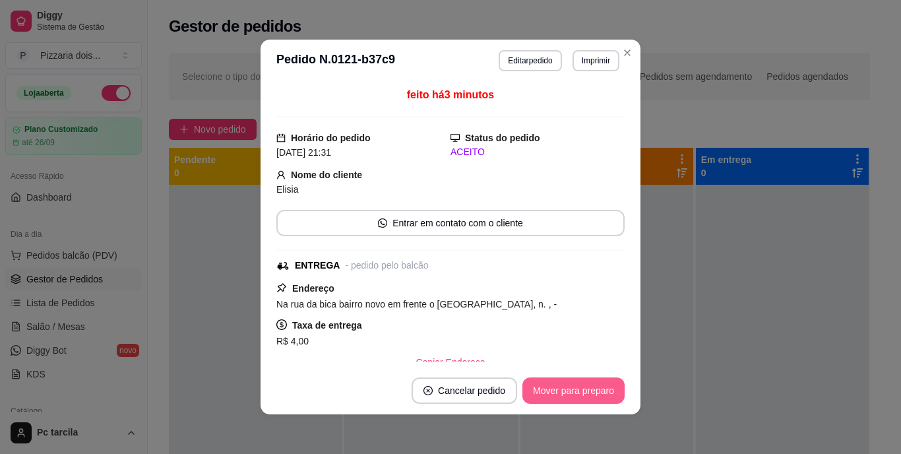
click at [547, 381] on button "Mover para preparo" at bounding box center [573, 390] width 102 height 26
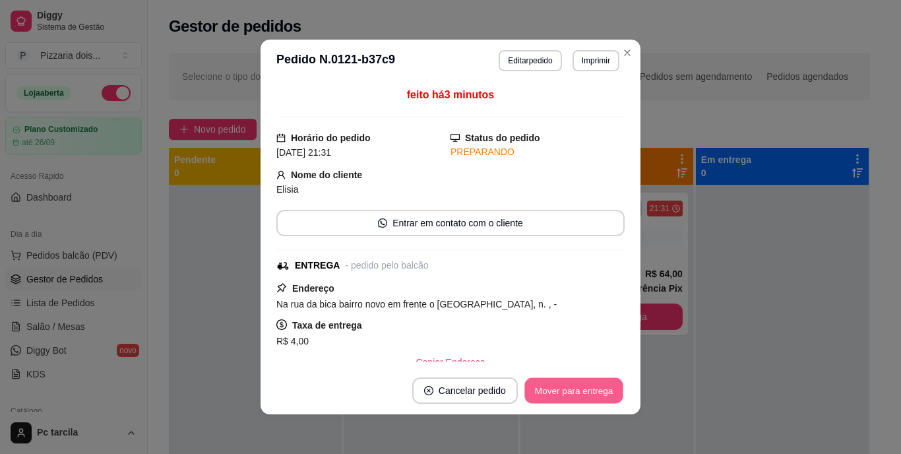
click at [547, 381] on button "Mover para entrega" at bounding box center [573, 391] width 99 height 26
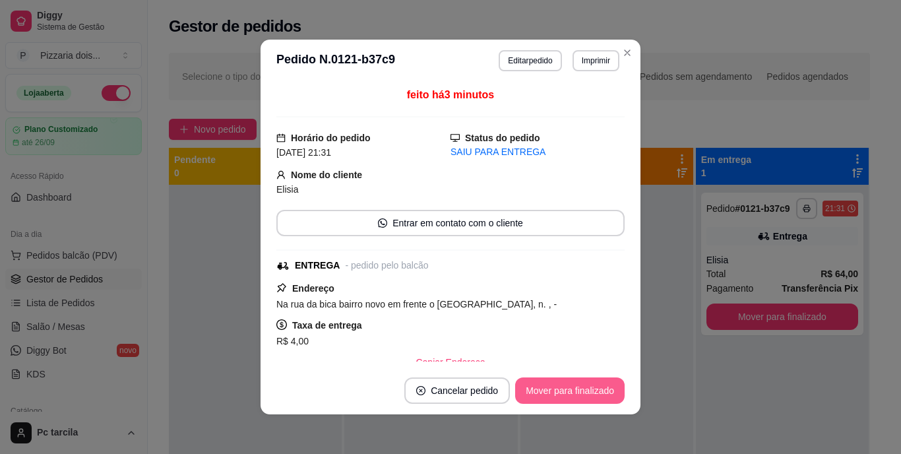
click at [547, 381] on button "Mover para finalizado" at bounding box center [570, 390] width 110 height 26
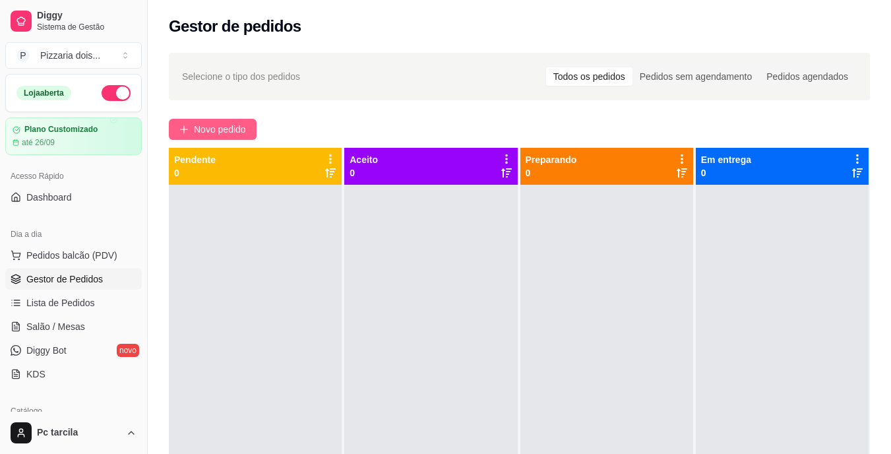
click at [199, 135] on span "Novo pedido" at bounding box center [220, 129] width 52 height 15
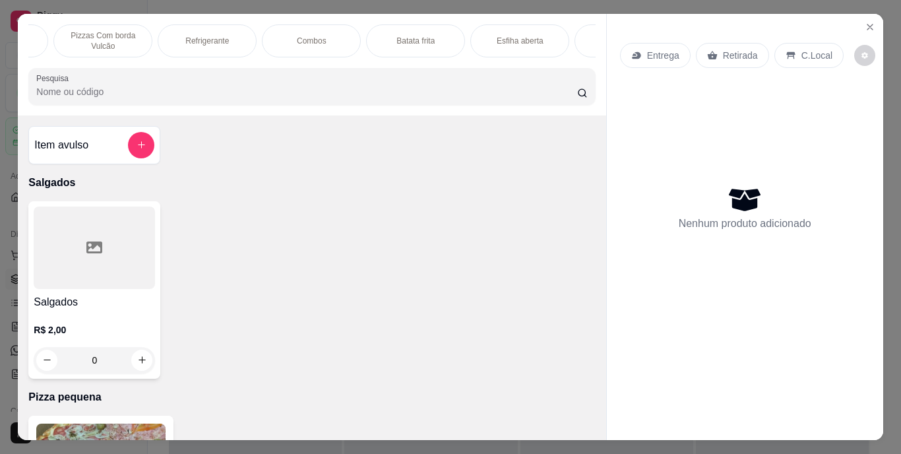
scroll to position [0, 992]
click at [78, 51] on div "Salgados Pizza pequena Pizzas Medias Pizzas Grande Pizza Família Pizzas Com bor…" at bounding box center [311, 40] width 567 height 33
click at [379, 33] on div "Batata frita" at bounding box center [415, 40] width 99 height 33
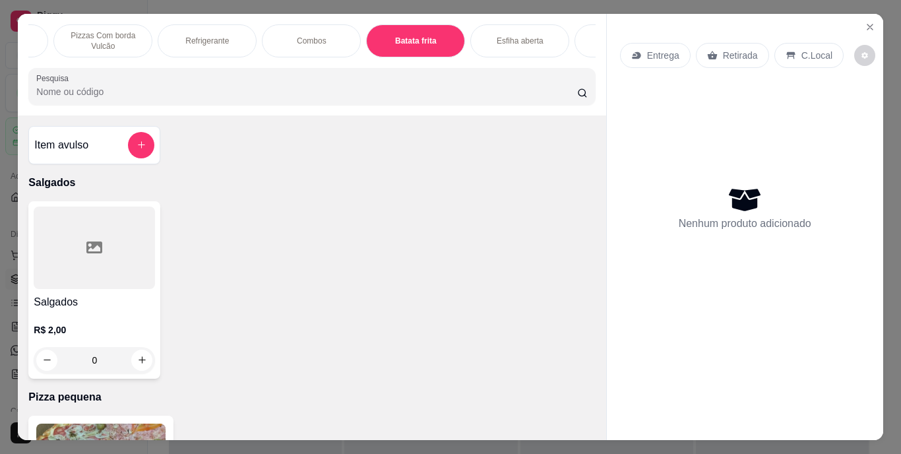
scroll to position [34, 0]
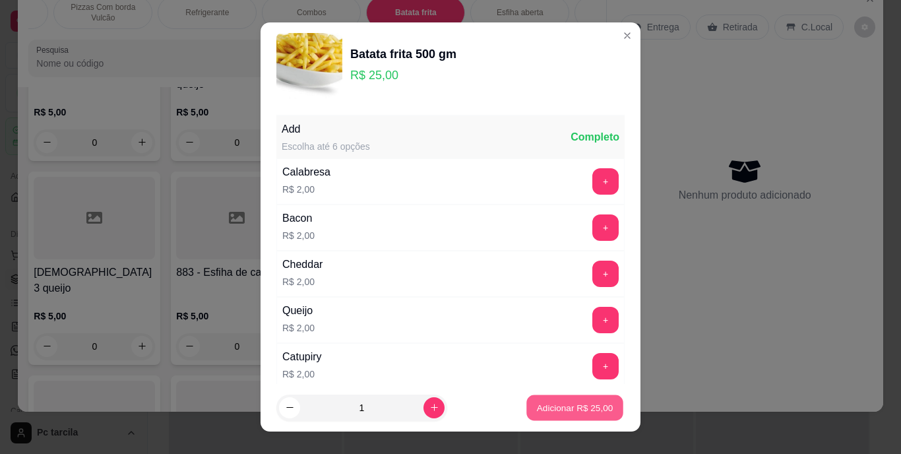
click at [565, 404] on p "Adicionar R$ 25,00" at bounding box center [575, 407] width 77 height 13
type input "1"
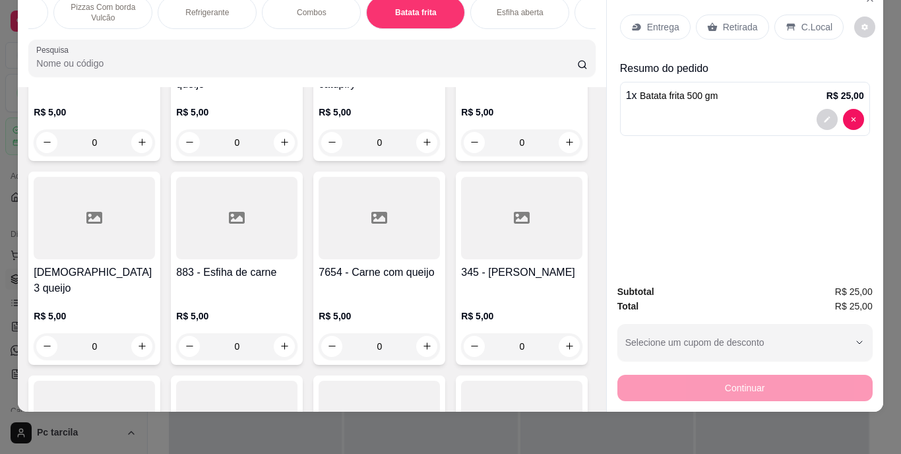
click at [668, 20] on p "Entrega" at bounding box center [663, 26] width 32 height 13
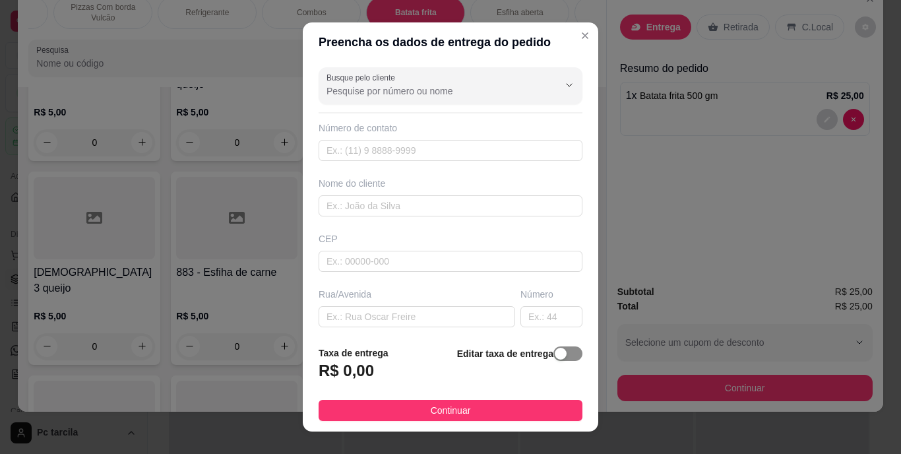
click at [563, 350] on span "button" at bounding box center [567, 353] width 29 height 15
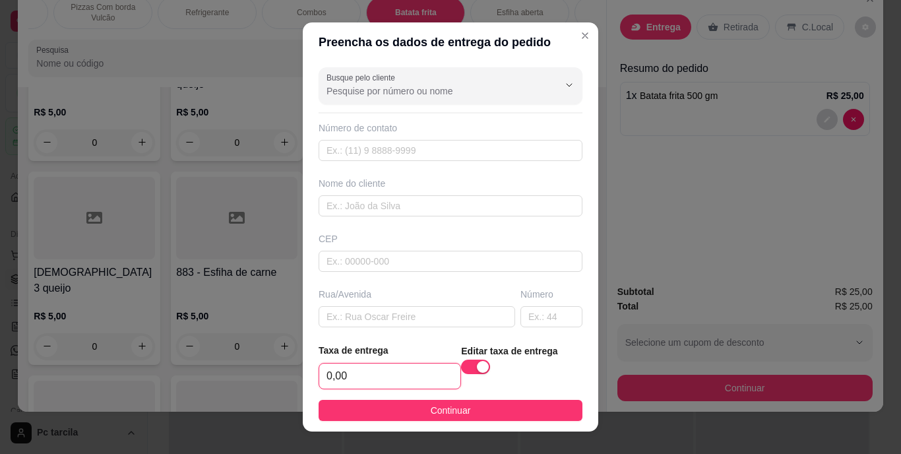
click at [410, 367] on input "0,00" at bounding box center [389, 375] width 141 height 25
type input "4,00"
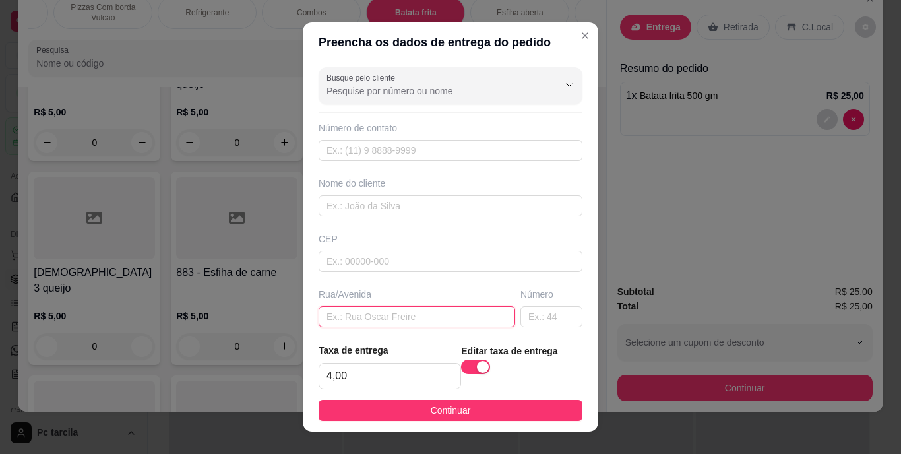
click at [395, 318] on input "text" at bounding box center [417, 316] width 197 height 21
paste input "Rua [PERSON_NAME]"
type input "Rua [PERSON_NAME]"
click at [535, 325] on input "text" at bounding box center [551, 316] width 62 height 21
type input "n 273"
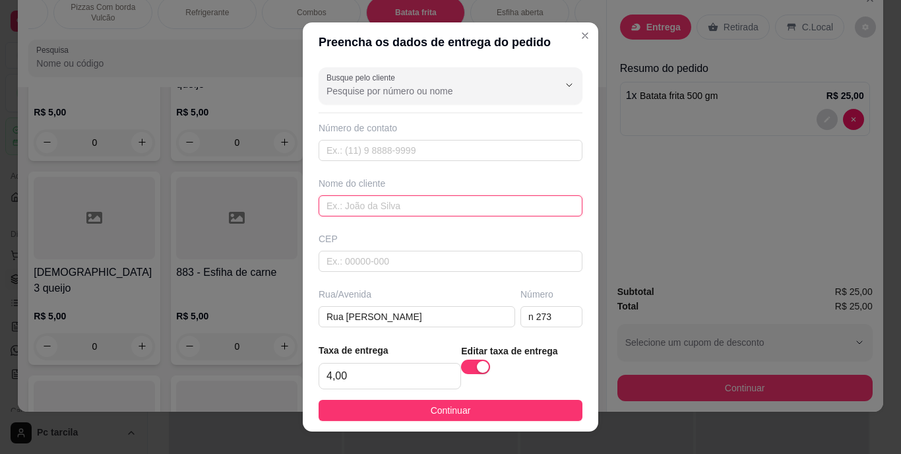
click at [388, 202] on input "text" at bounding box center [451, 205] width 264 height 21
paste input "Entrega na casa de Geilane"
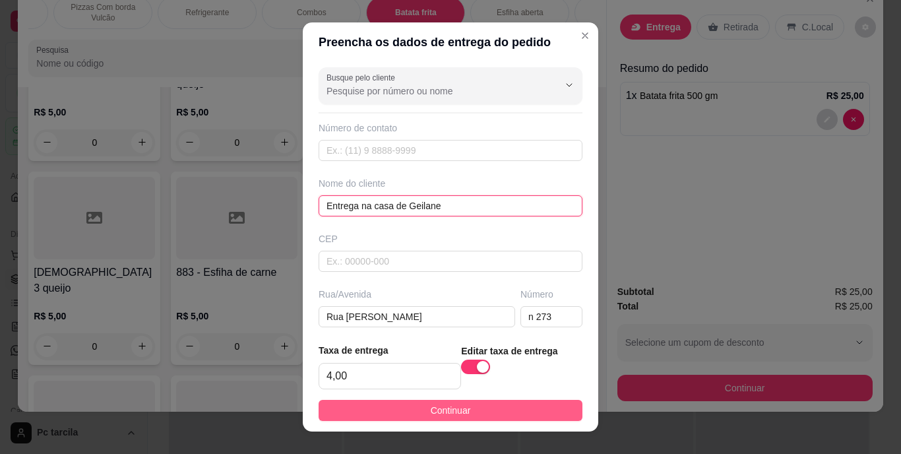
type input "Entrega na casa de Geilane"
click at [425, 400] on button "Continuar" at bounding box center [451, 410] width 264 height 21
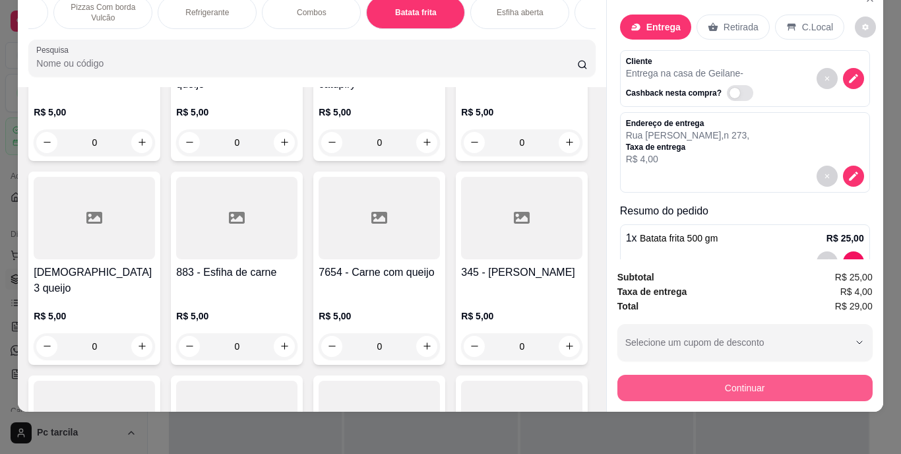
click at [693, 381] on button "Continuar" at bounding box center [744, 388] width 255 height 26
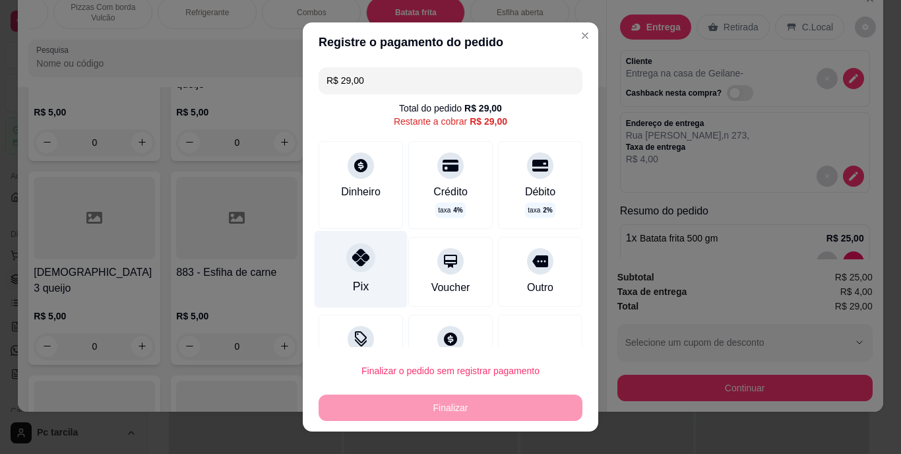
click at [355, 267] on div at bounding box center [360, 257] width 29 height 29
type input "R$ 0,00"
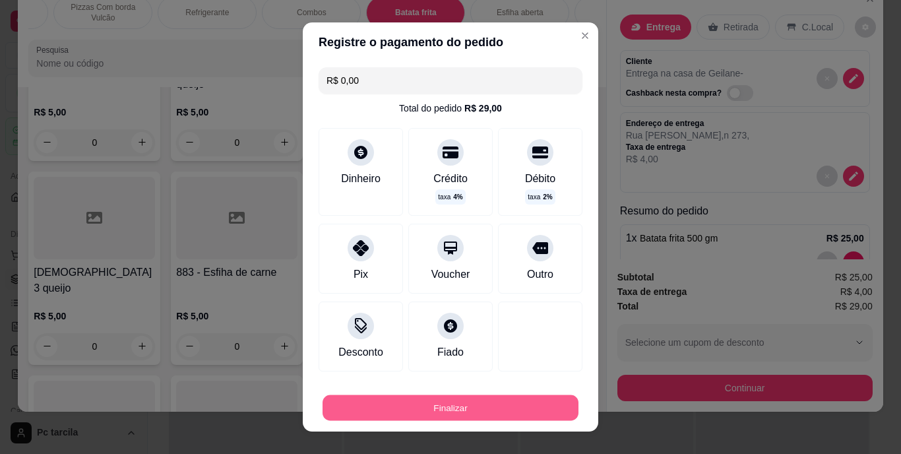
click at [517, 402] on button "Finalizar" at bounding box center [451, 407] width 256 height 26
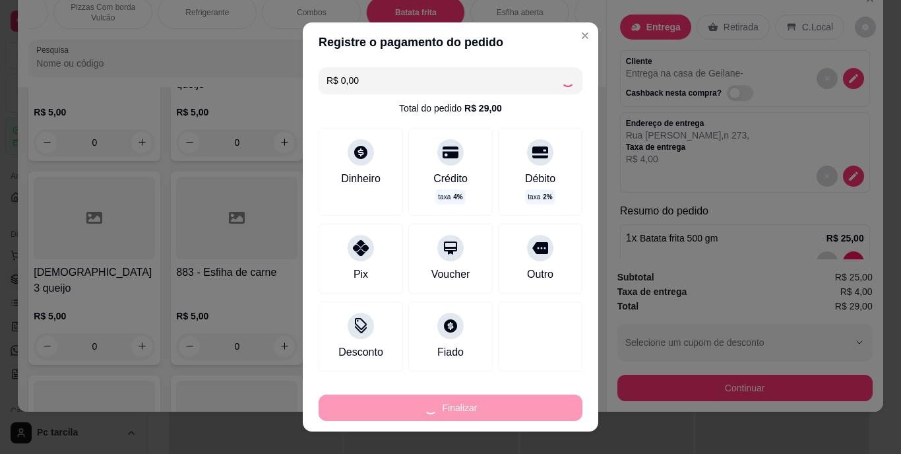
type input "0"
type input "-R$ 29,00"
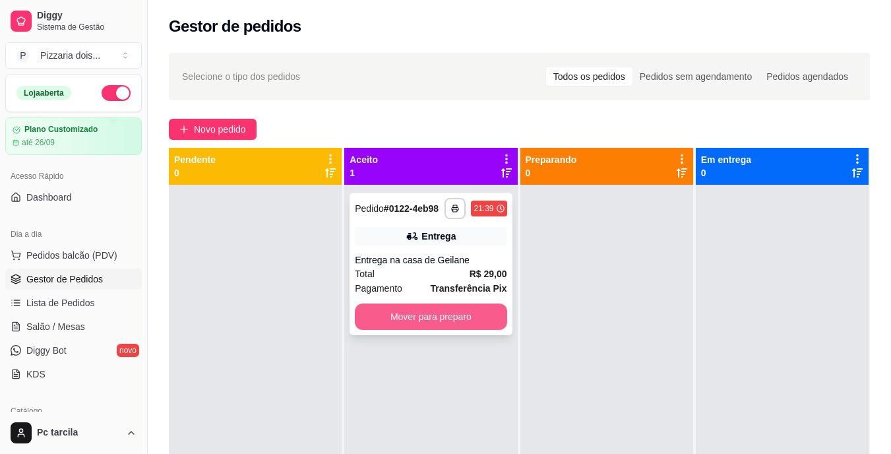
click at [417, 327] on button "Mover para preparo" at bounding box center [431, 316] width 152 height 26
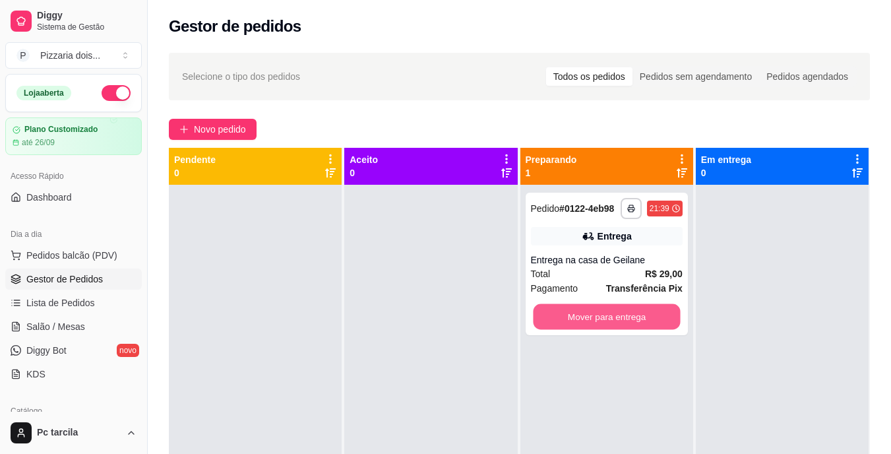
click at [590, 313] on button "Mover para entrega" at bounding box center [606, 317] width 147 height 26
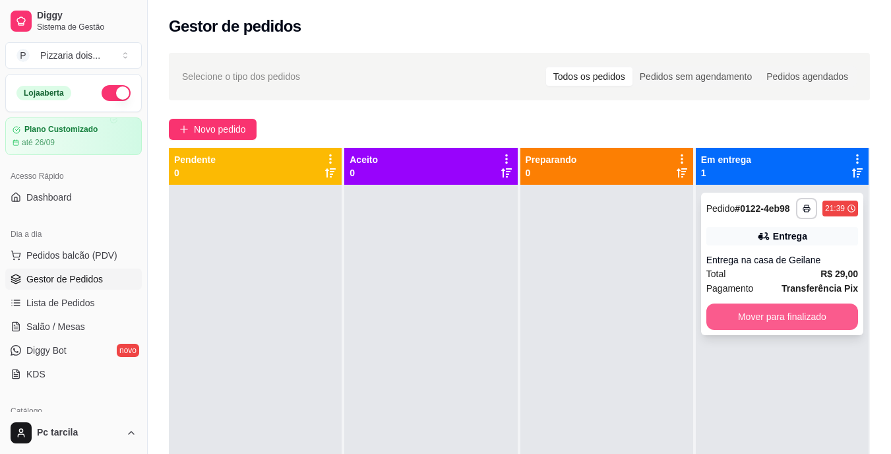
click at [768, 307] on button "Mover para finalizado" at bounding box center [783, 316] width 152 height 26
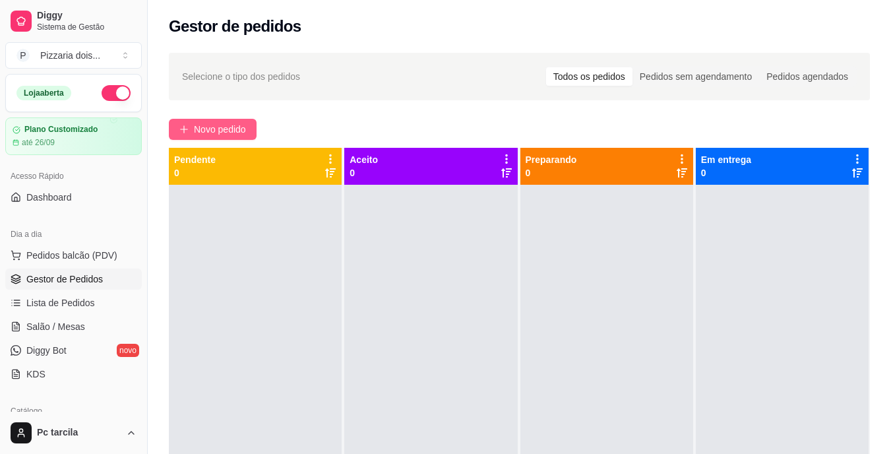
click at [222, 131] on span "Novo pedido" at bounding box center [220, 129] width 52 height 15
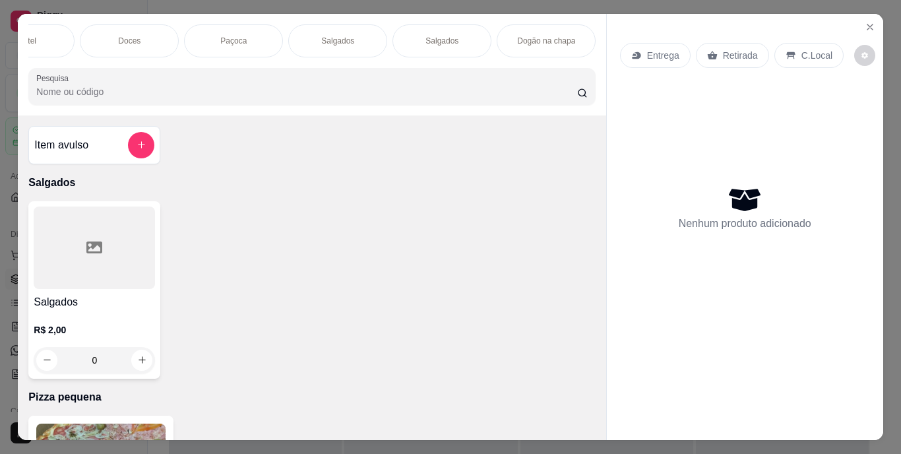
scroll to position [0, 1096]
click at [560, 36] on p "Dogão na chapa" at bounding box center [546, 41] width 58 height 11
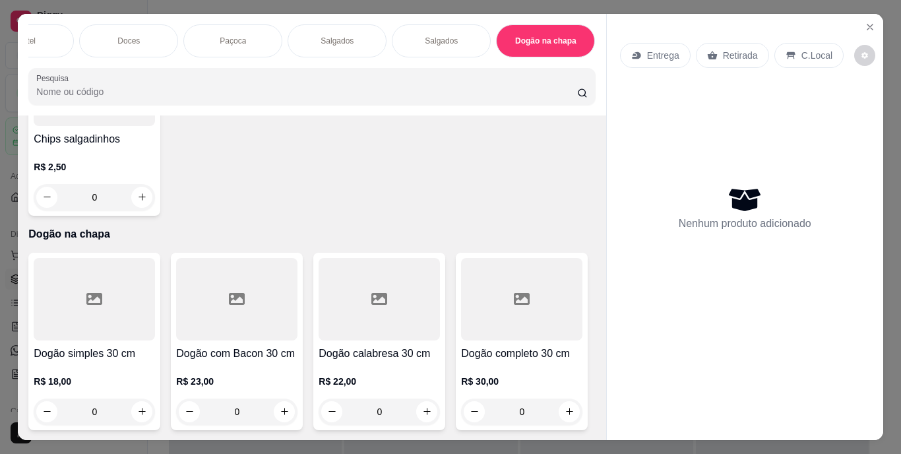
scroll to position [34, 0]
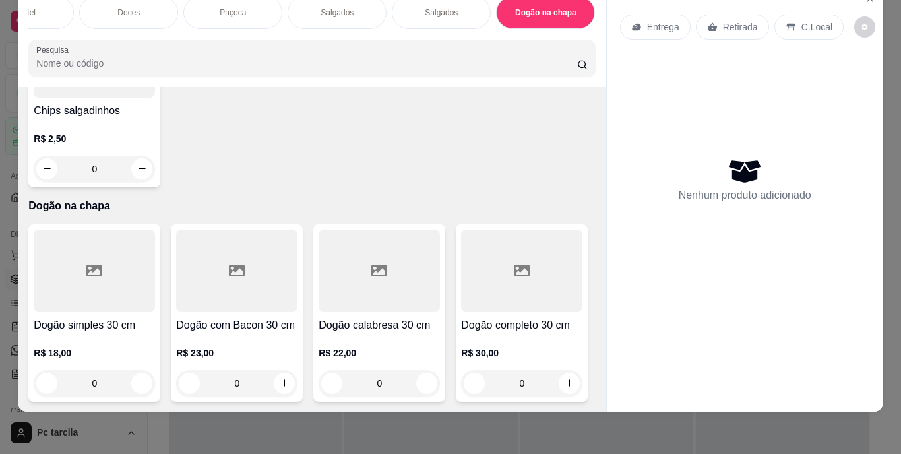
click at [145, 370] on div "0" at bounding box center [94, 383] width 121 height 26
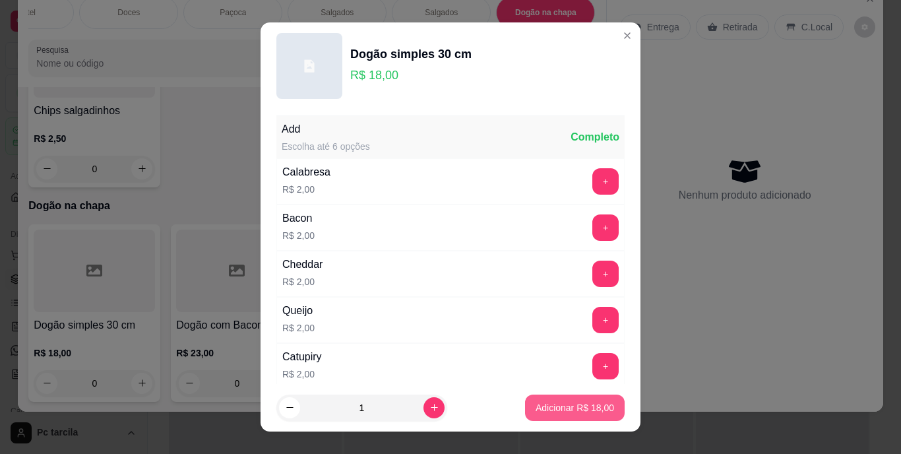
click at [605, 400] on button "Adicionar R$ 18,00" at bounding box center [575, 407] width 100 height 26
type input "1"
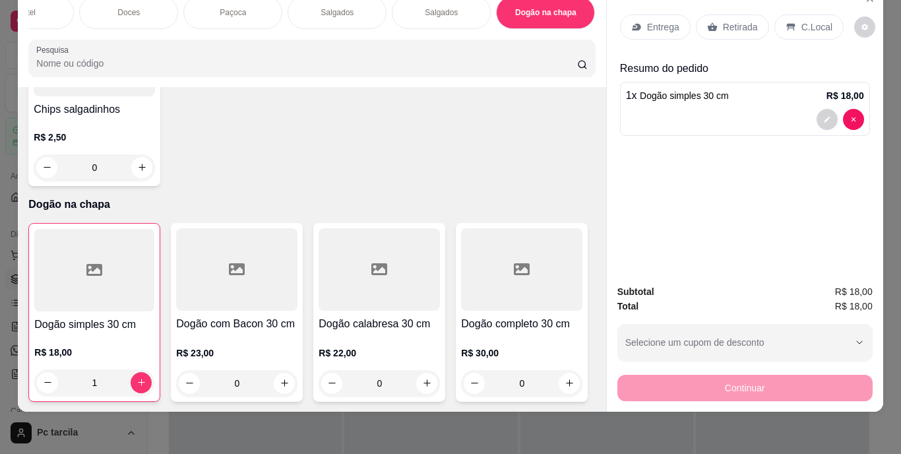
click at [650, 25] on div "Entrega" at bounding box center [655, 27] width 71 height 25
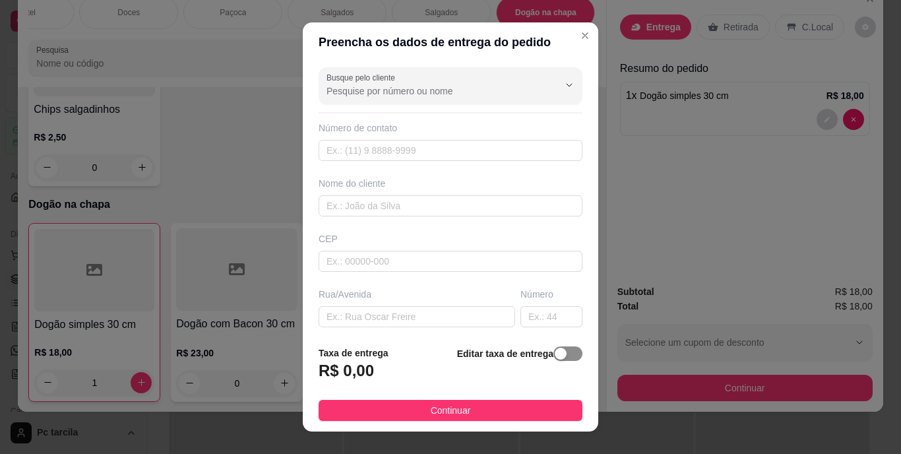
click at [555, 350] on div "button" at bounding box center [561, 354] width 12 height 12
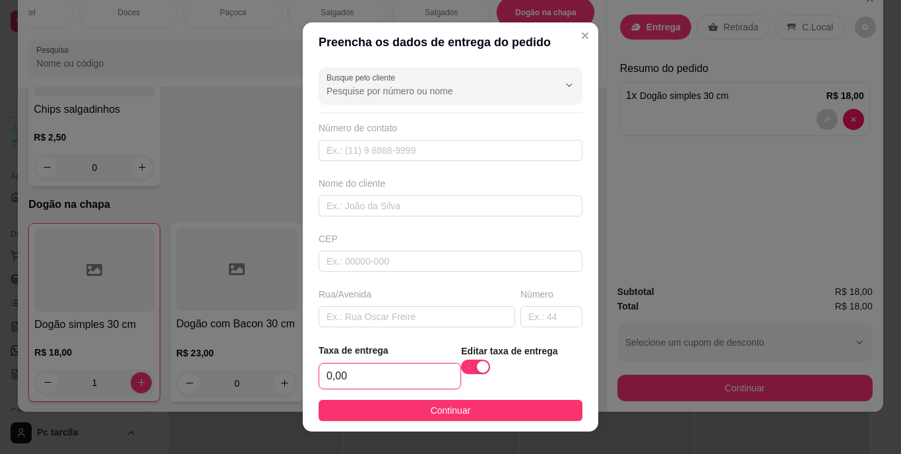
click at [431, 369] on input "0,00" at bounding box center [389, 375] width 141 height 25
type input "4,00"
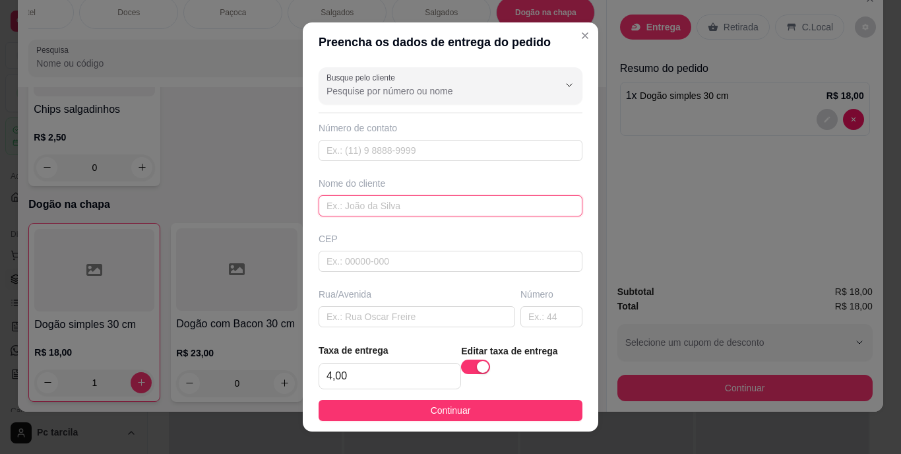
click at [455, 198] on input "text" at bounding box center [451, 205] width 264 height 21
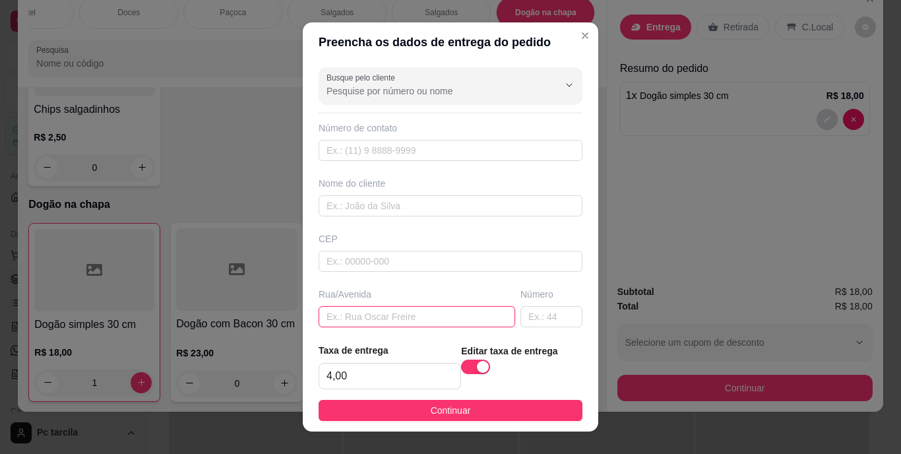
click at [362, 327] on input "text" at bounding box center [417, 316] width 197 height 21
paste input "[STREET_ADDRESS][PERSON_NAME]"
type input "[STREET_ADDRESS][PERSON_NAME]"
click at [540, 323] on input "text" at bounding box center [551, 316] width 62 height 21
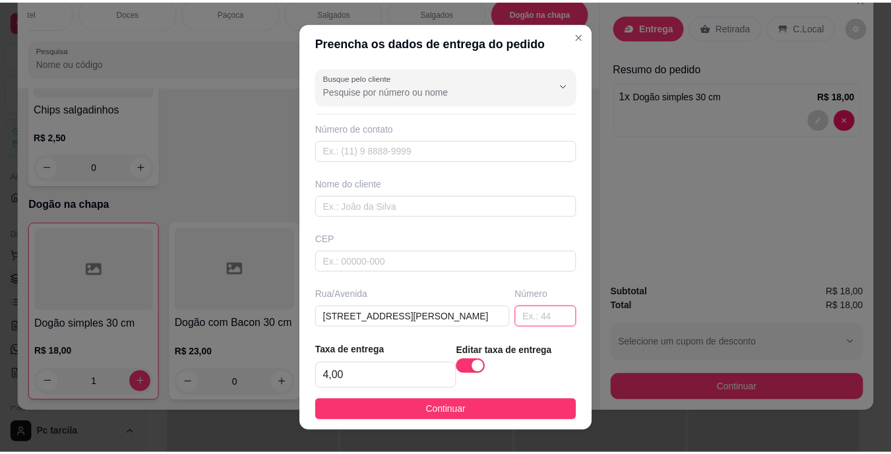
scroll to position [0, 0]
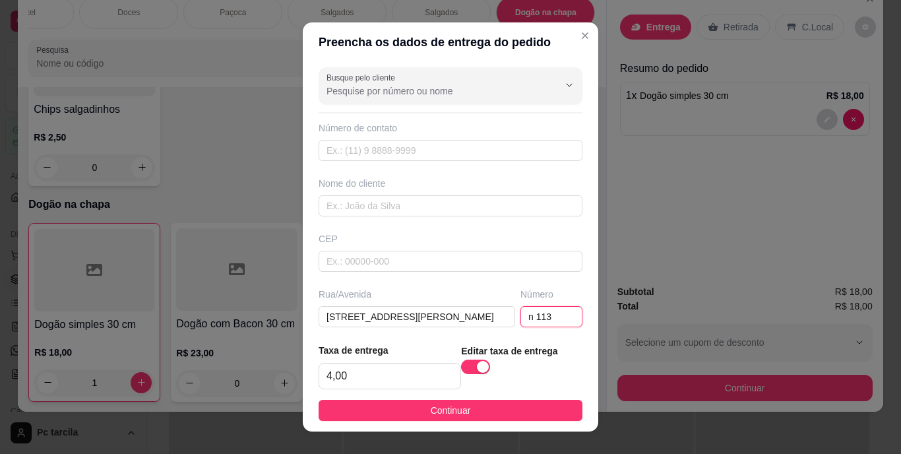
type input "n 113"
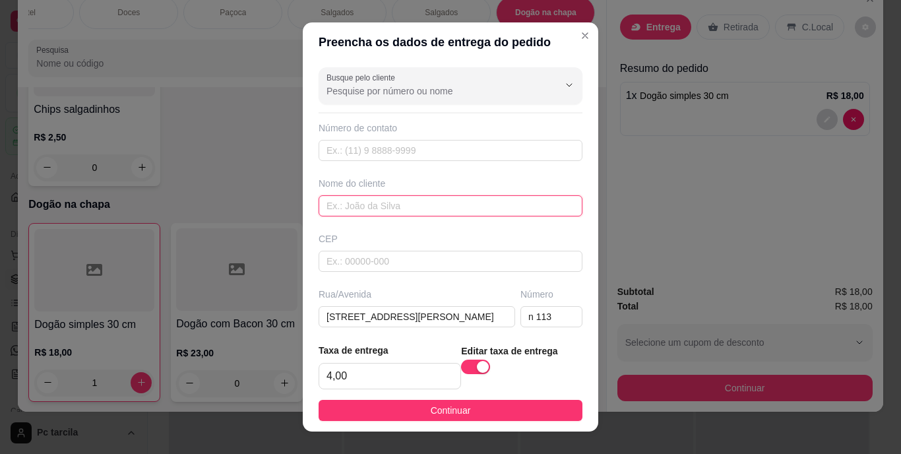
click at [397, 208] on input "text" at bounding box center [451, 205] width 264 height 21
paste input "Casa se teddy love"
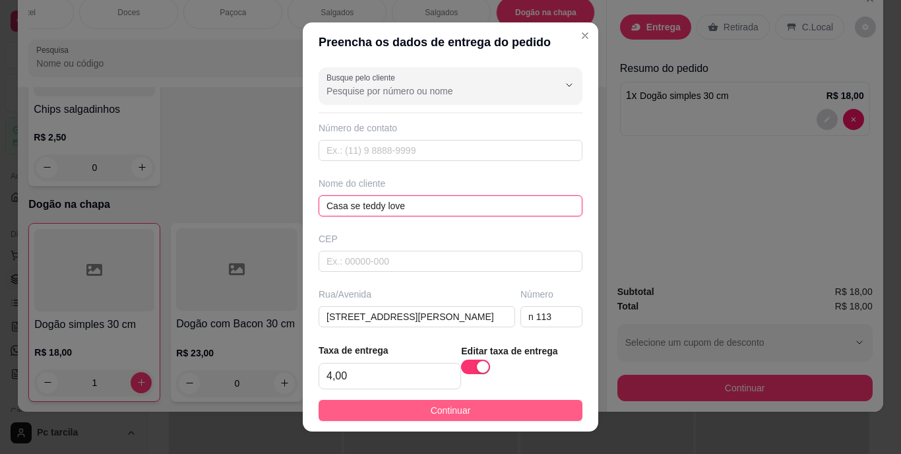
type input "Casa se teddy love"
click at [470, 402] on button "Continuar" at bounding box center [451, 410] width 264 height 21
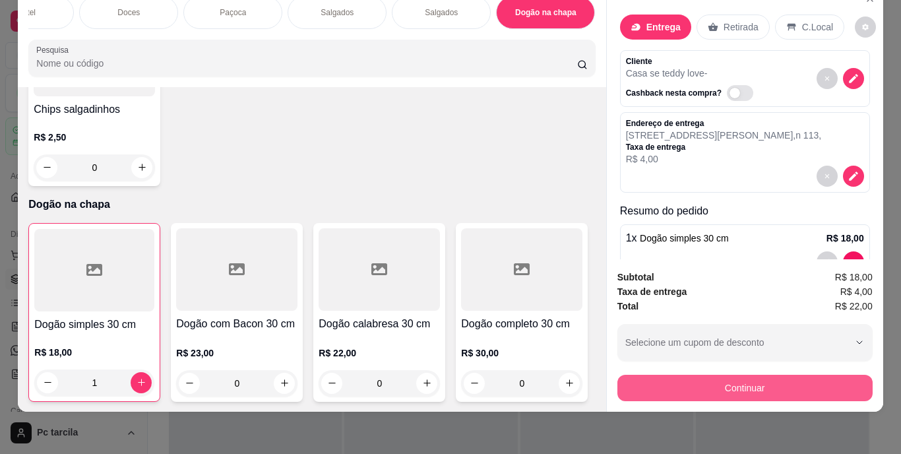
click at [639, 375] on button "Continuar" at bounding box center [744, 388] width 255 height 26
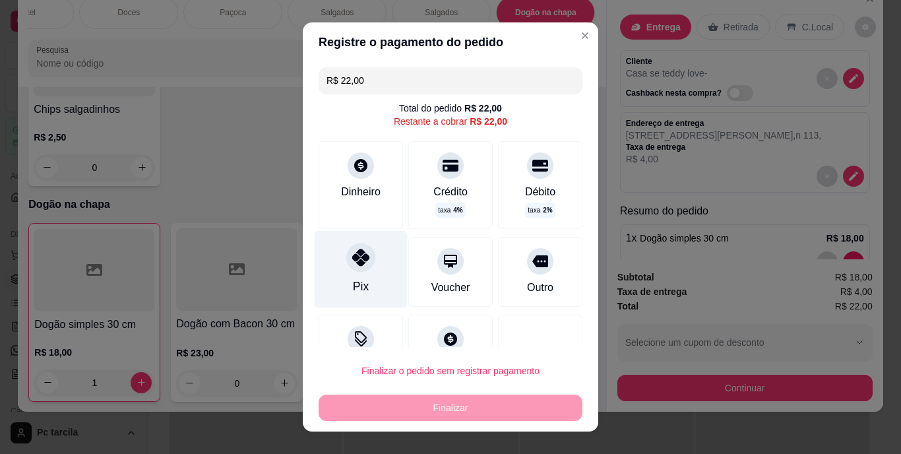
click at [350, 273] on div "Pix" at bounding box center [361, 269] width 93 height 77
type input "R$ 0,00"
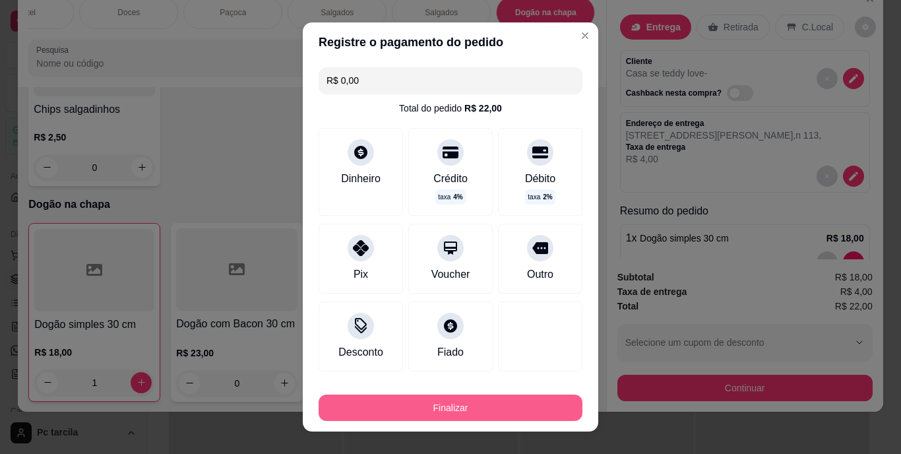
click at [476, 416] on button "Finalizar" at bounding box center [451, 407] width 264 height 26
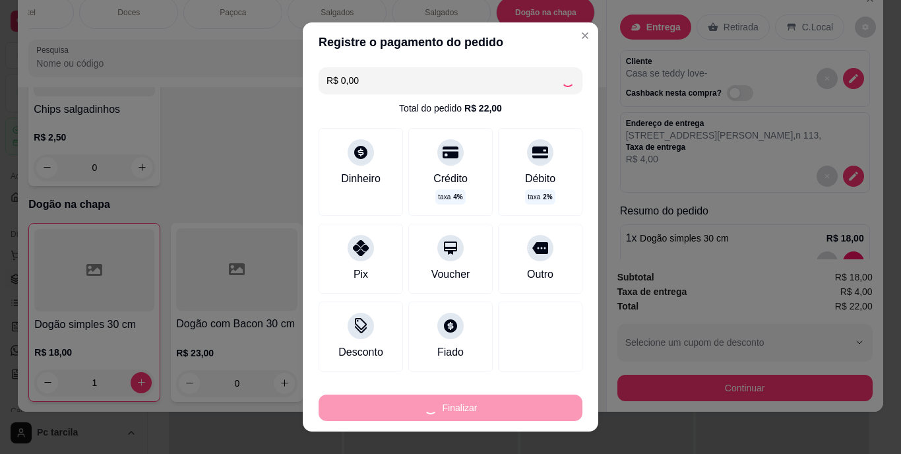
type input "0"
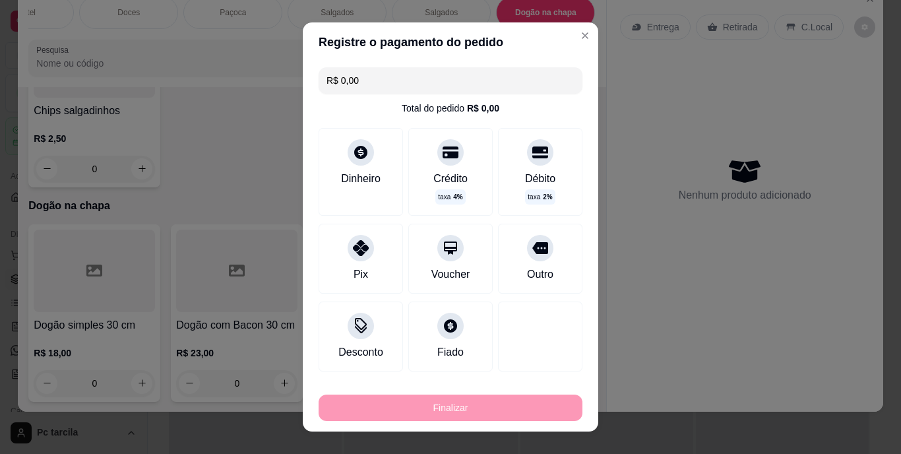
type input "-R$ 22,00"
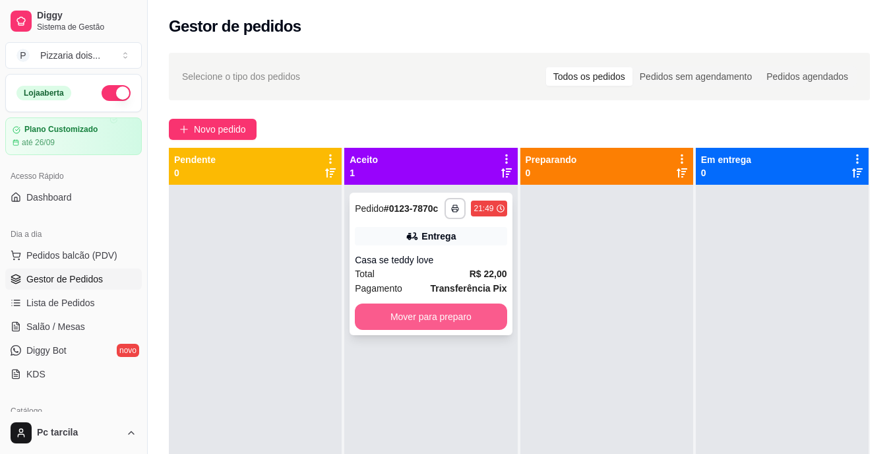
click at [459, 319] on button "Mover para preparo" at bounding box center [431, 316] width 152 height 26
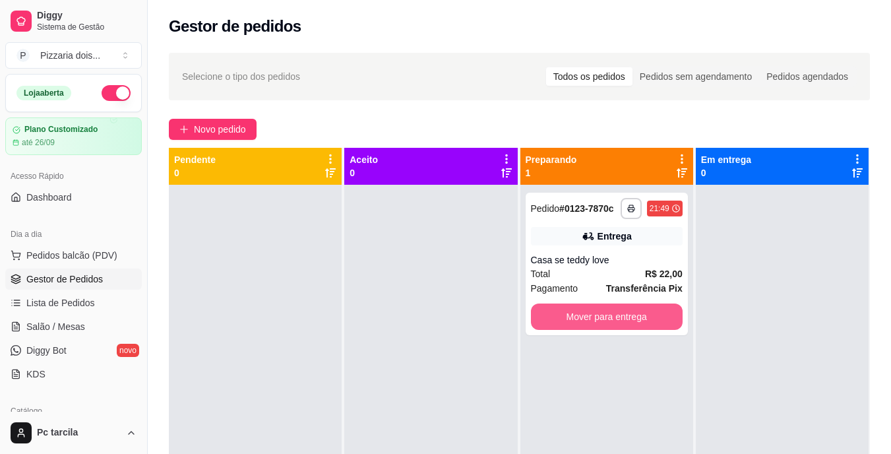
click at [654, 307] on button "Mover para entrega" at bounding box center [607, 316] width 152 height 26
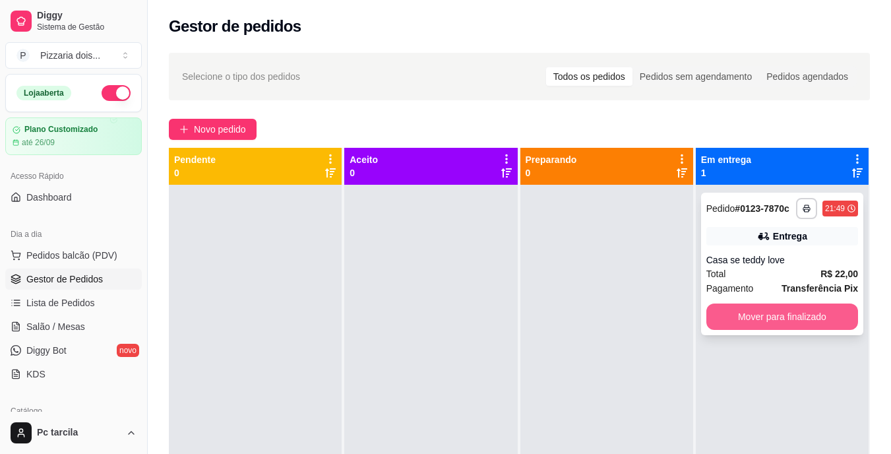
click at [749, 308] on button "Mover para finalizado" at bounding box center [783, 316] width 152 height 26
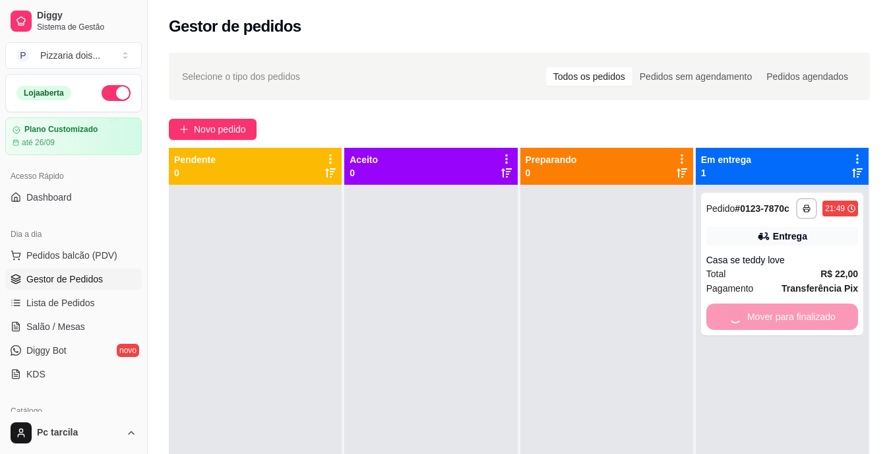
click at [582, 281] on div at bounding box center [606, 412] width 173 height 454
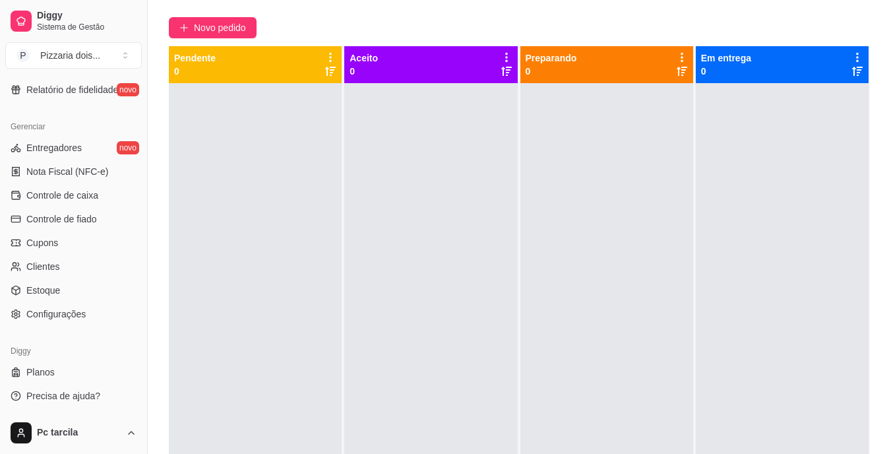
scroll to position [198, 0]
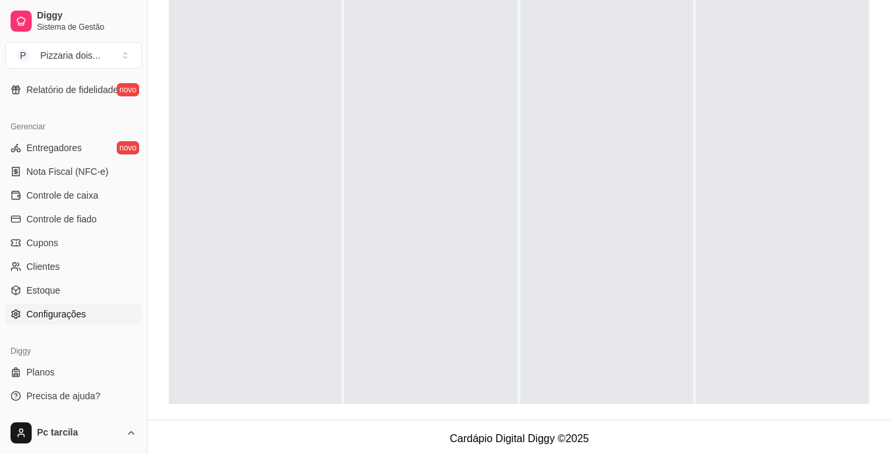
click at [79, 316] on span "Configurações" at bounding box center [55, 313] width 59 height 13
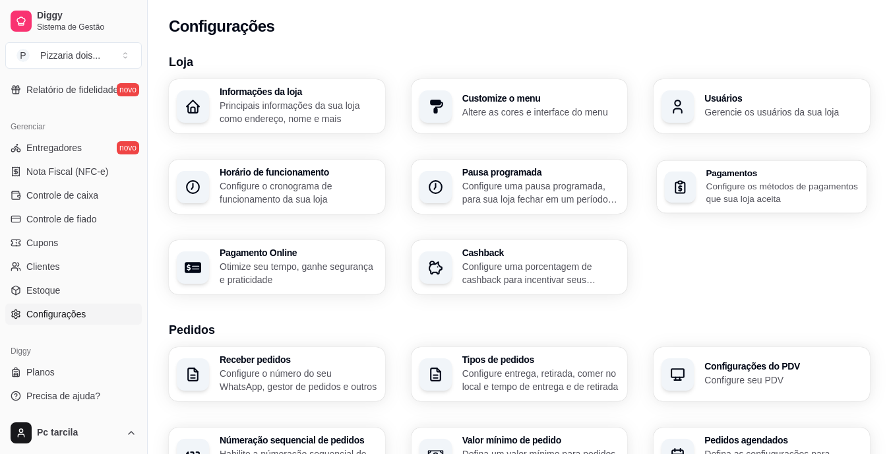
click at [722, 199] on p "Configure os métodos de pagamentos que sua loja aceita" at bounding box center [783, 192] width 152 height 26
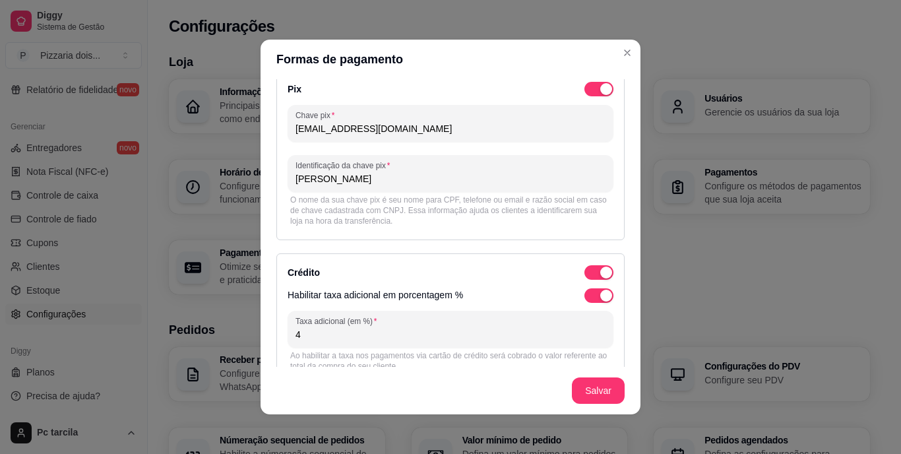
scroll to position [198, 0]
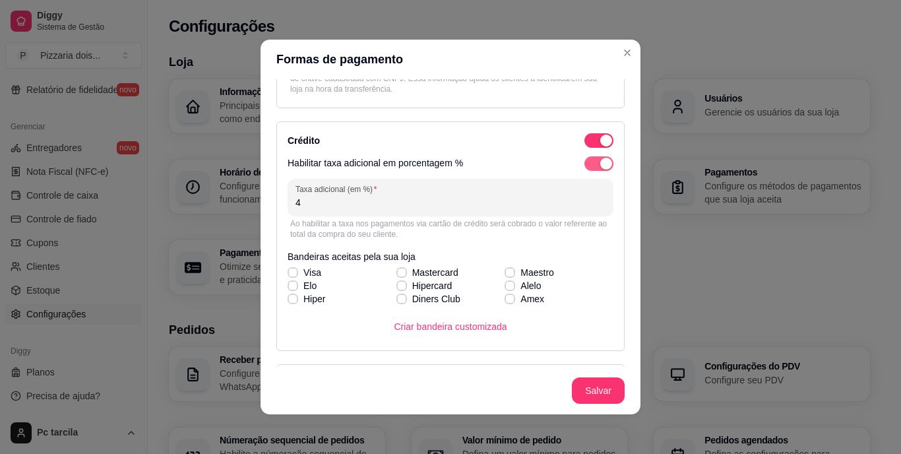
click at [600, 160] on div "button" at bounding box center [606, 164] width 12 height 12
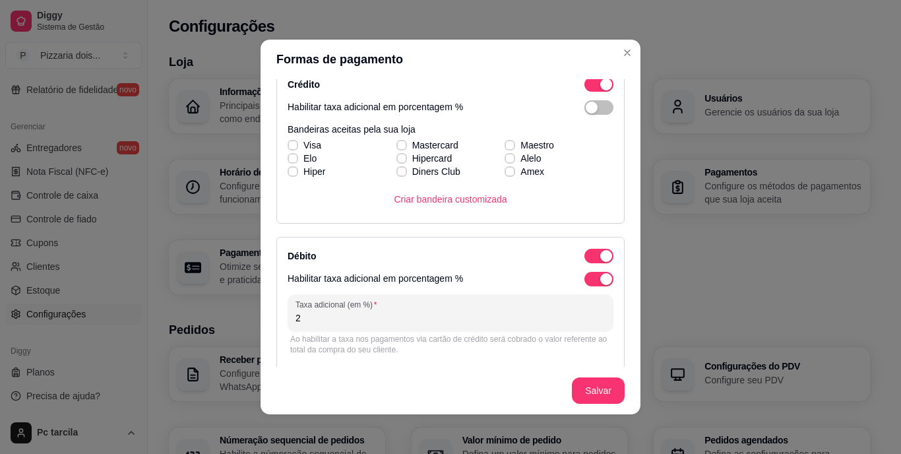
scroll to position [330, 0]
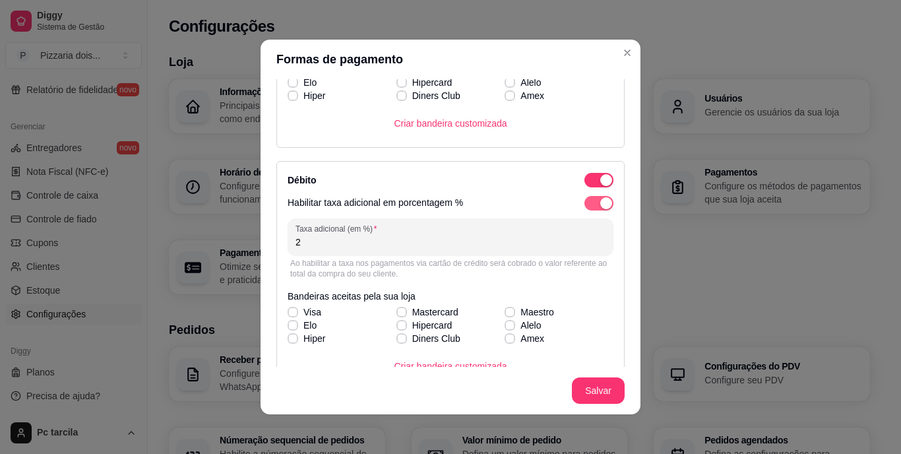
click at [584, 204] on span "button" at bounding box center [598, 203] width 29 height 15
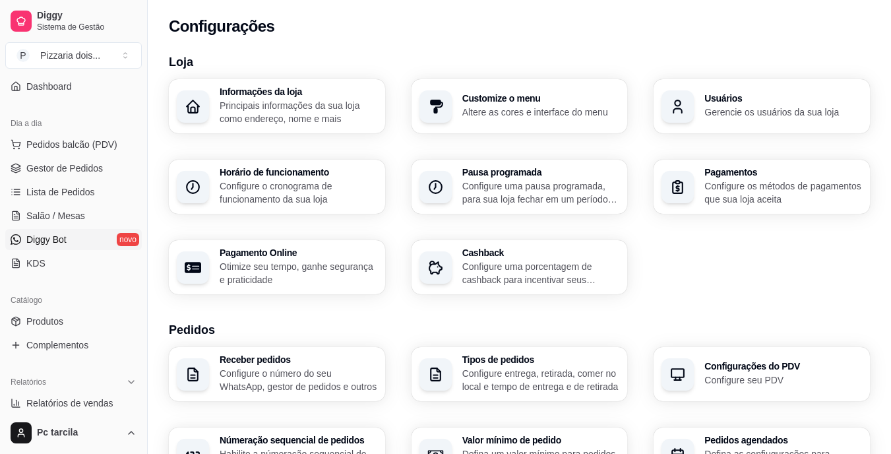
scroll to position [100, 0]
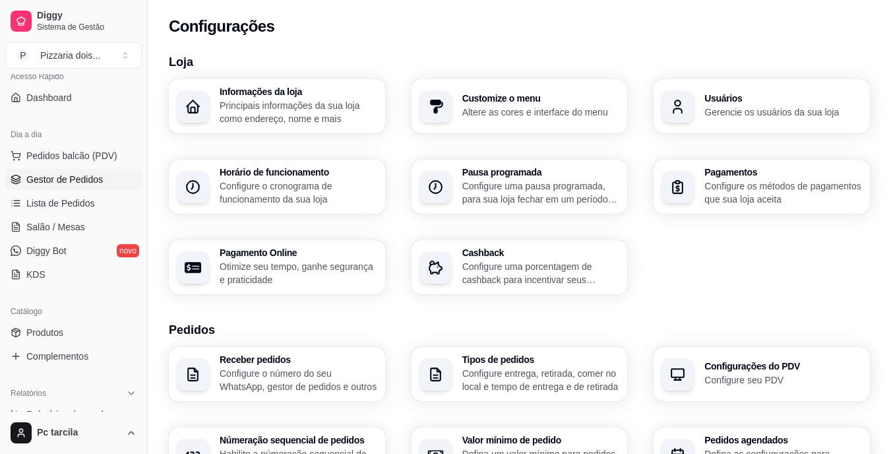
click at [53, 186] on link "Gestor de Pedidos" at bounding box center [73, 179] width 137 height 21
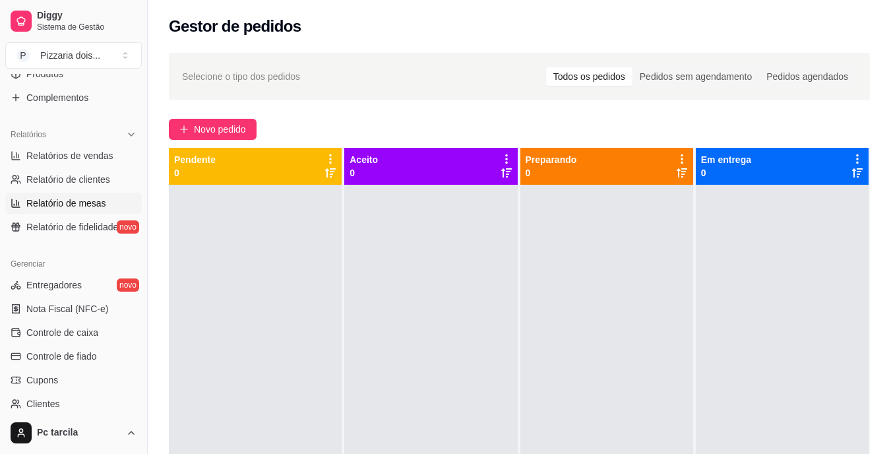
scroll to position [429, 0]
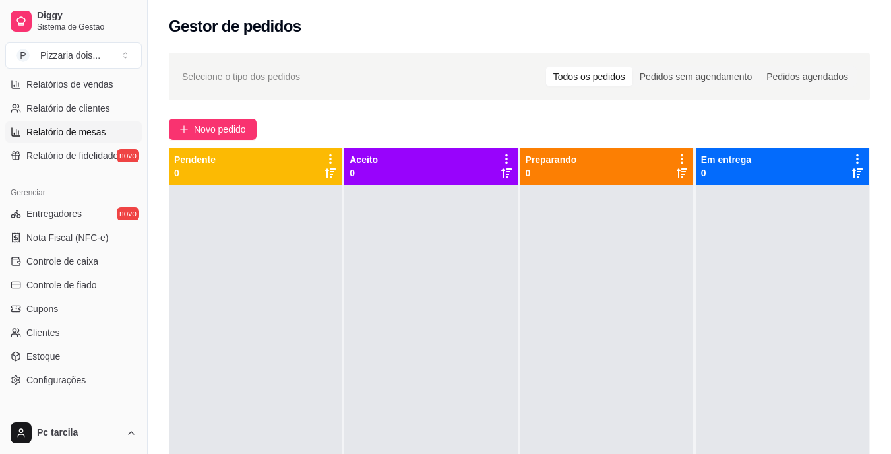
click at [63, 256] on span "Controle de caixa" at bounding box center [62, 261] width 72 height 13
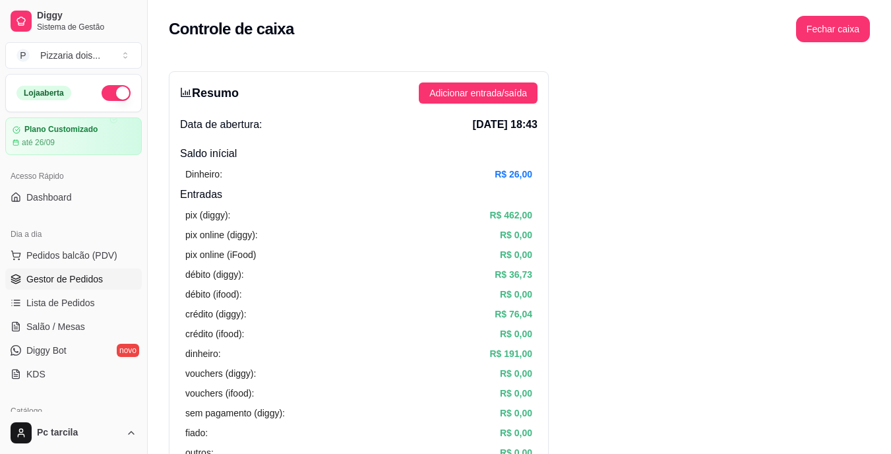
click at [65, 276] on span "Gestor de Pedidos" at bounding box center [64, 278] width 77 height 13
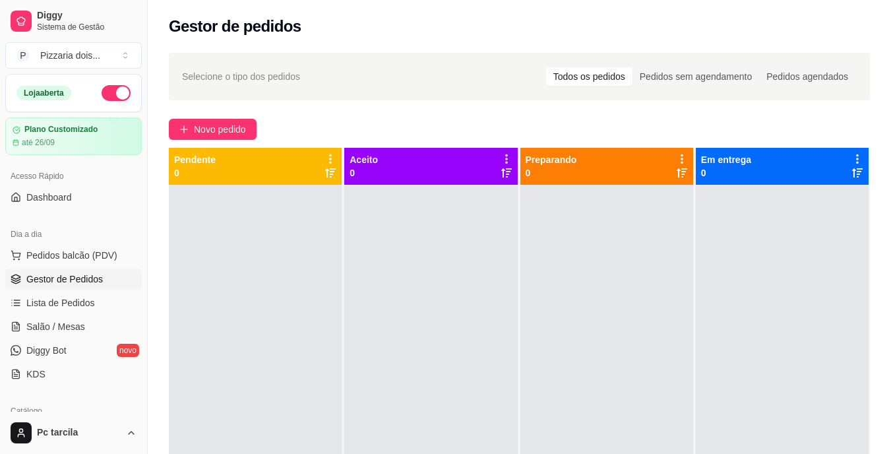
click at [792, 358] on div at bounding box center [782, 412] width 173 height 454
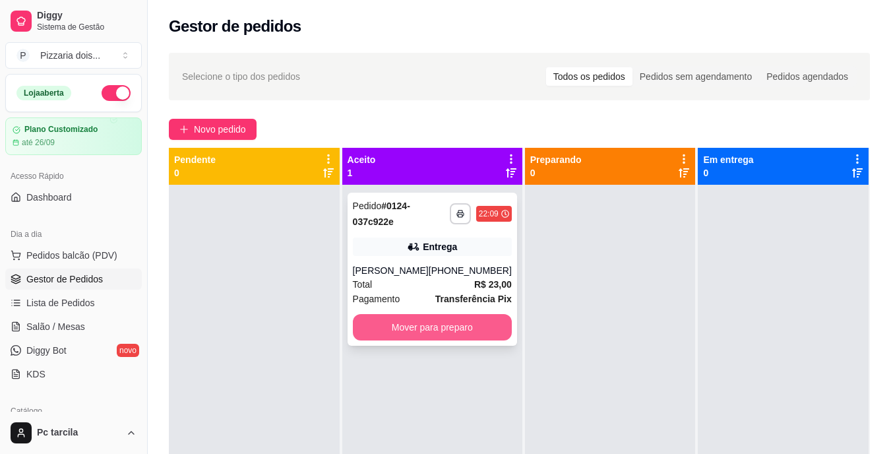
click at [438, 336] on button "Mover para preparo" at bounding box center [432, 327] width 159 height 26
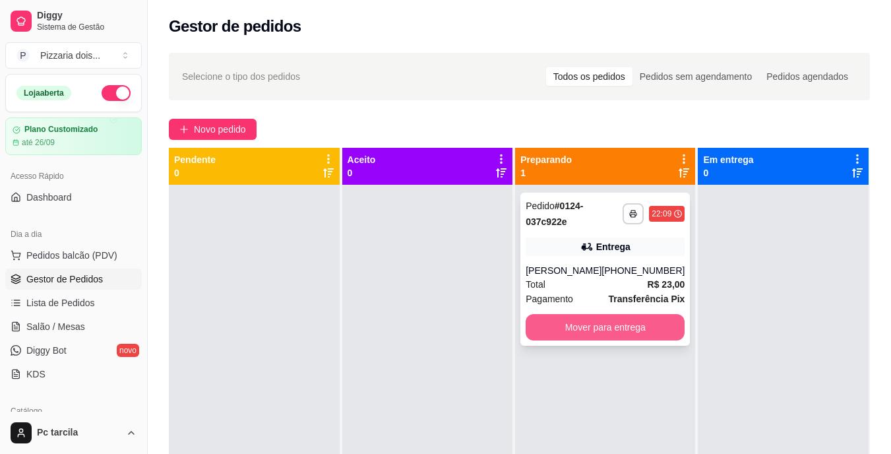
click at [601, 330] on button "Mover para entrega" at bounding box center [605, 327] width 159 height 26
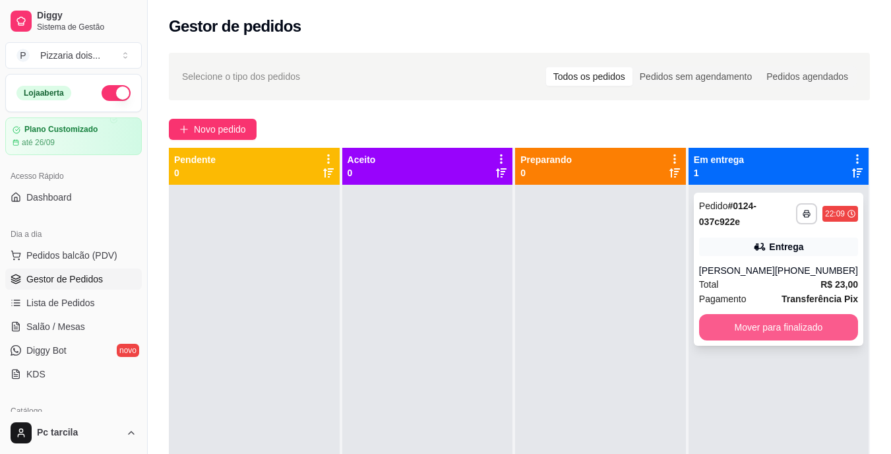
click at [782, 327] on button "Mover para finalizado" at bounding box center [778, 327] width 159 height 26
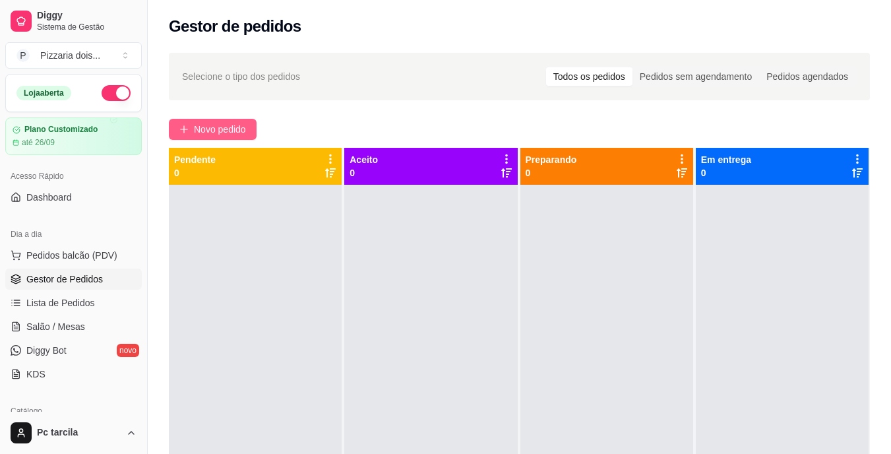
click at [216, 129] on span "Novo pedido" at bounding box center [220, 129] width 52 height 15
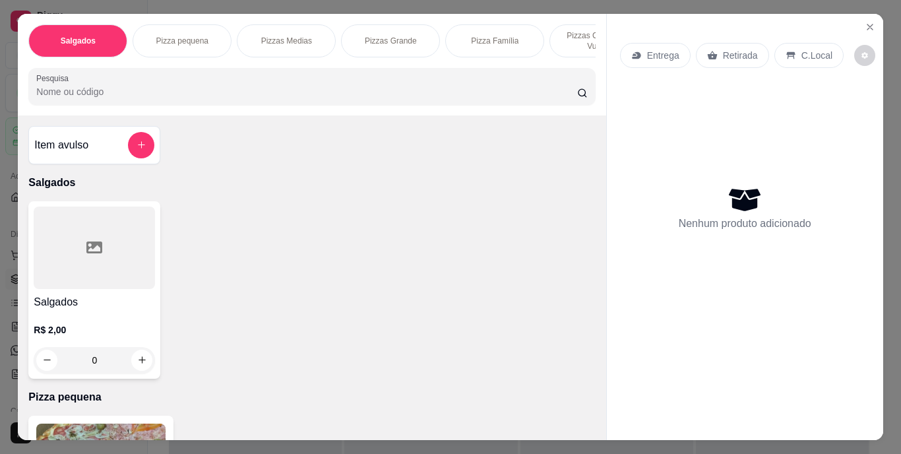
click at [322, 51] on div "Salgados Pizza pequena Pizzas Medias Pizzas Grande Pizza Família Pizzas Com bor…" at bounding box center [311, 40] width 567 height 33
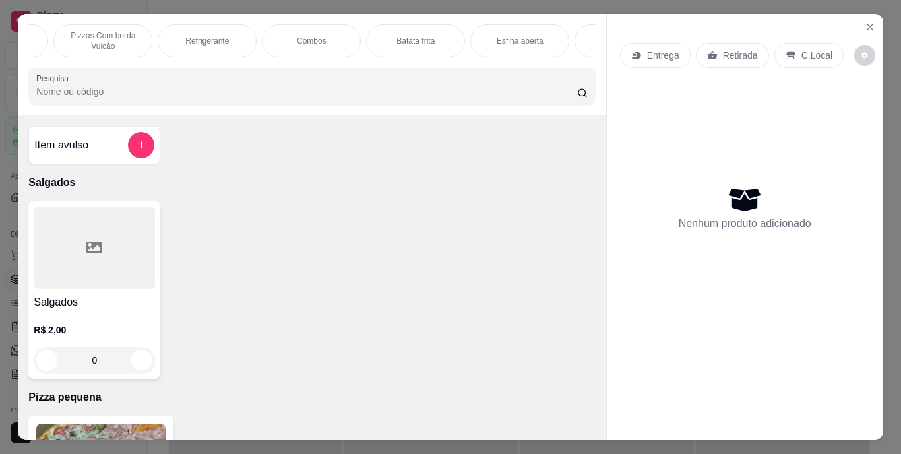
click at [210, 38] on p "Refrigerante" at bounding box center [207, 41] width 44 height 11
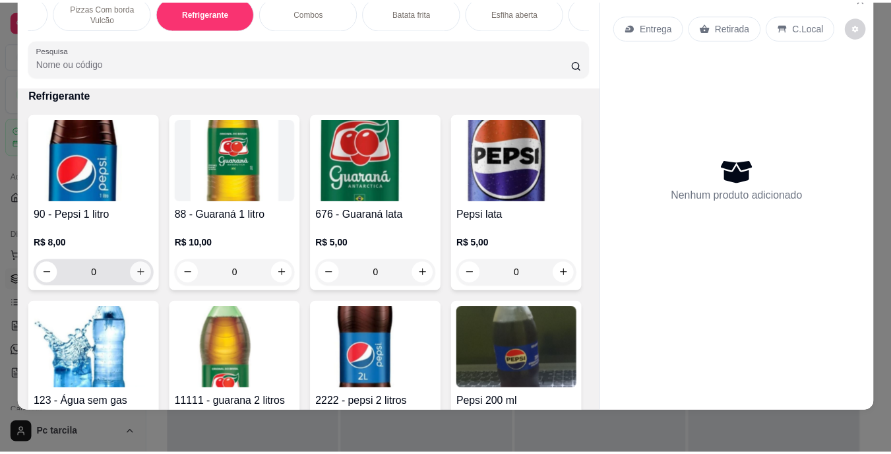
scroll to position [1438, 0]
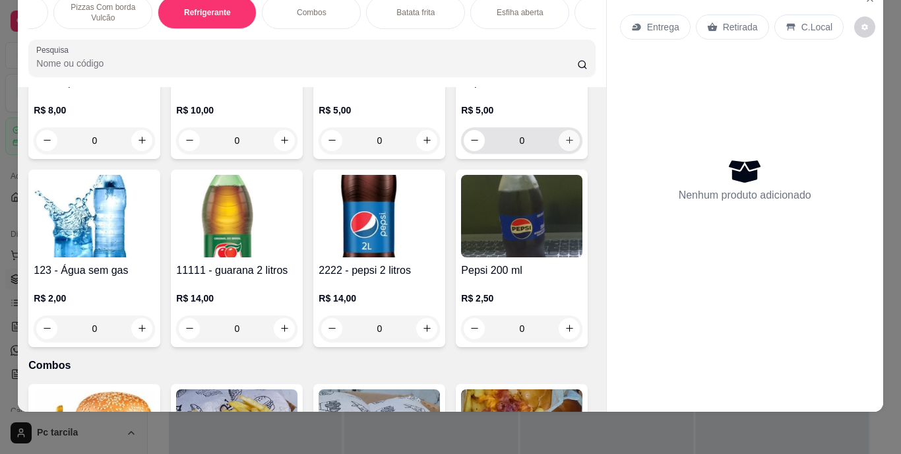
click at [565, 145] on icon "increase-product-quantity" at bounding box center [570, 140] width 10 height 10
type input "1"
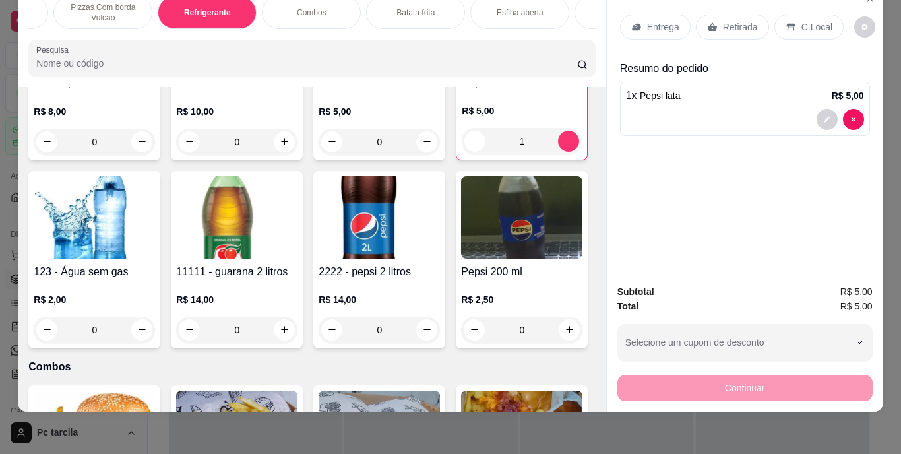
click at [756, 26] on div "Retirada" at bounding box center [732, 27] width 73 height 25
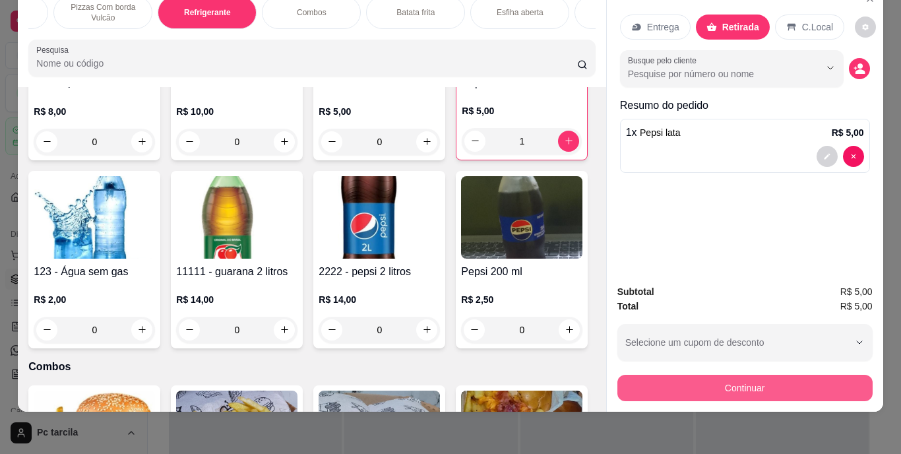
click at [764, 379] on button "Continuar" at bounding box center [744, 388] width 255 height 26
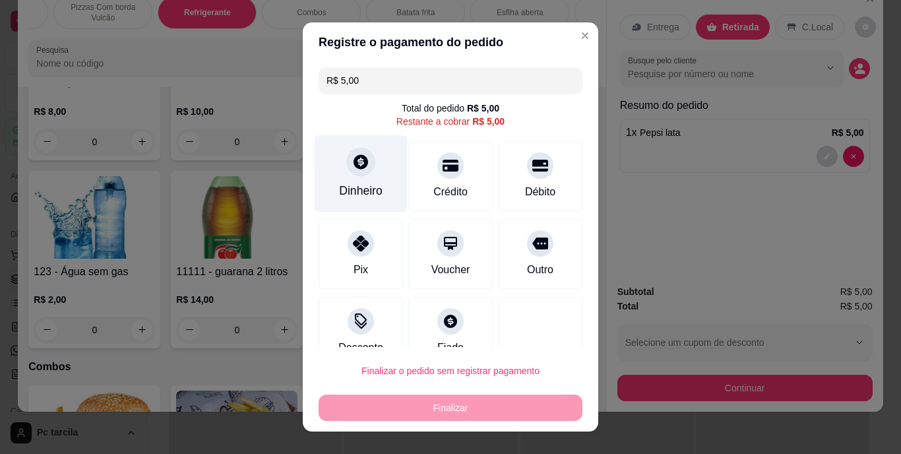
click at [364, 155] on div at bounding box center [360, 162] width 29 height 29
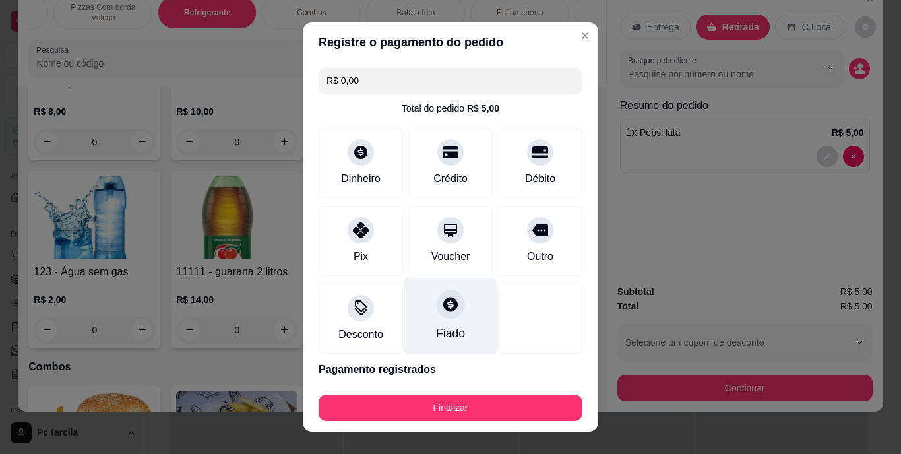
type input "R$ 0,00"
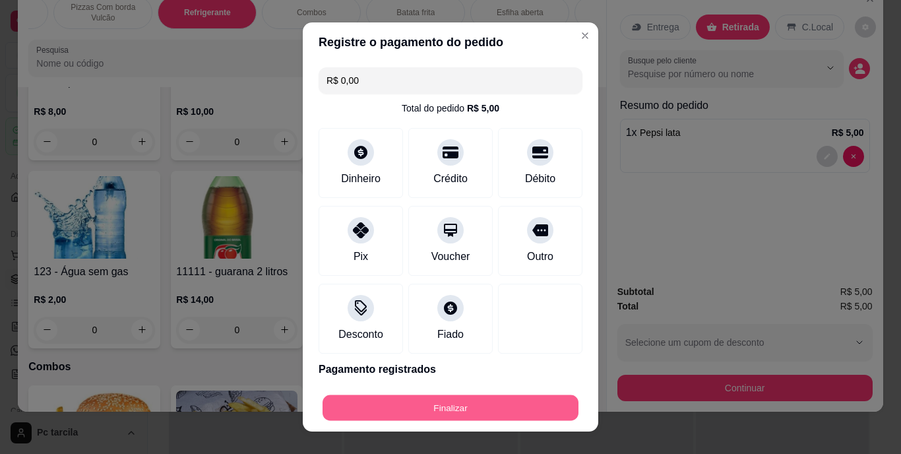
click at [462, 410] on button "Finalizar" at bounding box center [451, 407] width 256 height 26
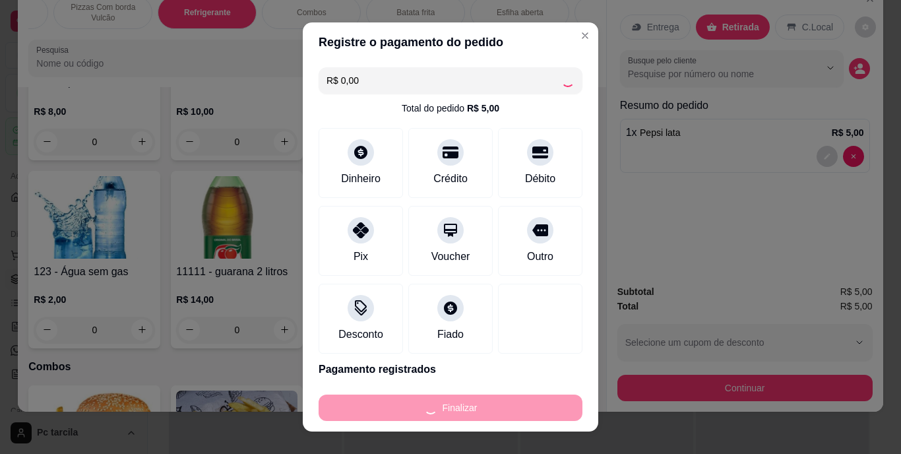
type input "0"
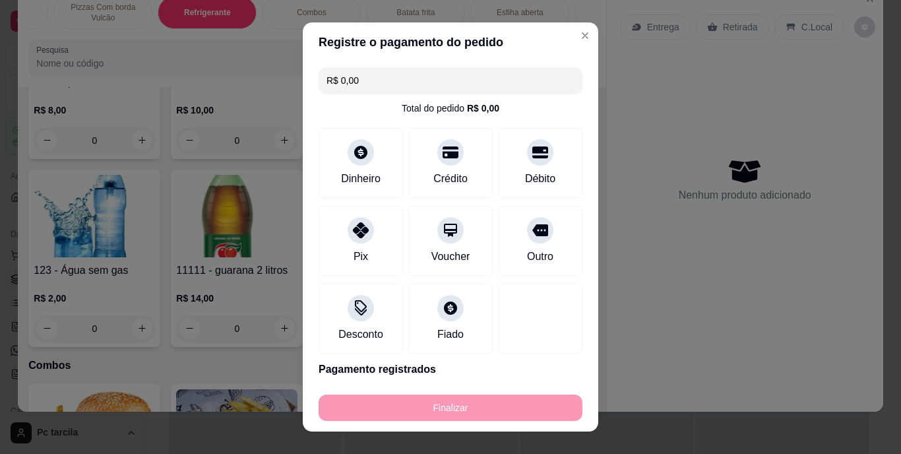
type input "-R$ 5,00"
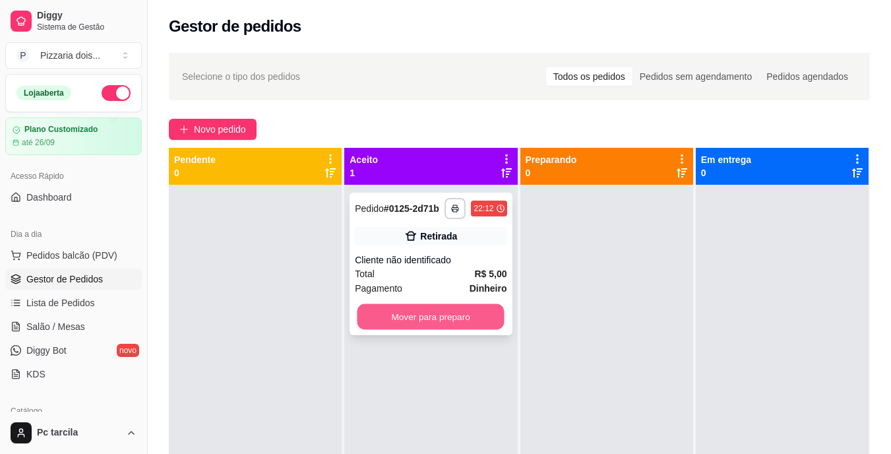
click at [477, 315] on button "Mover para preparo" at bounding box center [431, 317] width 147 height 26
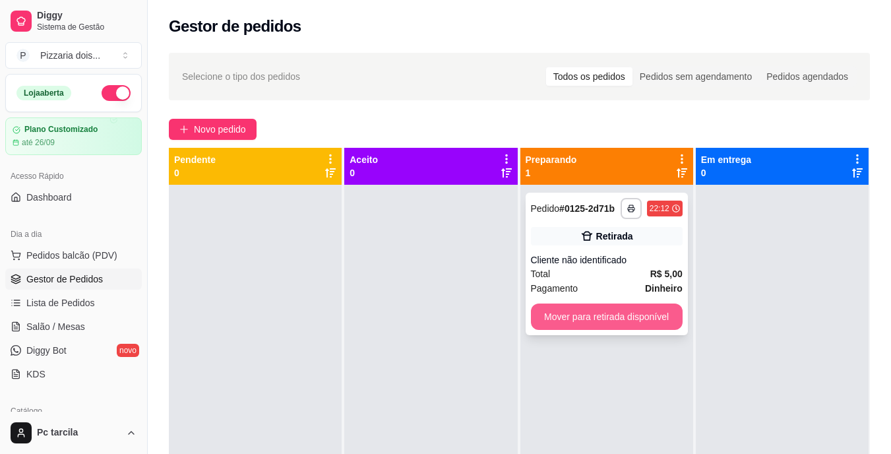
click at [624, 318] on button "Mover para retirada disponível" at bounding box center [607, 316] width 152 height 26
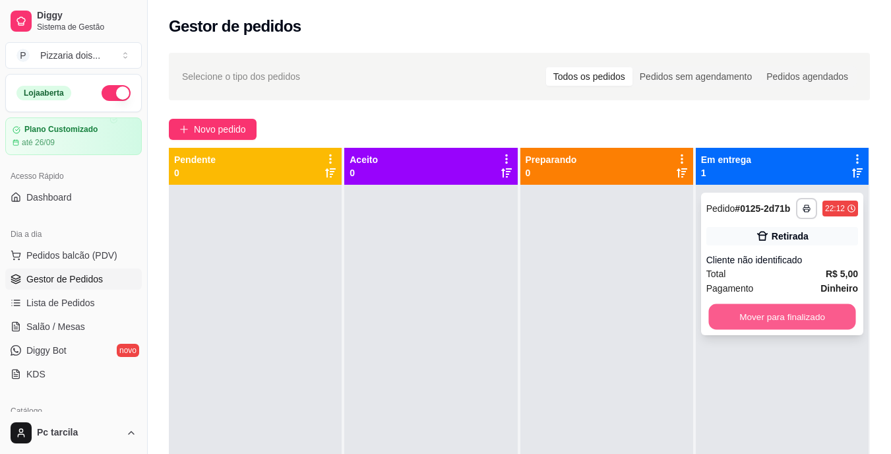
click at [724, 313] on button "Mover para finalizado" at bounding box center [782, 317] width 147 height 26
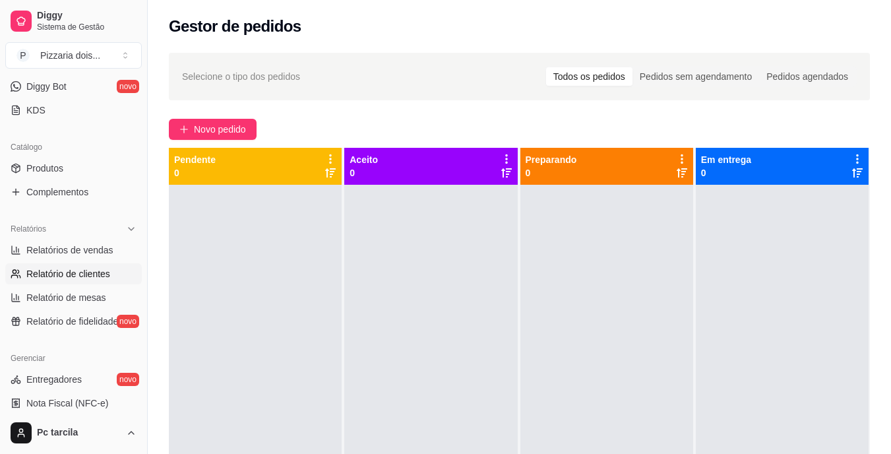
scroll to position [462, 0]
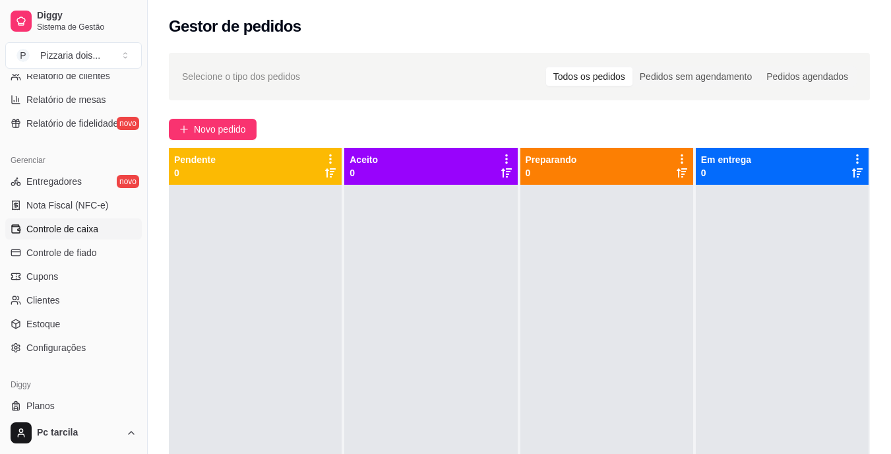
click at [86, 235] on span "Controle de caixa" at bounding box center [62, 228] width 72 height 13
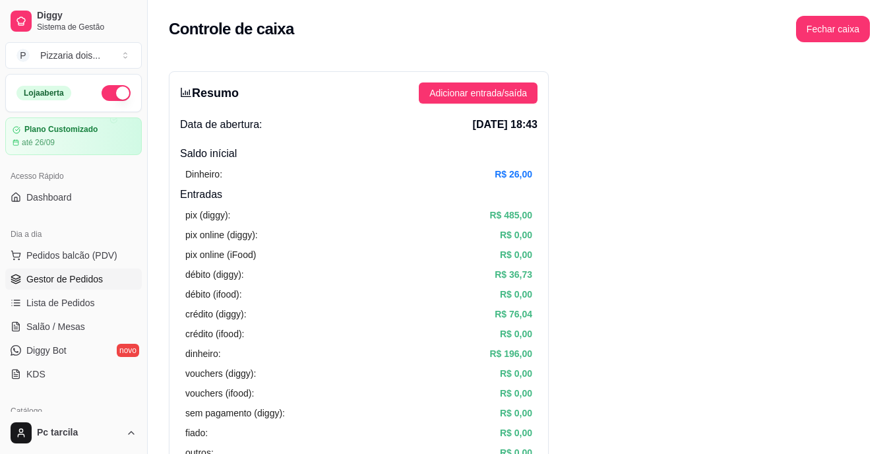
click at [61, 284] on span "Gestor de Pedidos" at bounding box center [64, 278] width 77 height 13
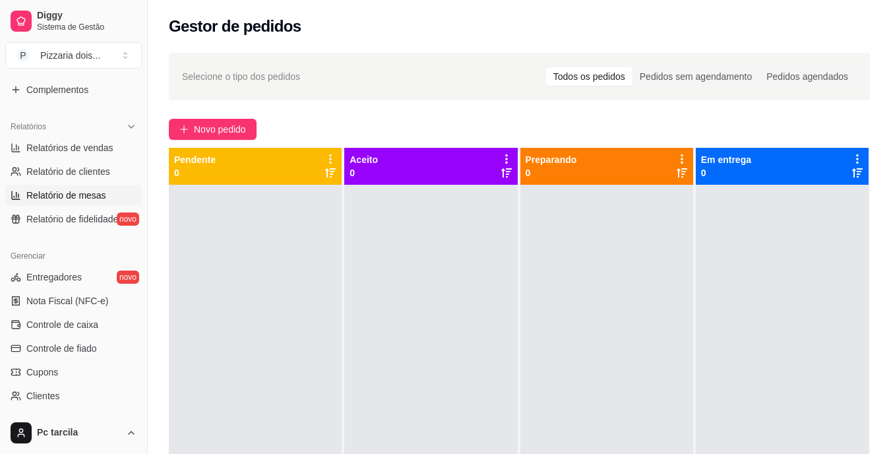
scroll to position [495, 0]
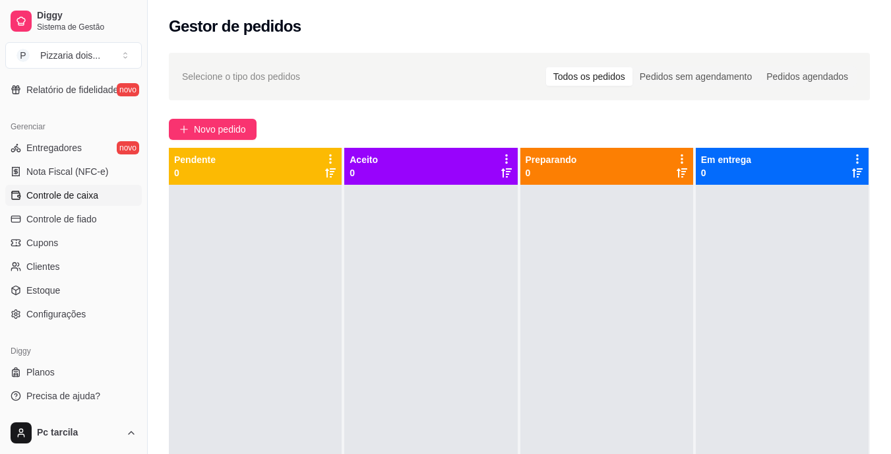
click at [83, 195] on span "Controle de caixa" at bounding box center [62, 195] width 72 height 13
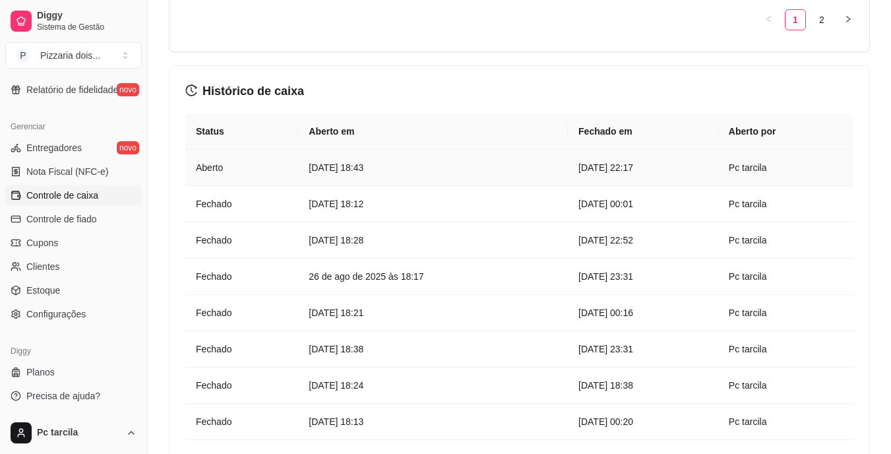
scroll to position [1517, 0]
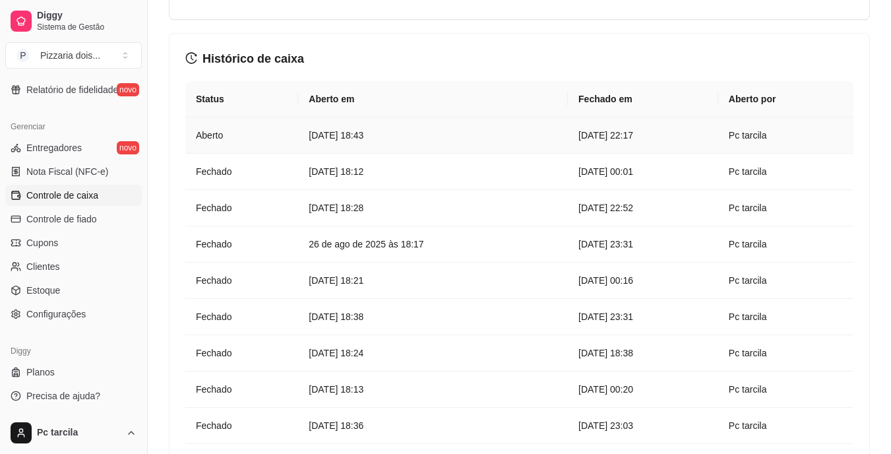
click at [332, 139] on article "[DATE] 18:43" at bounding box center [433, 135] width 249 height 15
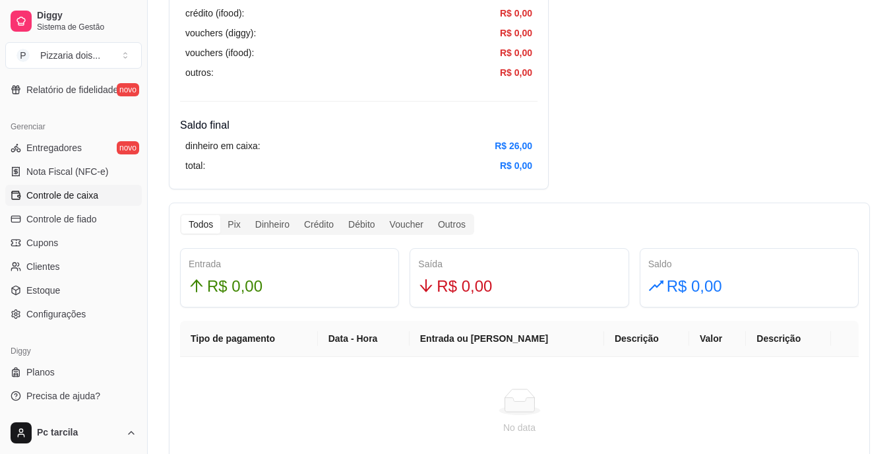
scroll to position [652, 0]
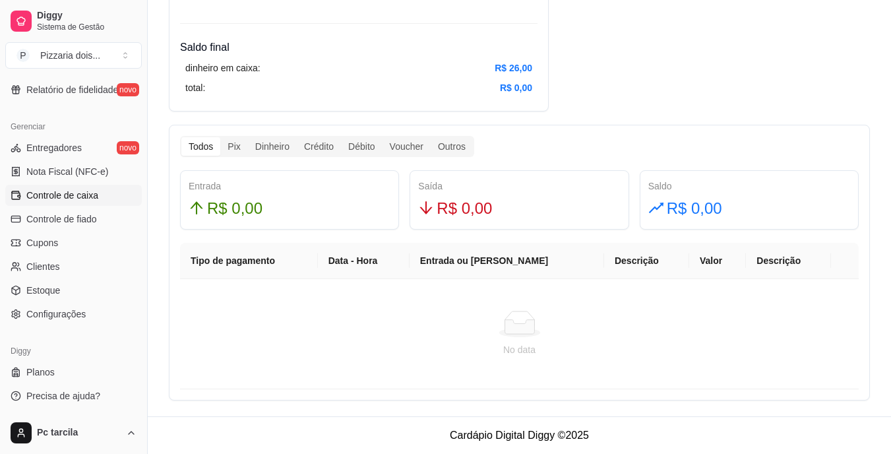
click at [61, 198] on span "Controle de caixa" at bounding box center [62, 195] width 72 height 13
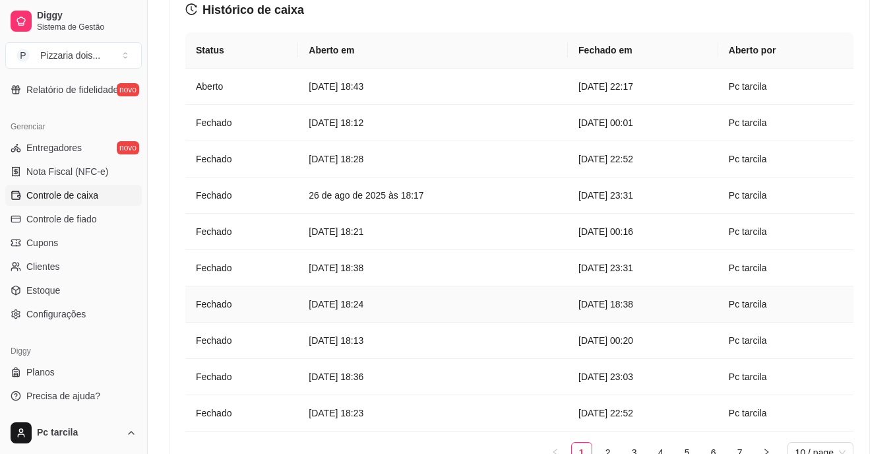
scroll to position [1451, 0]
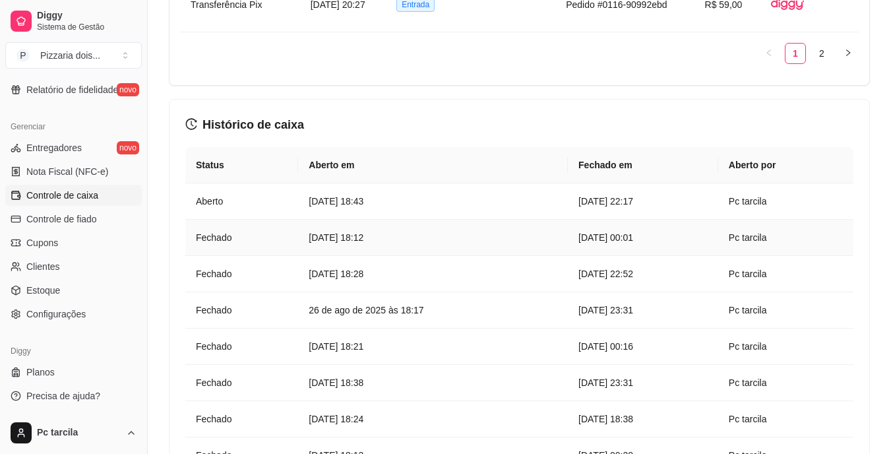
click at [424, 232] on article "[DATE] 18:12" at bounding box center [433, 237] width 249 height 15
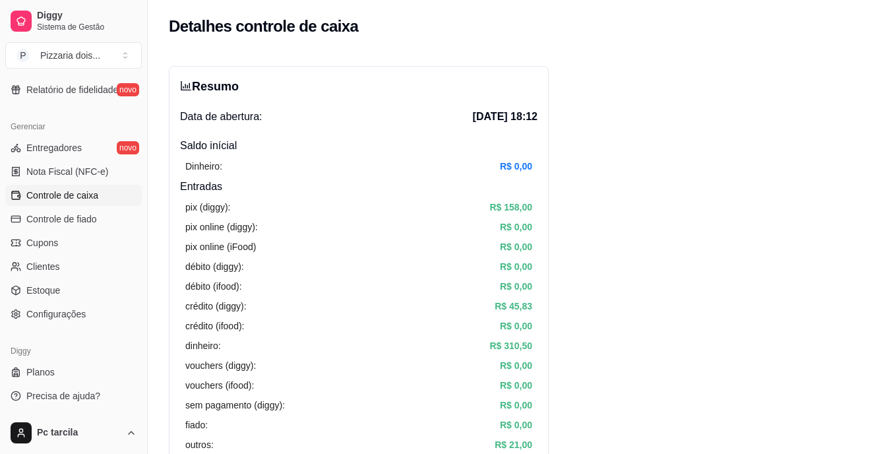
click at [90, 190] on span "Controle de caixa" at bounding box center [62, 195] width 72 height 13
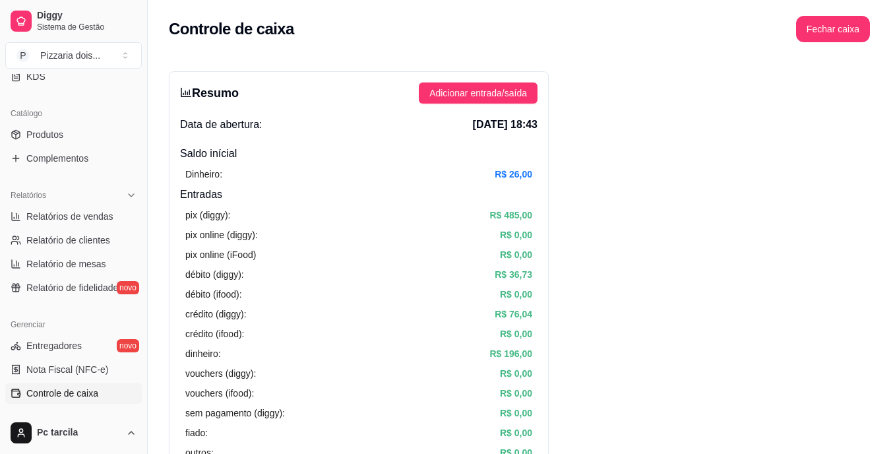
scroll to position [34, 0]
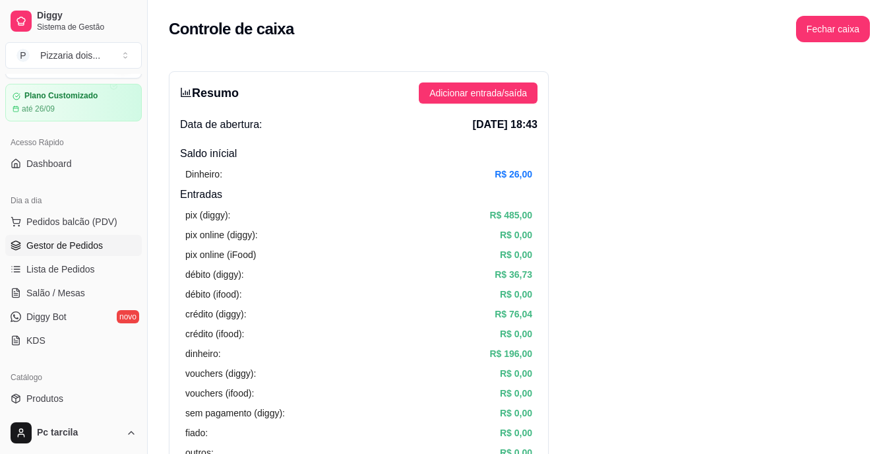
click at [53, 243] on span "Gestor de Pedidos" at bounding box center [64, 245] width 77 height 13
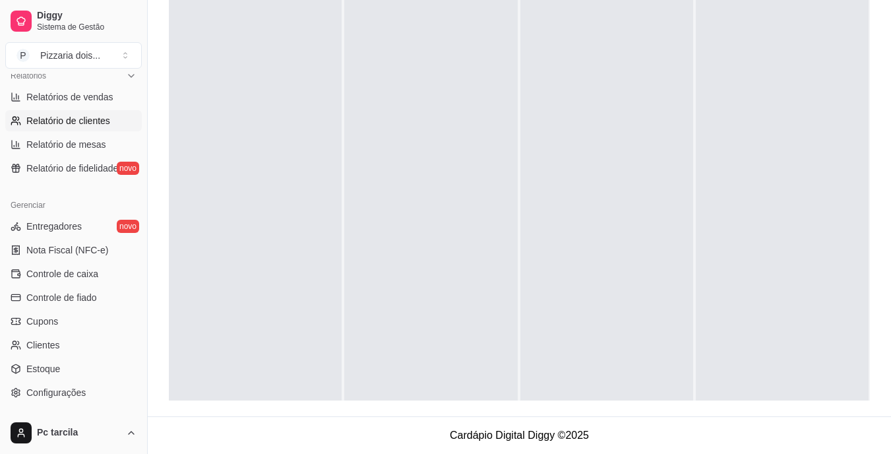
scroll to position [429, 0]
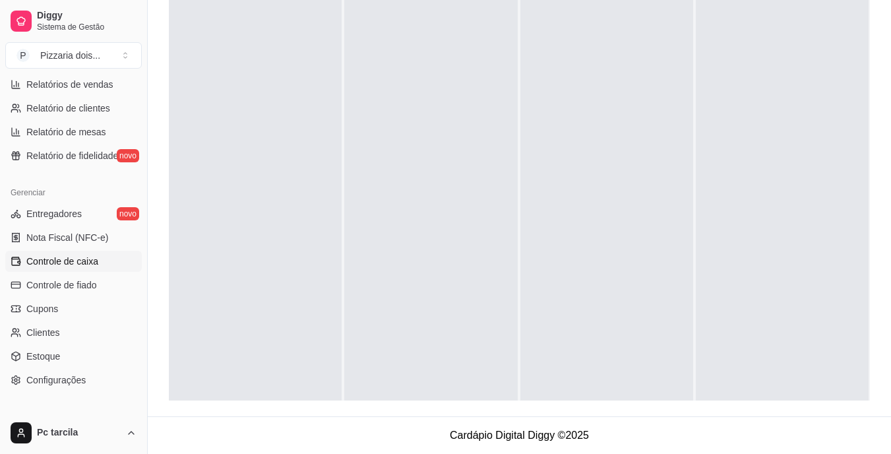
click at [104, 261] on link "Controle de caixa" at bounding box center [73, 261] width 137 height 21
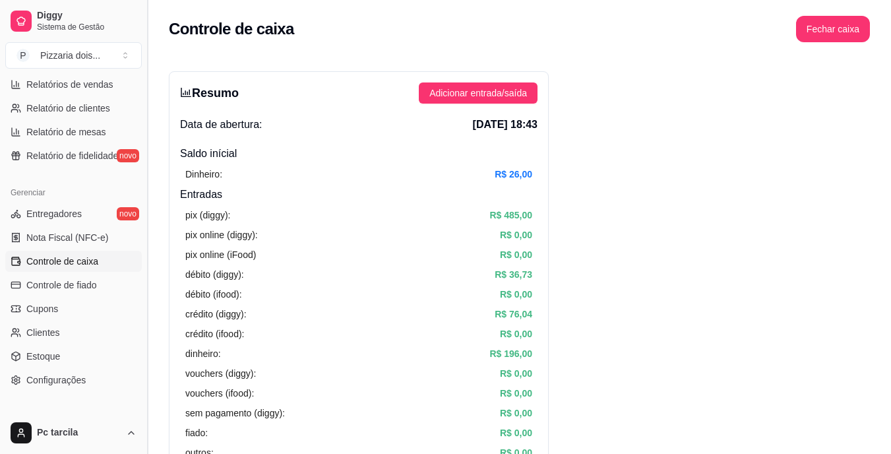
click at [142, 85] on button "Toggle Sidebar" at bounding box center [147, 227] width 11 height 454
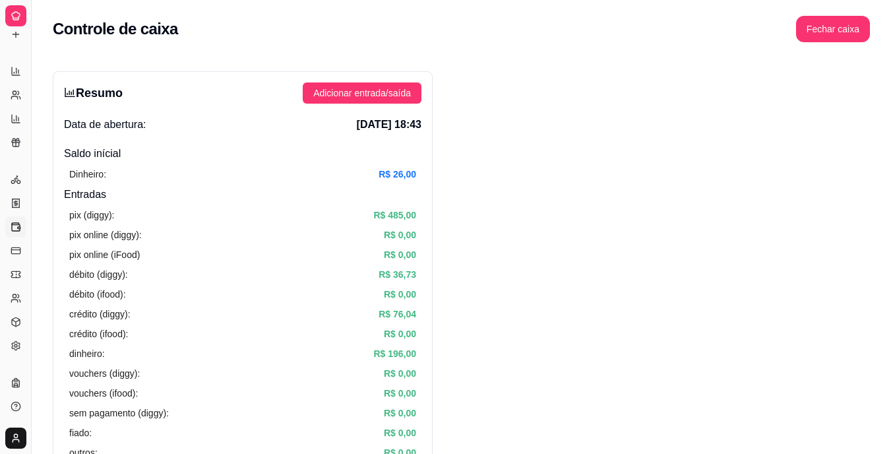
scroll to position [230, 0]
click at [24, 106] on ul "Relatórios de vendas Relatório de clientes Relatório de mesas Relatório de fide…" at bounding box center [15, 107] width 20 height 92
click at [28, 108] on button "Toggle Sidebar" at bounding box center [31, 227] width 11 height 454
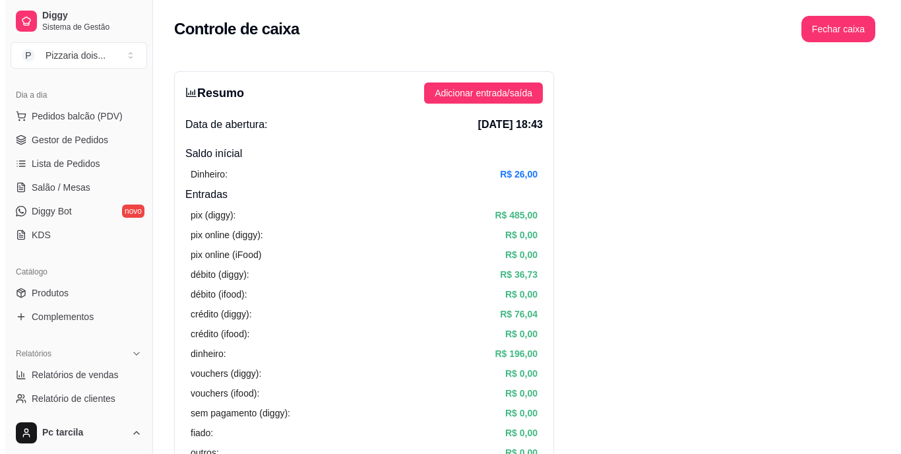
scroll to position [51, 0]
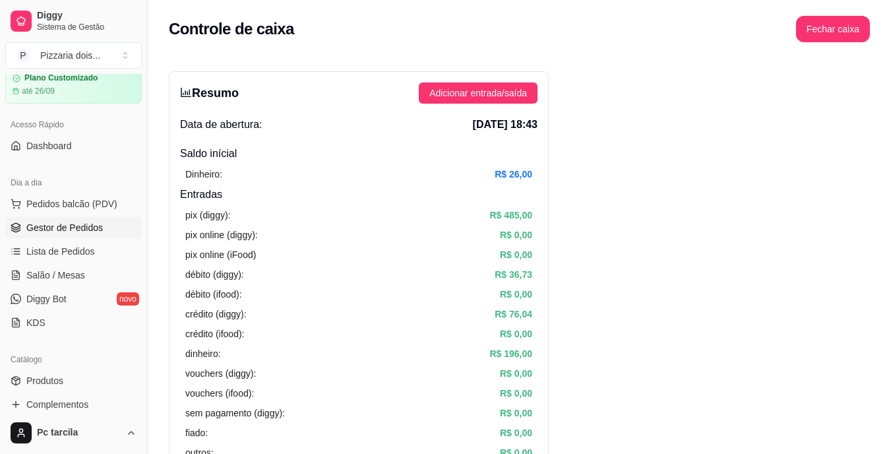
click at [104, 228] on link "Gestor de Pedidos" at bounding box center [73, 227] width 137 height 21
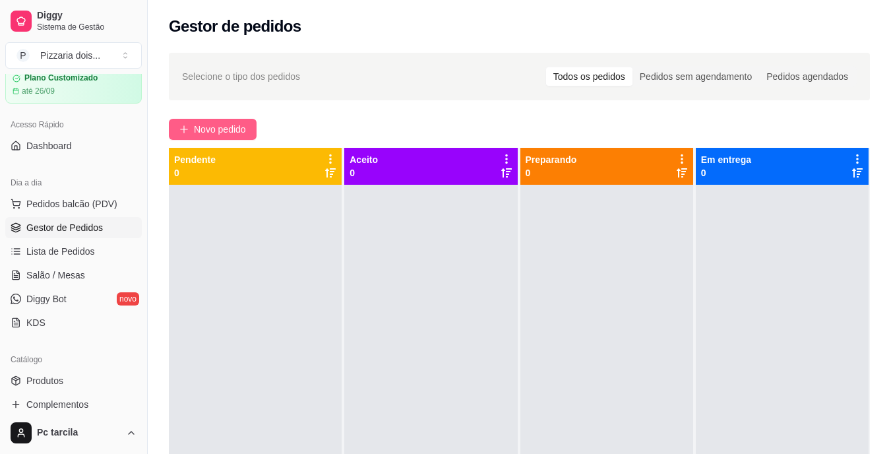
click at [241, 127] on span "Novo pedido" at bounding box center [220, 129] width 52 height 15
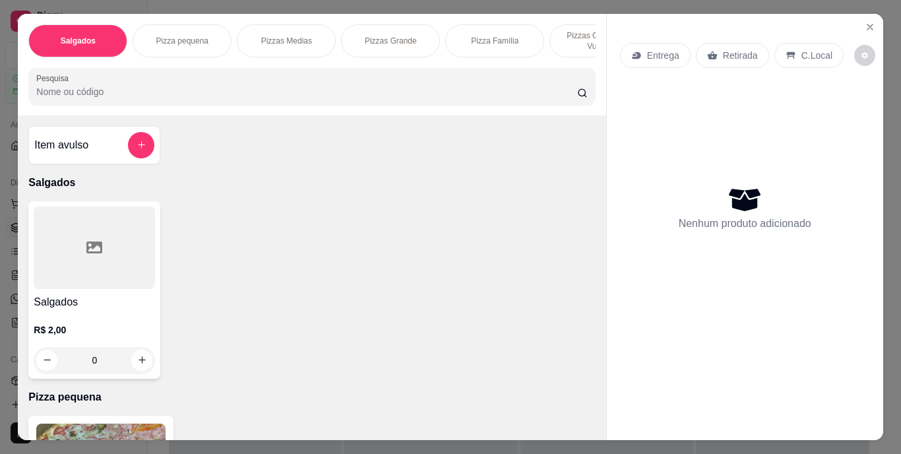
click at [354, 51] on div "Pizzas Grande" at bounding box center [390, 40] width 99 height 33
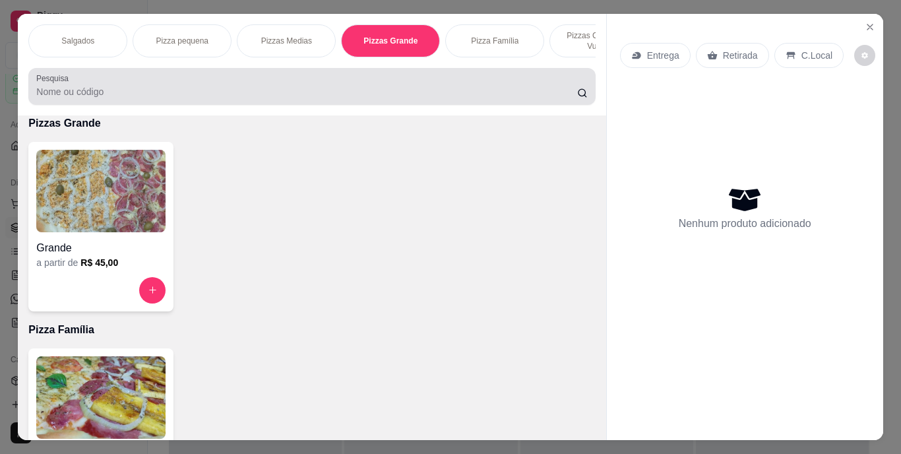
scroll to position [34, 0]
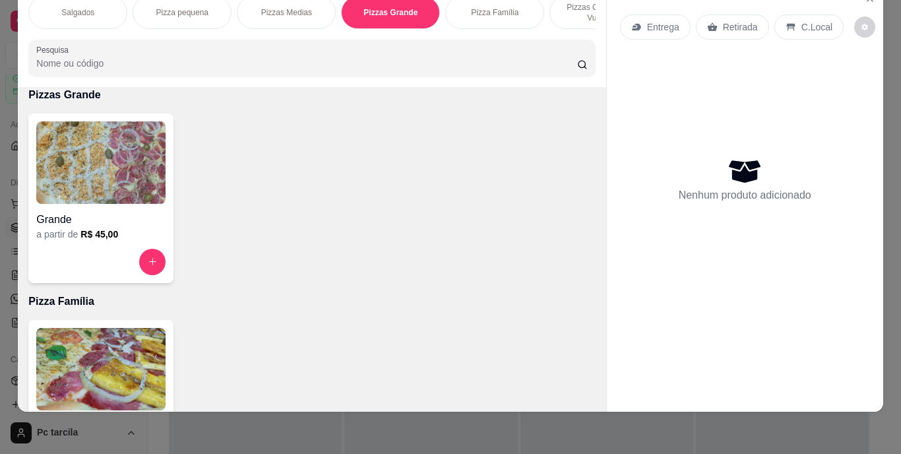
click at [145, 93] on p "Pizzas Grande" at bounding box center [311, 95] width 567 height 16
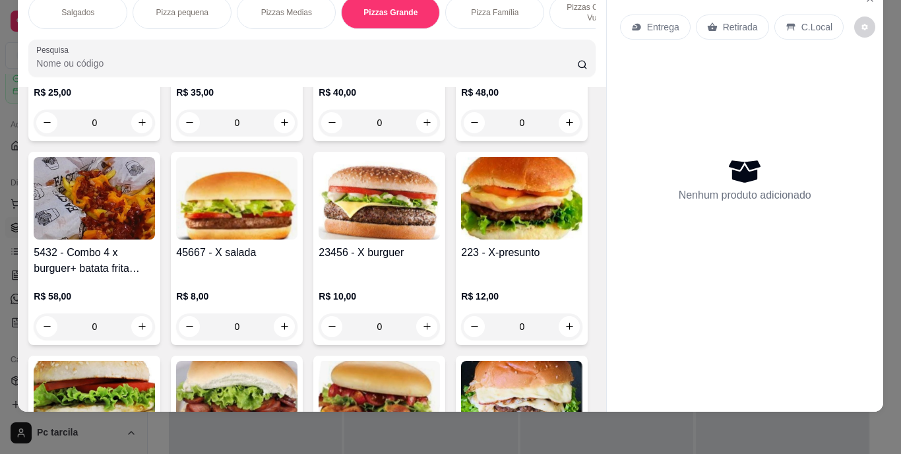
scroll to position [2072, 0]
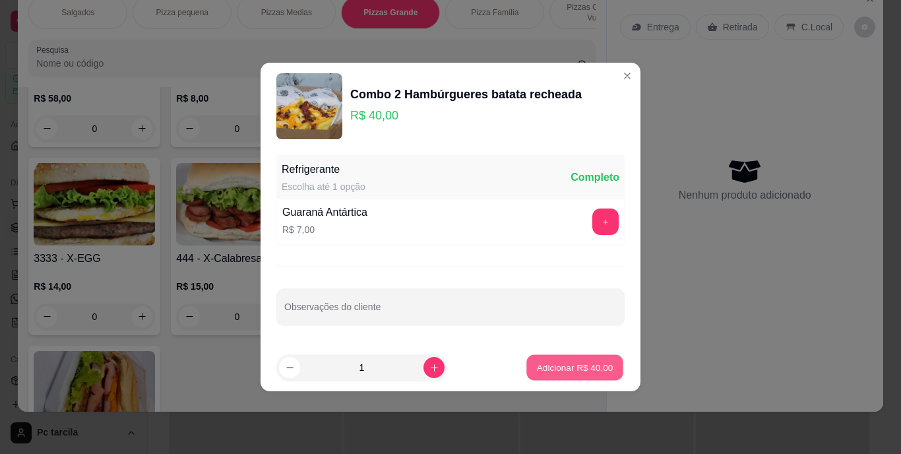
click at [553, 360] on button "Adicionar R$ 40,00" at bounding box center [574, 368] width 97 height 26
type input "1"
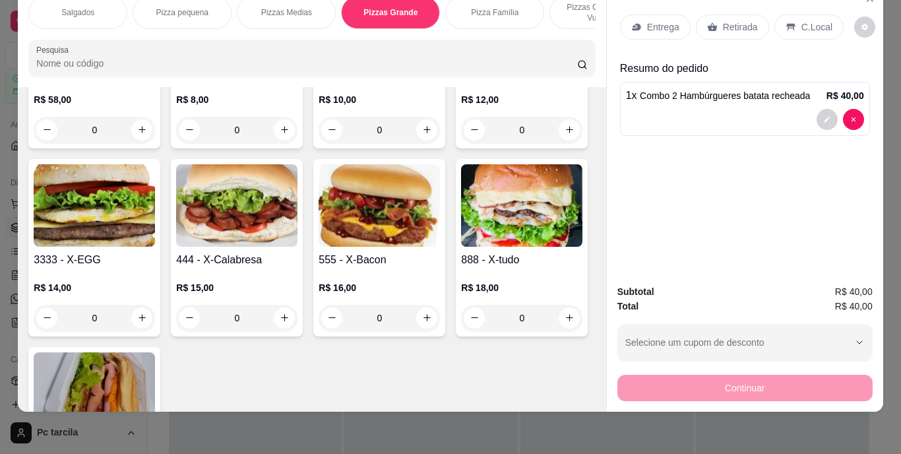
scroll to position [2073, 0]
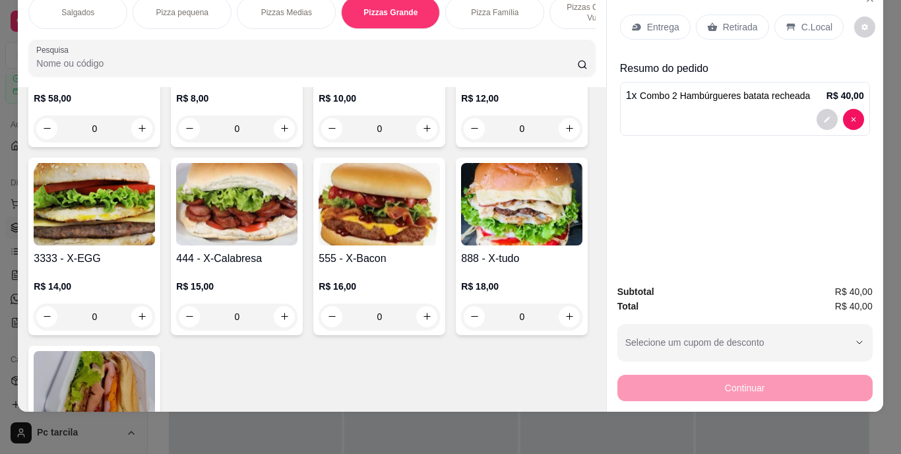
click at [649, 26] on div "Entrega" at bounding box center [655, 27] width 71 height 25
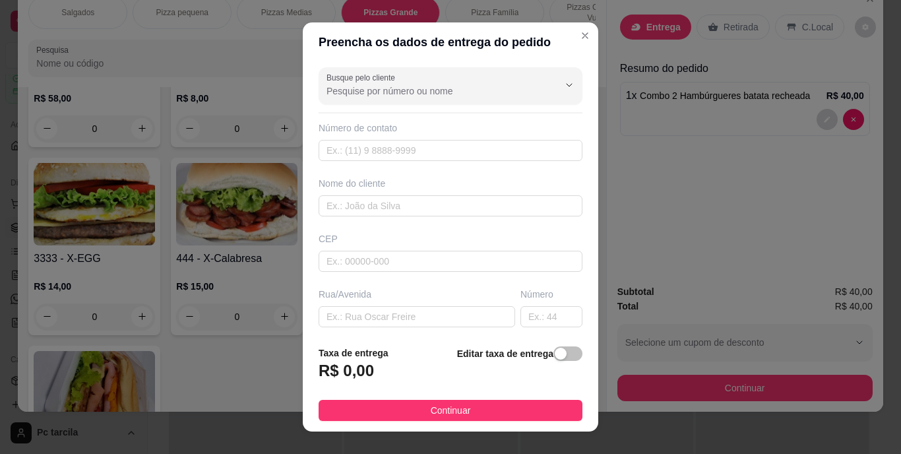
click at [555, 354] on div "button" at bounding box center [561, 354] width 12 height 12
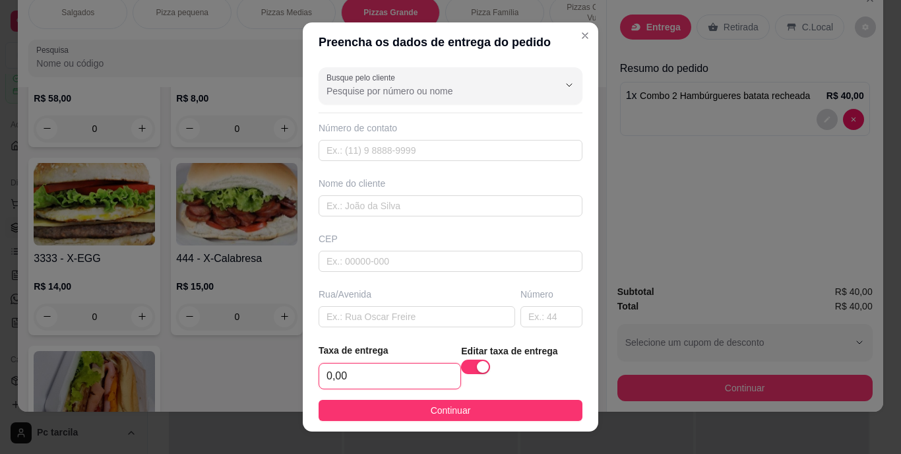
click at [404, 373] on input "0,00" at bounding box center [389, 375] width 141 height 25
type input "4,00"
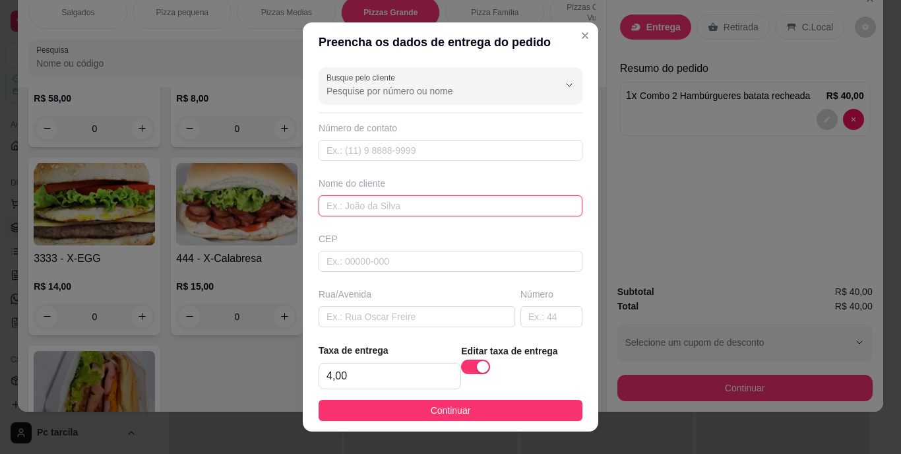
click at [385, 209] on input "text" at bounding box center [451, 205] width 264 height 21
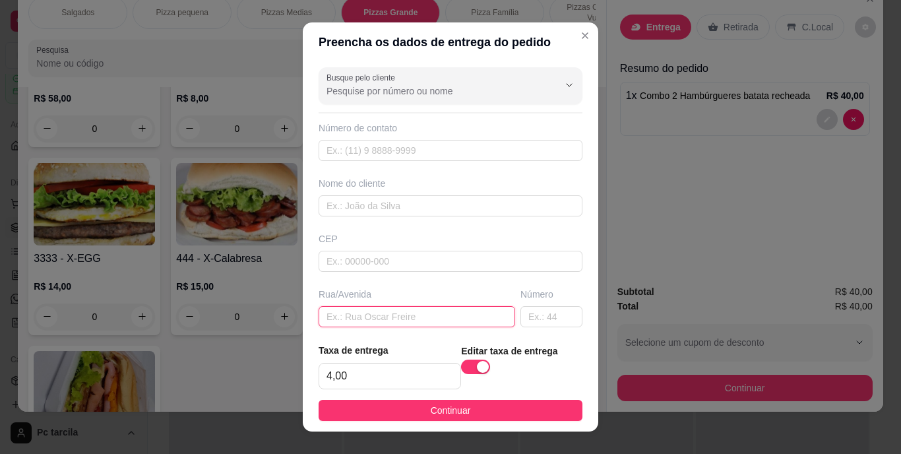
click at [373, 319] on input "text" at bounding box center [417, 316] width 197 height 21
click at [476, 192] on div "Nome do cliente" at bounding box center [450, 197] width 269 height 40
drag, startPoint x: 476, startPoint y: 192, endPoint x: 479, endPoint y: 202, distance: 10.2
click at [479, 202] on input "text" at bounding box center [451, 205] width 264 height 21
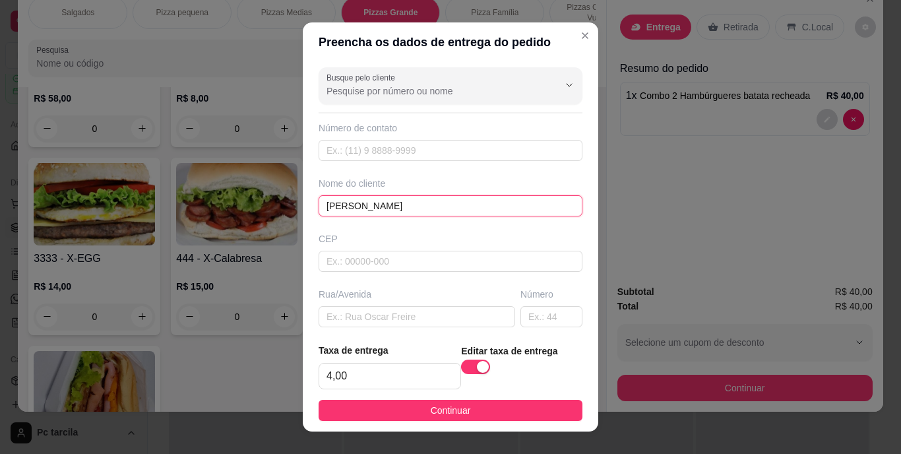
type input "[PERSON_NAME]"
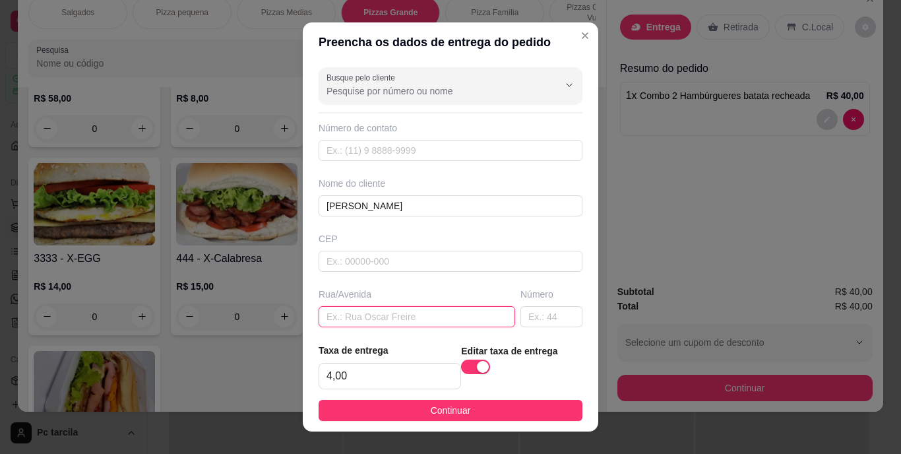
click at [388, 326] on input "text" at bounding box center [417, 316] width 197 height 21
paste input "[STREET_ADDRESS]"
drag, startPoint x: 491, startPoint y: 318, endPoint x: 400, endPoint y: 311, distance: 91.3
click at [400, 311] on input "[STREET_ADDRESS]" at bounding box center [417, 316] width 197 height 21
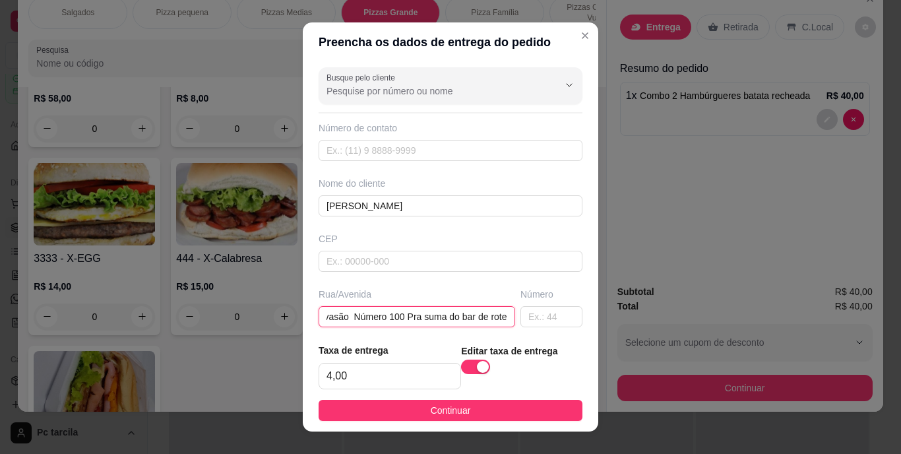
scroll to position [0, 45]
type input "Rua invasão Número 100 Pra suma do bar de rote"
click at [523, 315] on input "text" at bounding box center [551, 316] width 62 height 21
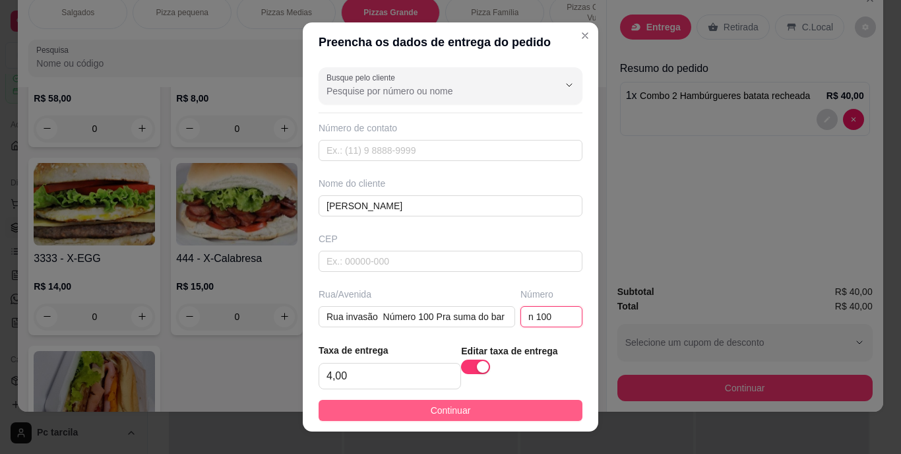
type input "n 100"
click at [518, 406] on button "Continuar" at bounding box center [451, 410] width 264 height 21
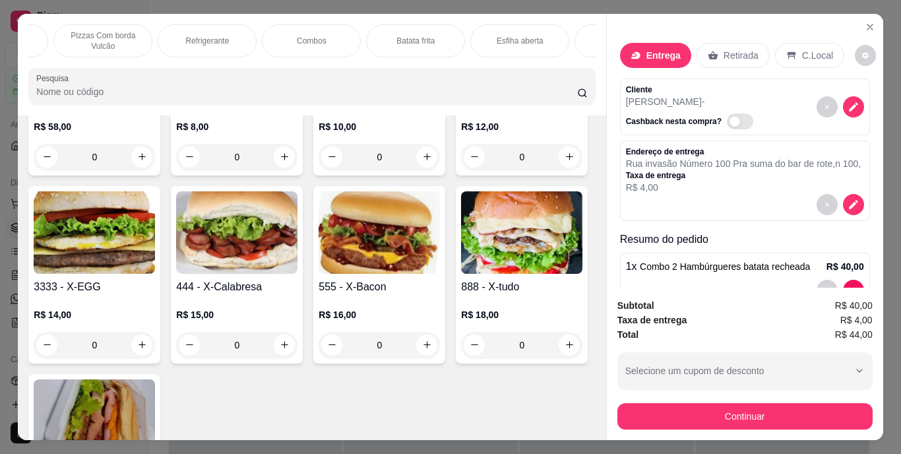
scroll to position [0, 992]
click at [530, 44] on div "Salgados" at bounding box center [545, 40] width 99 height 33
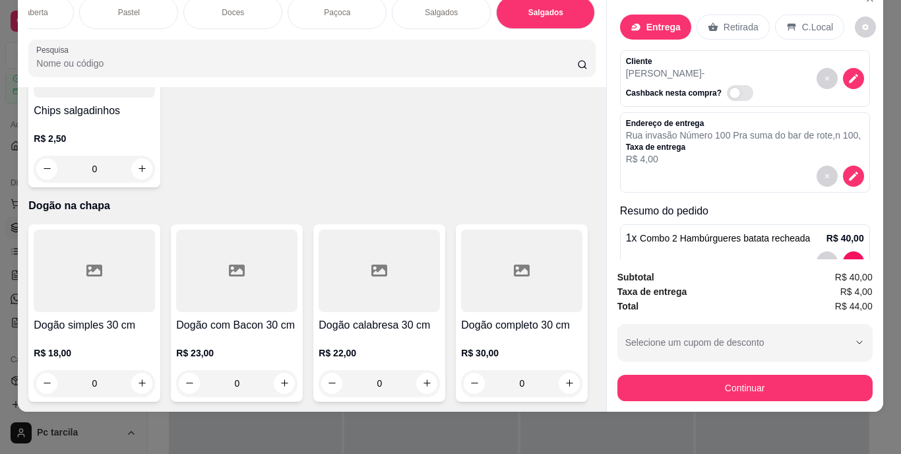
scroll to position [5446, 0]
type input "1"
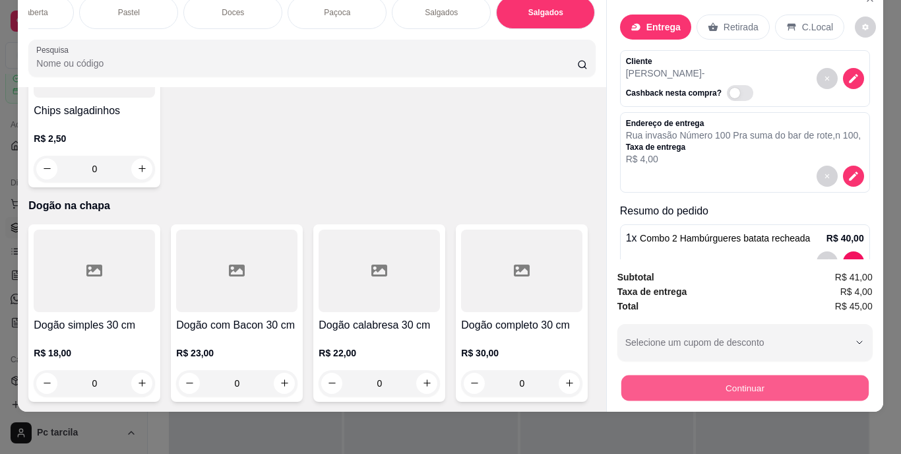
click at [630, 375] on button "Continuar" at bounding box center [744, 388] width 247 height 26
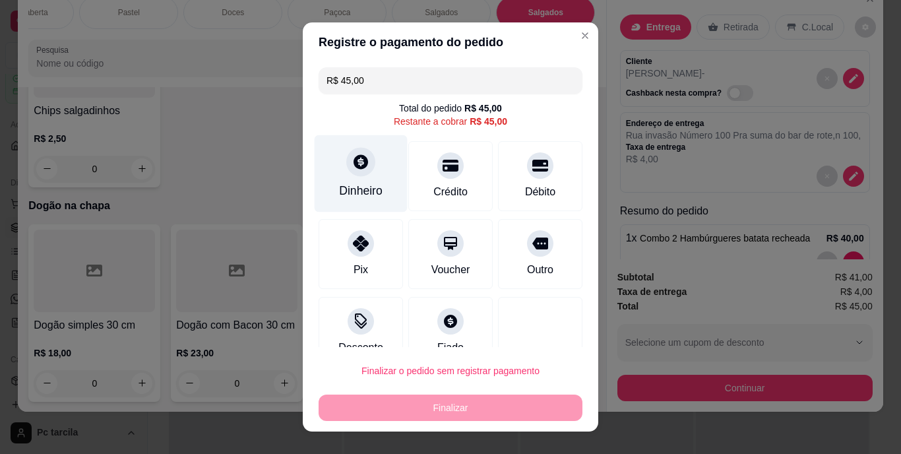
click at [373, 181] on div "Dinheiro" at bounding box center [361, 173] width 93 height 77
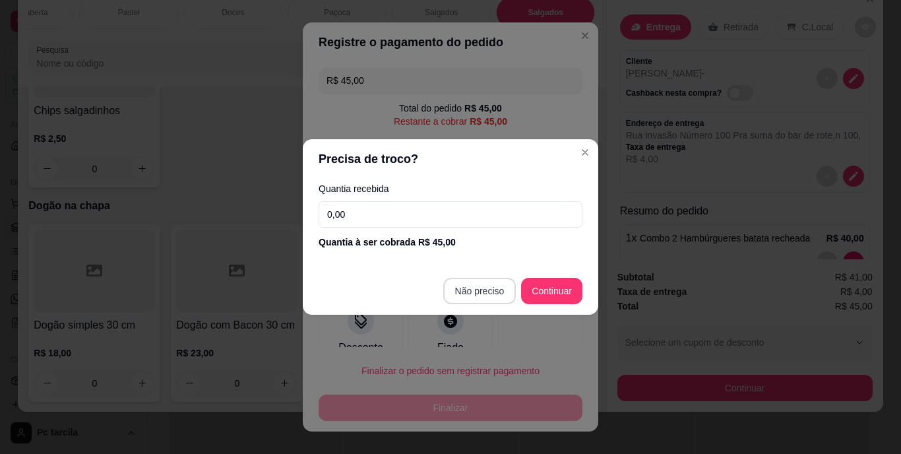
type input "R$ 0,00"
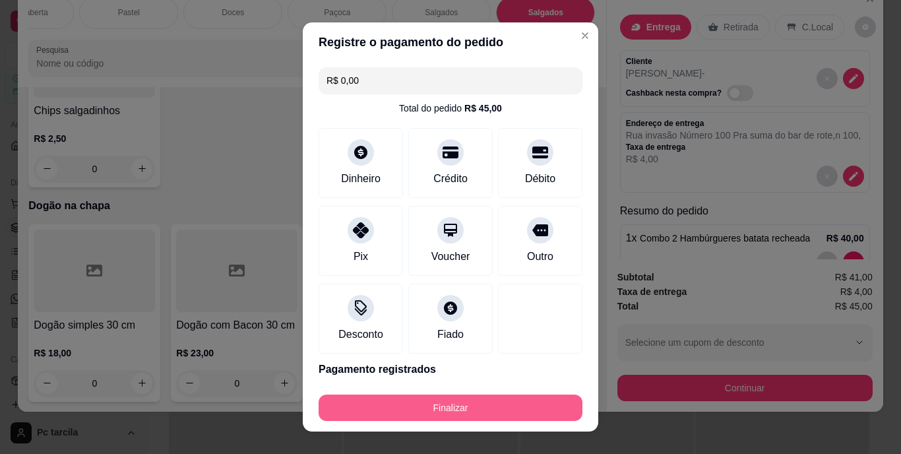
click at [476, 401] on button "Finalizar" at bounding box center [451, 407] width 264 height 26
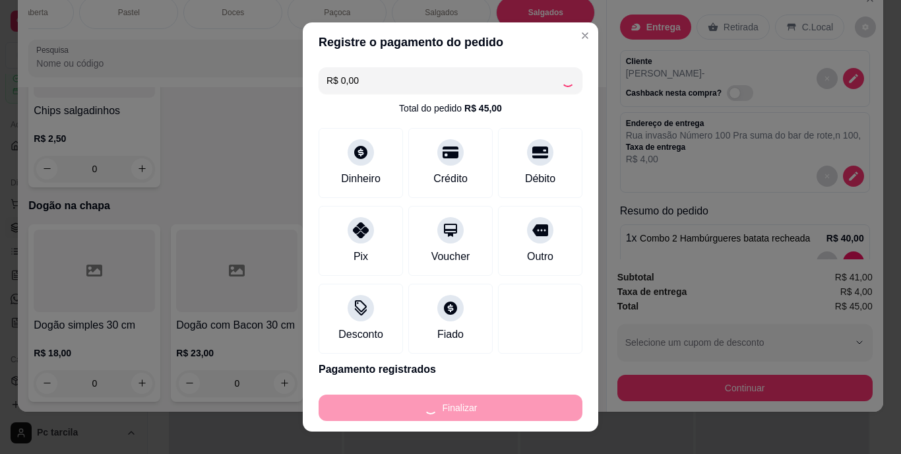
type input "0"
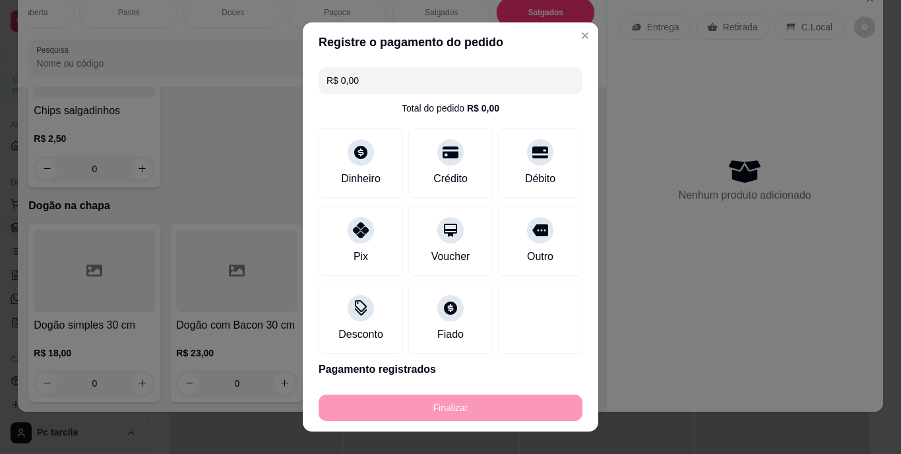
type input "-R$ 45,00"
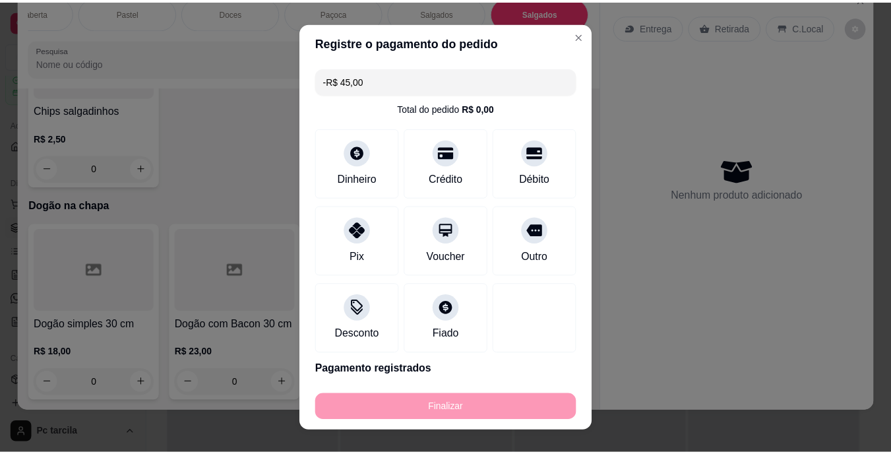
scroll to position [5444, 0]
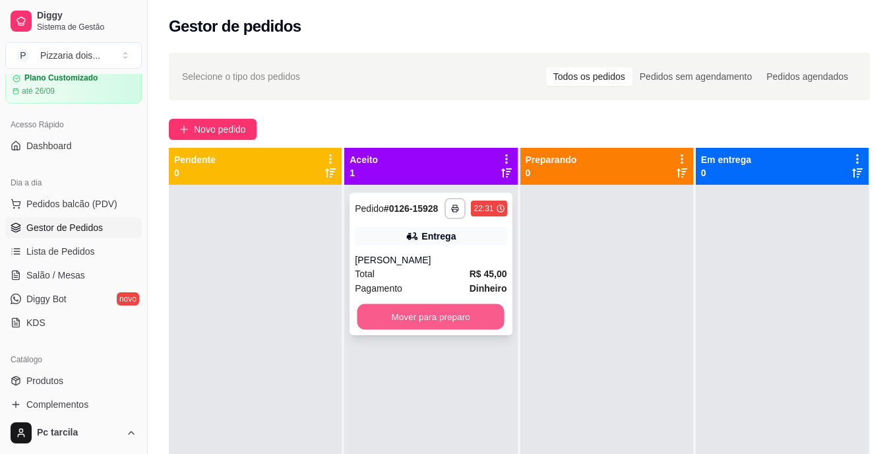
click at [488, 321] on button "Mover para preparo" at bounding box center [431, 317] width 147 height 26
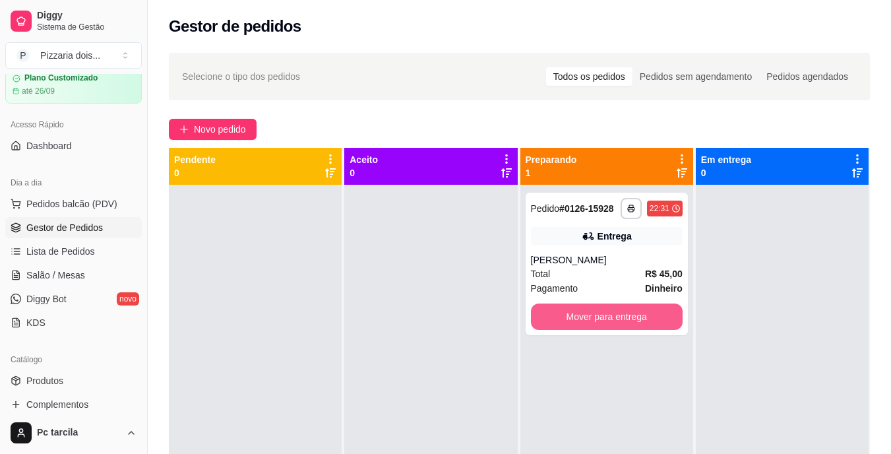
click at [616, 322] on button "Mover para entrega" at bounding box center [607, 316] width 152 height 26
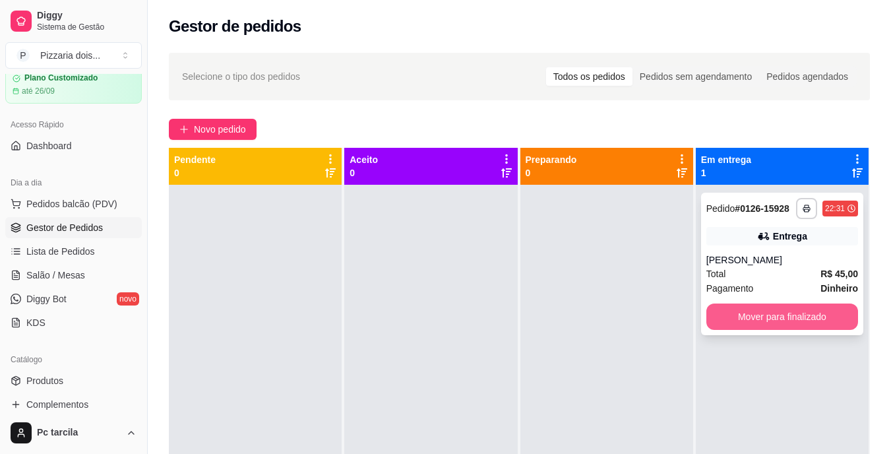
click at [709, 312] on button "Mover para finalizado" at bounding box center [783, 316] width 152 height 26
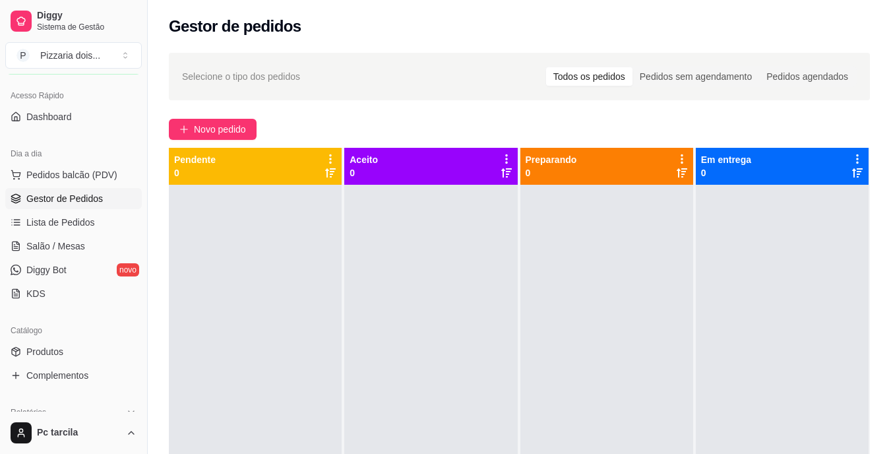
scroll to position [117, 0]
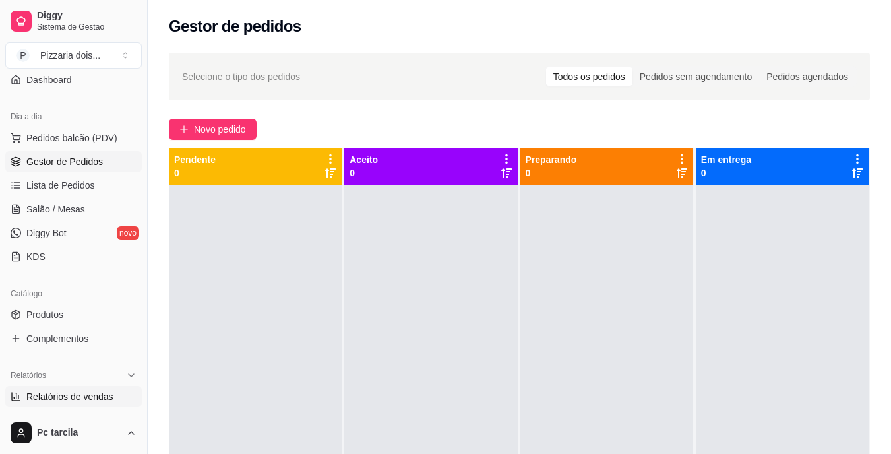
click at [78, 393] on span "Relatórios de vendas" at bounding box center [69, 396] width 87 height 13
select select "ALL"
select select "0"
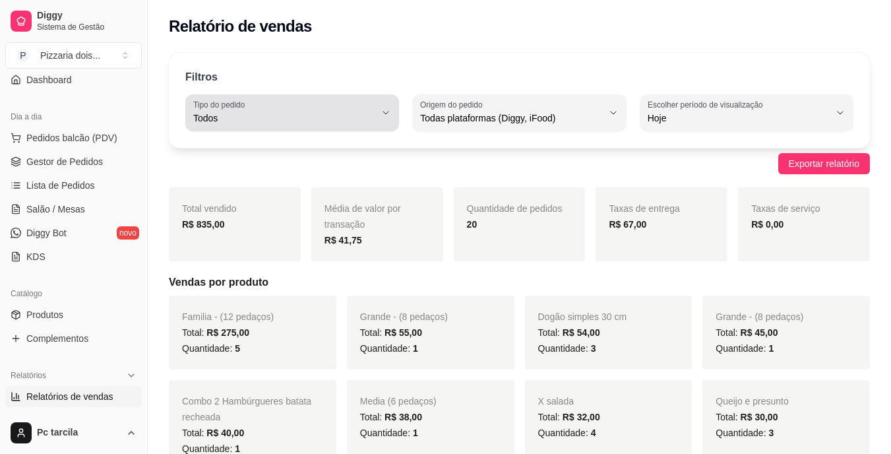
click at [340, 119] on span "Todos" at bounding box center [284, 117] width 182 height 13
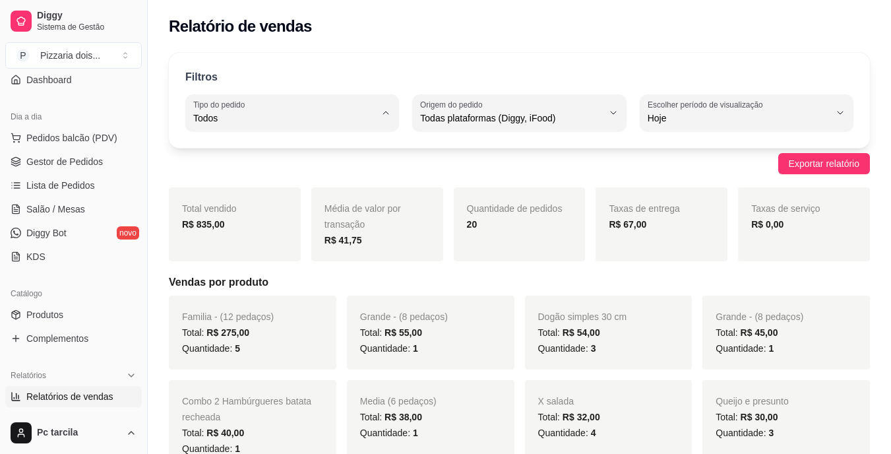
click at [314, 164] on li "Entrega" at bounding box center [292, 171] width 195 height 20
type input "DELIVERY"
select select "DELIVERY"
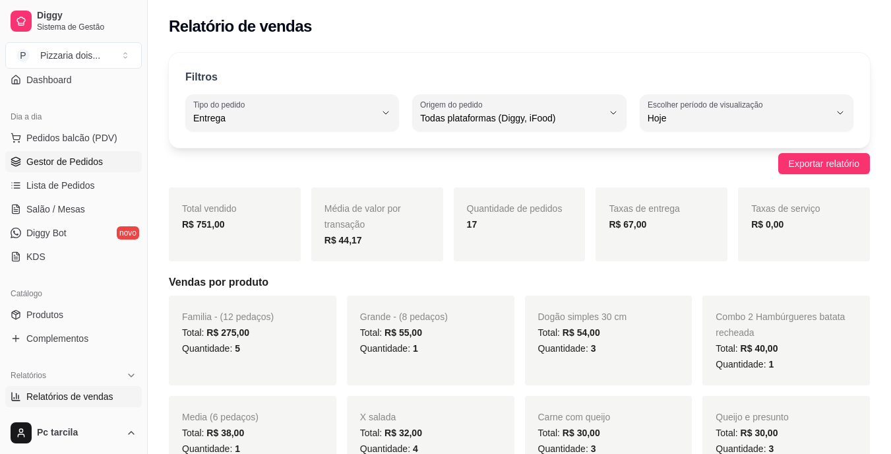
click at [51, 154] on link "Gestor de Pedidos" at bounding box center [73, 161] width 137 height 21
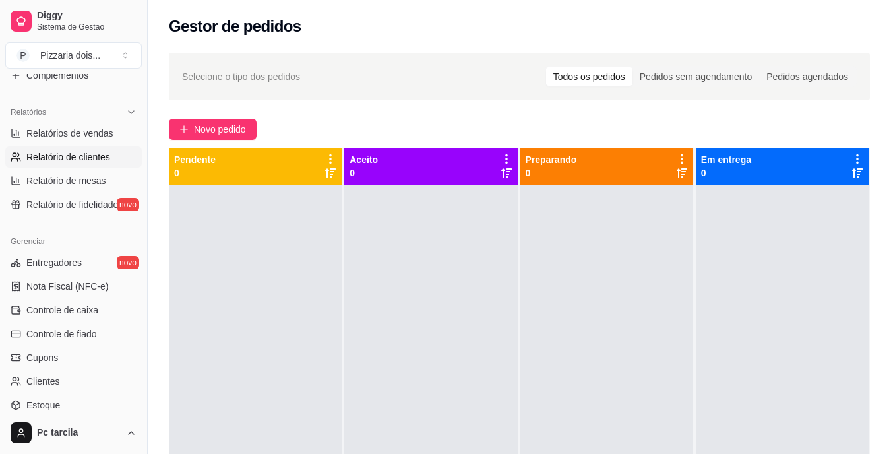
scroll to position [381, 0]
click at [84, 308] on span "Controle de caixa" at bounding box center [62, 309] width 72 height 13
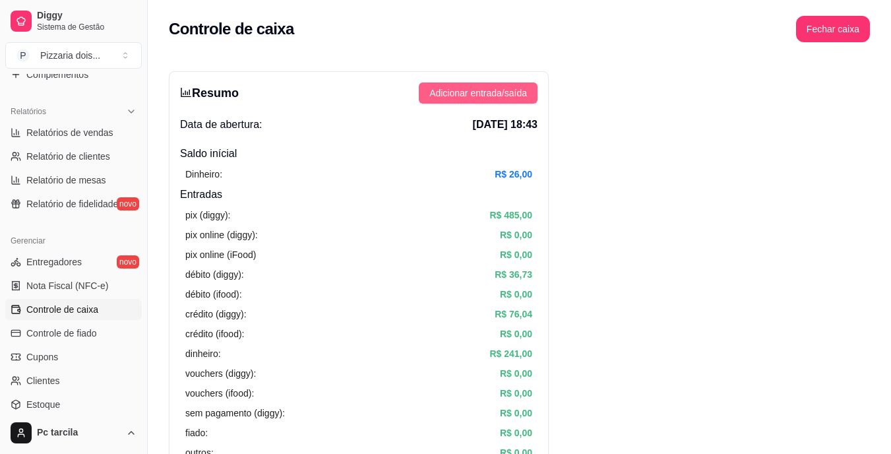
click at [480, 88] on span "Adicionar entrada/saída" at bounding box center [478, 93] width 98 height 15
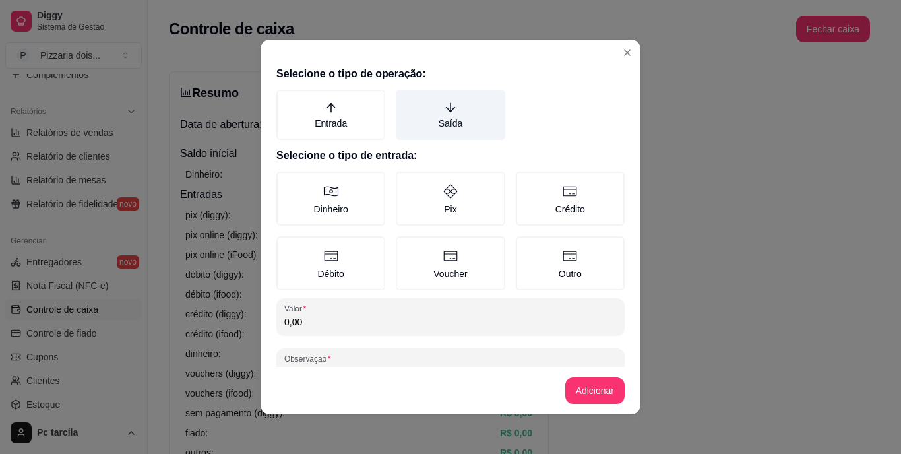
click at [453, 104] on label "Saída" at bounding box center [450, 115] width 109 height 50
click at [406, 100] on button "Saída" at bounding box center [400, 94] width 11 height 11
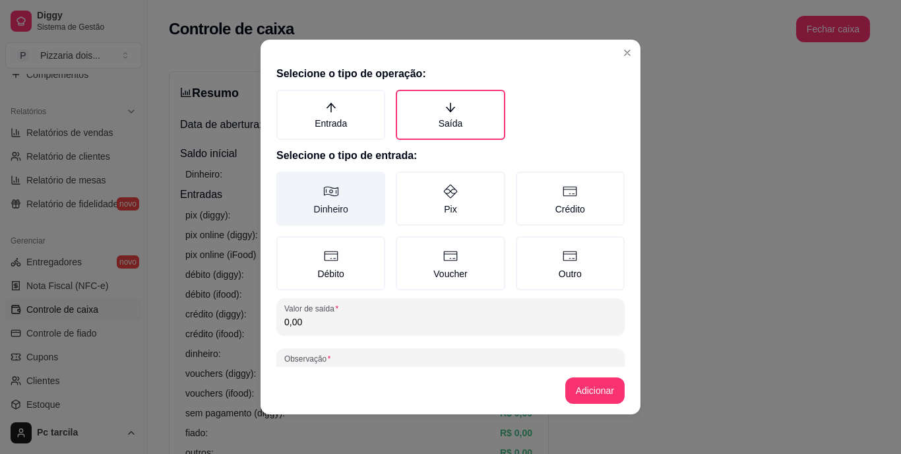
click at [301, 195] on label "Dinheiro" at bounding box center [330, 199] width 109 height 54
click at [286, 181] on button "Dinheiro" at bounding box center [281, 176] width 11 height 11
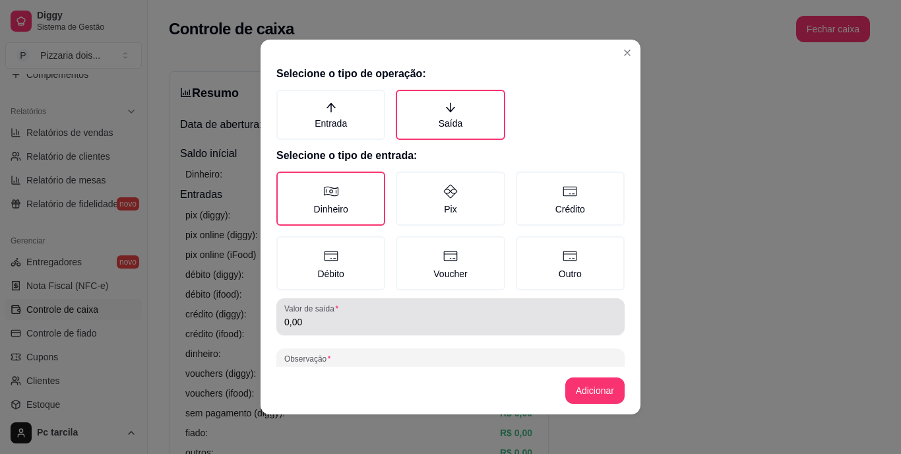
click at [453, 311] on div "0,00" at bounding box center [450, 316] width 332 height 26
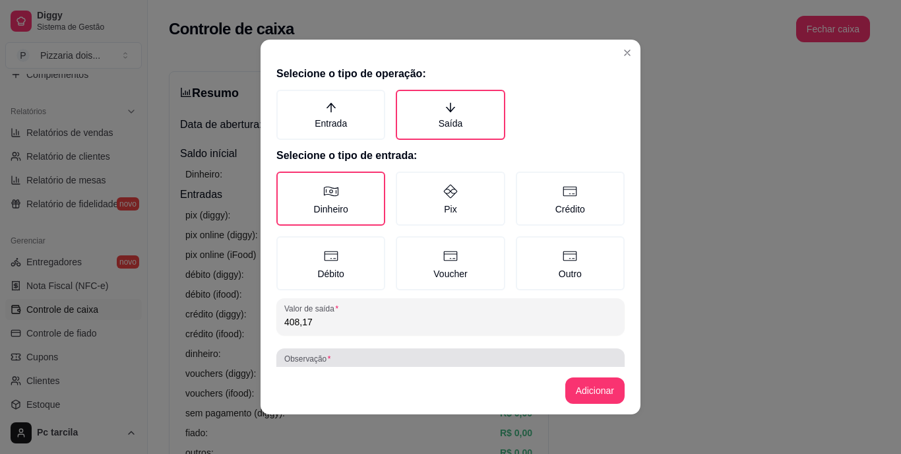
type input "408,17"
click at [426, 352] on div "Observação" at bounding box center [450, 366] width 348 height 37
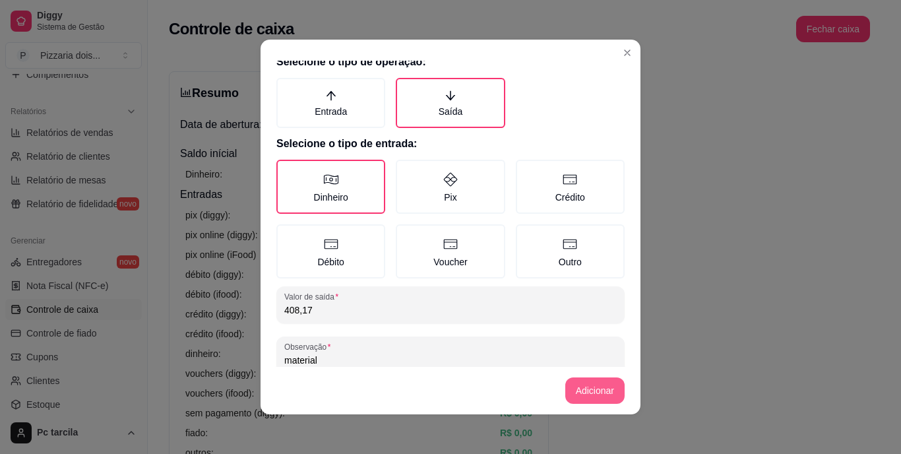
type input "material"
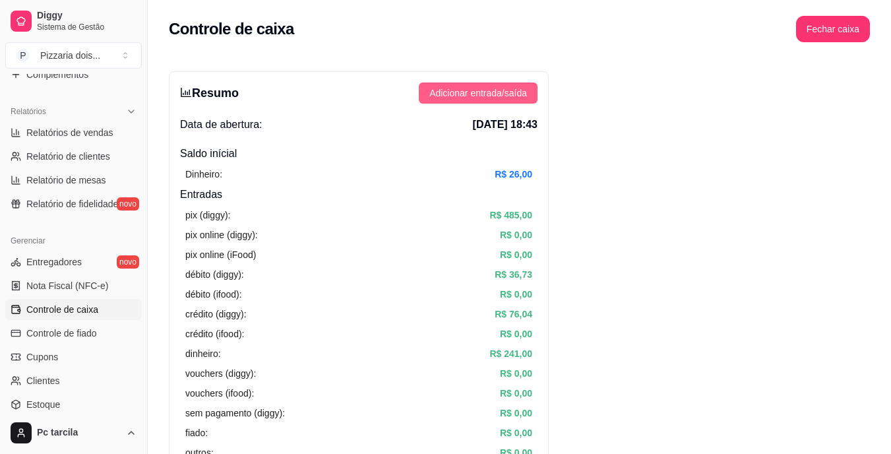
click at [489, 90] on span "Adicionar entrada/saída" at bounding box center [478, 93] width 98 height 15
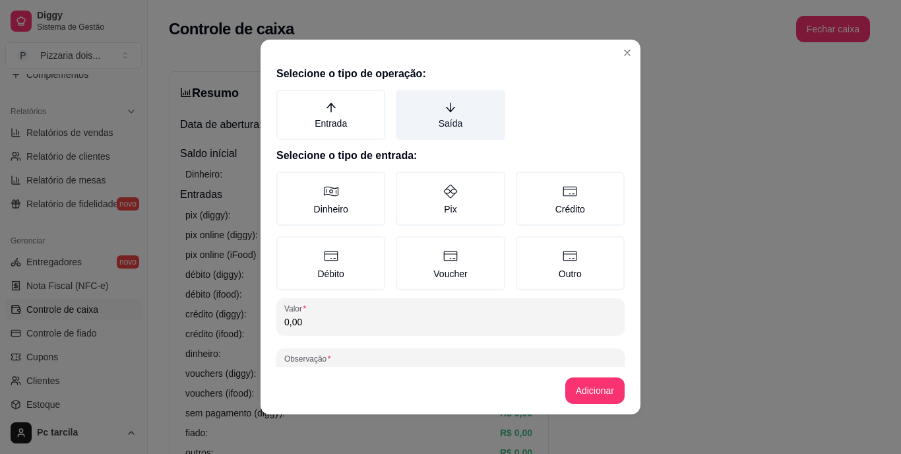
click at [471, 104] on label "Saída" at bounding box center [450, 115] width 109 height 50
click at [406, 100] on button "Saída" at bounding box center [400, 94] width 11 height 11
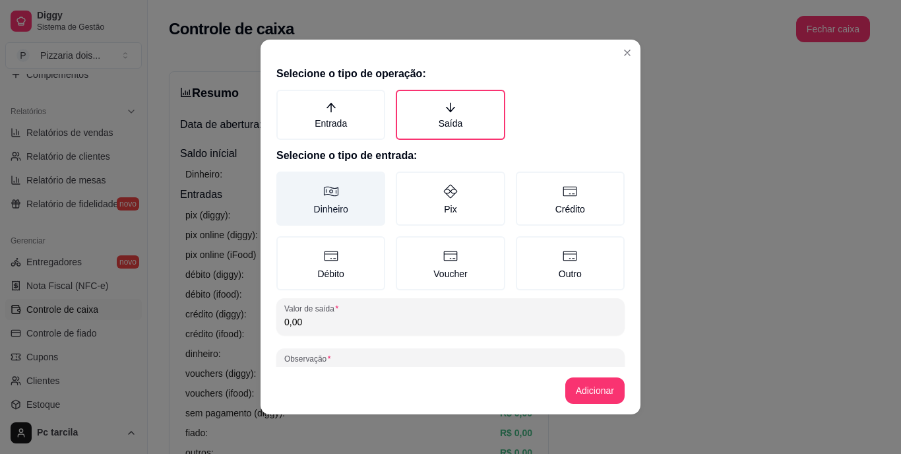
click at [350, 198] on label "Dinheiro" at bounding box center [330, 199] width 109 height 54
click at [286, 181] on button "Dinheiro" at bounding box center [281, 176] width 11 height 11
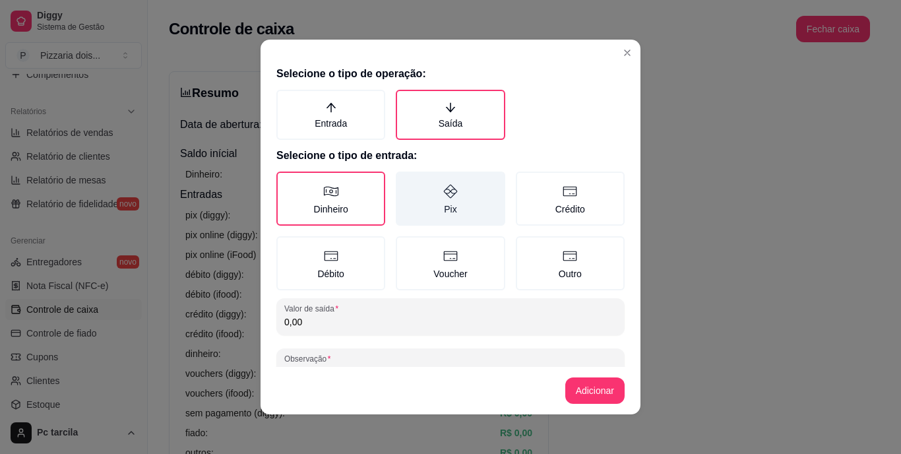
click at [445, 207] on label "Pix" at bounding box center [450, 199] width 109 height 54
click at [406, 181] on button "Pix" at bounding box center [400, 176] width 11 height 11
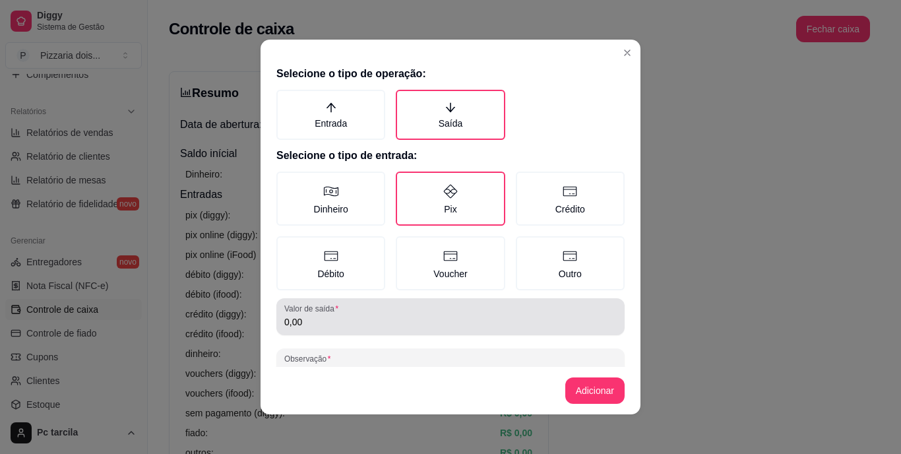
click at [443, 330] on div "Valor de saída 0,00" at bounding box center [450, 316] width 348 height 37
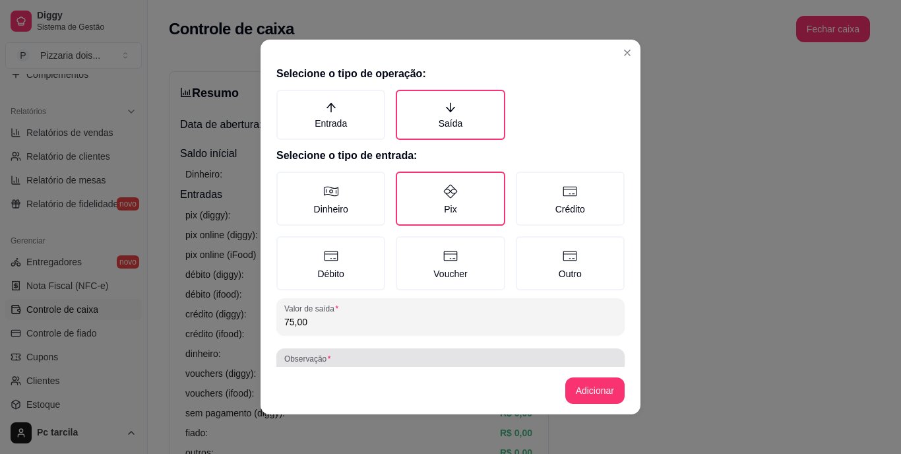
type input "75,00"
click at [439, 355] on div at bounding box center [450, 367] width 332 height 26
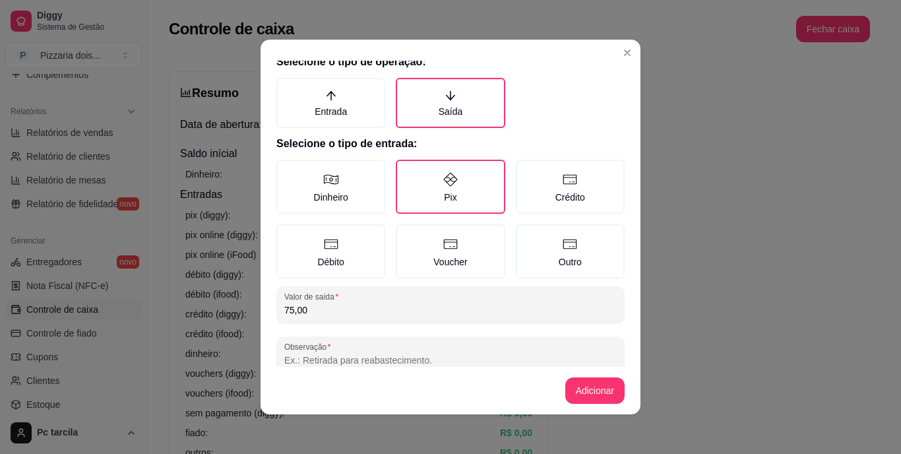
click at [439, 355] on input "Observação" at bounding box center [450, 360] width 332 height 13
type input "diario"
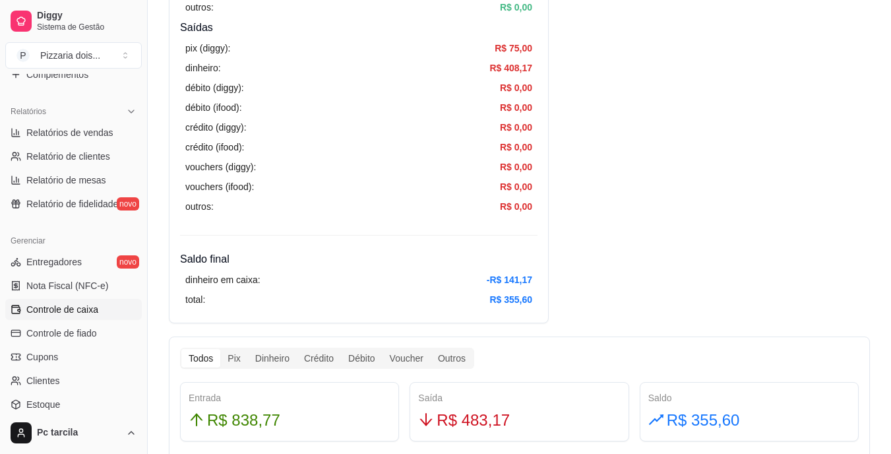
scroll to position [528, 0]
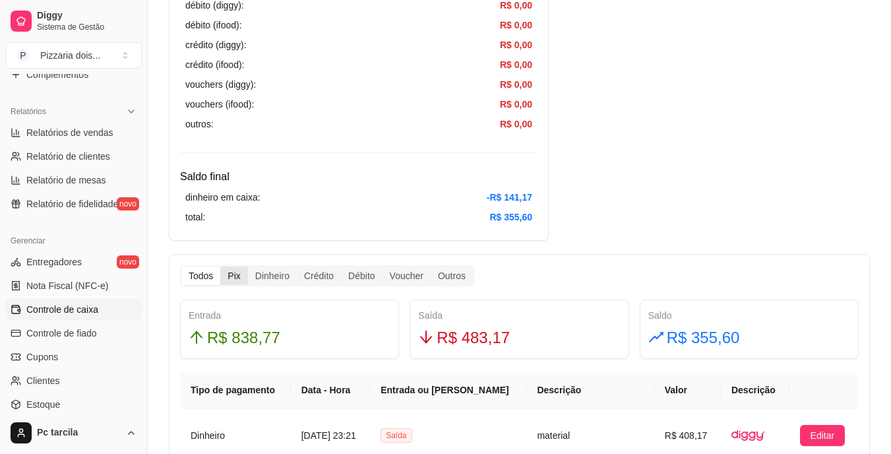
click at [237, 275] on div "Pix" at bounding box center [233, 276] width 27 height 18
click at [220, 267] on input "Pix" at bounding box center [220, 267] width 0 height 0
click at [324, 278] on div "Crédito" at bounding box center [319, 276] width 44 height 18
click at [297, 267] on input "Crédito" at bounding box center [297, 267] width 0 height 0
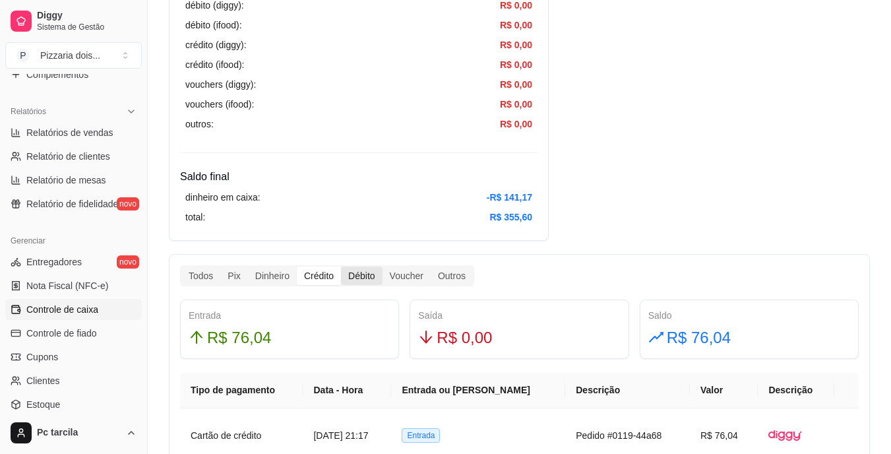
click at [360, 275] on div "Débito" at bounding box center [361, 276] width 41 height 18
click at [341, 267] on input "Débito" at bounding box center [341, 267] width 0 height 0
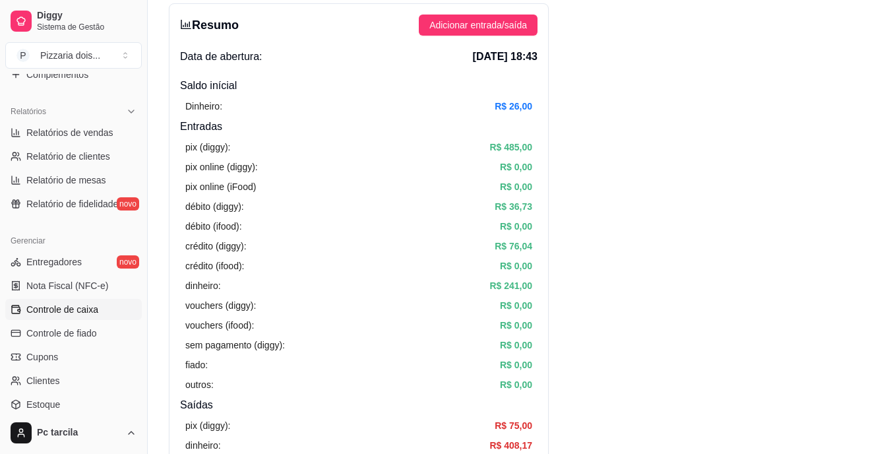
scroll to position [0, 0]
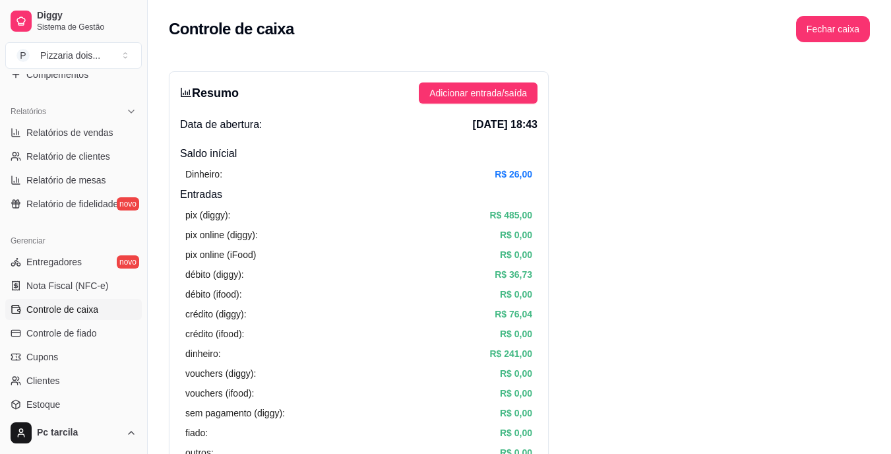
click at [825, 26] on button "Fechar caixa" at bounding box center [833, 29] width 74 height 26
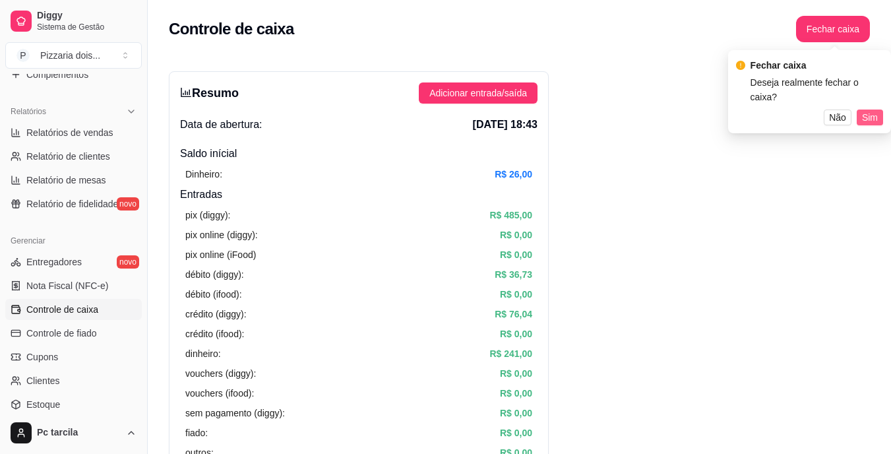
click at [881, 110] on button "Sim" at bounding box center [870, 118] width 26 height 16
